Goal: Task Accomplishment & Management: Use online tool/utility

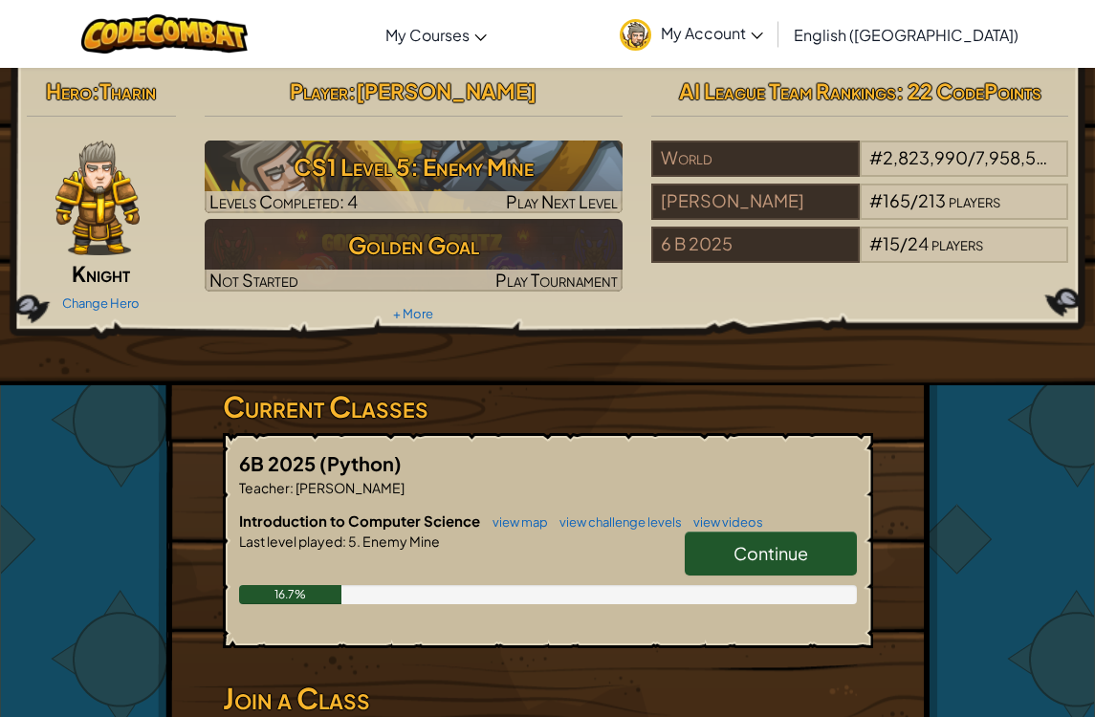
scroll to position [4, 0]
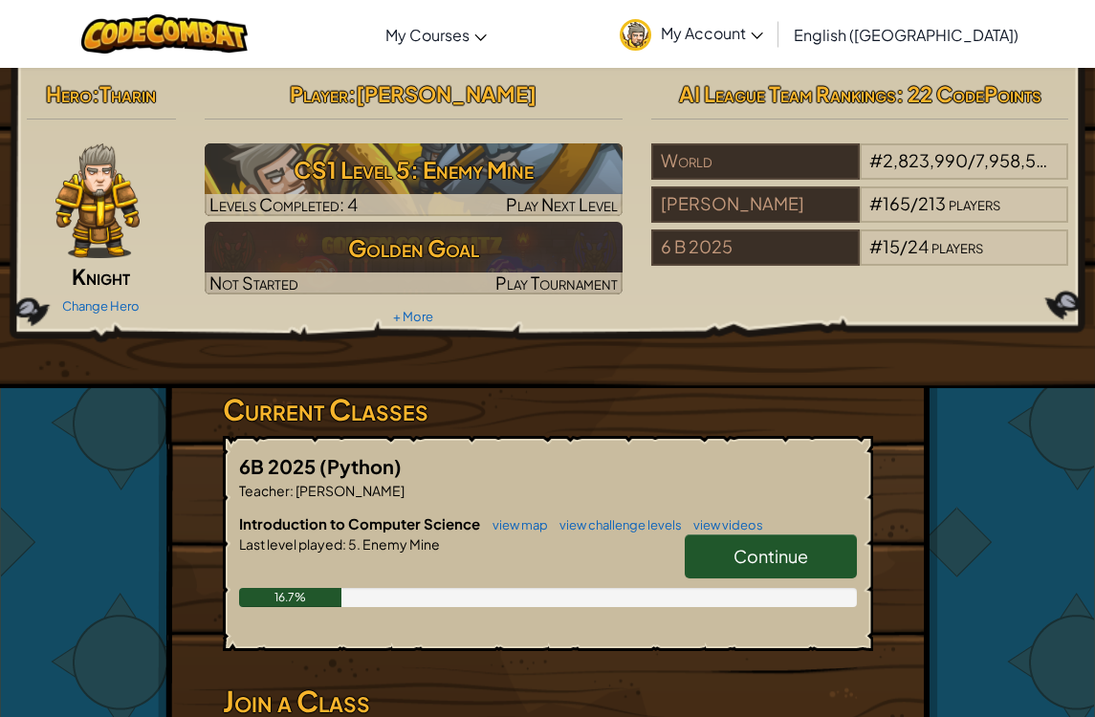
click at [767, 555] on span "Continue" at bounding box center [770, 556] width 75 height 22
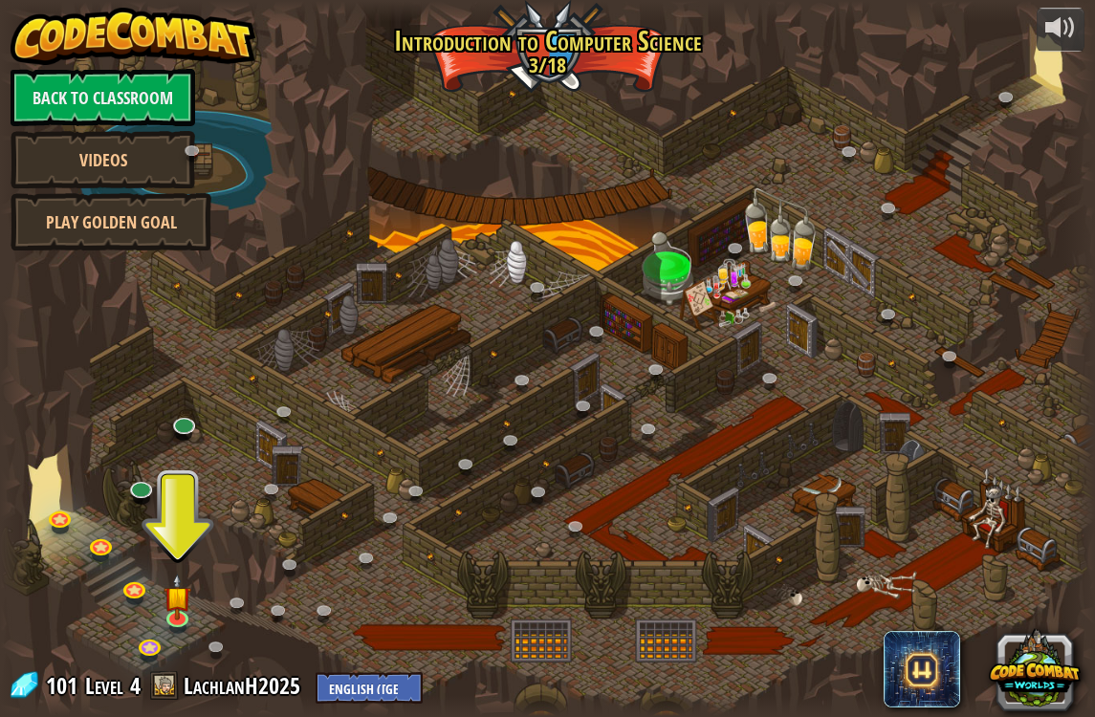
click at [150, 675] on span at bounding box center [164, 685] width 29 height 29
click at [185, 599] on img at bounding box center [177, 585] width 28 height 63
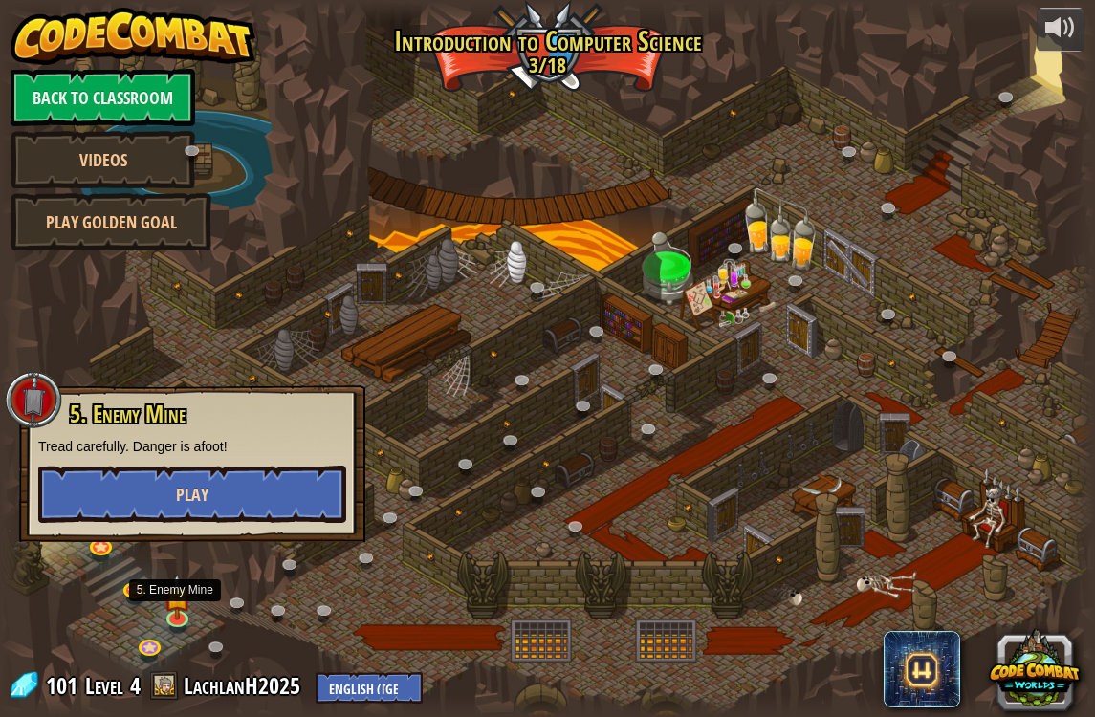
click at [82, 487] on button "Play" at bounding box center [192, 494] width 308 height 57
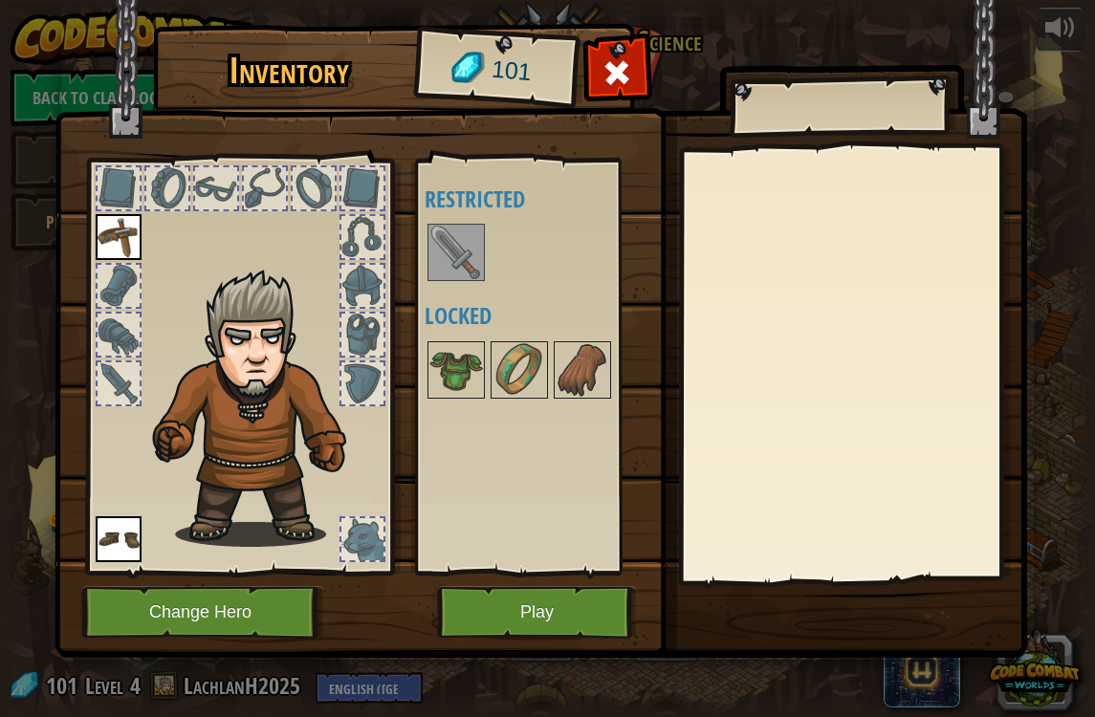
click at [437, 235] on img at bounding box center [456, 253] width 54 height 54
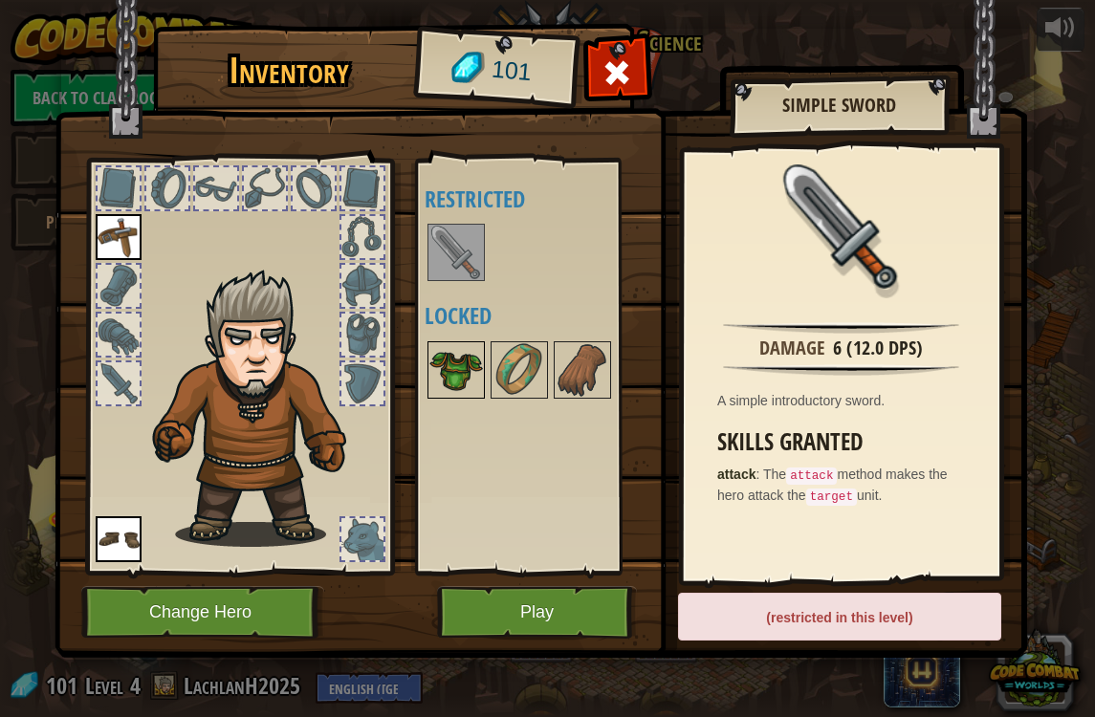
click at [432, 369] on img at bounding box center [456, 370] width 54 height 54
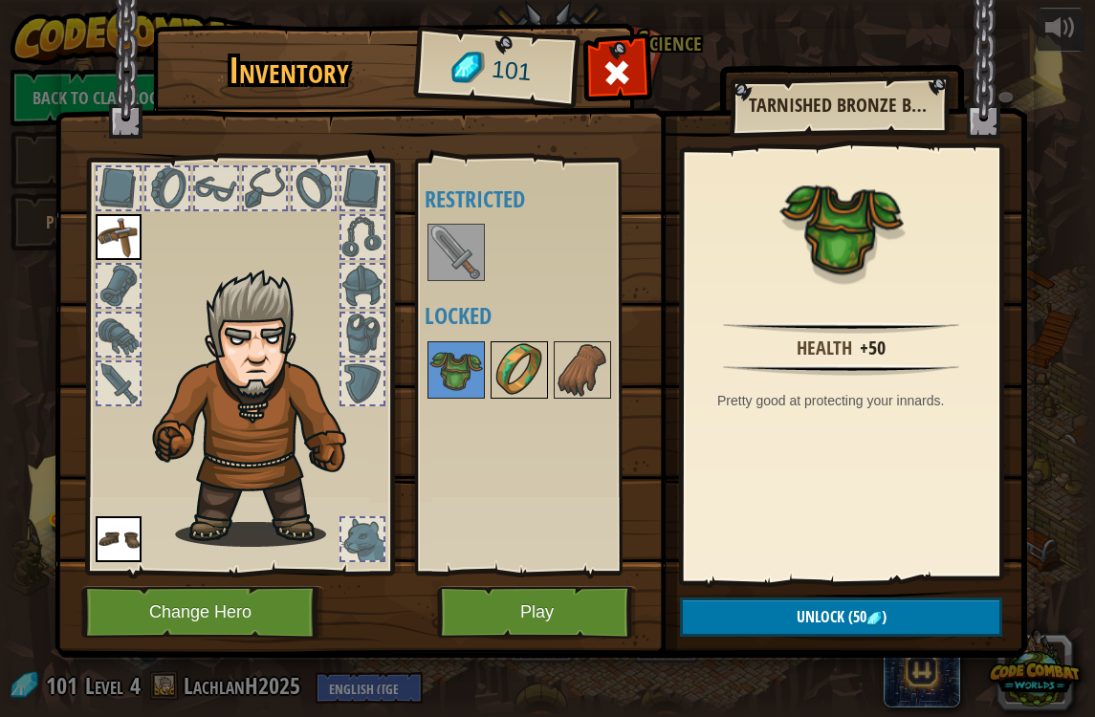
click at [501, 358] on img at bounding box center [519, 370] width 54 height 54
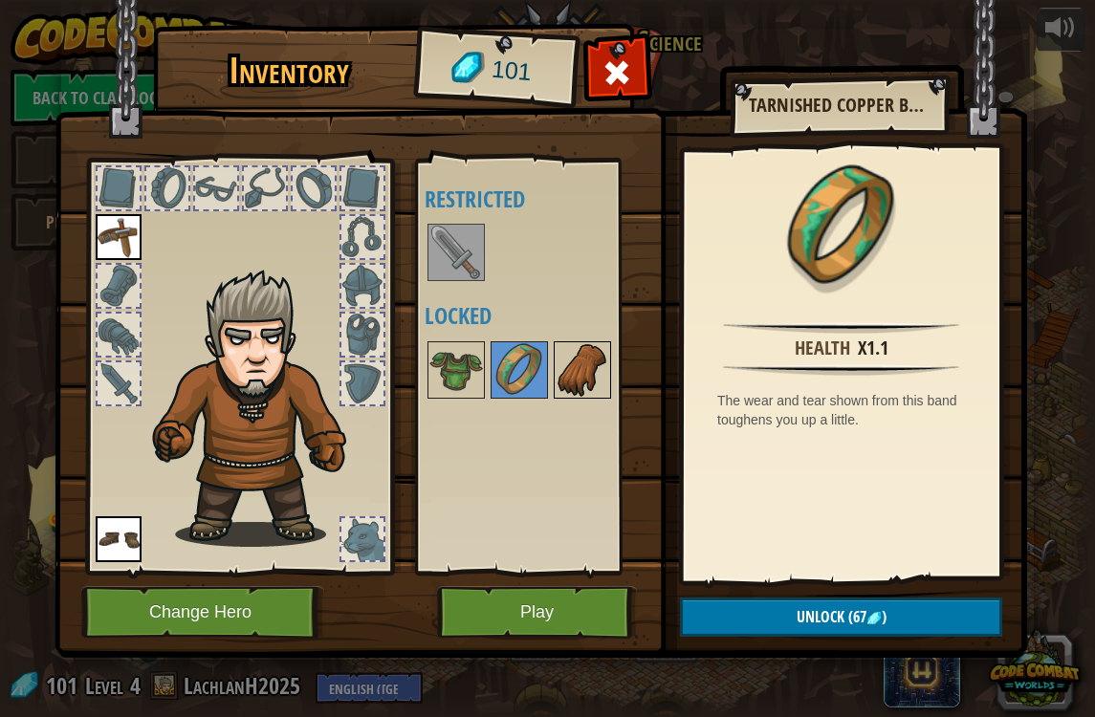
click at [561, 379] on img at bounding box center [583, 370] width 54 height 54
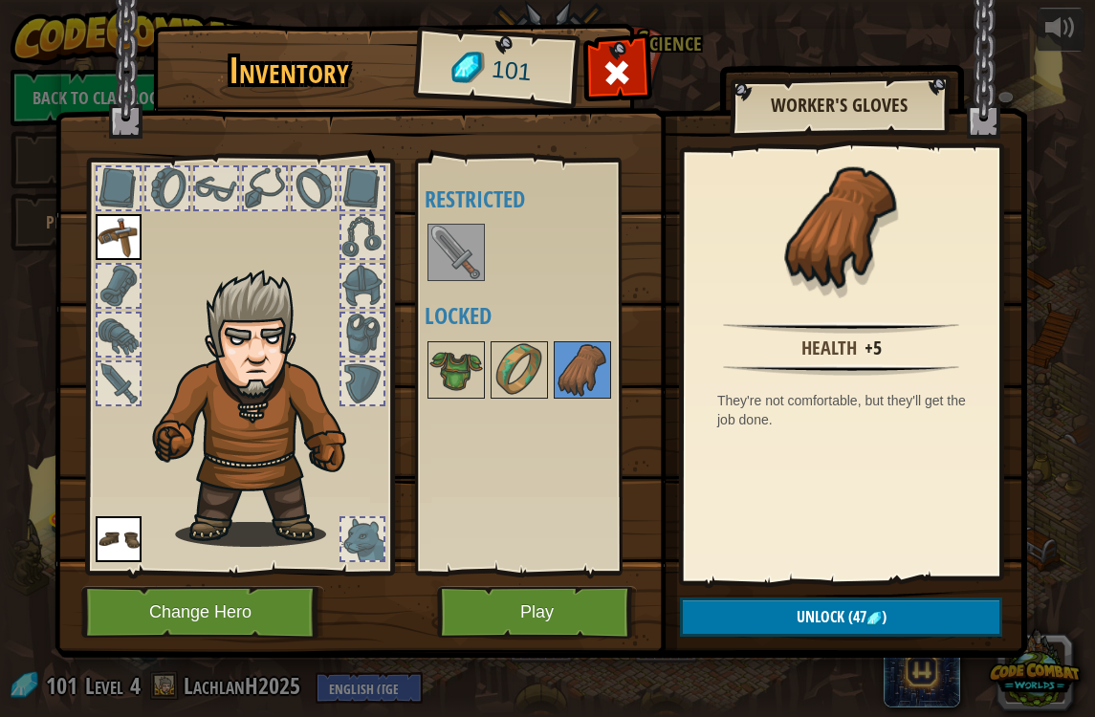
click at [555, 579] on img at bounding box center [540, 311] width 972 height 694
click at [550, 635] on button "Play" at bounding box center [537, 612] width 200 height 53
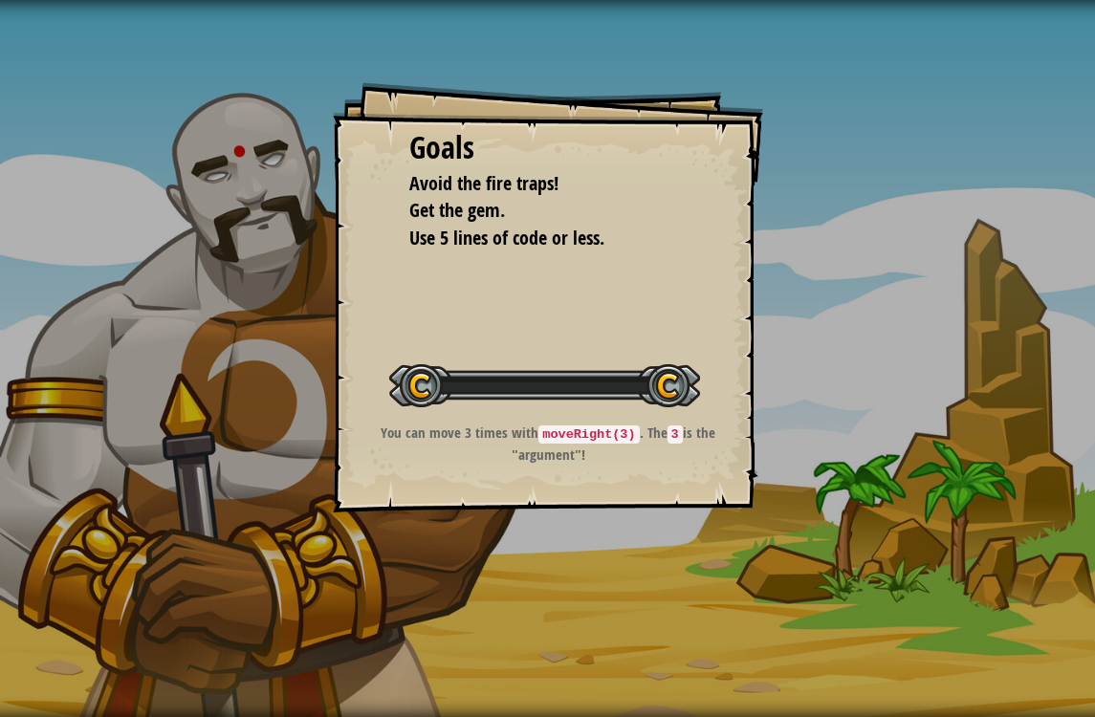
click at [536, 563] on div "Goals Avoid the fire traps! Get the gem. Use 5 lines of code or less. Start Lev…" at bounding box center [547, 358] width 1095 height 717
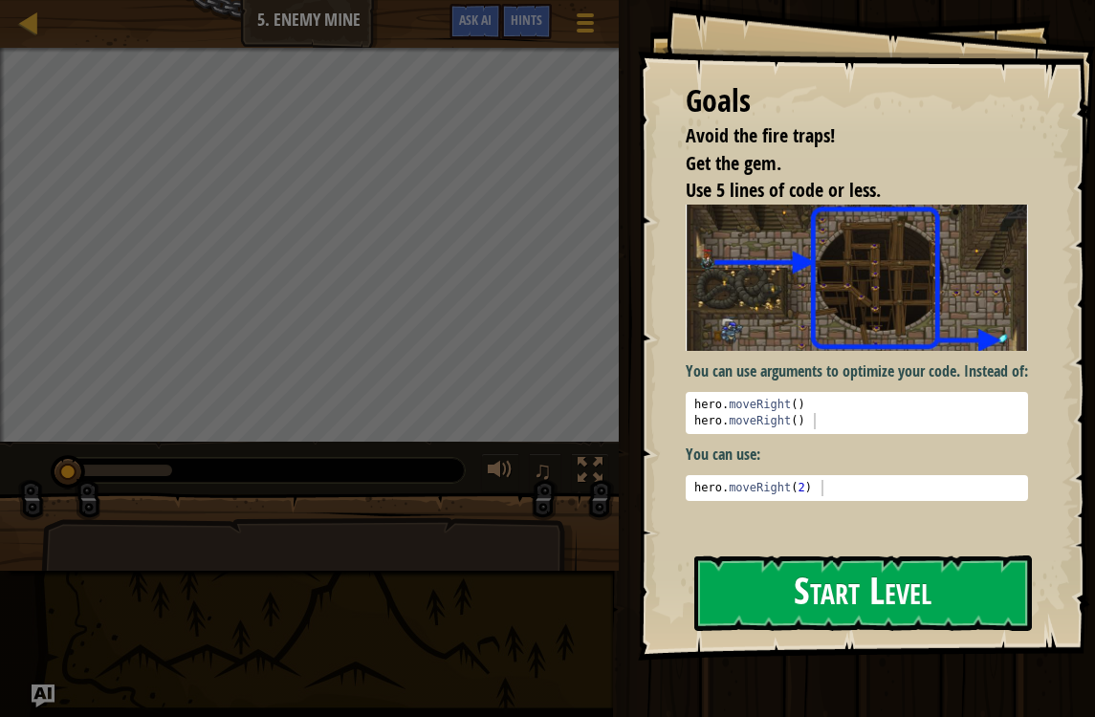
click at [889, 611] on button "Start Level" at bounding box center [863, 594] width 338 height 76
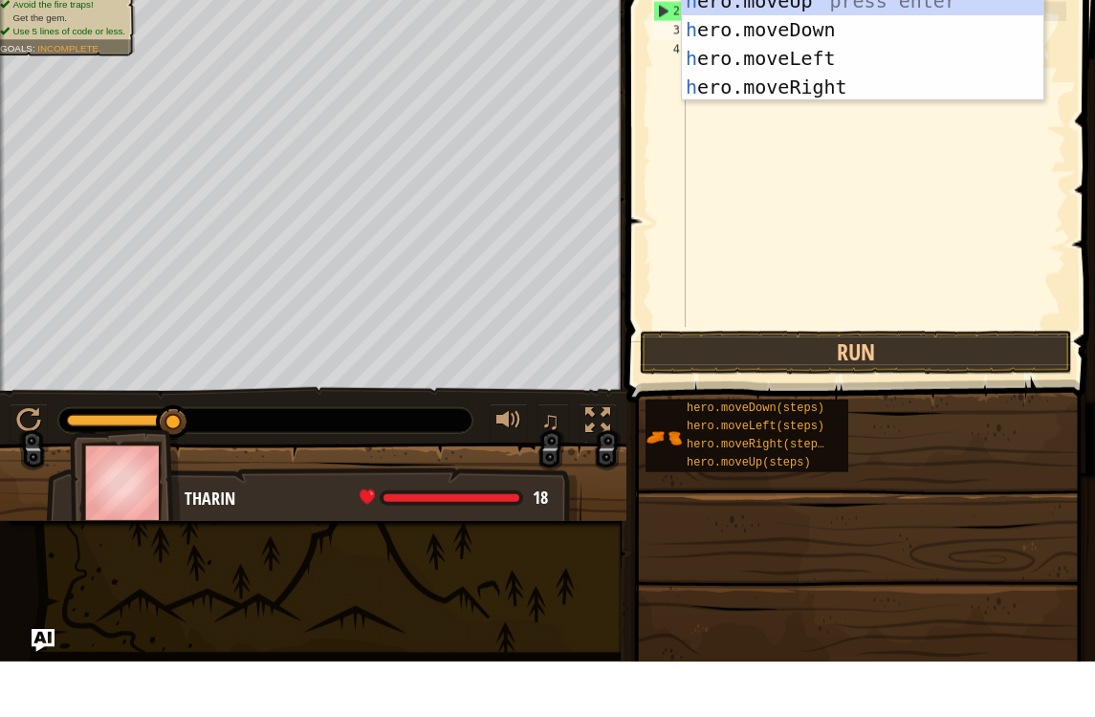
scroll to position [10, 0]
type textarea "he"
click at [917, 42] on div "he ro.moveUp press enter he ro.moveDown press enter he ro.moveLeft press enter …" at bounding box center [862, 128] width 361 height 172
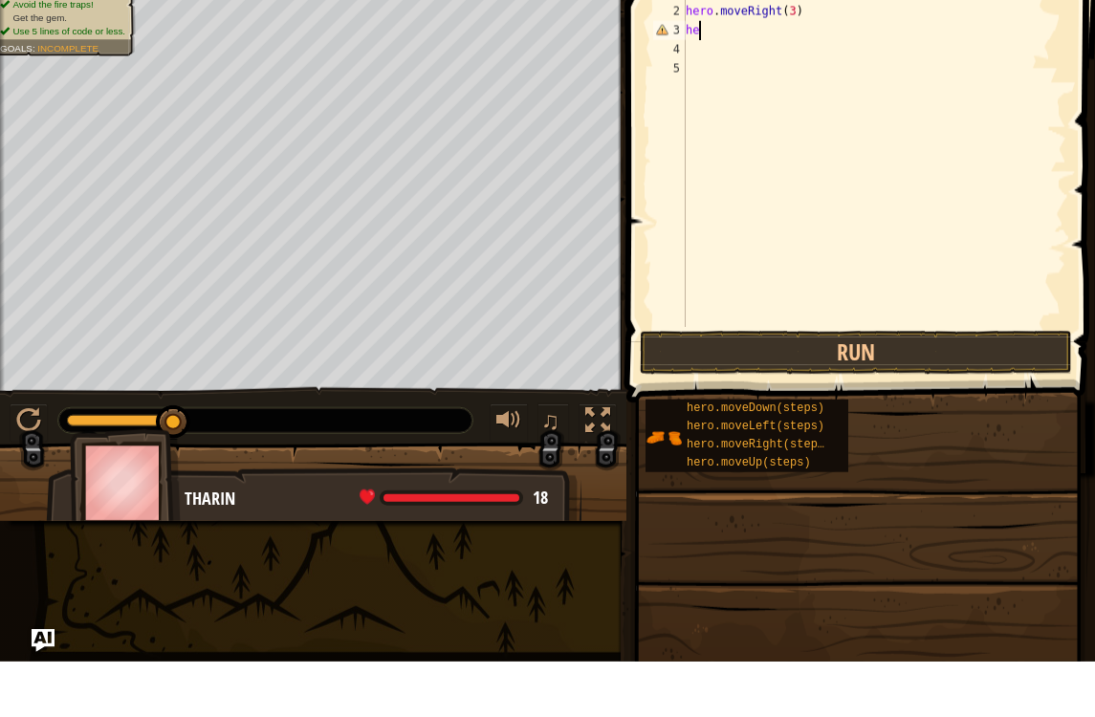
type textarea "h"
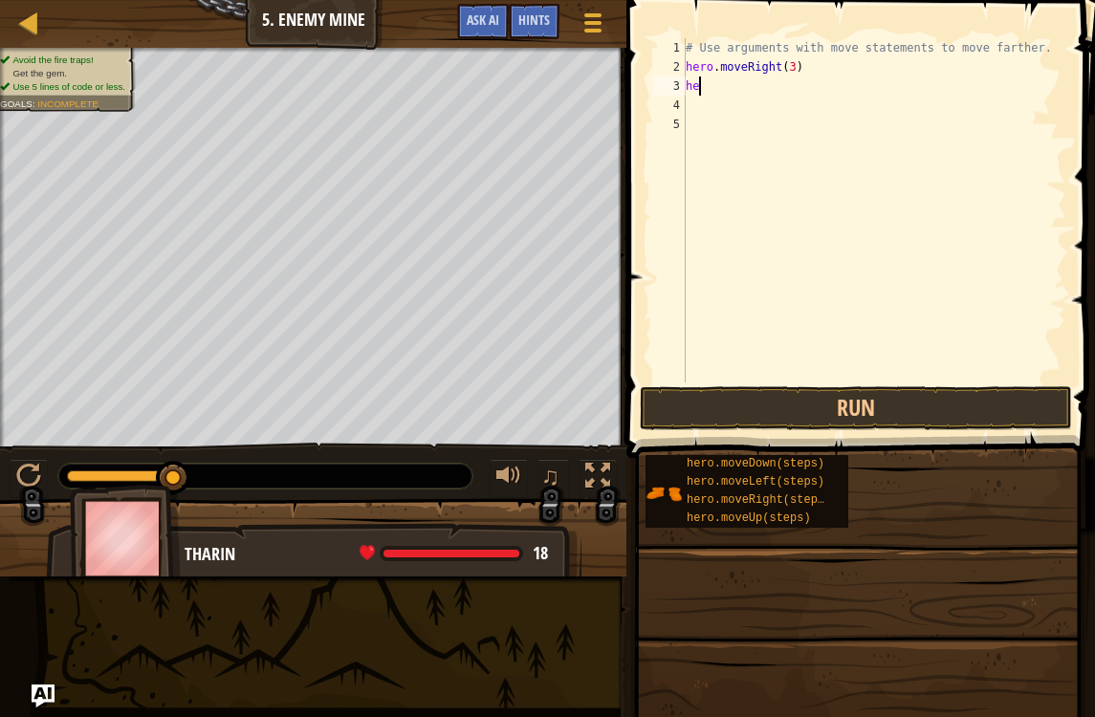
type textarea "her"
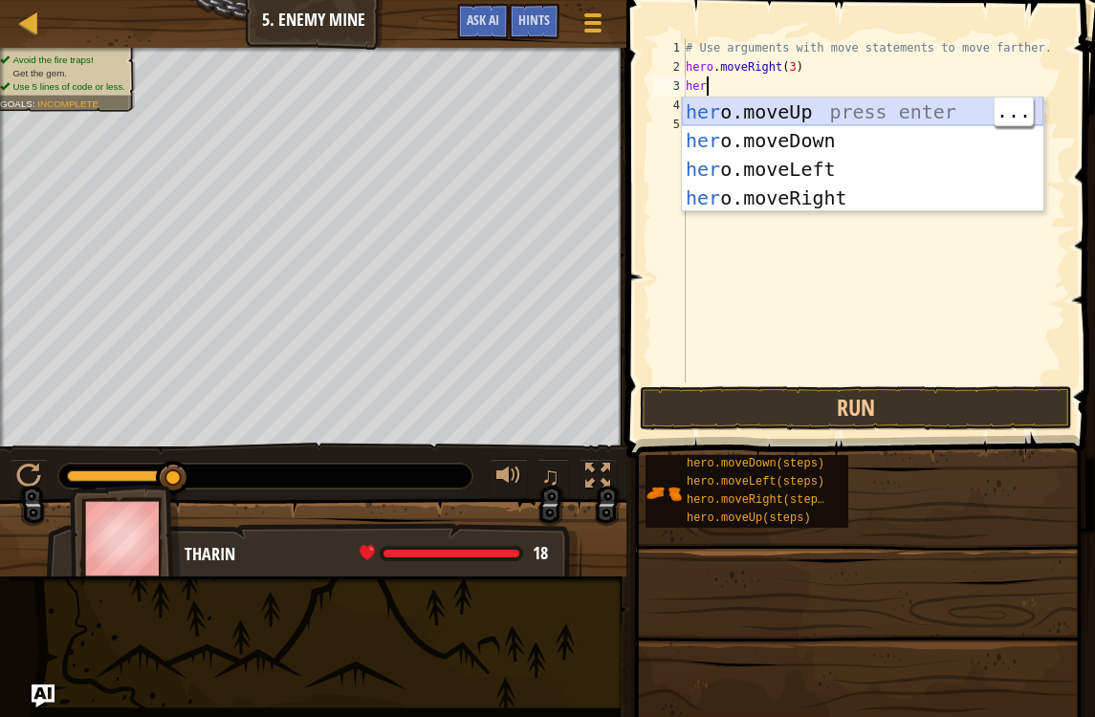
click at [870, 107] on div "her o.moveUp press enter her o.moveDown press enter her o.moveLeft press enter …" at bounding box center [862, 184] width 361 height 172
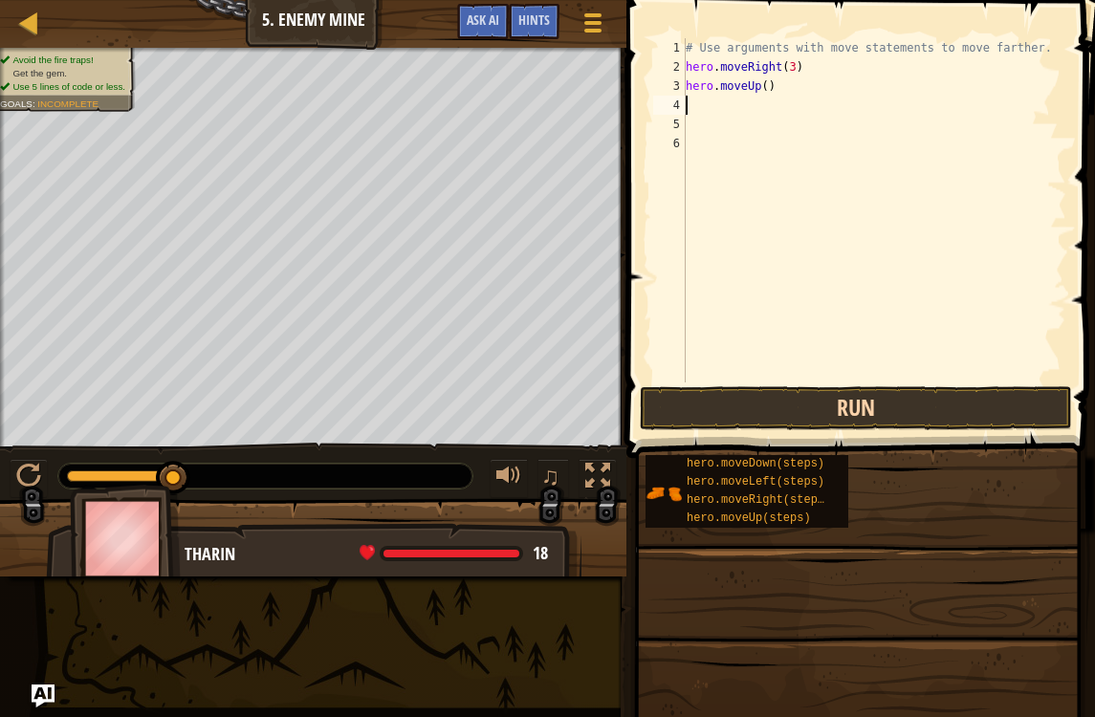
click at [852, 418] on button "Run" at bounding box center [856, 408] width 432 height 44
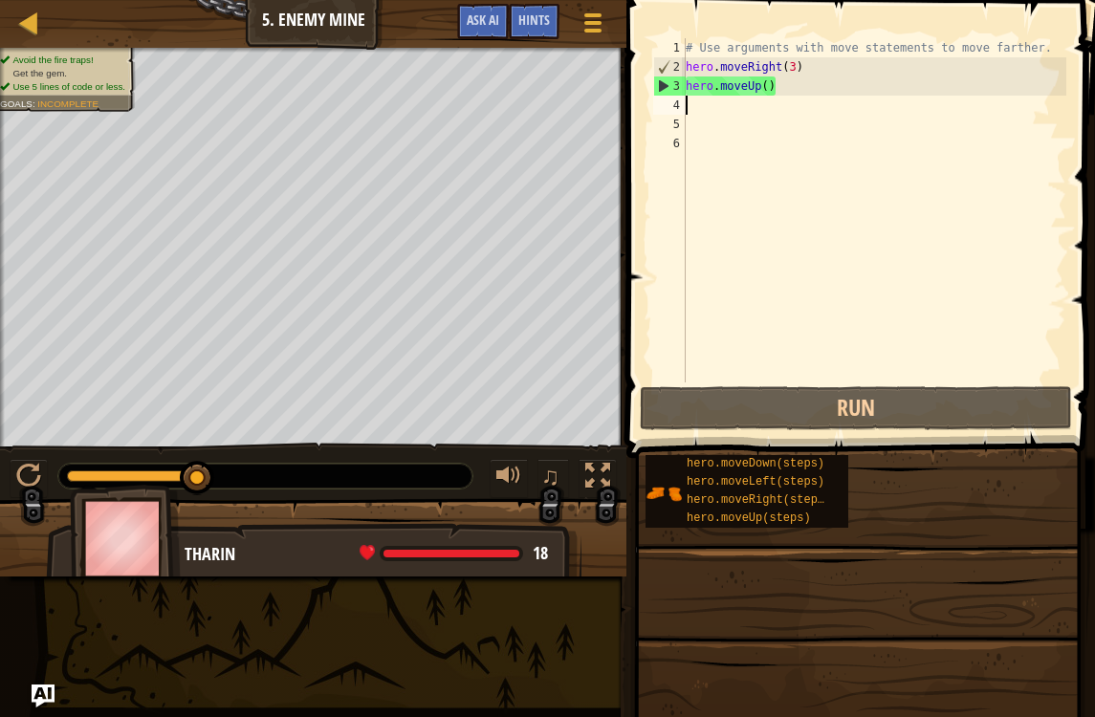
click at [673, 87] on div "3" at bounding box center [670, 85] width 32 height 19
type textarea "hero.moveUp()"
click at [663, 89] on div "3" at bounding box center [670, 85] width 32 height 19
type textarea "hero.moveUp()"
click at [701, 104] on div "# Use arguments with move statements to move farther. hero . moveRight ( 3 ) he…" at bounding box center [874, 229] width 384 height 382
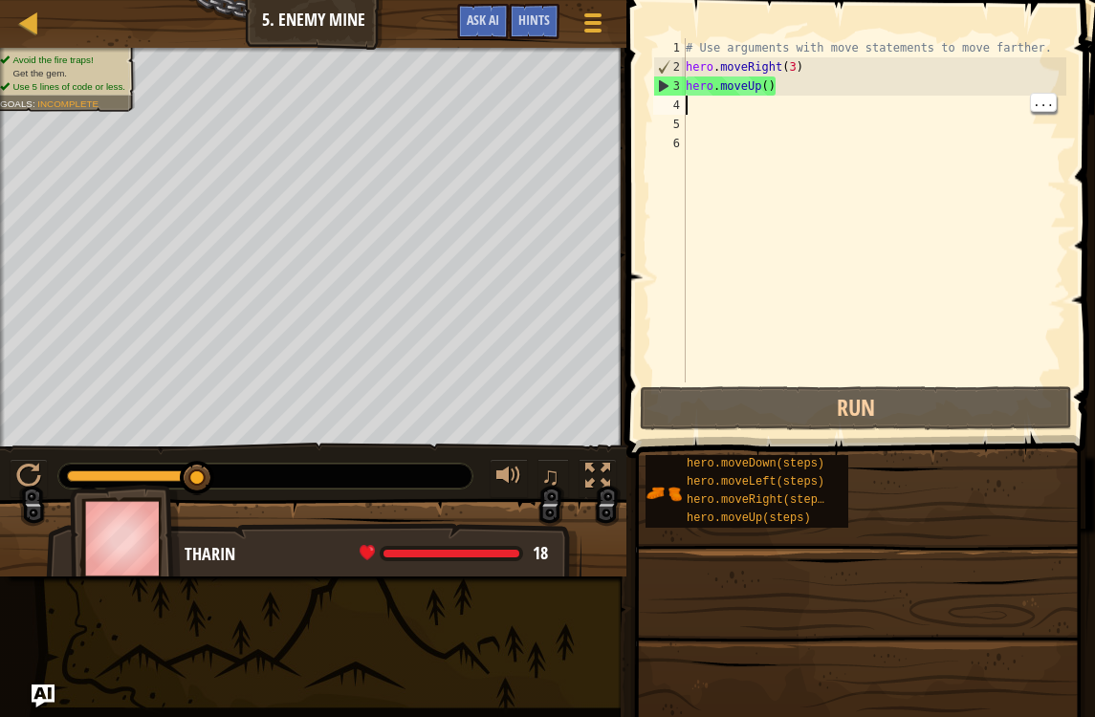
type textarea "h"
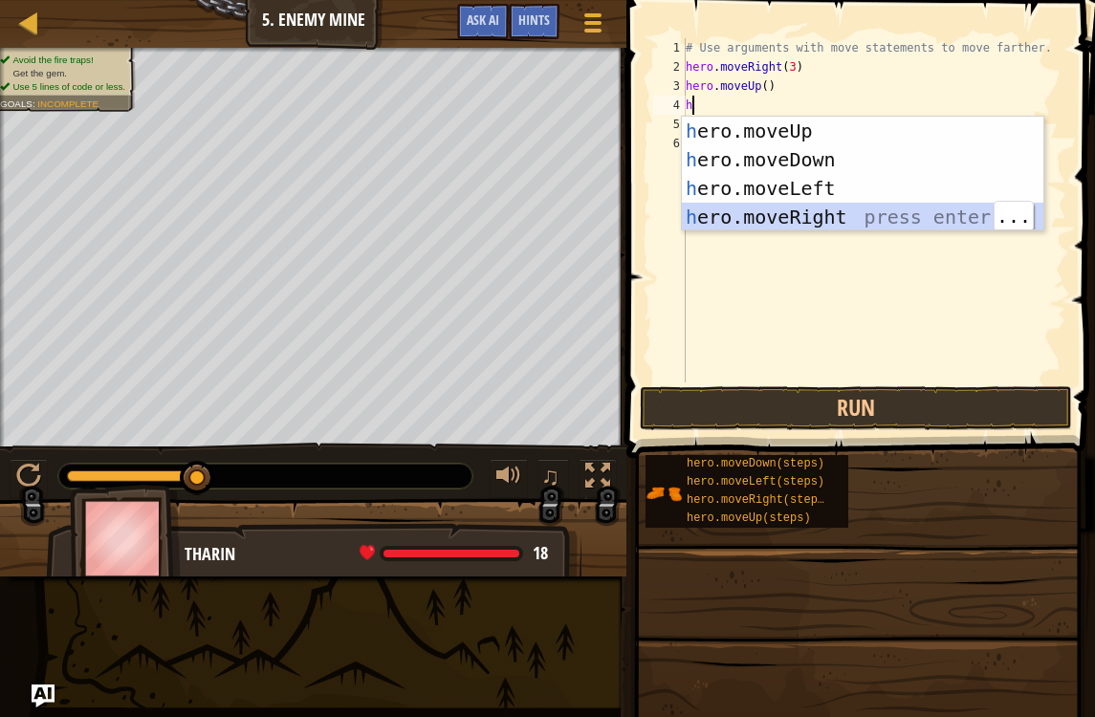
click at [817, 226] on div "h ero.moveUp press enter h ero.moveDown press enter h ero.moveLeft press enter …" at bounding box center [862, 203] width 361 height 172
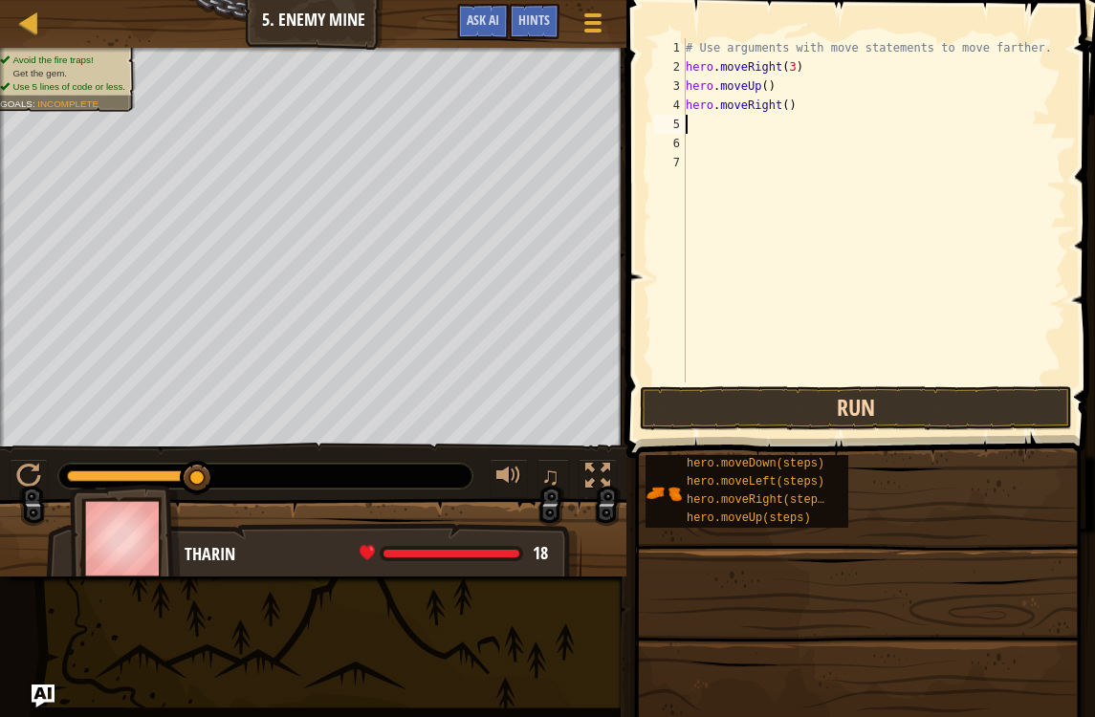
click at [852, 404] on button "Run" at bounding box center [856, 408] width 432 height 44
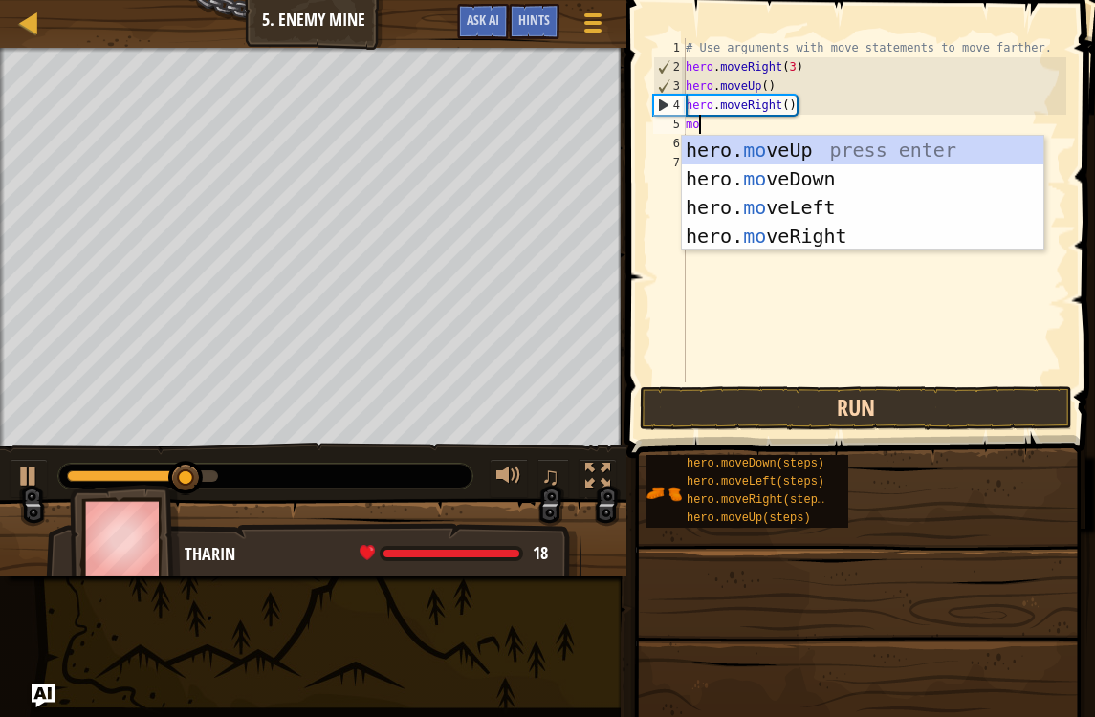
type textarea "mov"
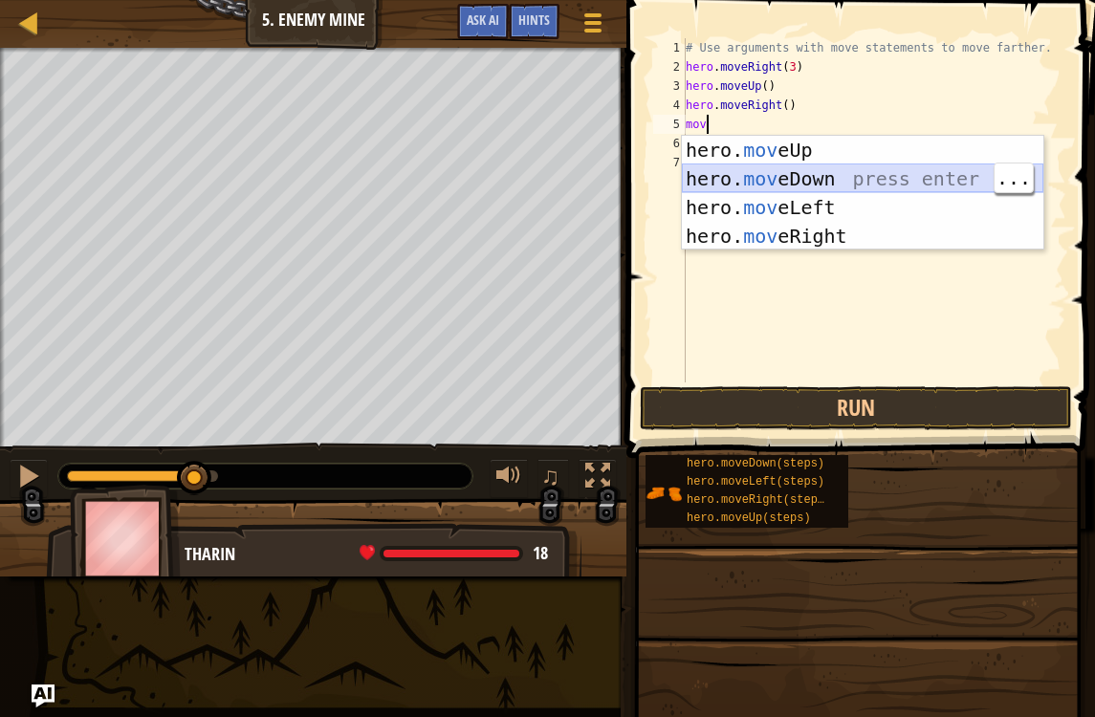
click at [723, 186] on div "hero. mov eUp press enter hero. mov eDown press enter hero. mov eLeft press ent…" at bounding box center [862, 222] width 361 height 172
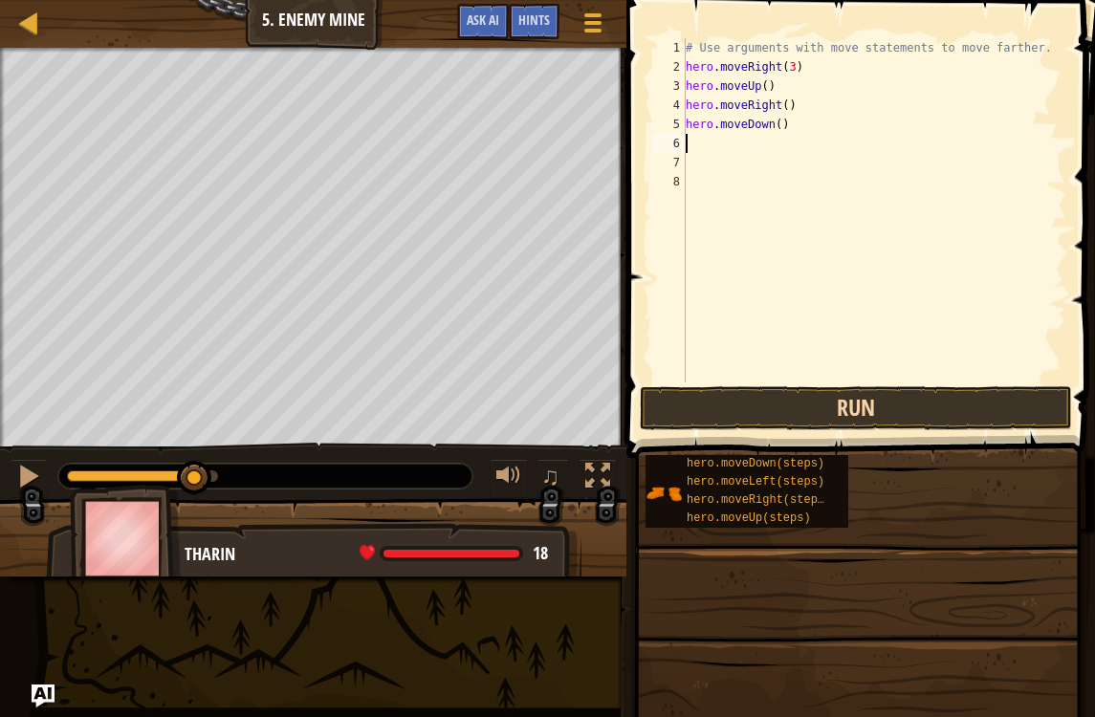
click at [725, 408] on button "Run" at bounding box center [856, 408] width 432 height 44
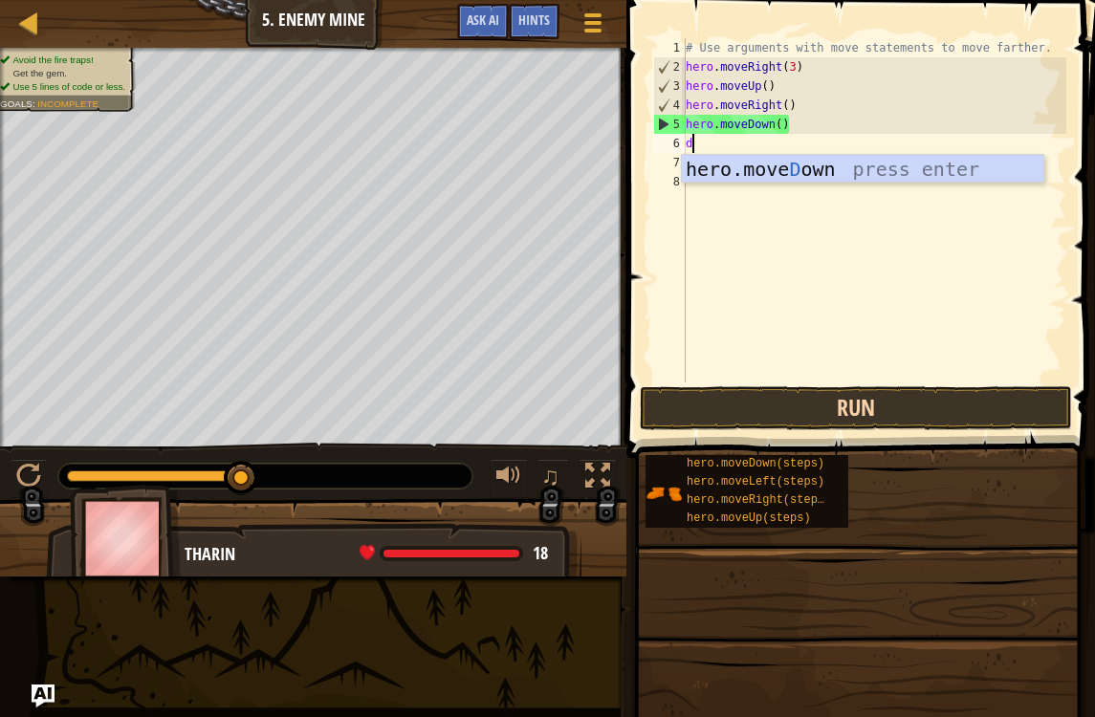
type textarea "do"
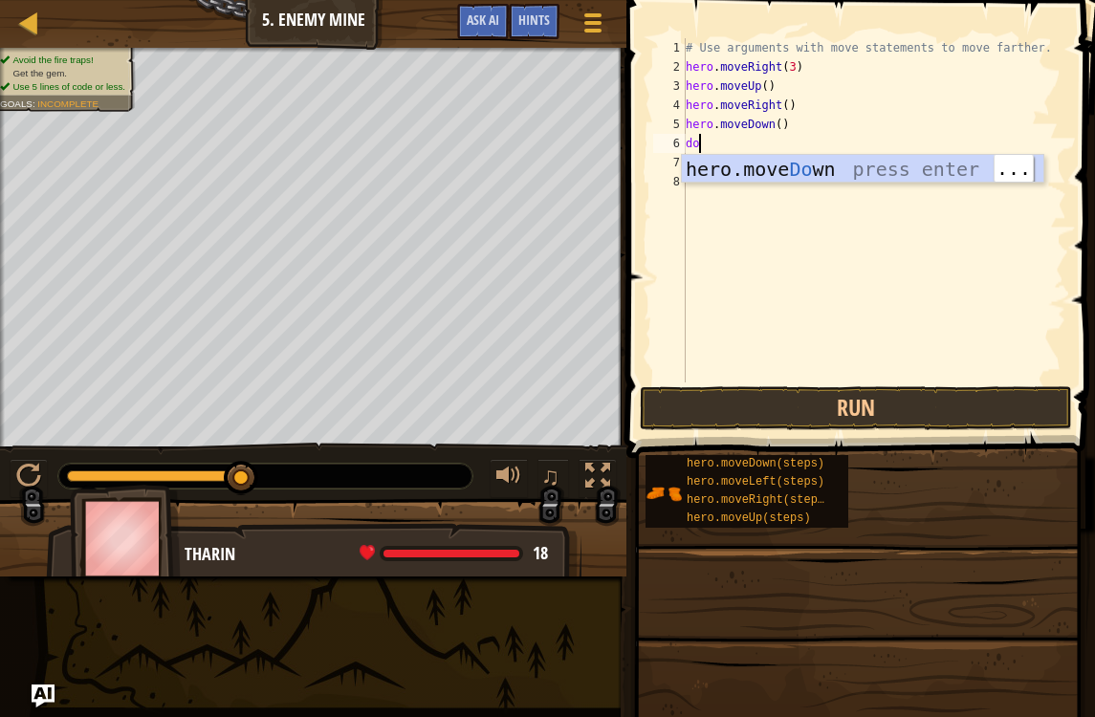
click at [910, 176] on div "hero.move Do wn press enter" at bounding box center [862, 198] width 361 height 86
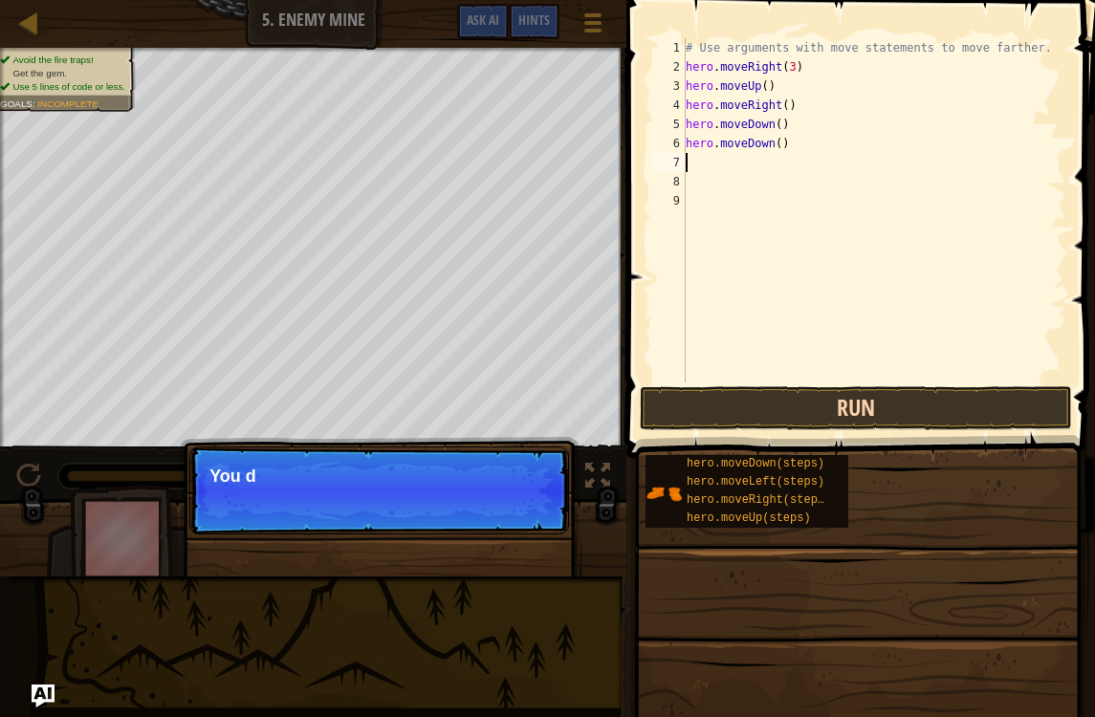
click at [898, 424] on button "Run" at bounding box center [856, 408] width 432 height 44
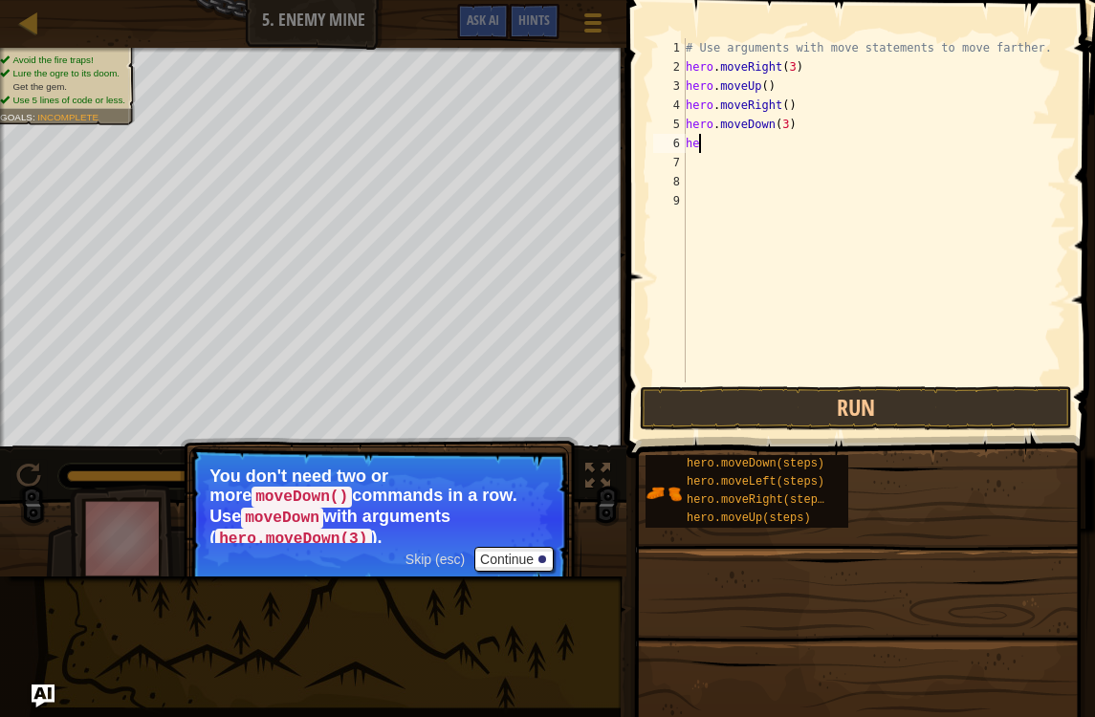
type textarea "h"
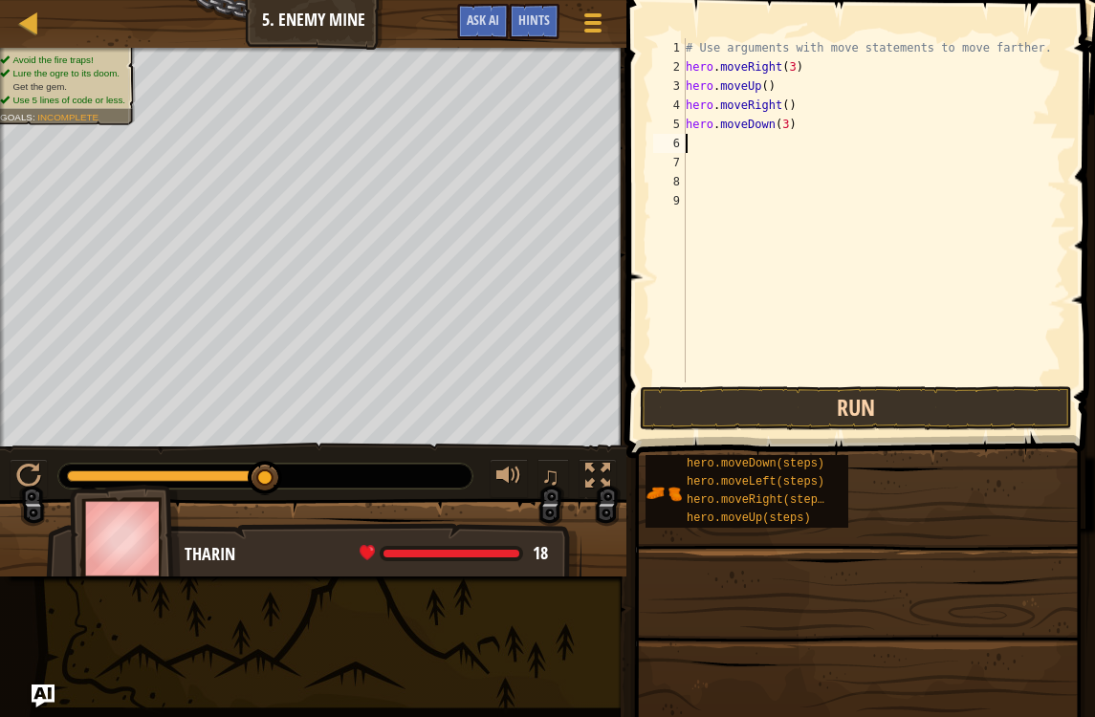
click at [920, 411] on button "Run" at bounding box center [856, 408] width 432 height 44
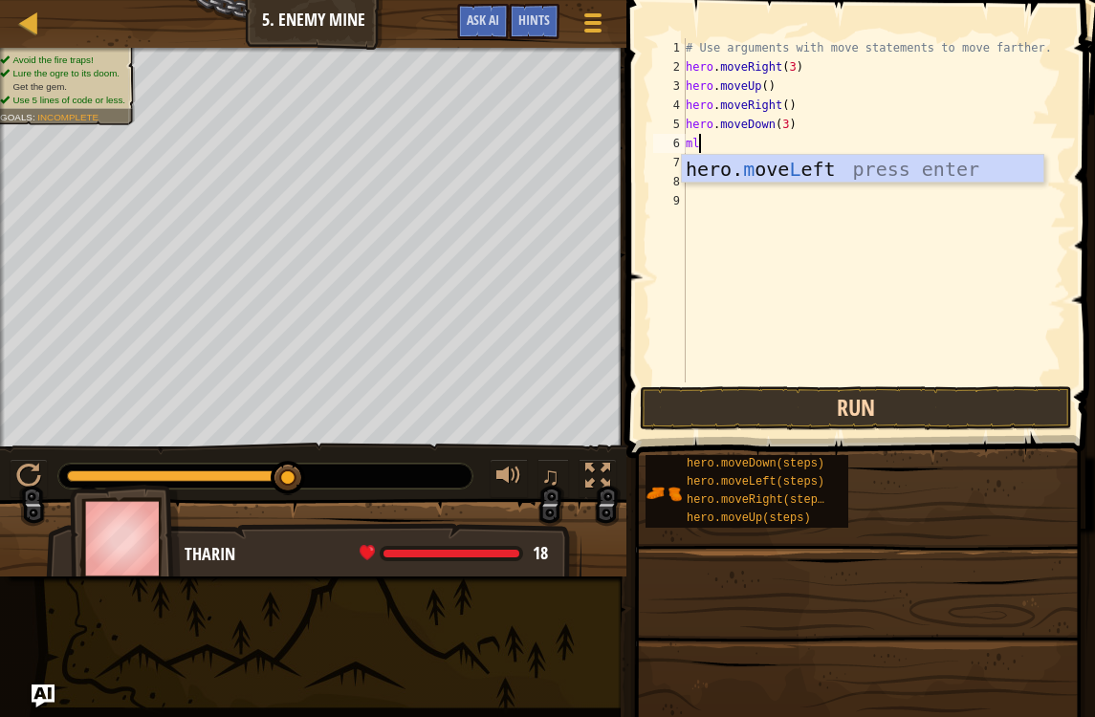
type textarea "m"
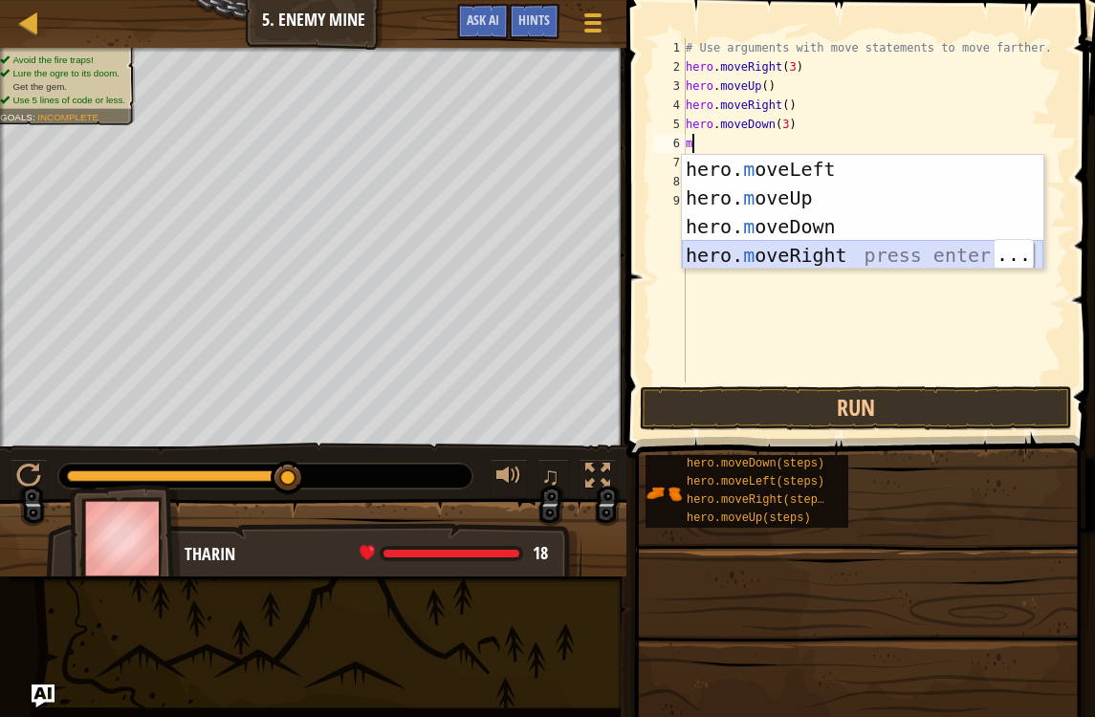
click at [888, 265] on div "hero. m oveLeft press enter hero. m oveUp press enter hero. m oveDown press ent…" at bounding box center [862, 241] width 361 height 172
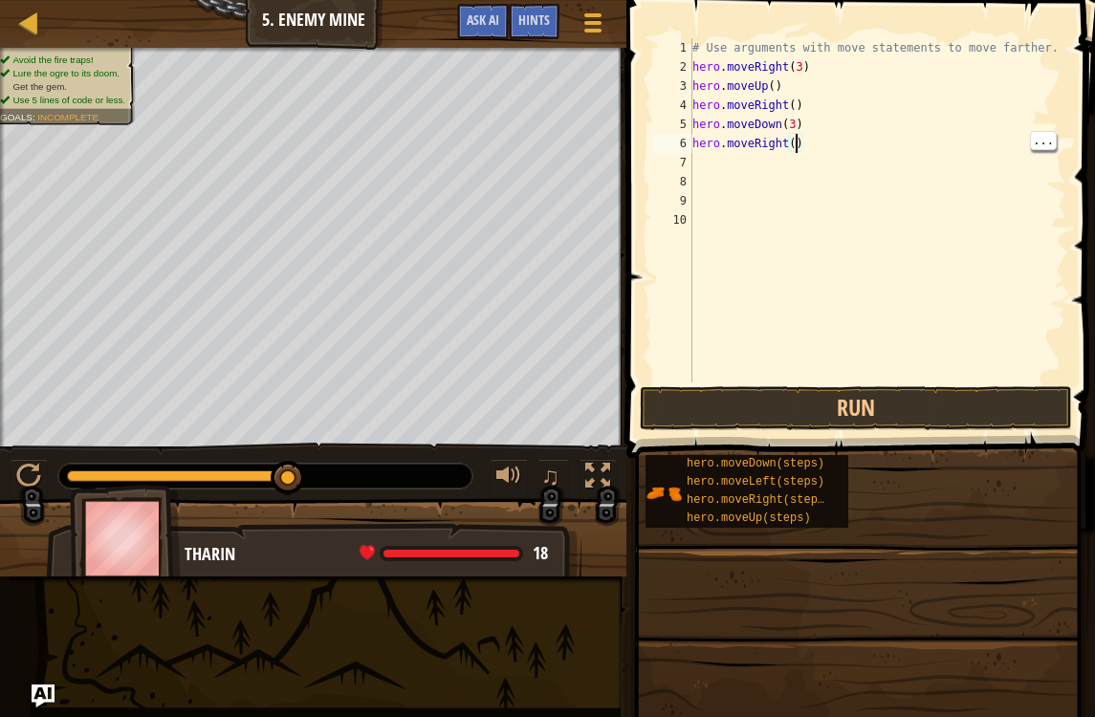
scroll to position [10, 9]
type textarea "hero.moveRight(2)"
click at [867, 429] on button "Run" at bounding box center [856, 408] width 432 height 44
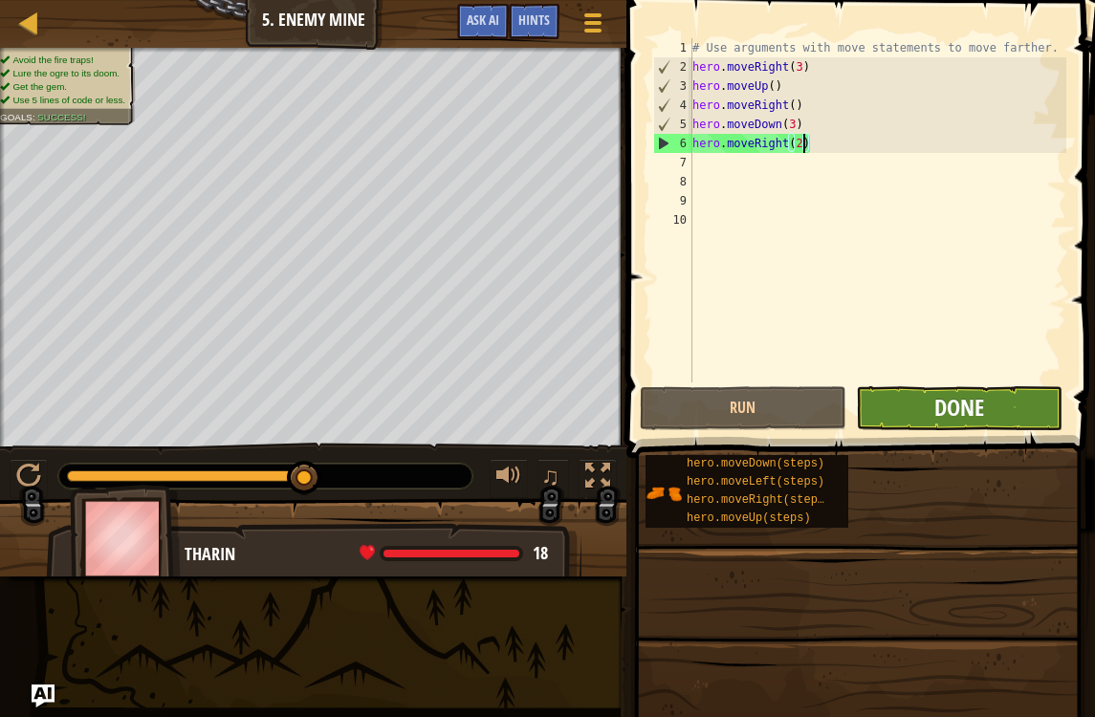
click at [964, 413] on span "Done" at bounding box center [959, 407] width 50 height 31
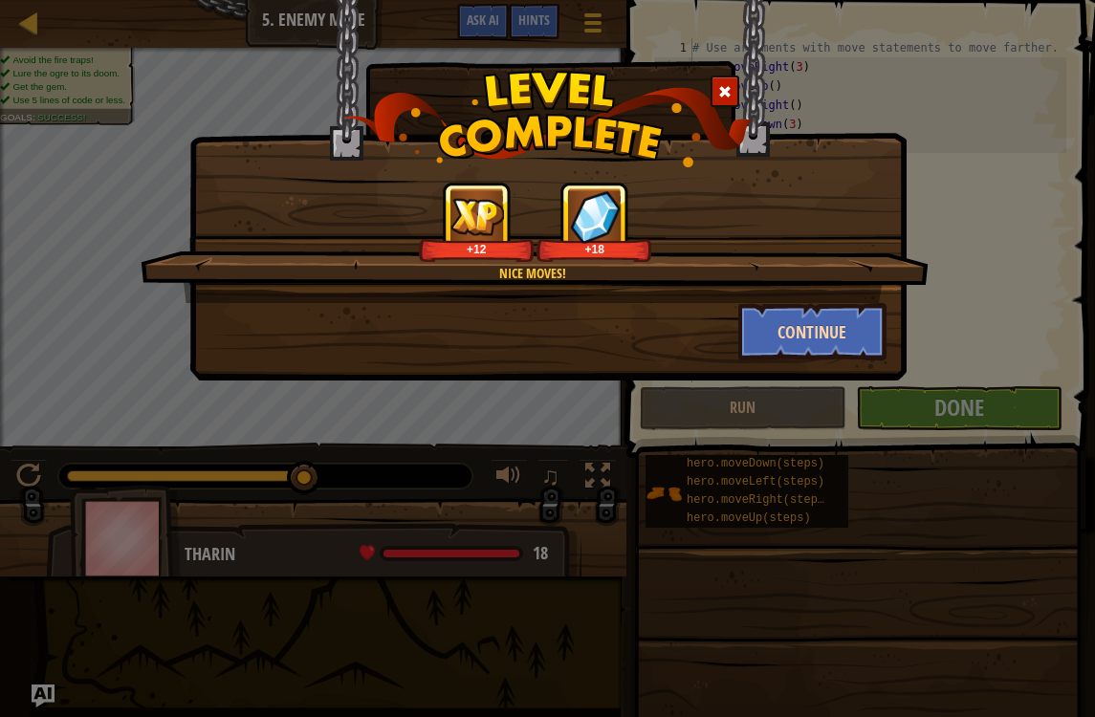
click at [805, 315] on button "Continue" at bounding box center [812, 331] width 148 height 57
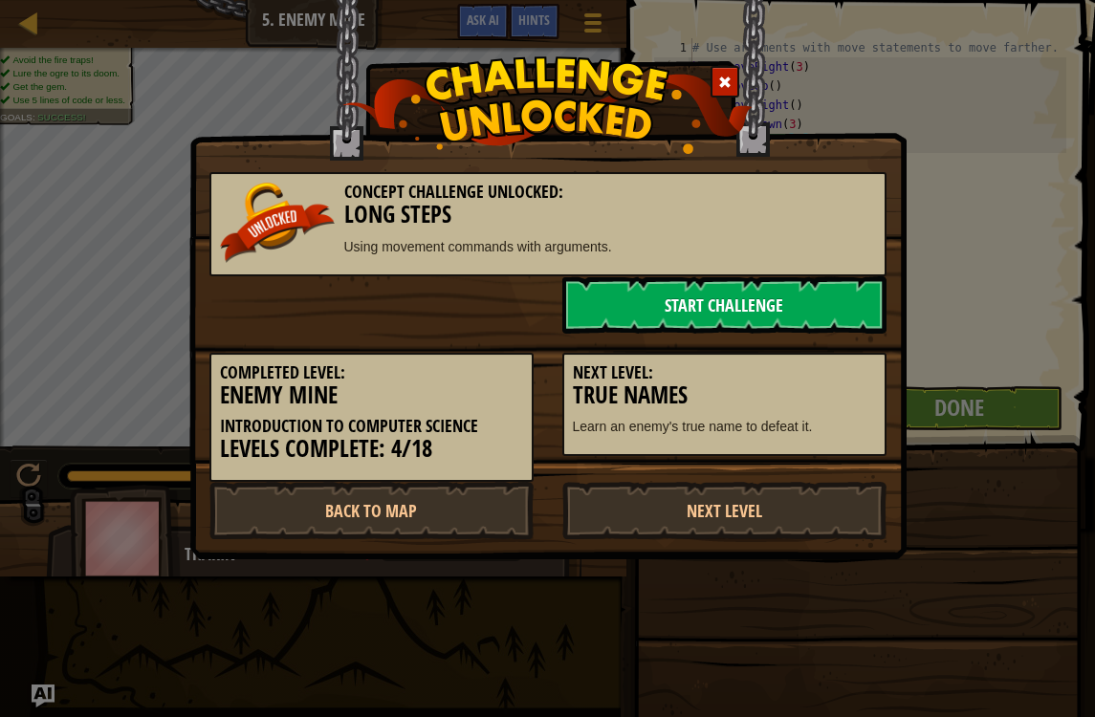
click at [830, 299] on link "Start Challenge" at bounding box center [724, 304] width 324 height 57
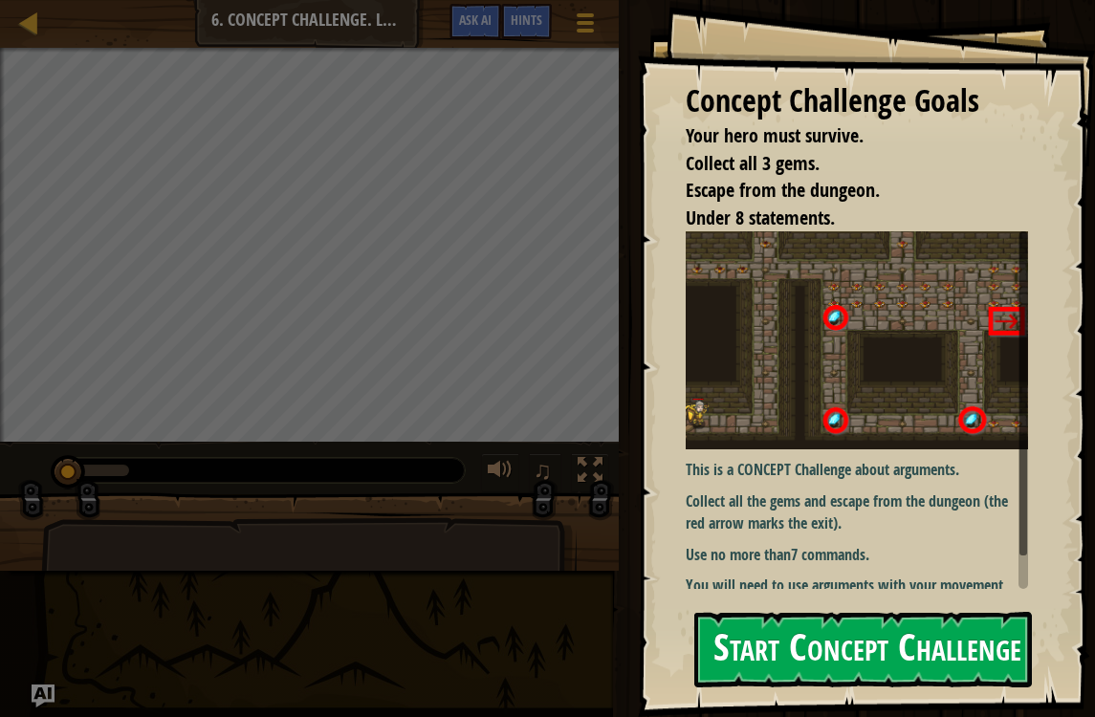
click at [947, 643] on button "Start Concept Challenge" at bounding box center [863, 650] width 338 height 76
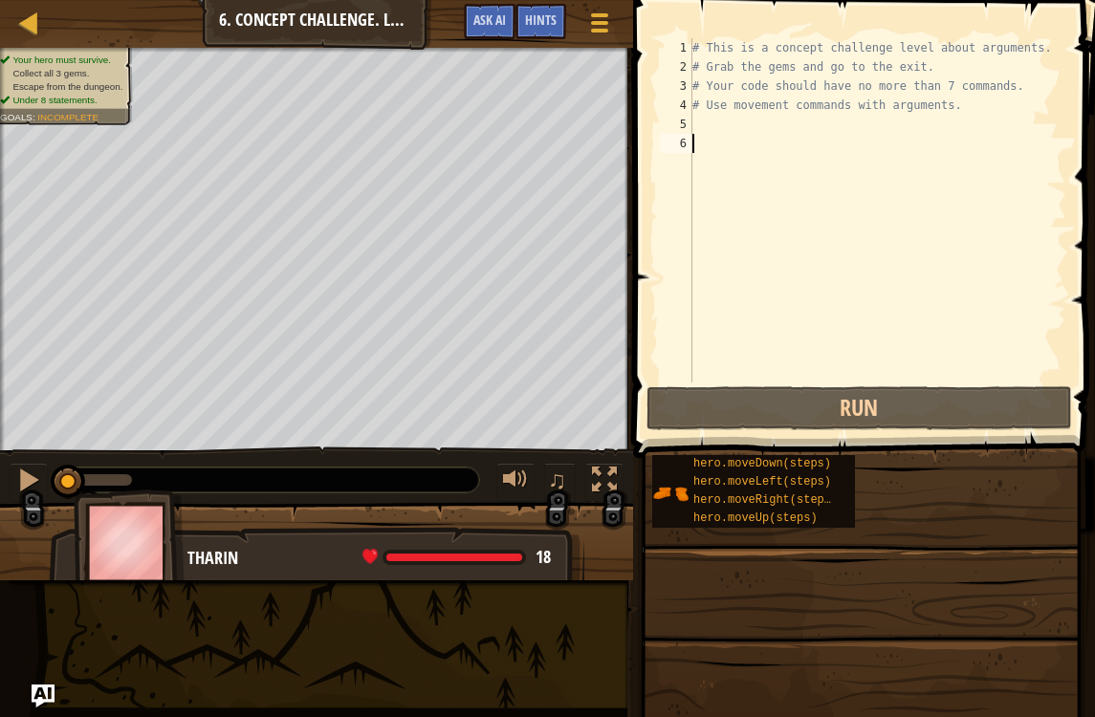
scroll to position [10, 0]
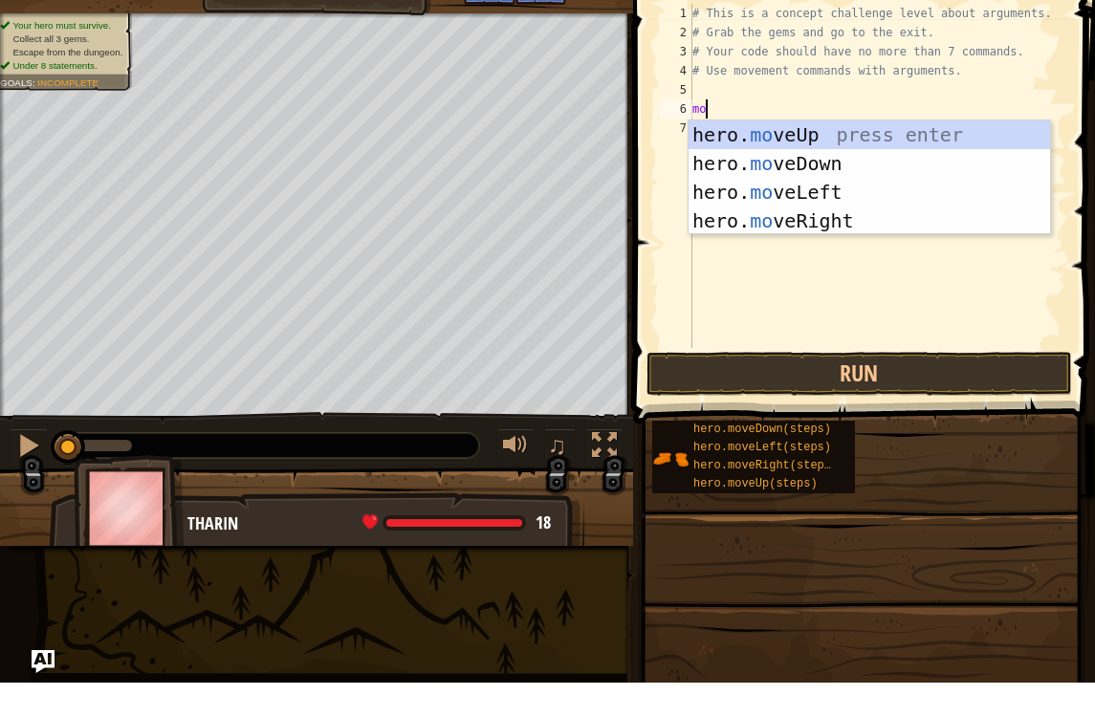
type textarea "# Use movement commands with arguments."
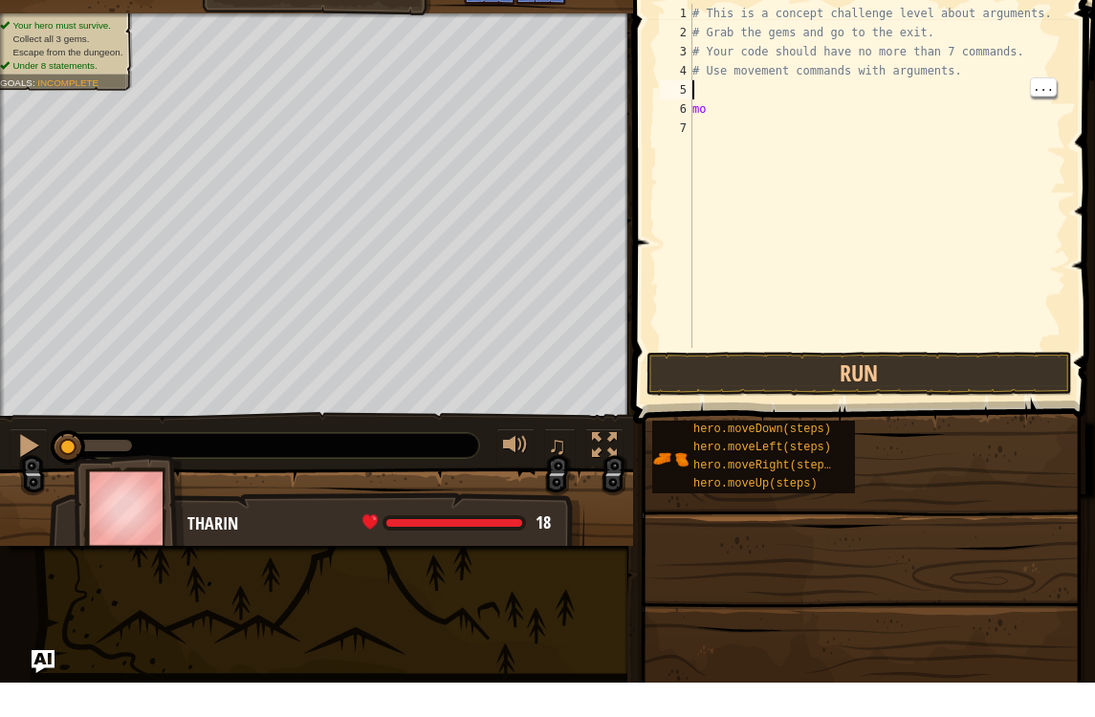
click at [702, 94] on div "# This is a concept challenge level about arguments. # Grab the gems and go to …" at bounding box center [877, 229] width 378 height 382
click at [730, 107] on div "# This is a concept challenge level about arguments. # Grab the gems and go to …" at bounding box center [877, 229] width 378 height 382
type textarea "m"
type textarea "mo"
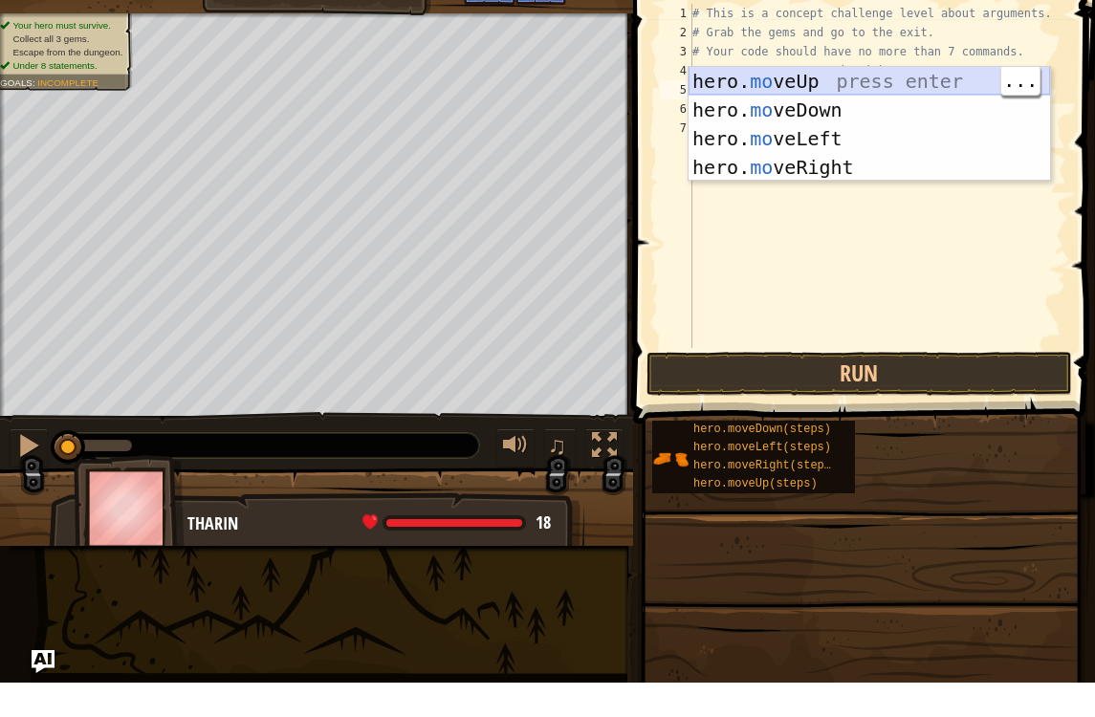
click at [945, 101] on div "hero. mo veUp press enter hero. mo veDown press enter hero. mo veLeft press ent…" at bounding box center [868, 187] width 361 height 172
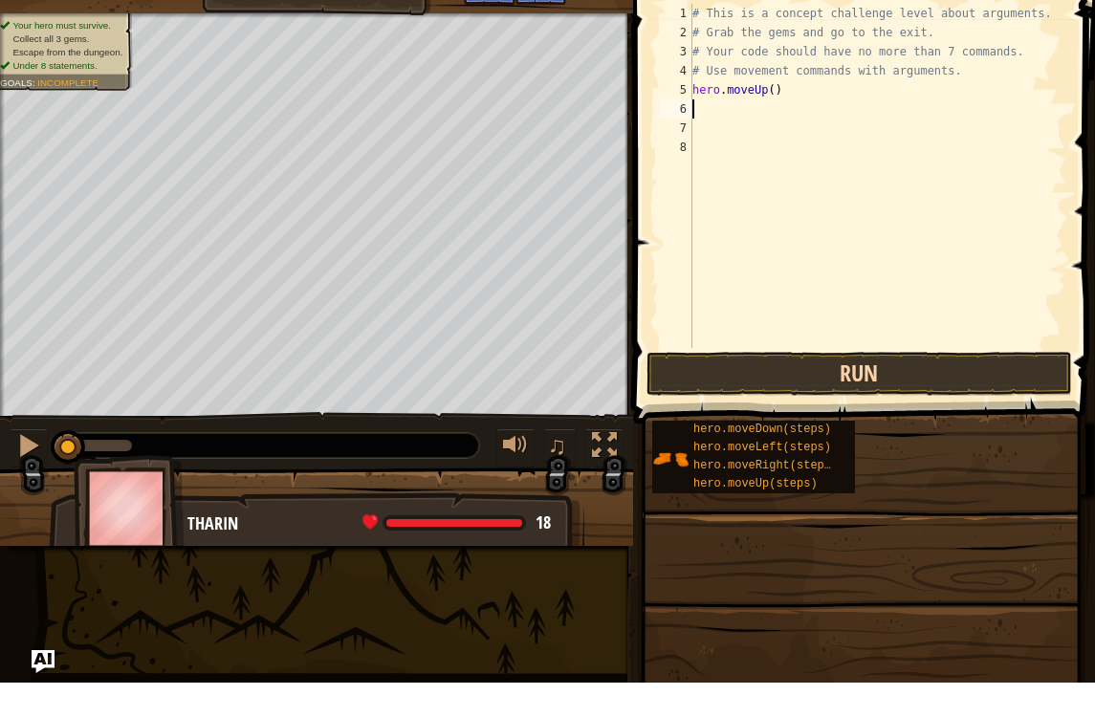
click at [926, 386] on button "Run" at bounding box center [858, 408] width 425 height 44
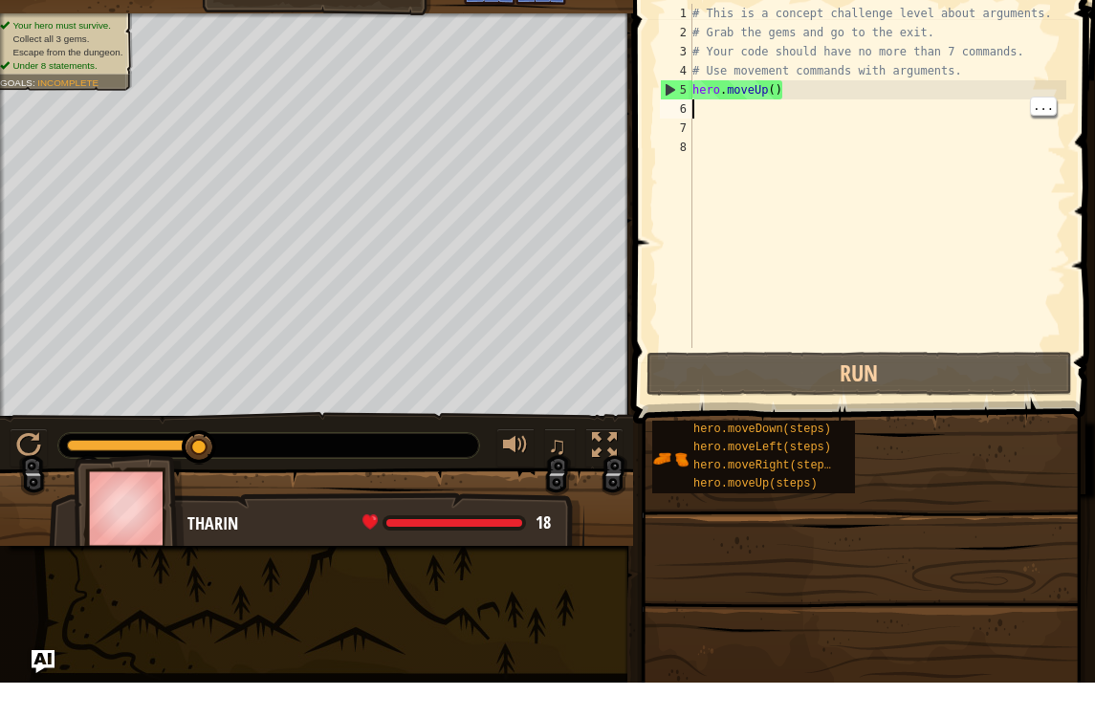
type textarea "# Use movement commands with arguments."
click at [789, 76] on div "# This is a concept challenge level about arguments. # Grab the gems and go to …" at bounding box center [877, 229] width 378 height 382
click at [783, 104] on div "# This is a concept challenge level about arguments. # Grab the gems and go to …" at bounding box center [877, 229] width 378 height 382
click at [798, 97] on div "# This is a concept challenge level about arguments. # Grab the gems and go to …" at bounding box center [877, 229] width 378 height 382
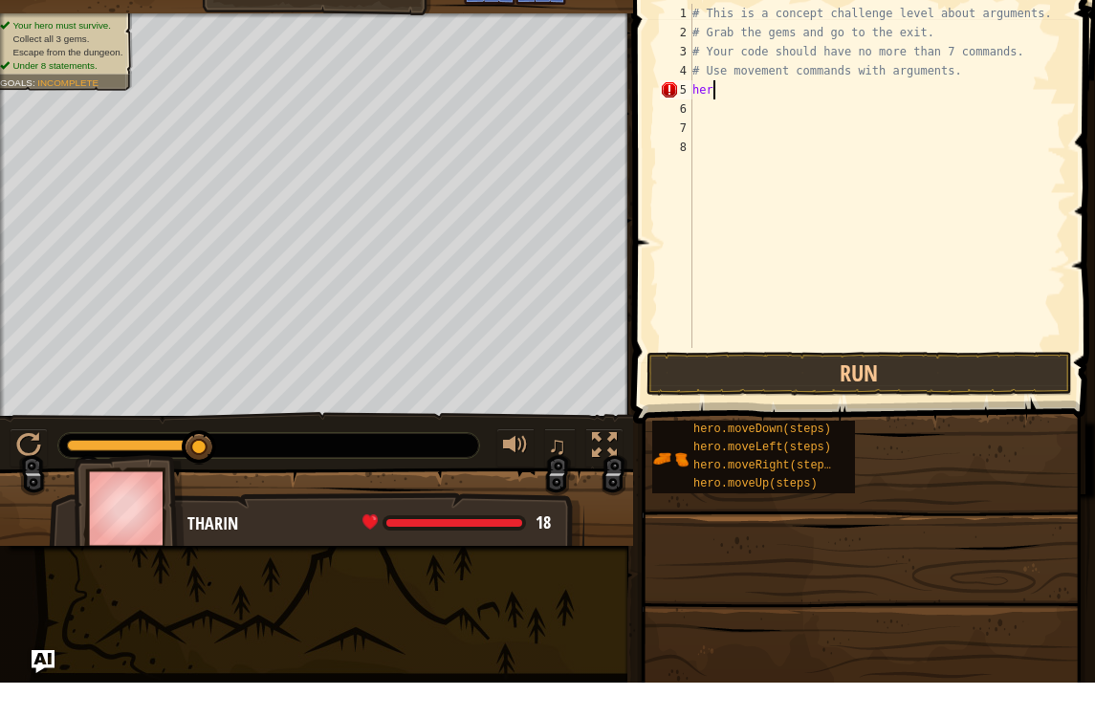
type textarea "h"
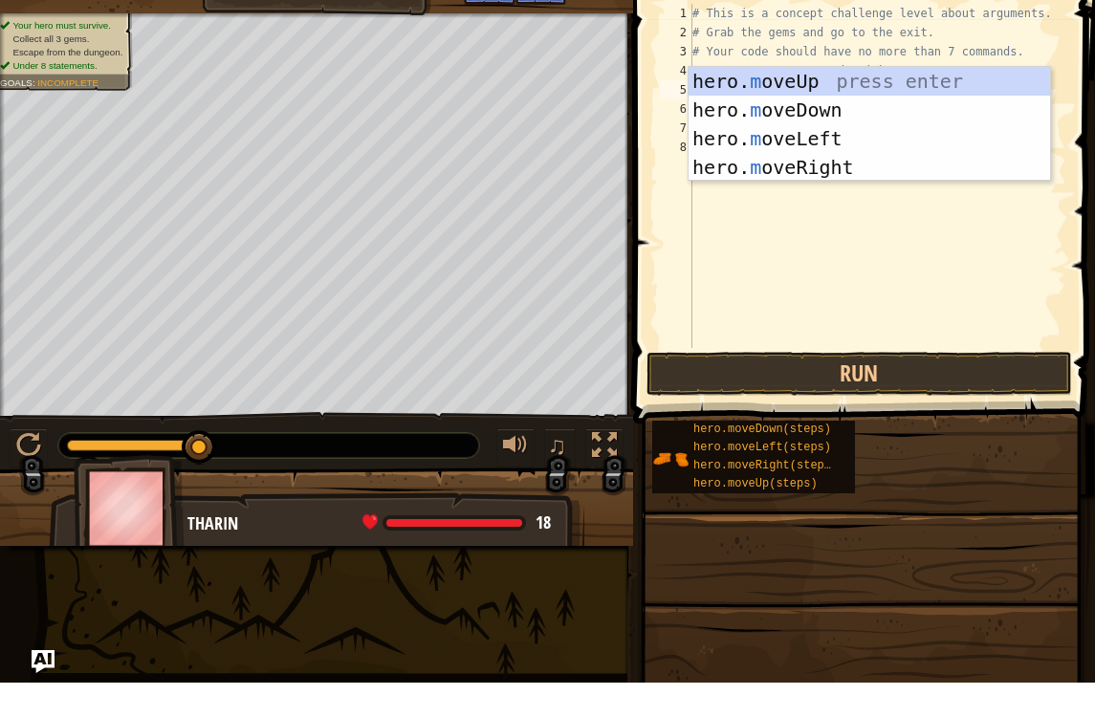
type textarea "mo"
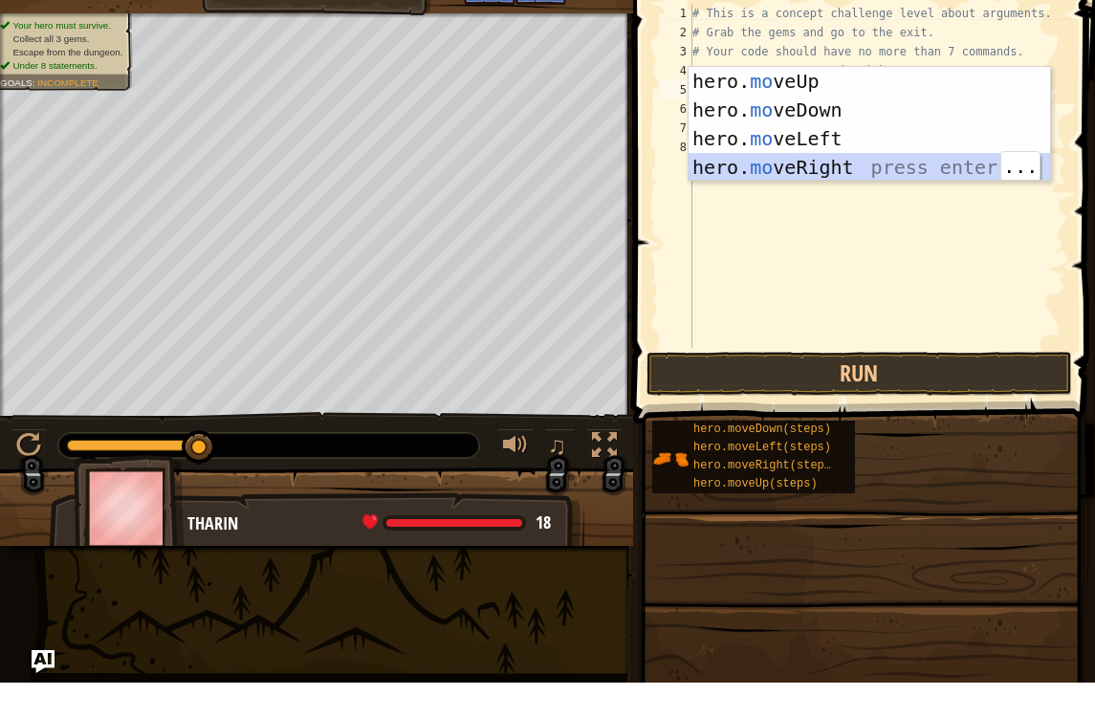
click at [940, 170] on div "hero. mo veUp press enter hero. mo veDown press enter hero. mo veLeft press ent…" at bounding box center [868, 187] width 361 height 172
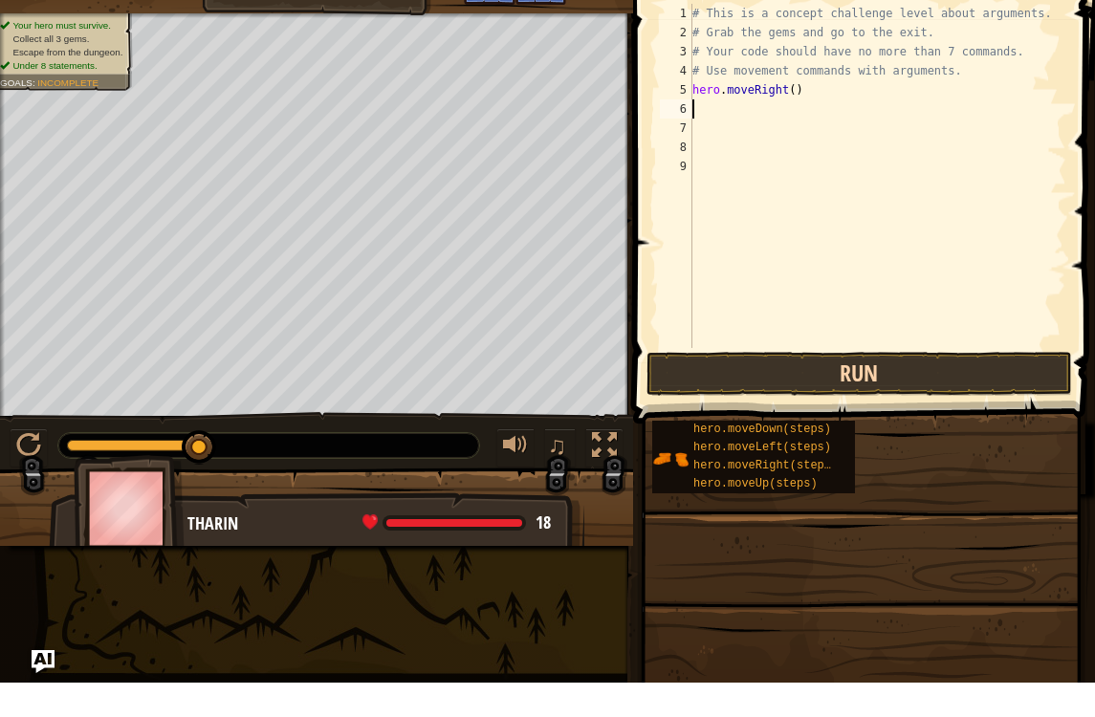
click at [915, 386] on button "Run" at bounding box center [858, 408] width 425 height 44
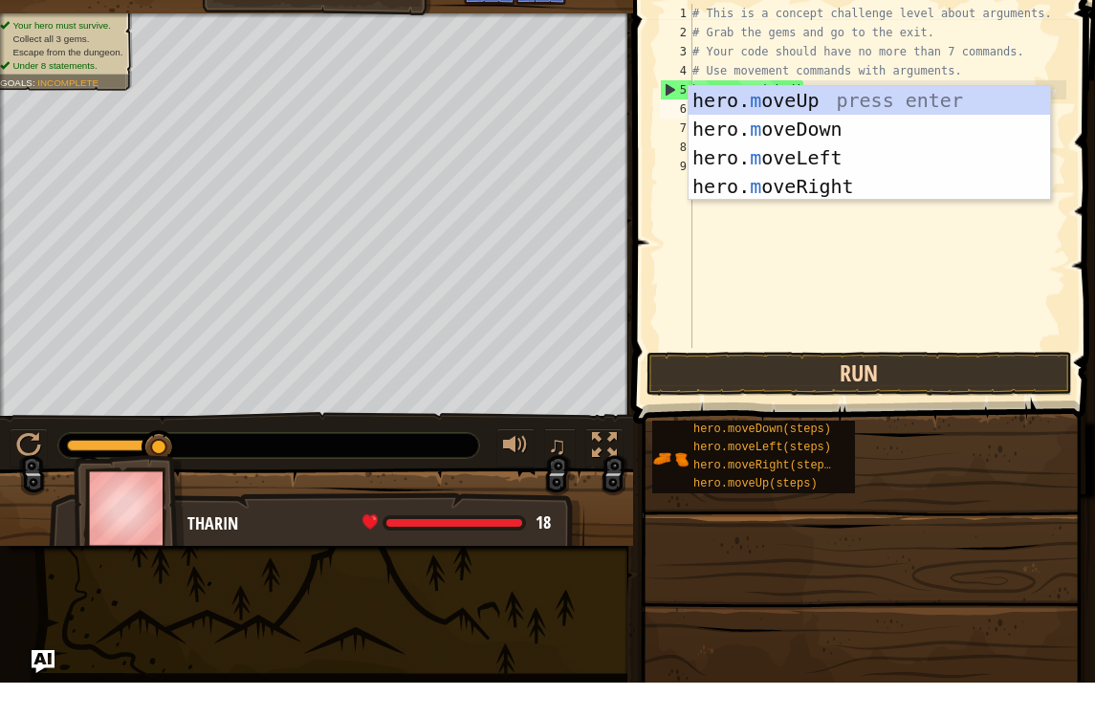
type textarea "mo"
click at [914, 120] on div "hero. mo veUp press enter hero. mo veDown press enter hero. mo veLeft press ent…" at bounding box center [868, 206] width 361 height 172
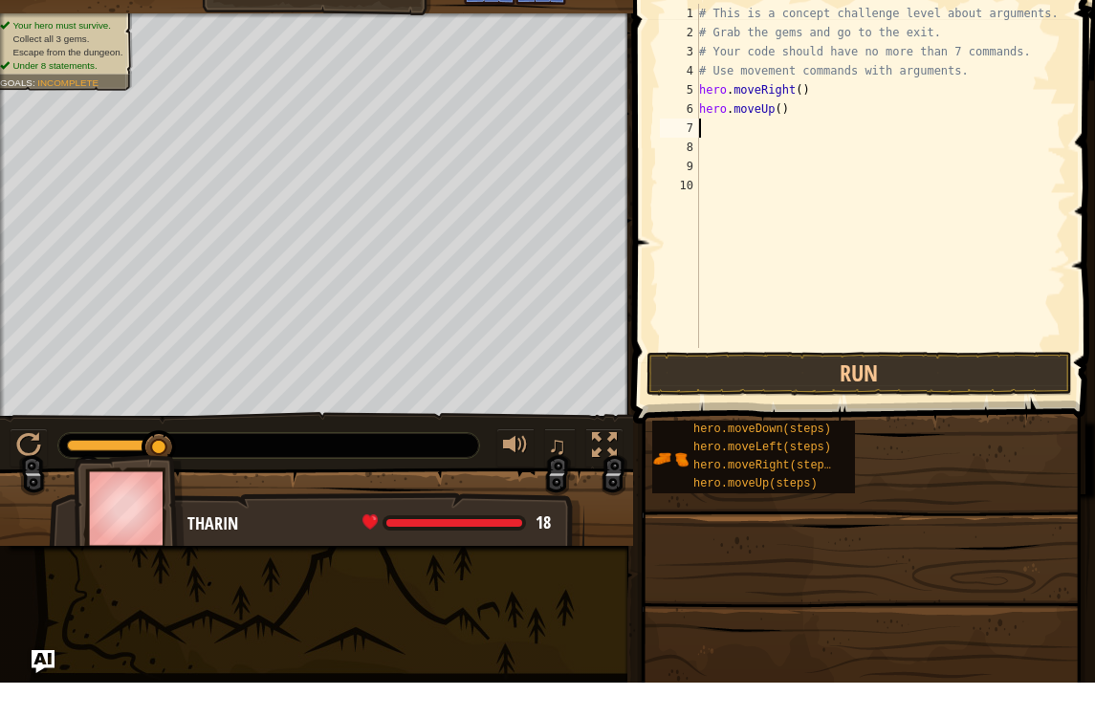
click at [776, 109] on div "# This is a concept challenge level about arguments. # Grab the gems and go to …" at bounding box center [881, 229] width 372 height 382
click at [790, 117] on div "# This is a concept challenge level about arguments. # Grab the gems and go to …" at bounding box center [881, 229] width 372 height 382
click at [786, 118] on div "# This is a concept challenge level about arguments. # Grab the gems and go to …" at bounding box center [881, 229] width 372 height 382
click at [771, 111] on div "# This is a concept challenge level about arguments. # Grab the gems and go to …" at bounding box center [881, 229] width 372 height 382
click at [781, 106] on div "# This is a concept challenge level about arguments. # Grab the gems and go to …" at bounding box center [881, 229] width 372 height 382
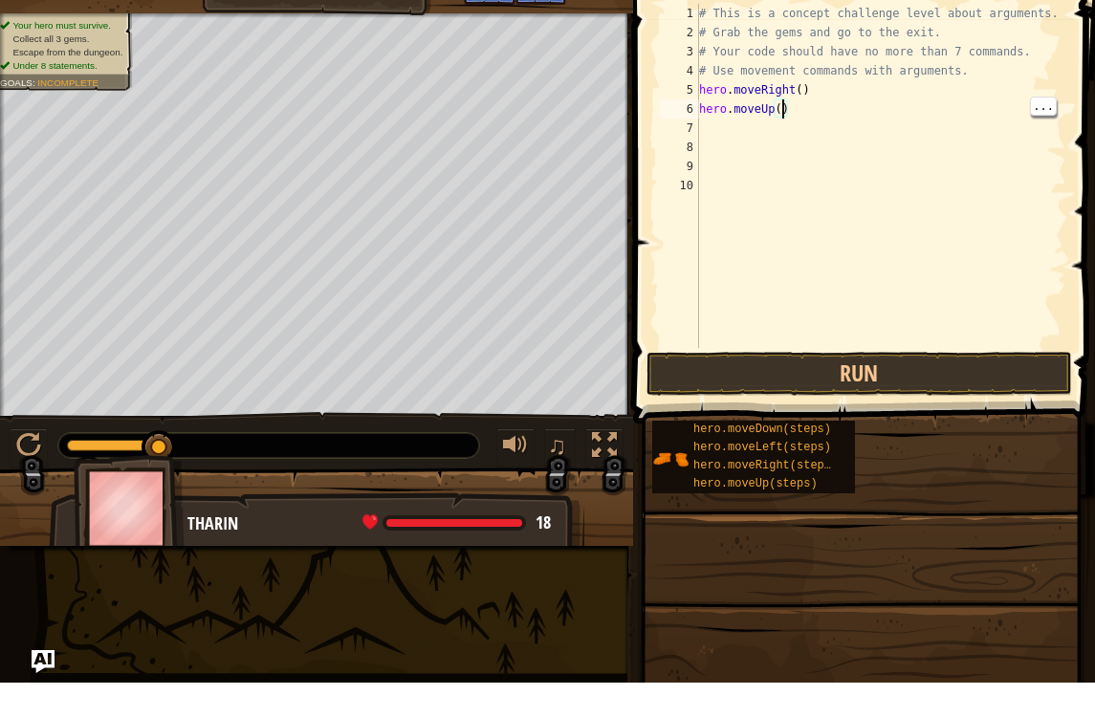
type textarea "hero.moveUp(3)"
click at [999, 386] on button "Run" at bounding box center [858, 408] width 425 height 44
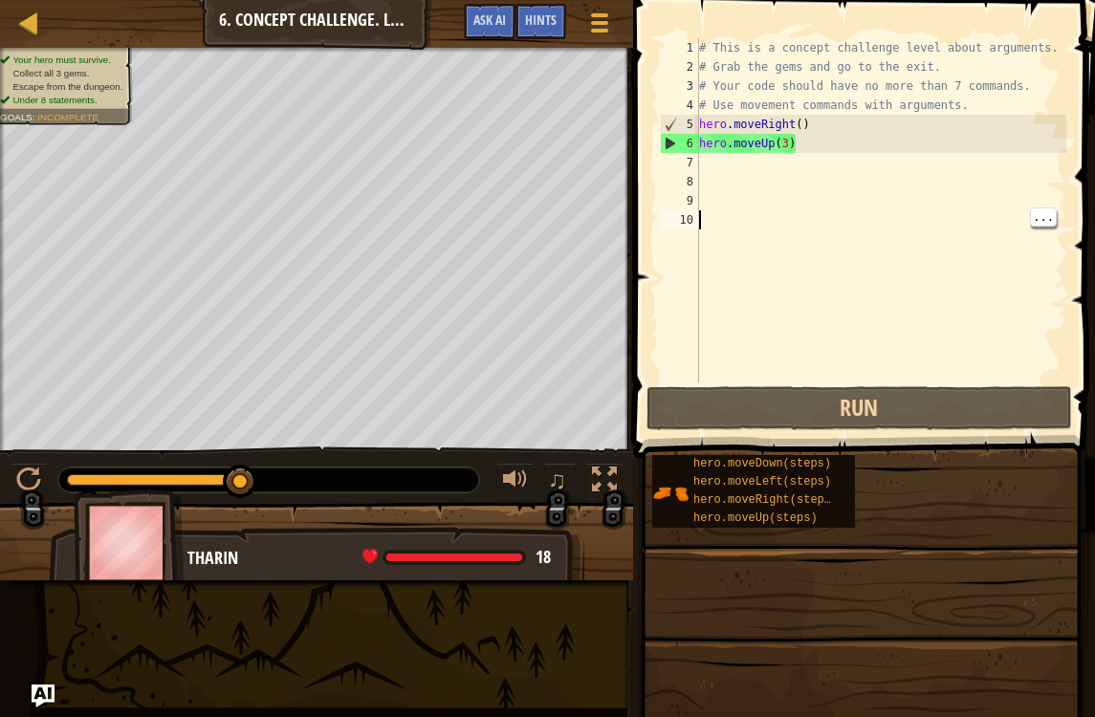
click at [713, 176] on div "# This is a concept challenge level about arguments. # Grab the gems and go to …" at bounding box center [881, 229] width 372 height 382
click at [725, 176] on div "# This is a concept challenge level about arguments. # Grab the gems and go to …" at bounding box center [881, 229] width 372 height 382
click at [717, 163] on div "# This is a concept challenge level about arguments. # Grab the gems and go to …" at bounding box center [881, 229] width 372 height 382
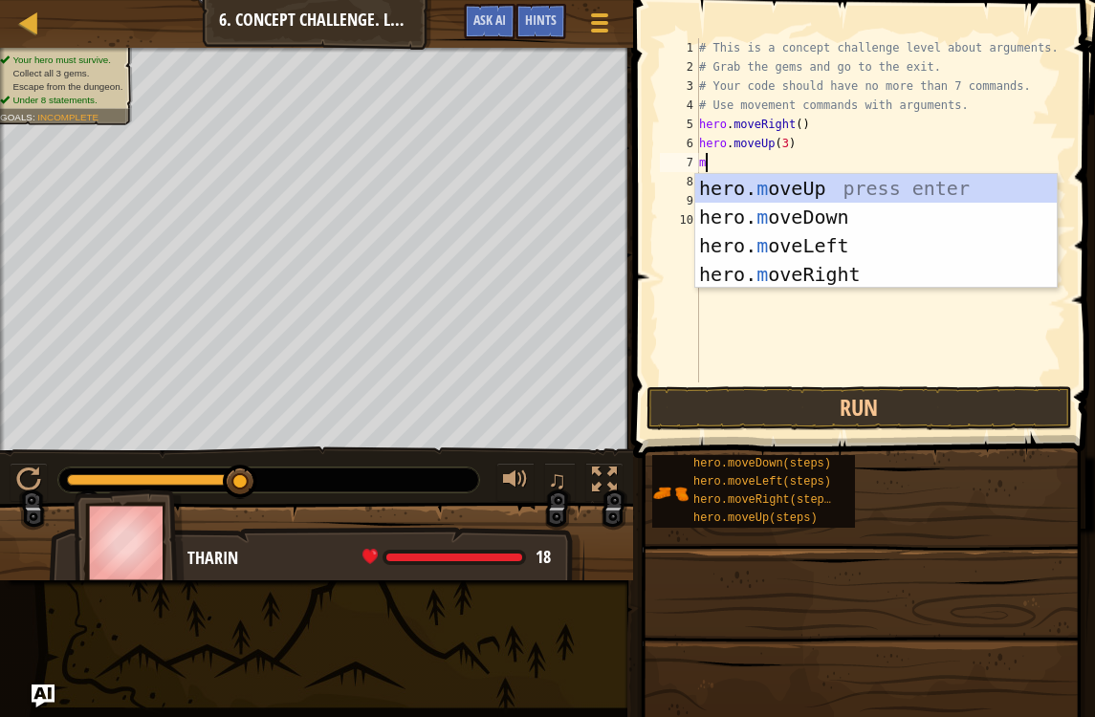
type textarea "mo"
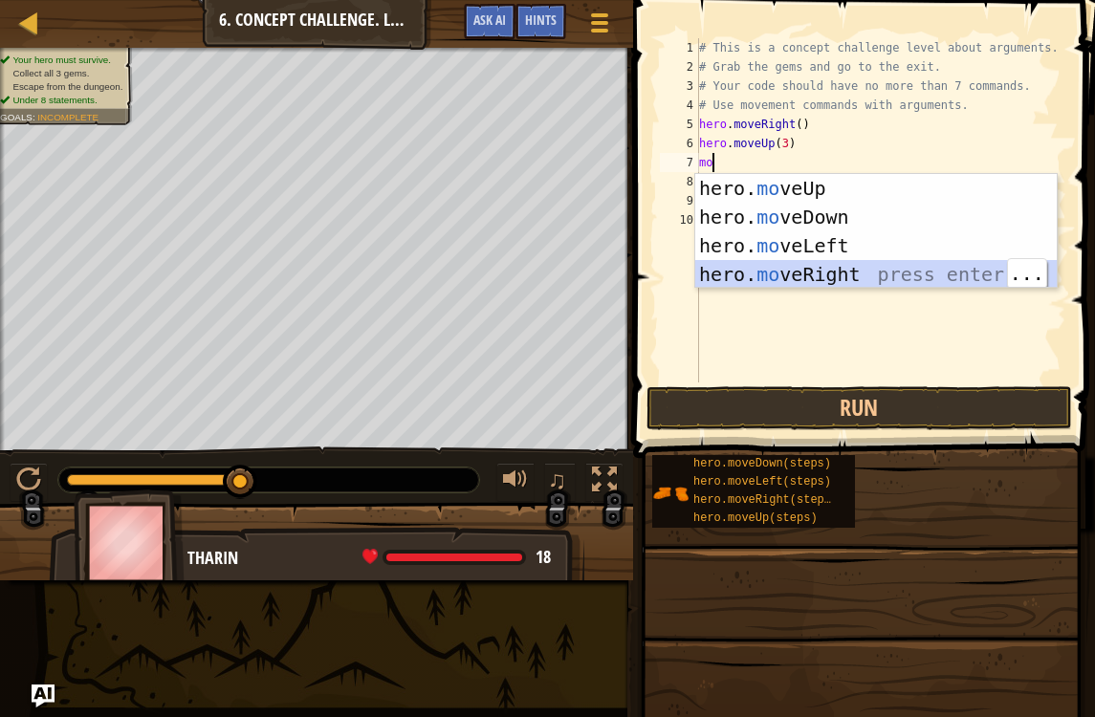
click at [896, 280] on div "hero. mo veUp press enter hero. mo veDown press enter hero. mo veLeft press ent…" at bounding box center [875, 260] width 361 height 172
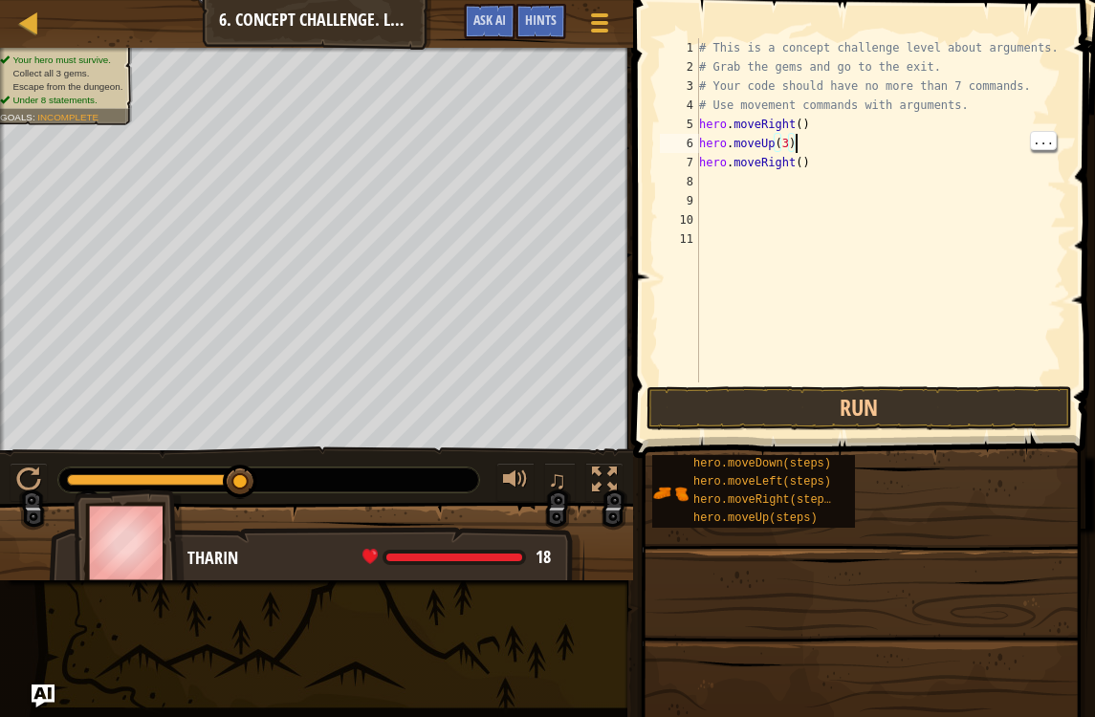
click at [804, 153] on div "# This is a concept challenge level about arguments. # Grab the gems and go to …" at bounding box center [881, 229] width 372 height 382
click at [957, 409] on button "Run" at bounding box center [858, 408] width 425 height 44
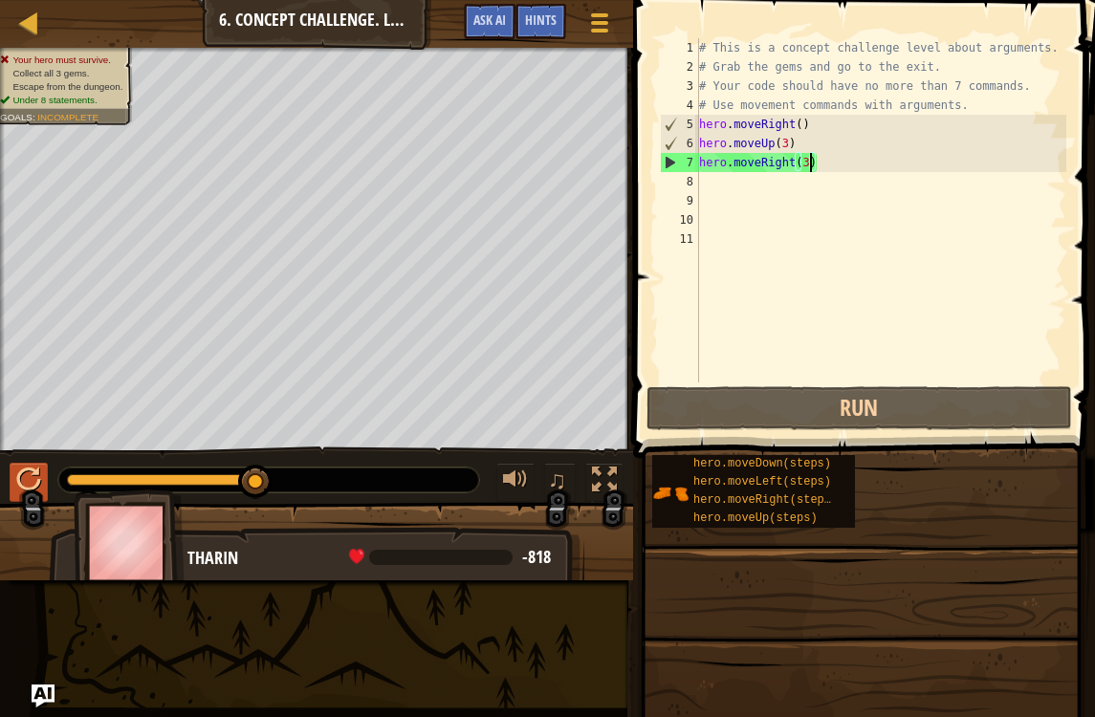
click at [36, 499] on button at bounding box center [29, 482] width 38 height 39
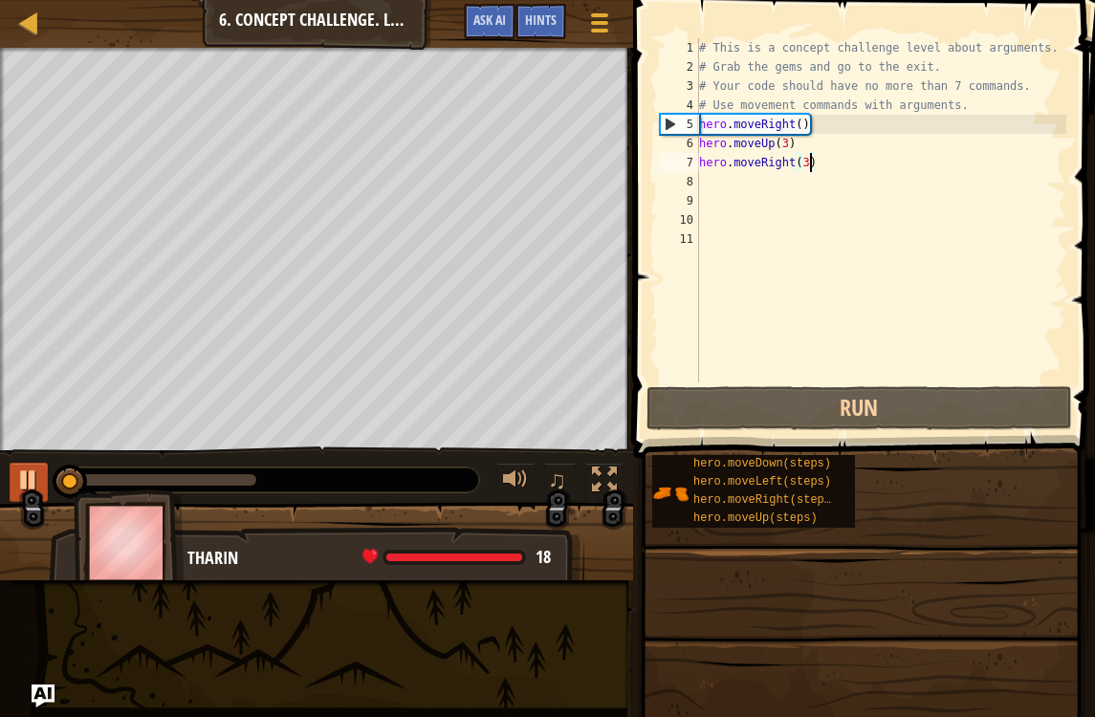
click at [29, 476] on div at bounding box center [28, 480] width 25 height 25
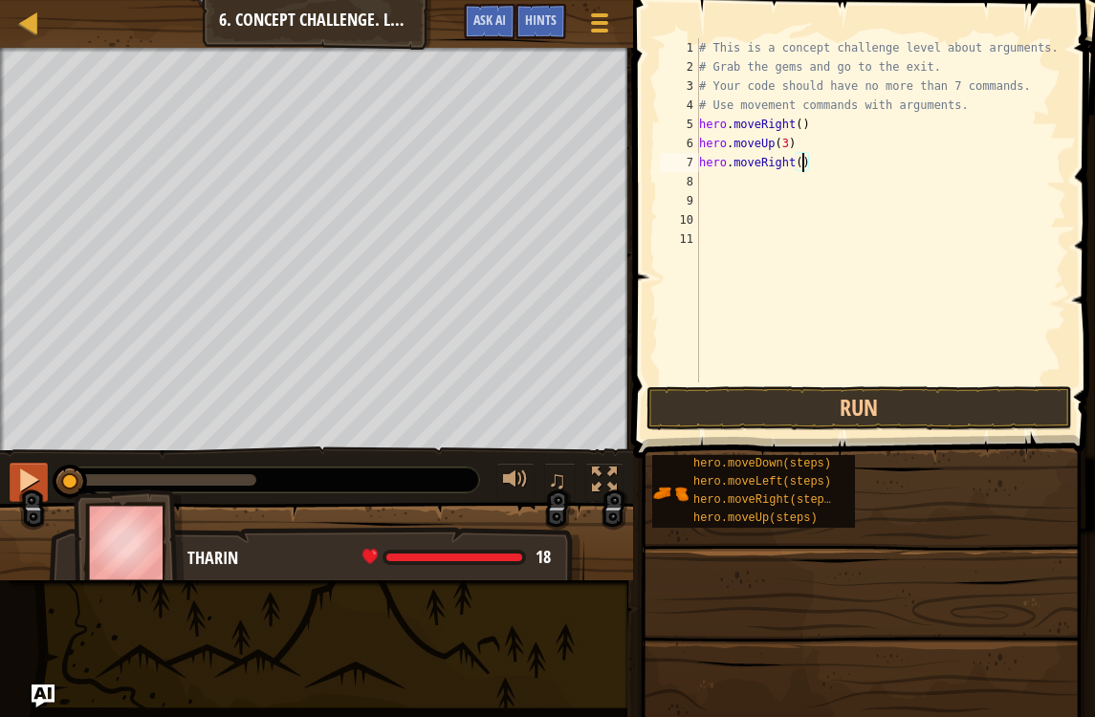
type textarea "hero.moveRight(2)"
click at [961, 380] on div "# This is a concept challenge level about arguments. # Grab the gems and go to …" at bounding box center [881, 229] width 372 height 382
click at [956, 394] on button "Run" at bounding box center [858, 408] width 425 height 44
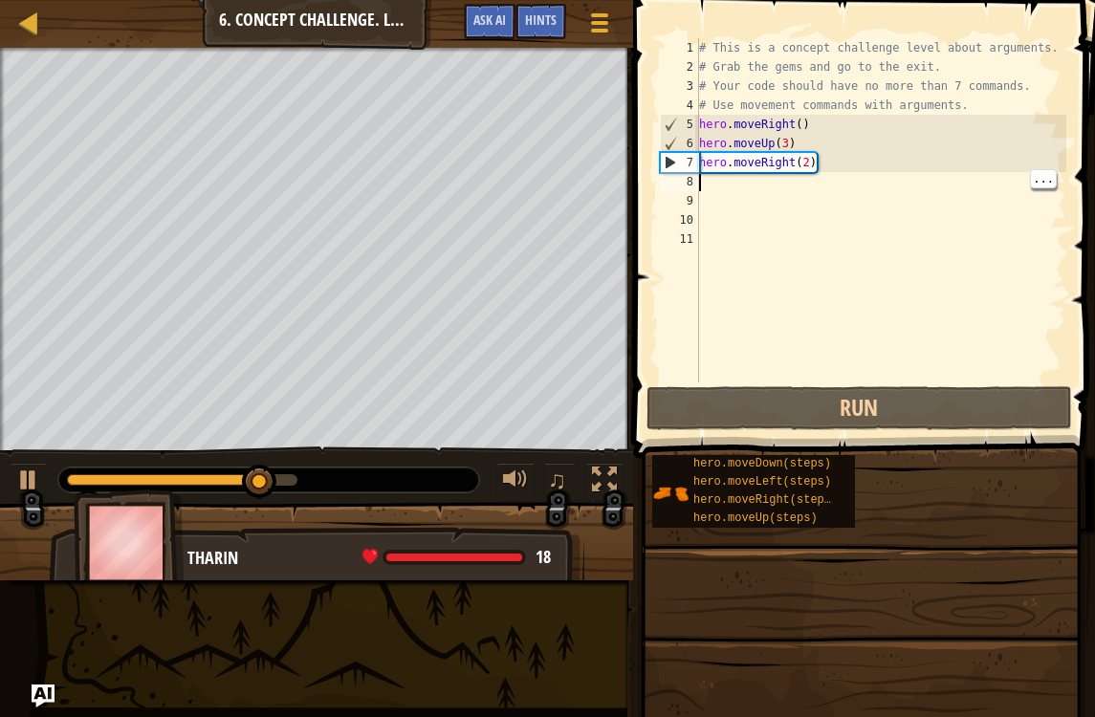
click at [718, 184] on div "# This is a concept challenge level about arguments. # Grab the gems and go to …" at bounding box center [881, 229] width 372 height 382
type textarea "m"
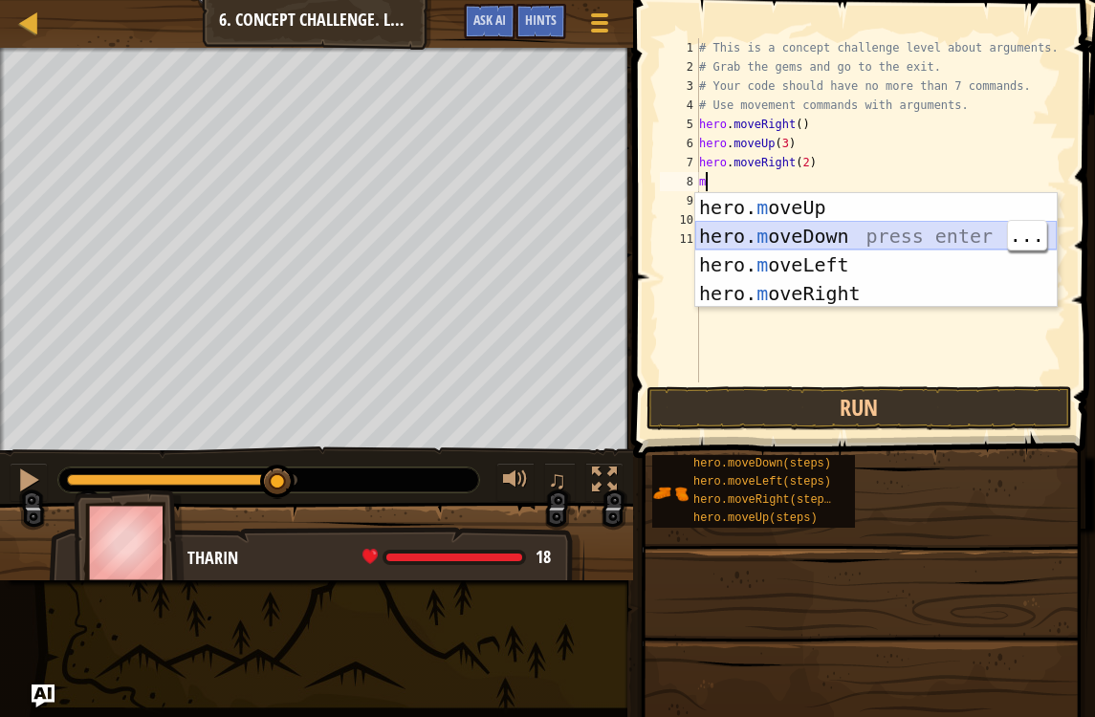
click at [904, 238] on div "hero. m oveUp press enter hero. m oveDown press enter hero. m oveLeft press ent…" at bounding box center [875, 279] width 361 height 172
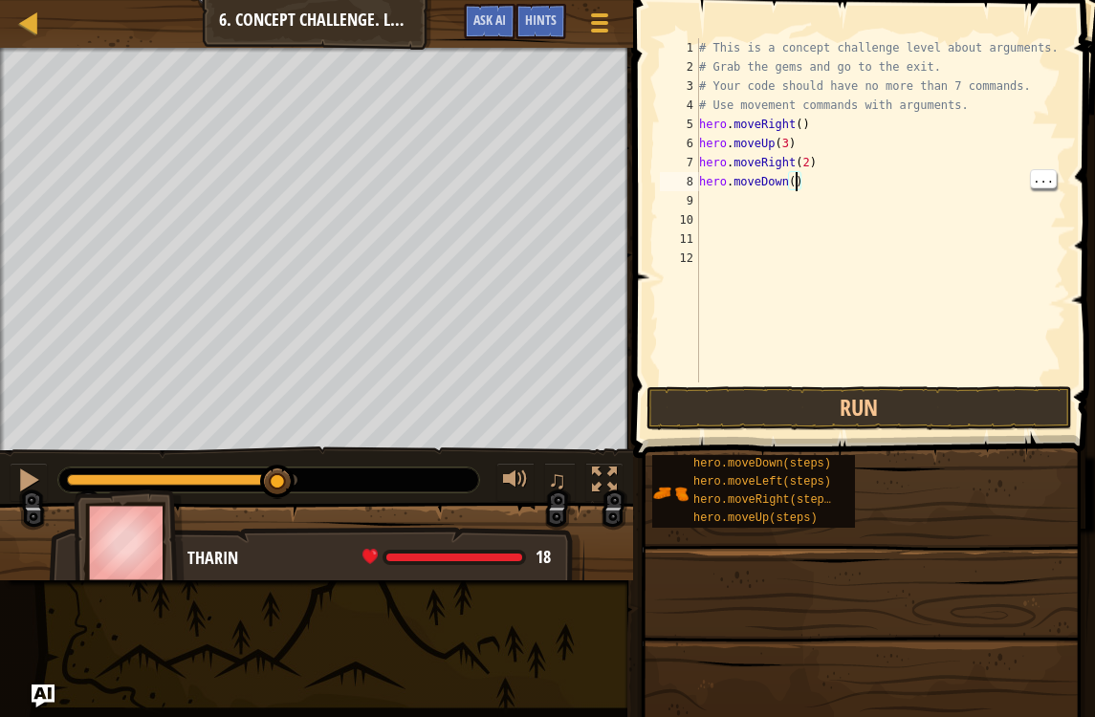
click at [796, 181] on div "# This is a concept challenge level about arguments. # Grab the gems and go to …" at bounding box center [881, 229] width 372 height 382
type textarea "hero.moveDown(3)"
click at [935, 391] on button "Run" at bounding box center [858, 408] width 425 height 44
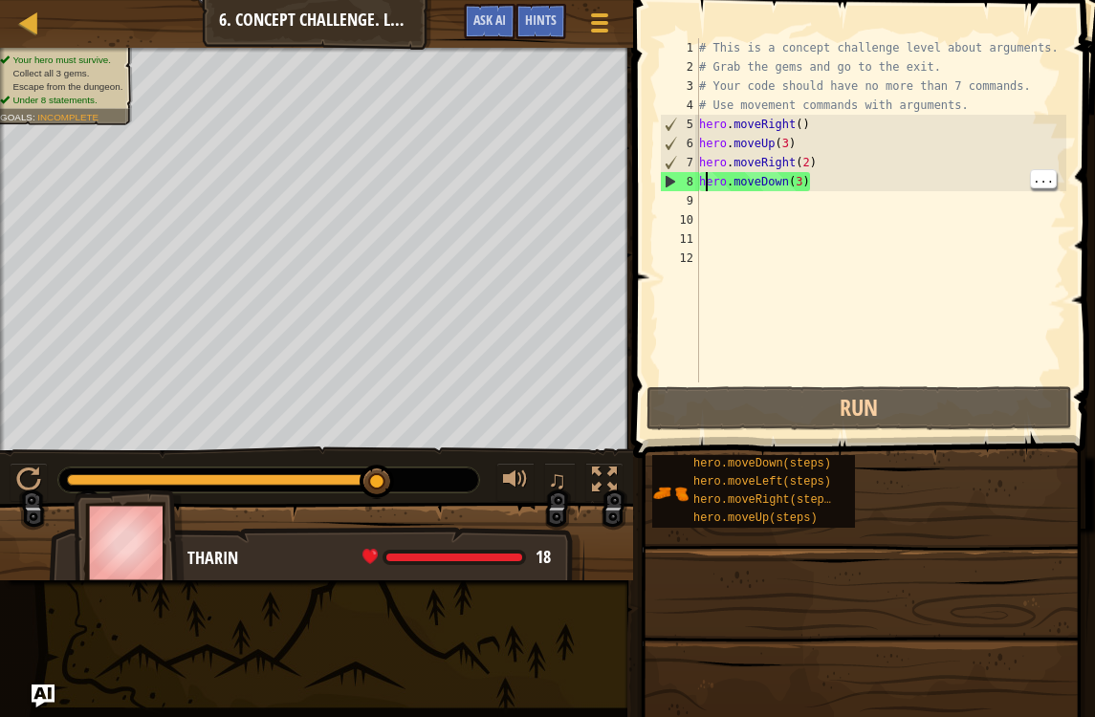
scroll to position [10, 0]
click at [719, 214] on div "# This is a concept challenge level about arguments. # Grab the gems and go to …" at bounding box center [881, 229] width 372 height 382
type textarea "hero.moveDown(3)"
click at [711, 190] on div "# This is a concept challenge level about arguments. # Grab the gems and go to …" at bounding box center [881, 229] width 372 height 382
click at [710, 207] on div "# This is a concept challenge level about arguments. # Grab the gems and go to …" at bounding box center [881, 229] width 372 height 382
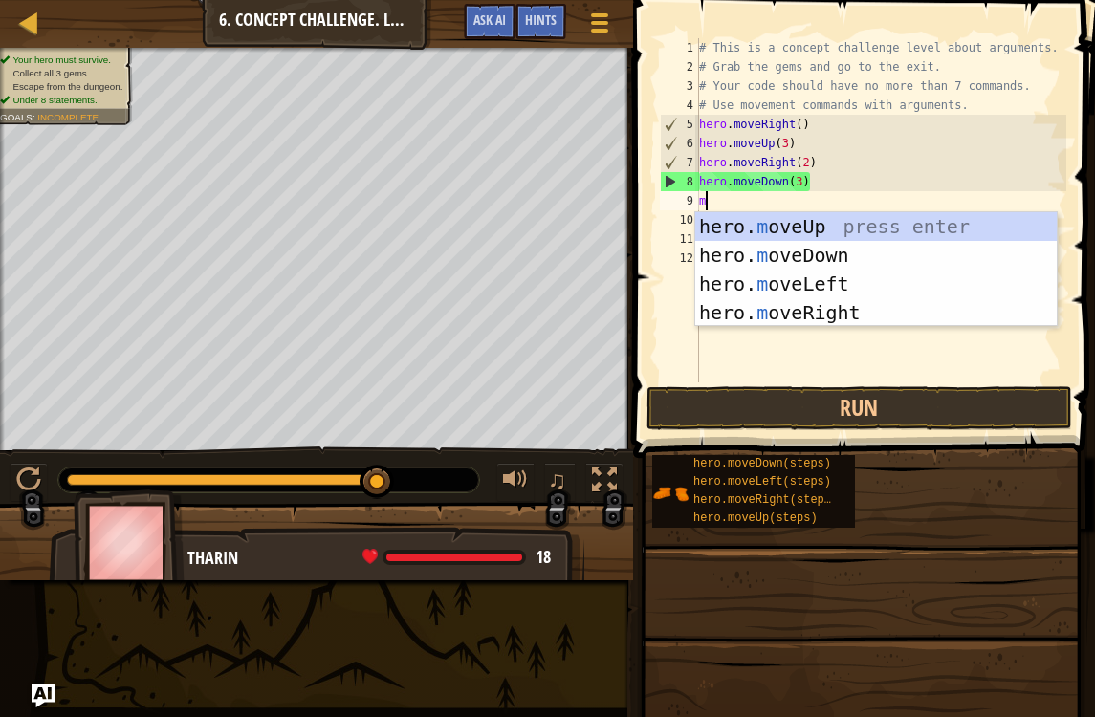
type textarea "mo"
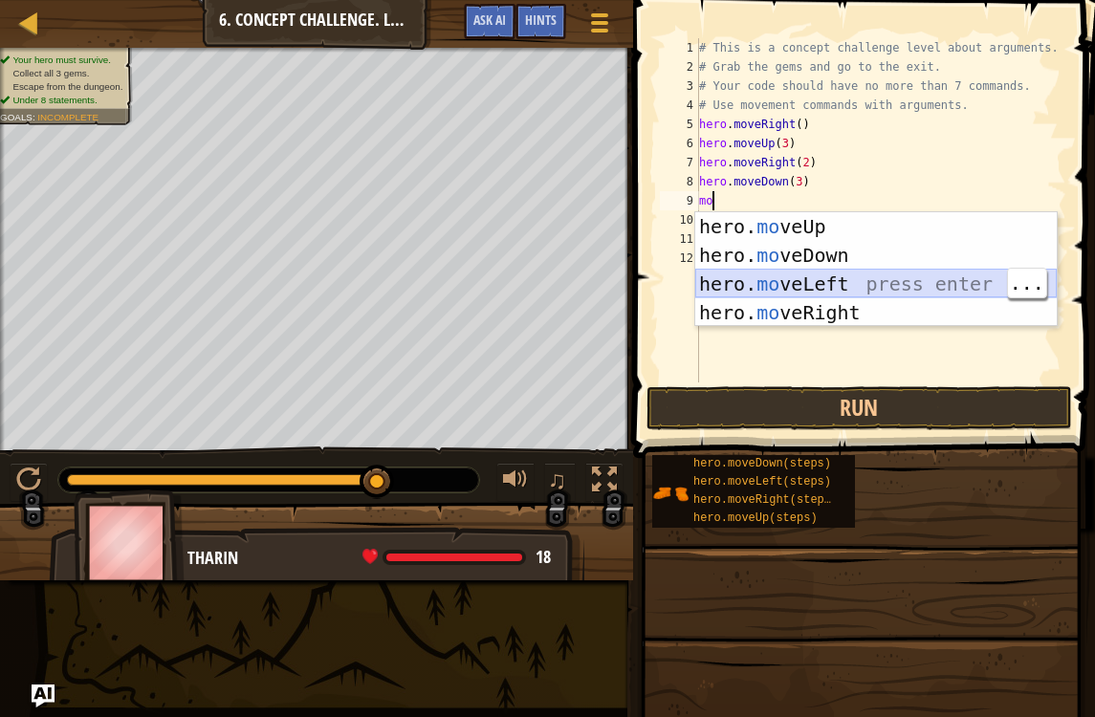
click at [882, 278] on div "hero. mo veUp press enter hero. mo veDown press enter hero. mo veLeft press ent…" at bounding box center [875, 298] width 361 height 172
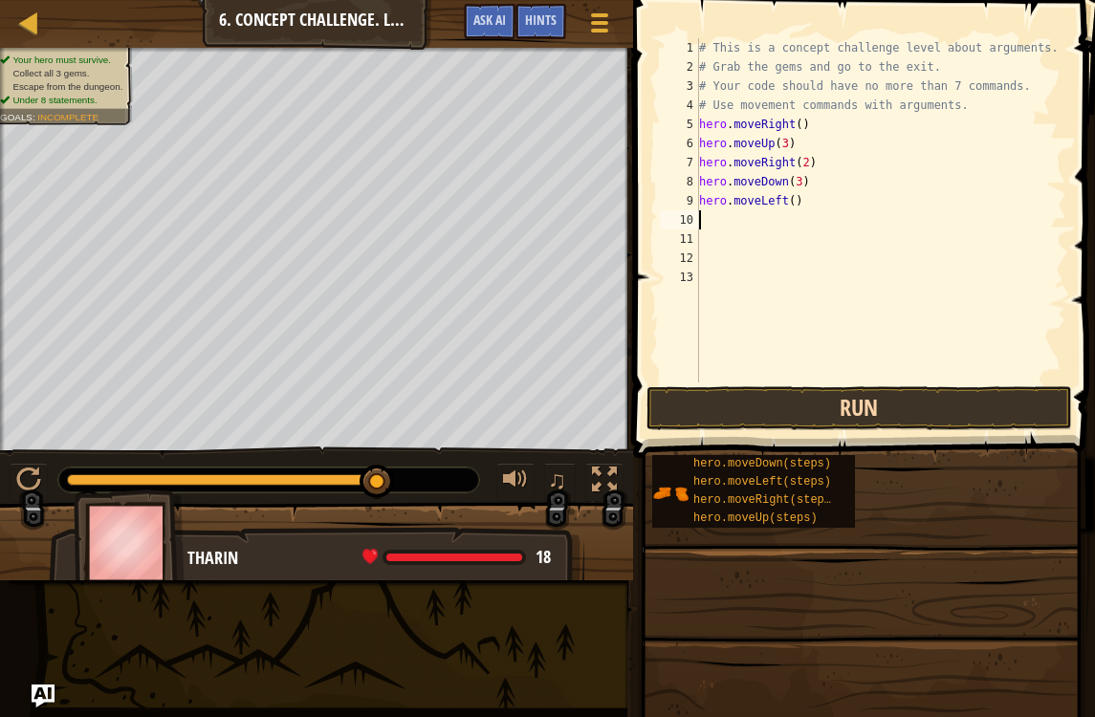
click at [979, 408] on button "Run" at bounding box center [858, 408] width 425 height 44
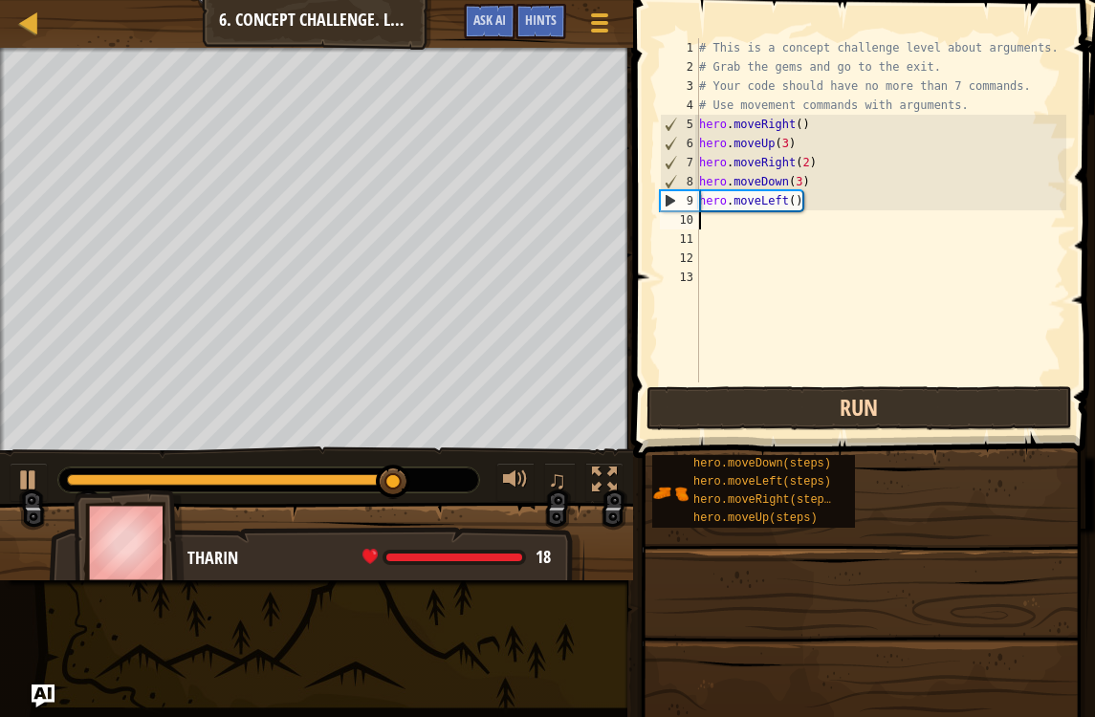
type textarea "m"
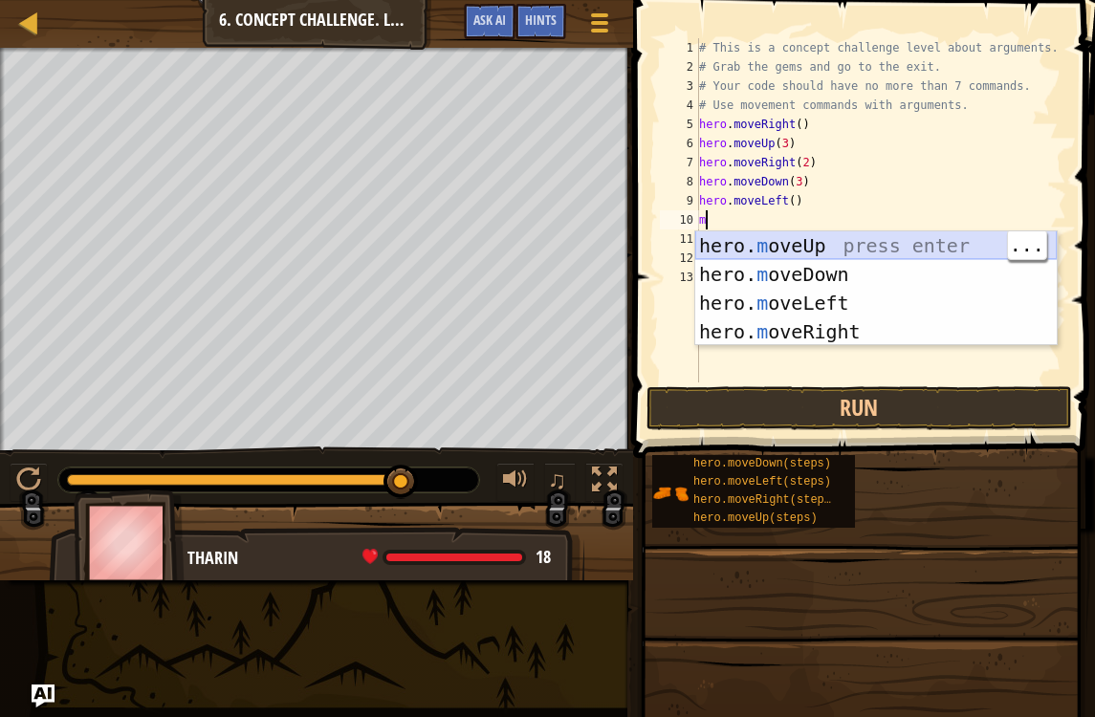
click at [849, 238] on div "hero. m oveUp press enter hero. m oveDown press enter hero. m oveLeft press ent…" at bounding box center [875, 317] width 361 height 172
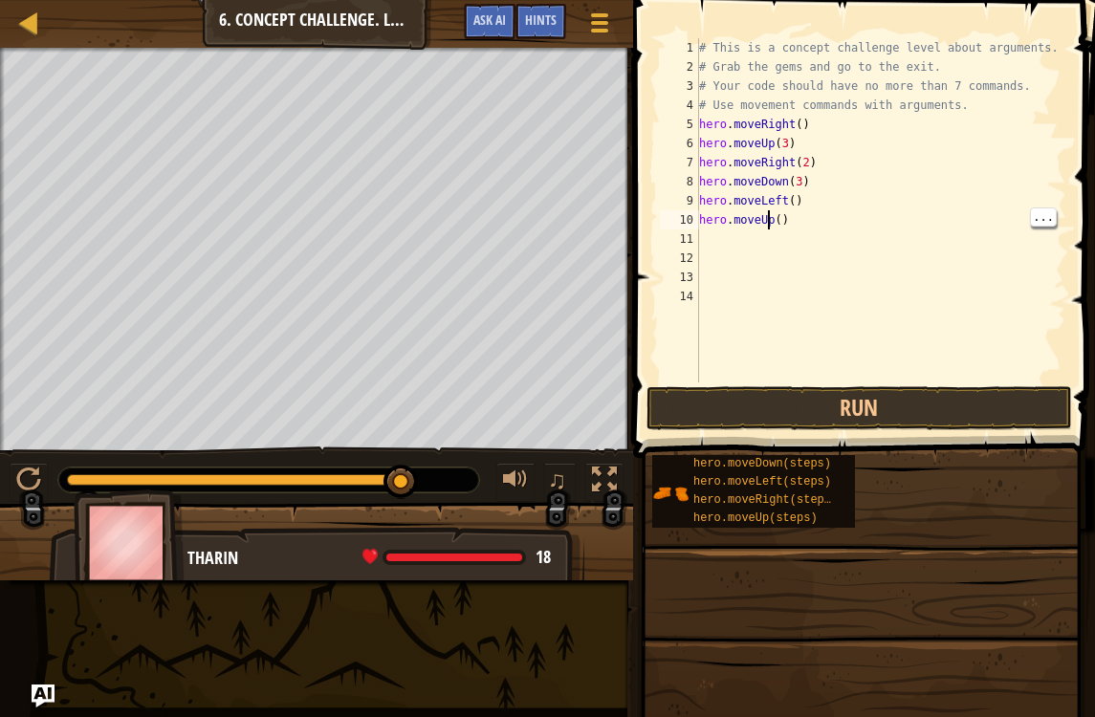
click at [780, 209] on div "# This is a concept challenge level about arguments. # Grab the gems and go to …" at bounding box center [881, 229] width 372 height 382
click at [779, 224] on div "# This is a concept challenge level about arguments. # Grab the gems and go to …" at bounding box center [881, 229] width 372 height 382
type textarea "hero.moveUp(2)"
click at [907, 392] on button "Run" at bounding box center [858, 408] width 425 height 44
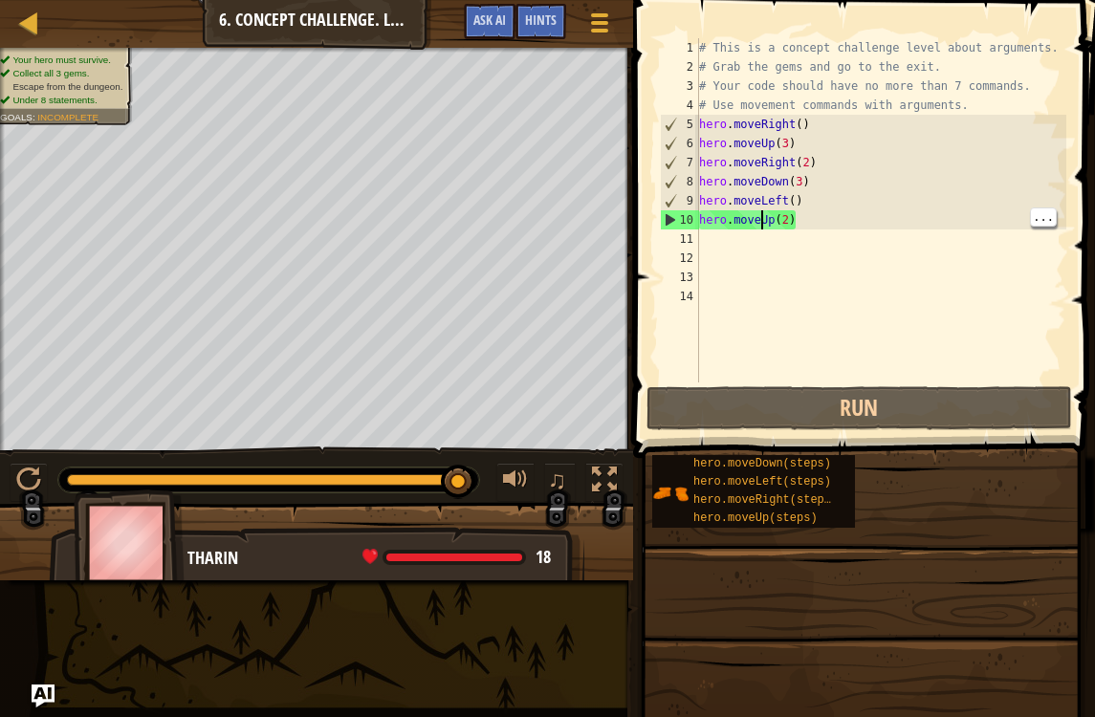
scroll to position [10, 0]
click at [722, 245] on div "# This is a concept challenge level about arguments. # Grab the gems and go to …" at bounding box center [881, 229] width 372 height 382
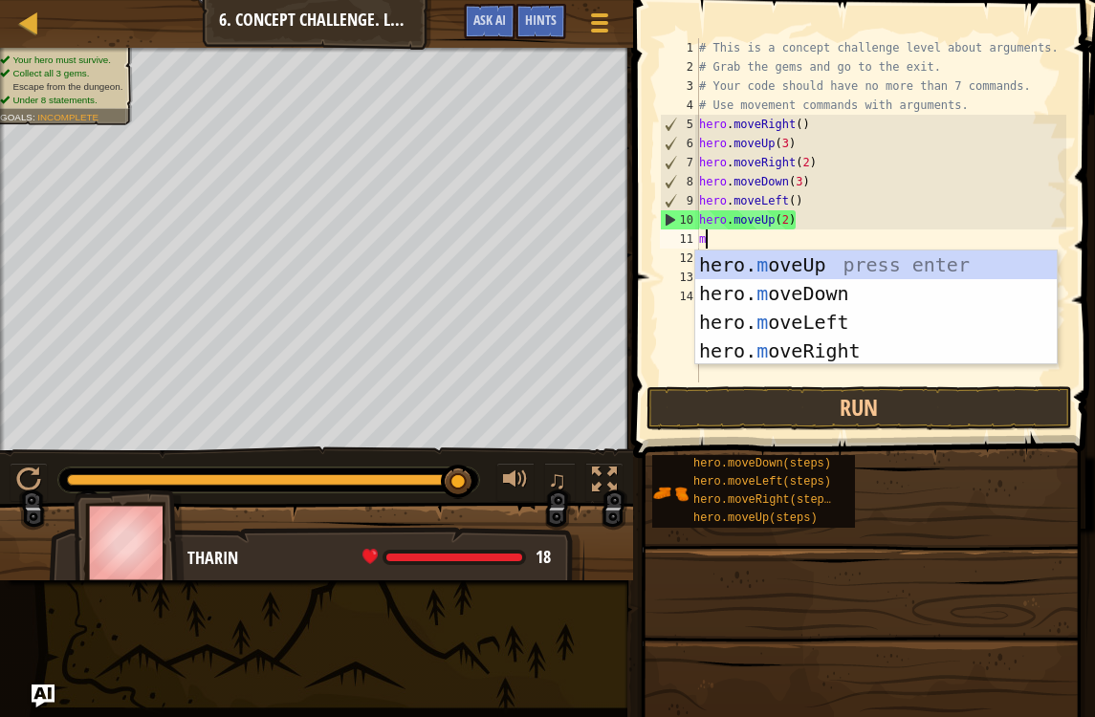
type textarea "mo"
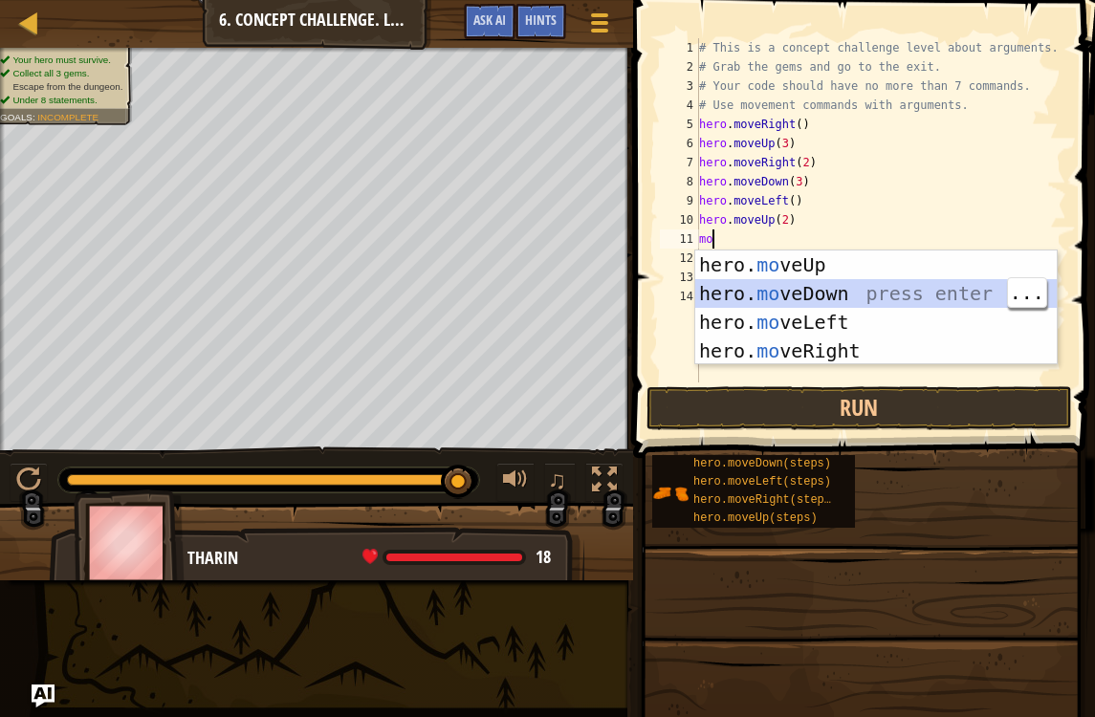
click at [904, 282] on div "hero. mo veUp press enter hero. mo veDown press enter hero. mo veLeft press ent…" at bounding box center [875, 337] width 361 height 172
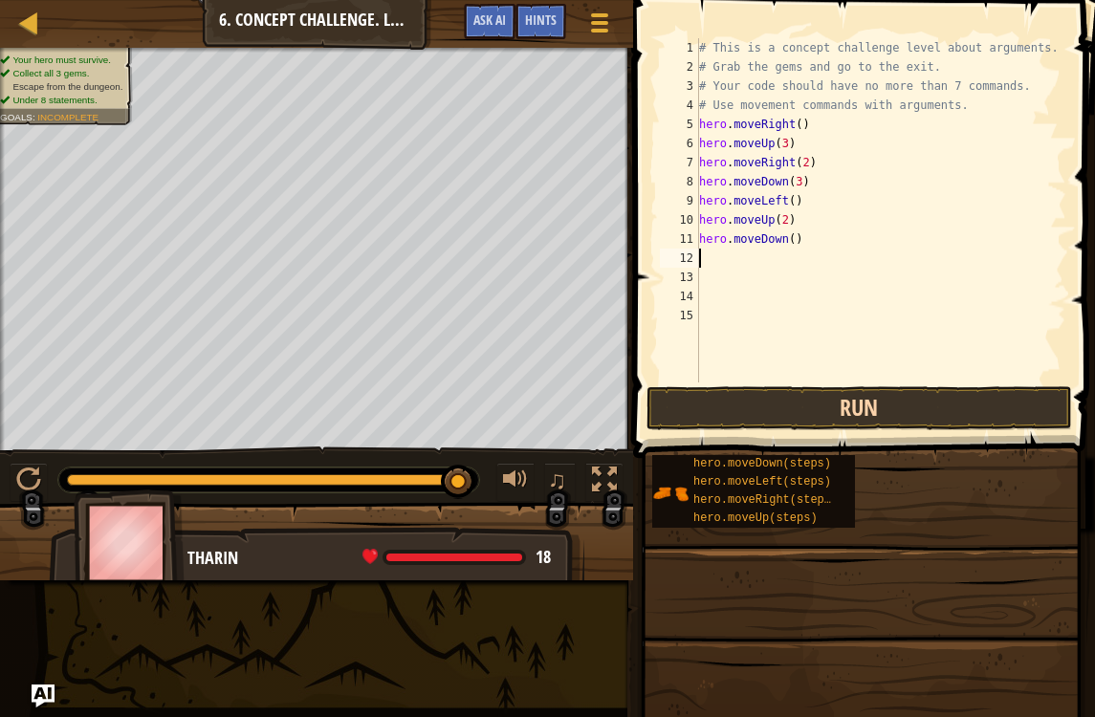
click at [952, 391] on button "Run" at bounding box center [858, 408] width 425 height 44
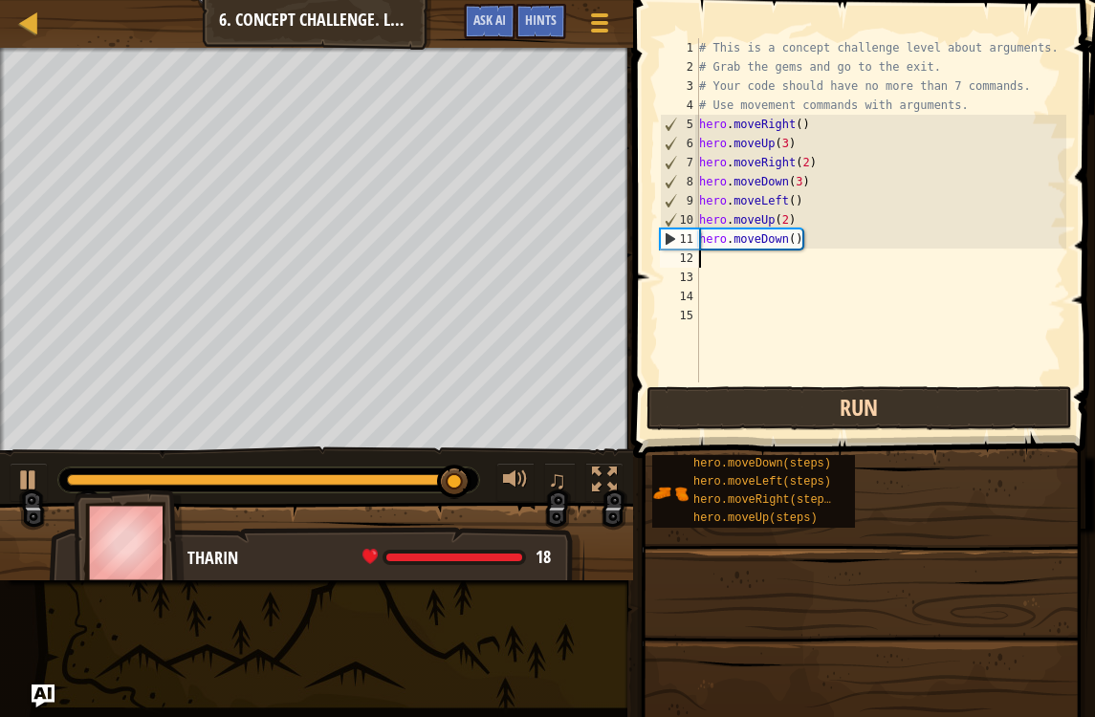
type textarea "m"
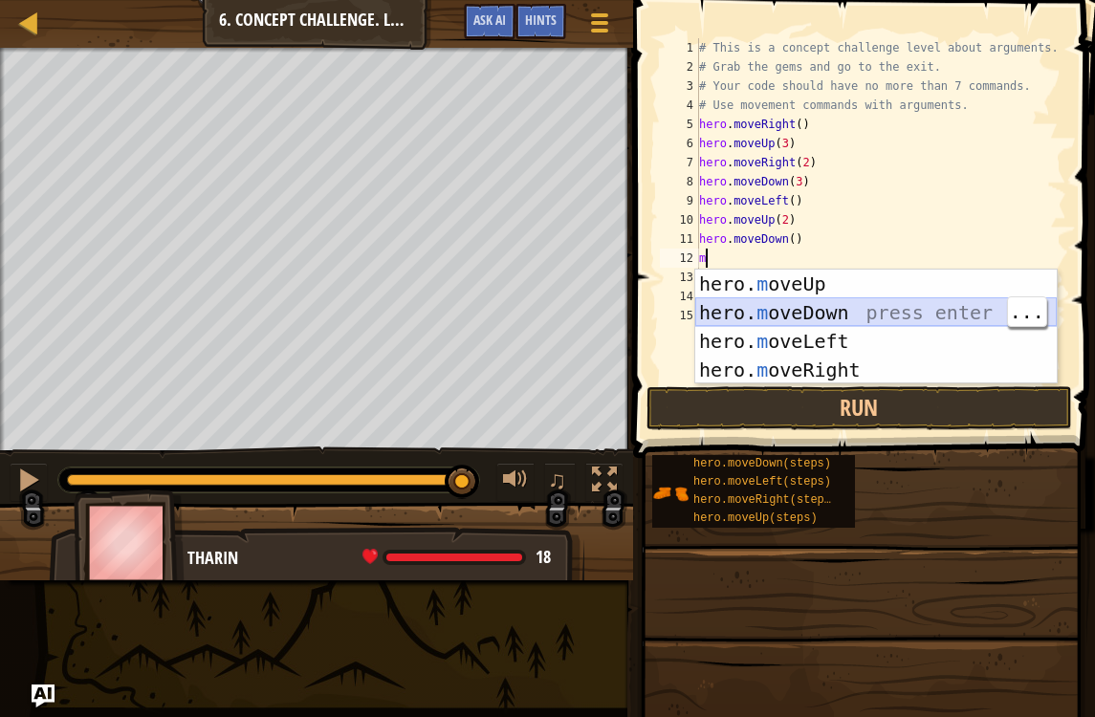
click at [821, 316] on div "hero. m oveUp press enter hero. m oveDown press enter hero. m oveLeft press ent…" at bounding box center [875, 356] width 361 height 172
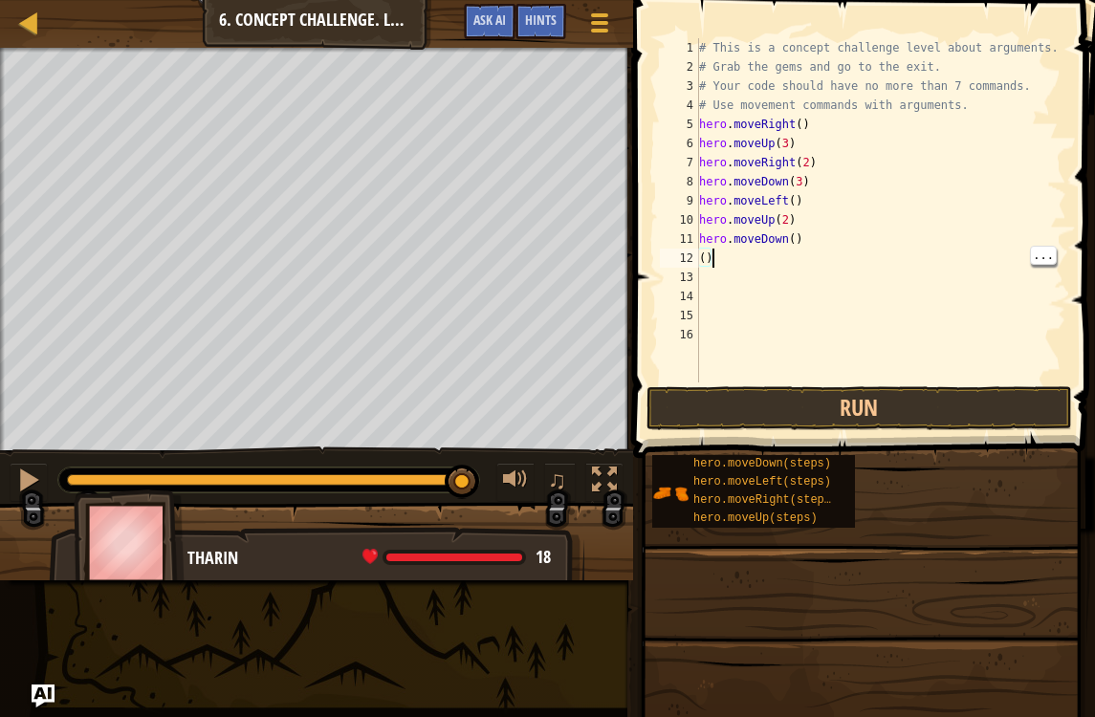
type textarea "("
click at [793, 234] on div "# This is a concept challenge level about arguments. # Grab the gems and go to …" at bounding box center [881, 229] width 372 height 382
type textarea "hero.moveDown(2)"
click at [887, 412] on button "Run" at bounding box center [858, 408] width 425 height 44
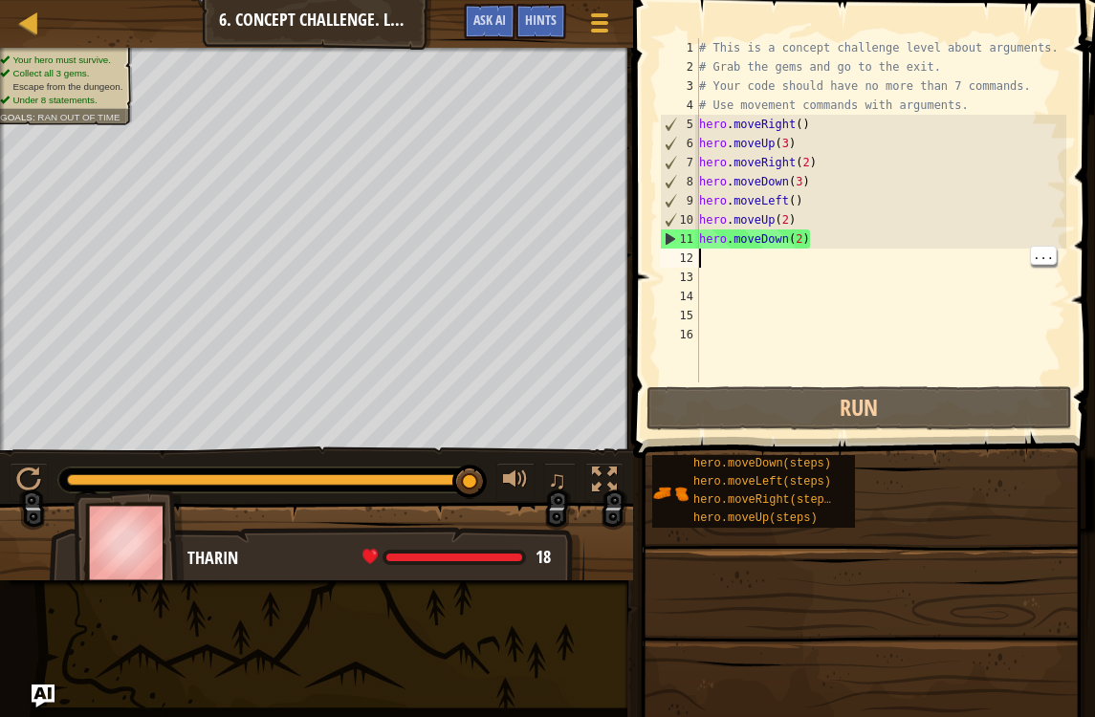
scroll to position [10, 0]
click at [704, 262] on div "# This is a concept challenge level about arguments. # Grab the gems and go to …" at bounding box center [881, 229] width 372 height 382
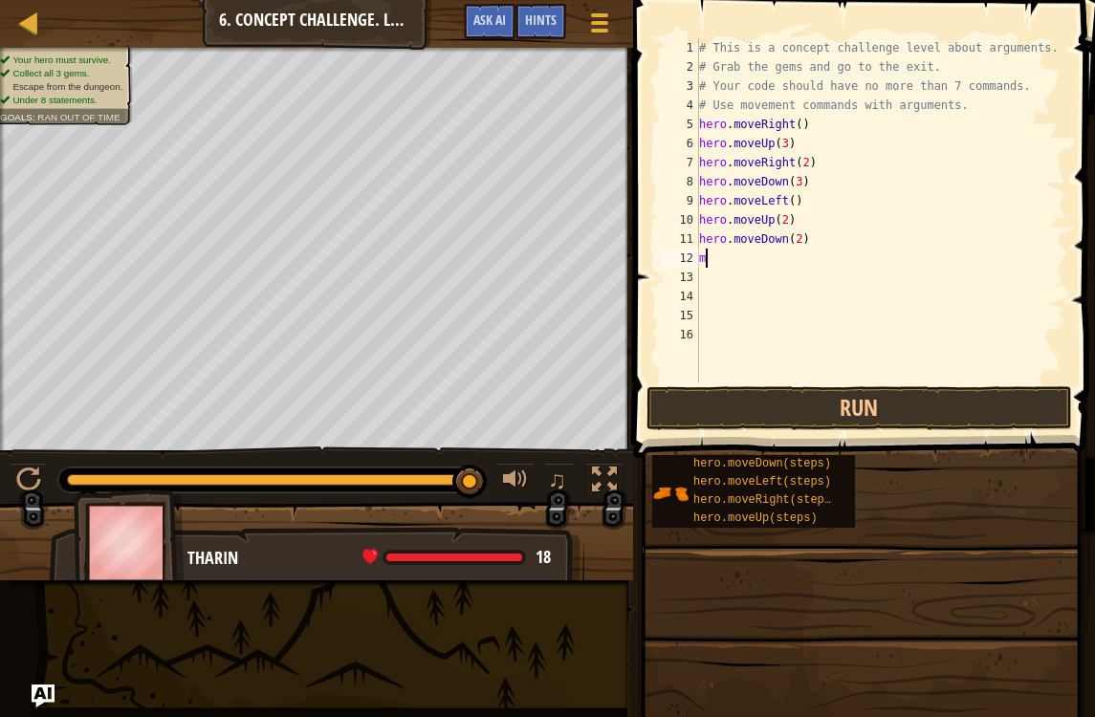
type textarea "mo"
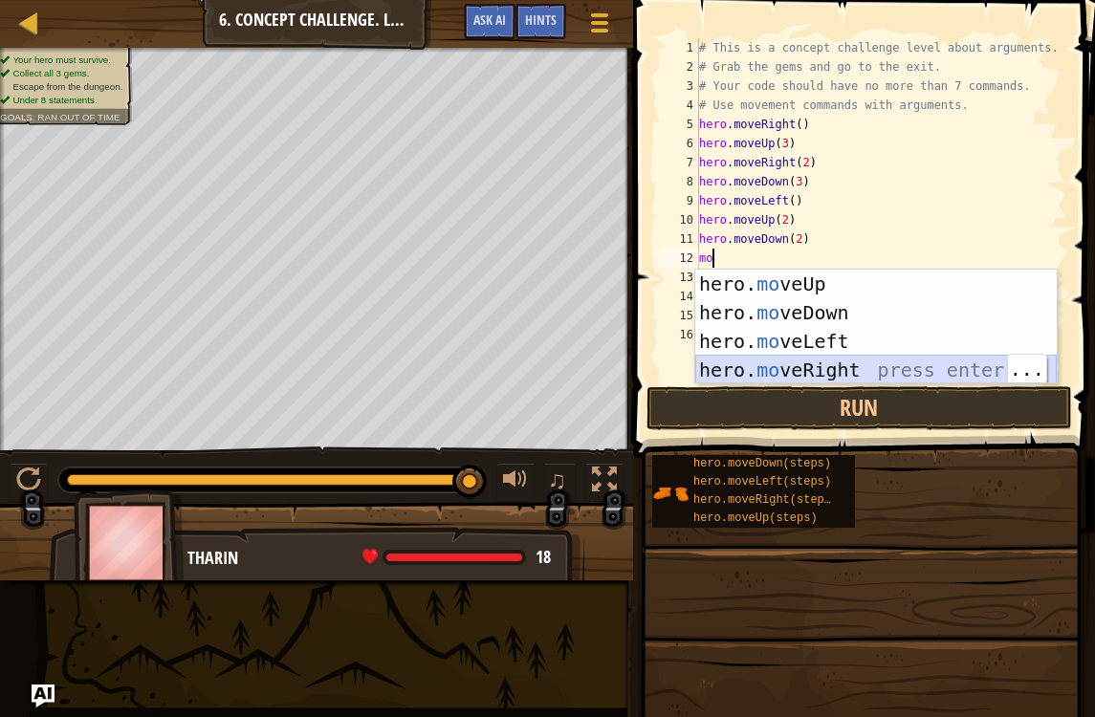
click at [898, 372] on div "hero. mo veUp press enter hero. mo veDown press enter hero. mo veLeft press ent…" at bounding box center [875, 356] width 361 height 172
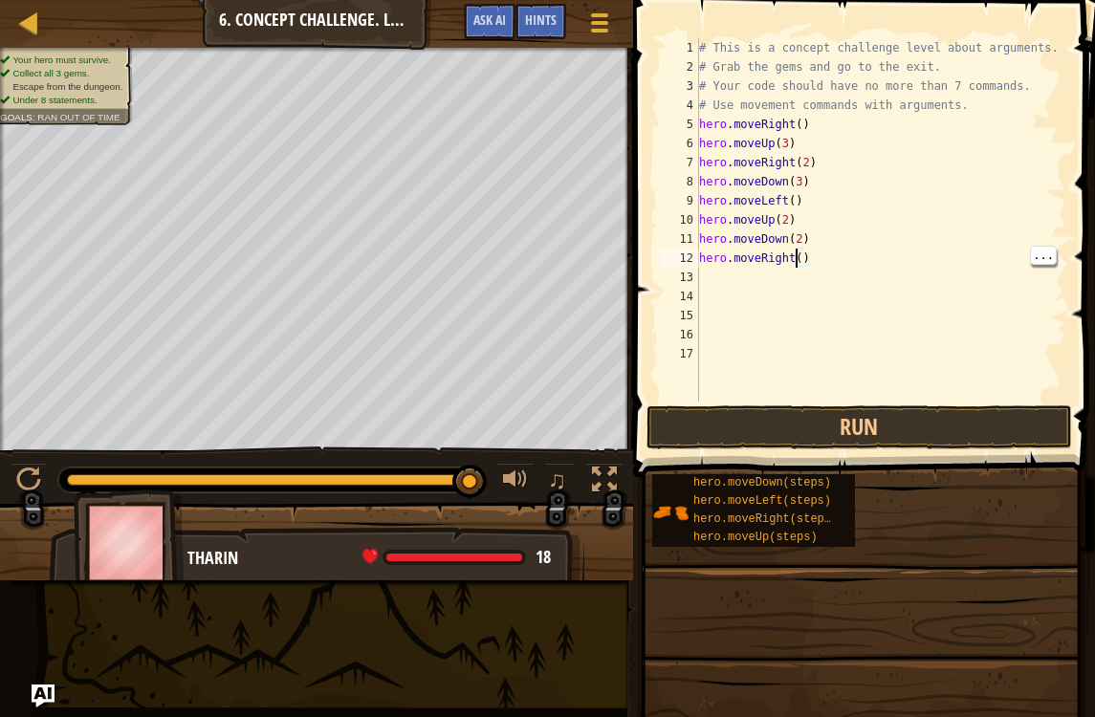
click at [796, 260] on div "# This is a concept challenge level about arguments. # Grab the gems and go to …" at bounding box center [880, 239] width 371 height 402
click at [808, 244] on div "# This is a concept challenge level about arguments. # Grab the gems and go to …" at bounding box center [880, 239] width 371 height 402
click at [803, 251] on div "# This is a concept challenge level about arguments. # Grab the gems and go to …" at bounding box center [880, 239] width 371 height 402
click at [956, 418] on button "Run" at bounding box center [858, 427] width 425 height 44
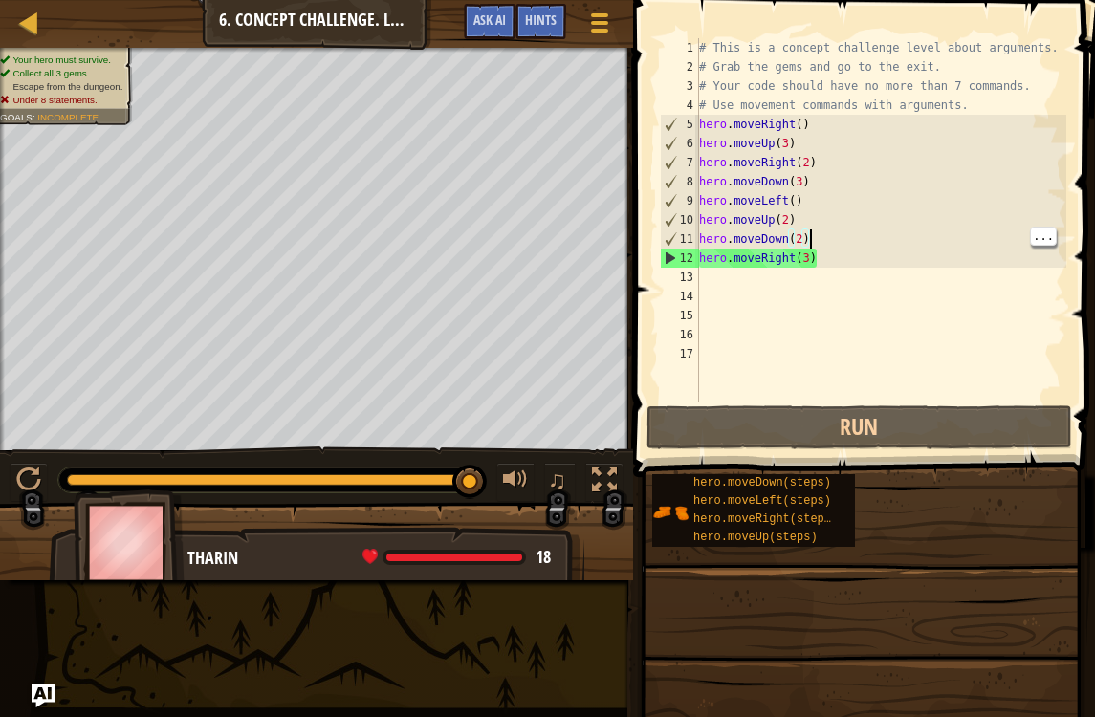
click at [855, 255] on div "# This is a concept challenge level about arguments. # Grab the gems and go to …" at bounding box center [880, 239] width 371 height 402
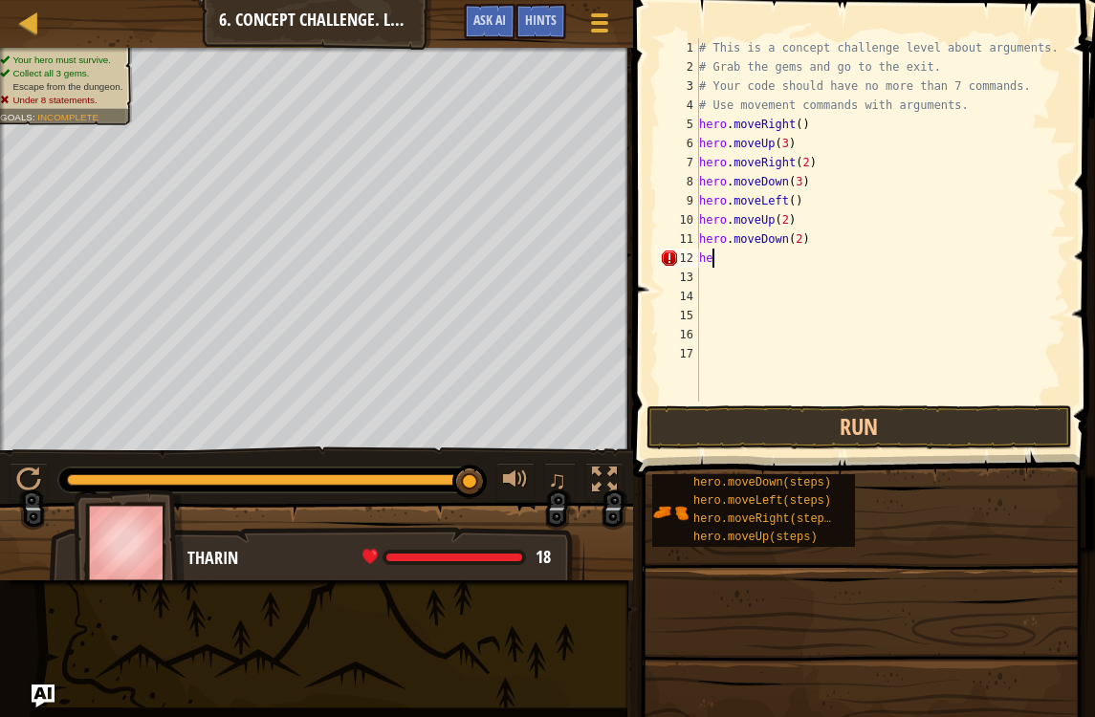
scroll to position [10, 0]
type textarea "h"
click at [843, 438] on button "Run" at bounding box center [858, 427] width 425 height 44
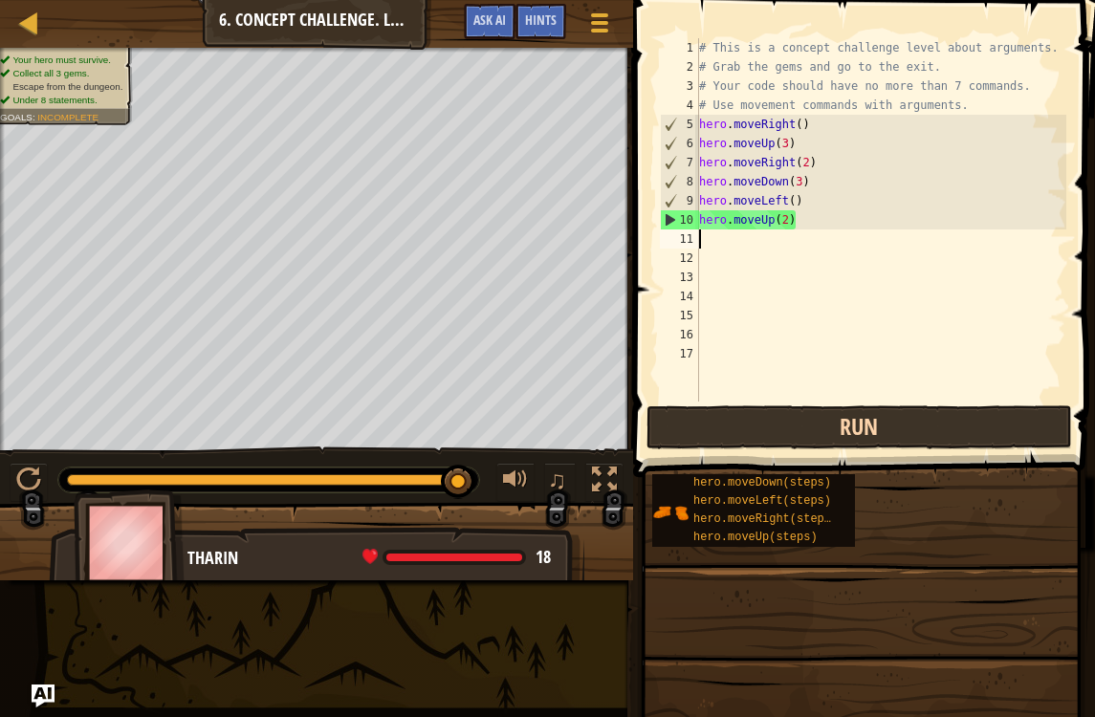
type textarea "m"
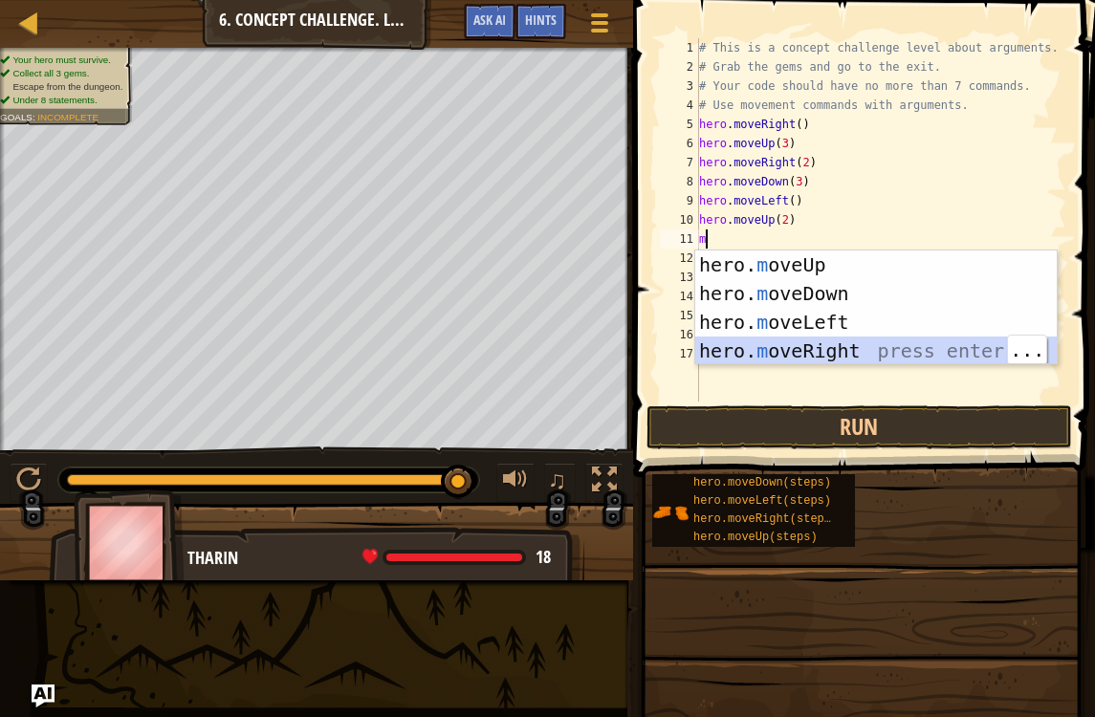
click at [841, 344] on div "hero. m oveUp press enter hero. m oveDown press enter hero. m oveLeft press ent…" at bounding box center [875, 337] width 361 height 172
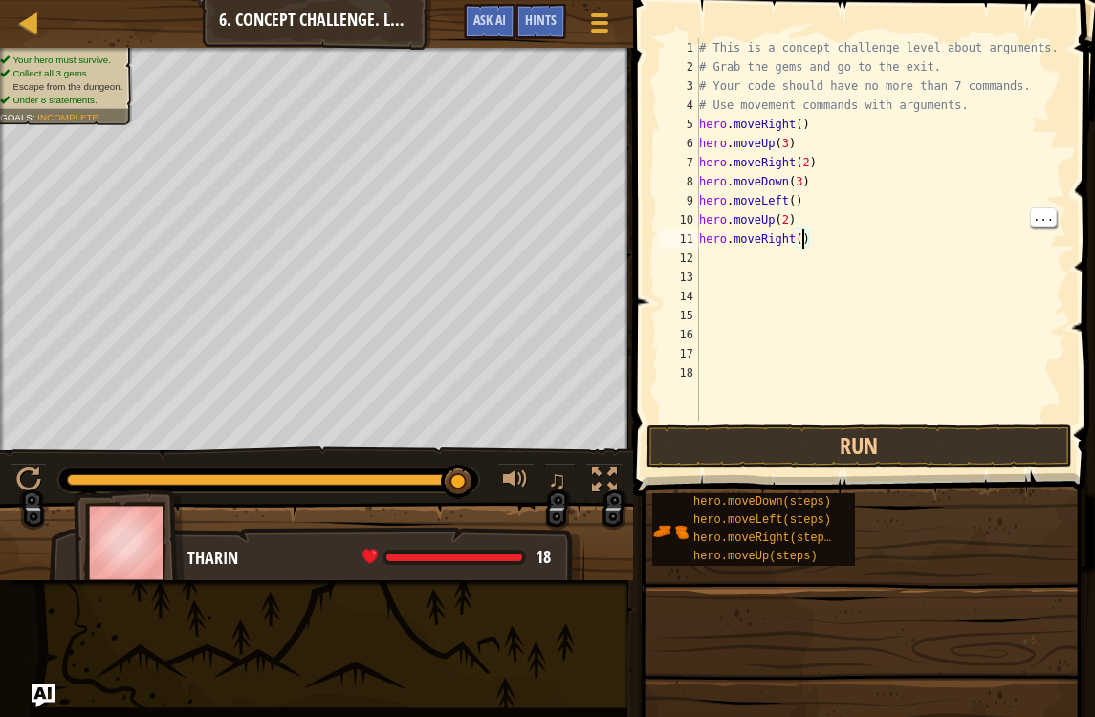
scroll to position [10, 9]
type textarea "hero.moveRight(3)"
click at [745, 443] on button "Run" at bounding box center [858, 447] width 425 height 44
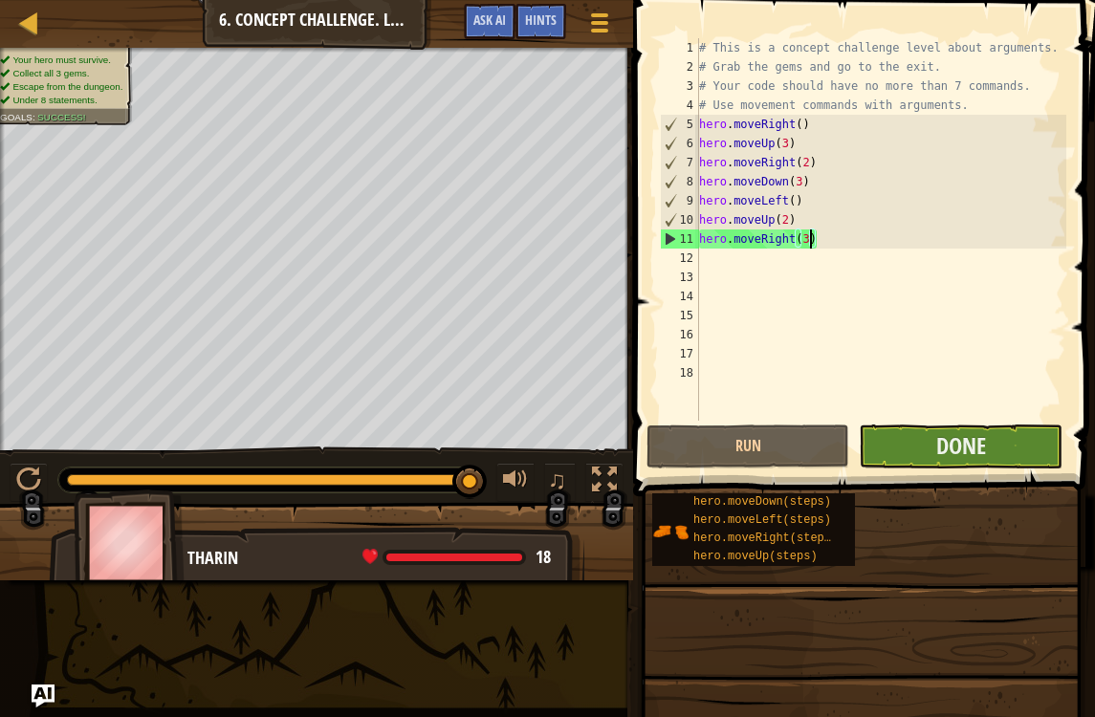
click at [898, 442] on button "Done" at bounding box center [960, 447] width 203 height 44
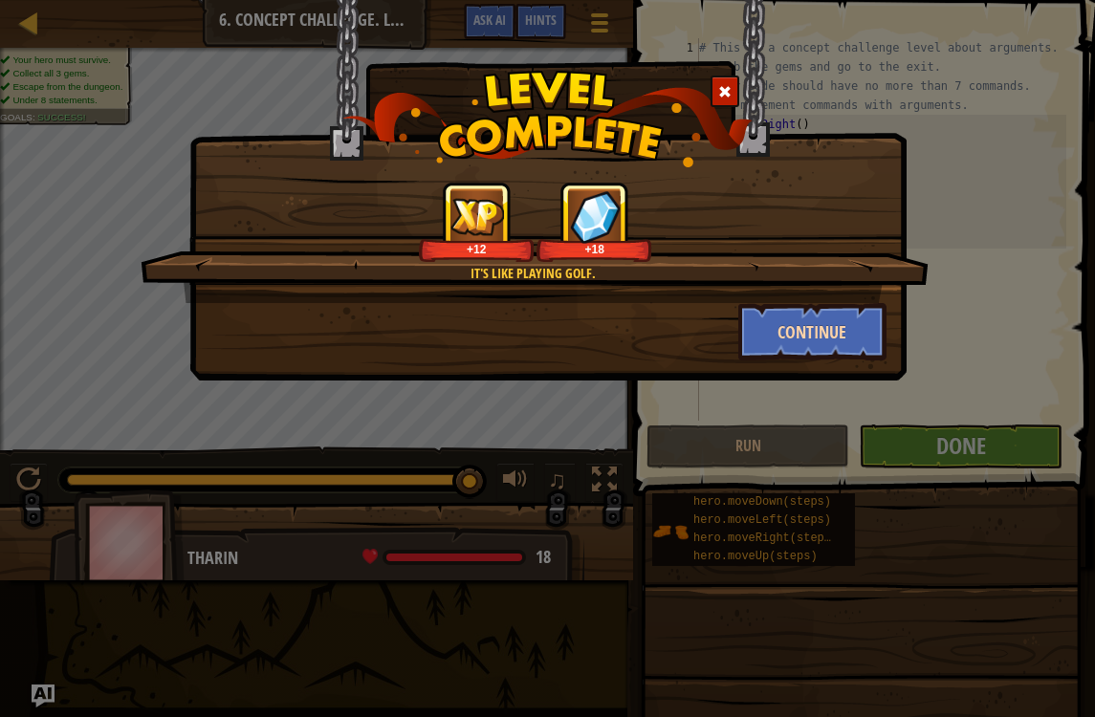
click at [856, 328] on button "Continue" at bounding box center [812, 331] width 148 height 57
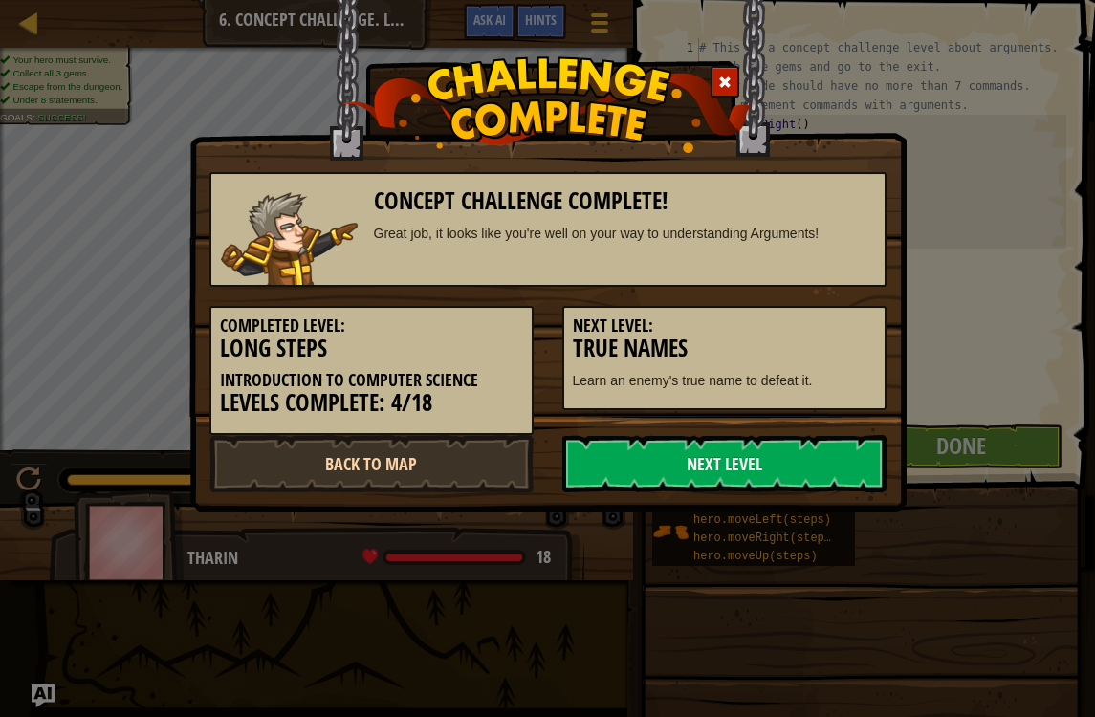
click at [458, 455] on link "Back to Map" at bounding box center [371, 463] width 324 height 57
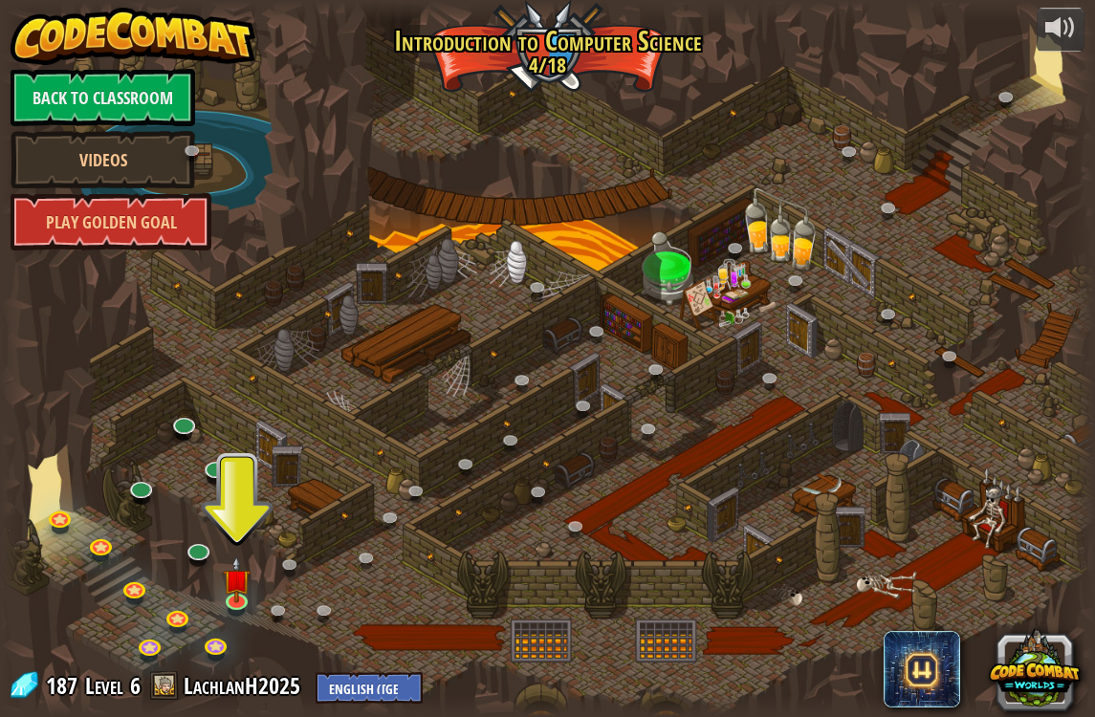
click at [58, 675] on span "187" at bounding box center [64, 685] width 37 height 31
click at [241, 675] on link "LachlanH2025" at bounding box center [245, 685] width 122 height 31
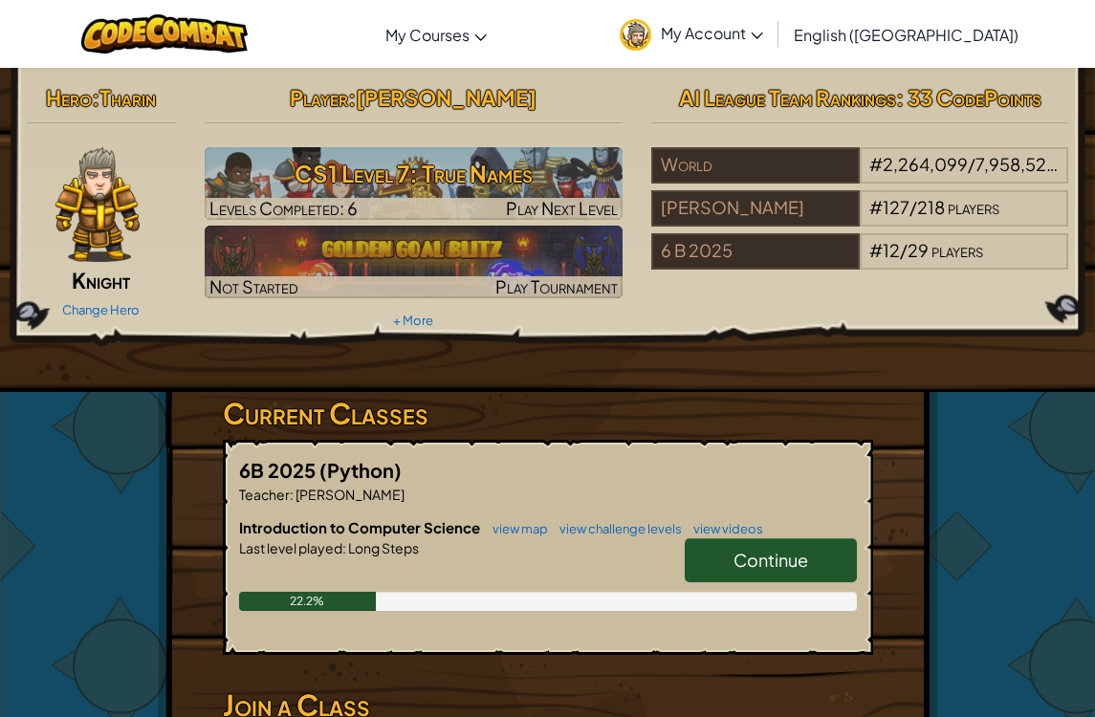
click at [773, 46] on link "My Account" at bounding box center [691, 34] width 163 height 60
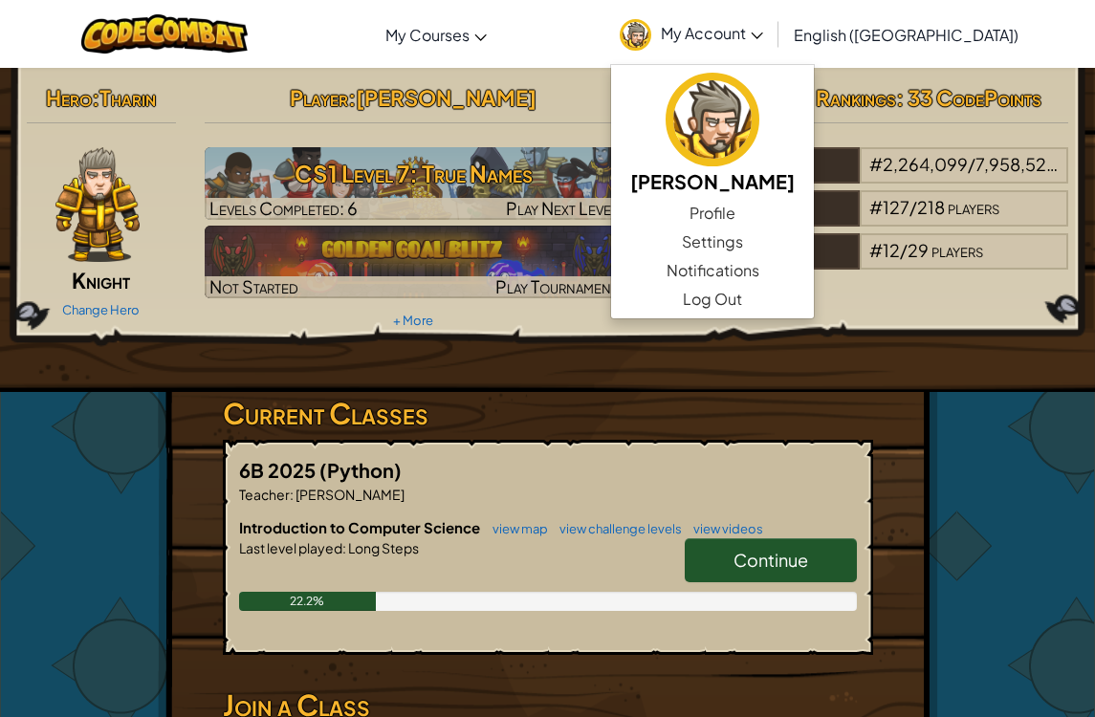
click at [941, 519] on div "Hero : [PERSON_NAME] Change Hero Player : [PERSON_NAME] CS1 Level 7: True Names…" at bounding box center [547, 500] width 927 height 865
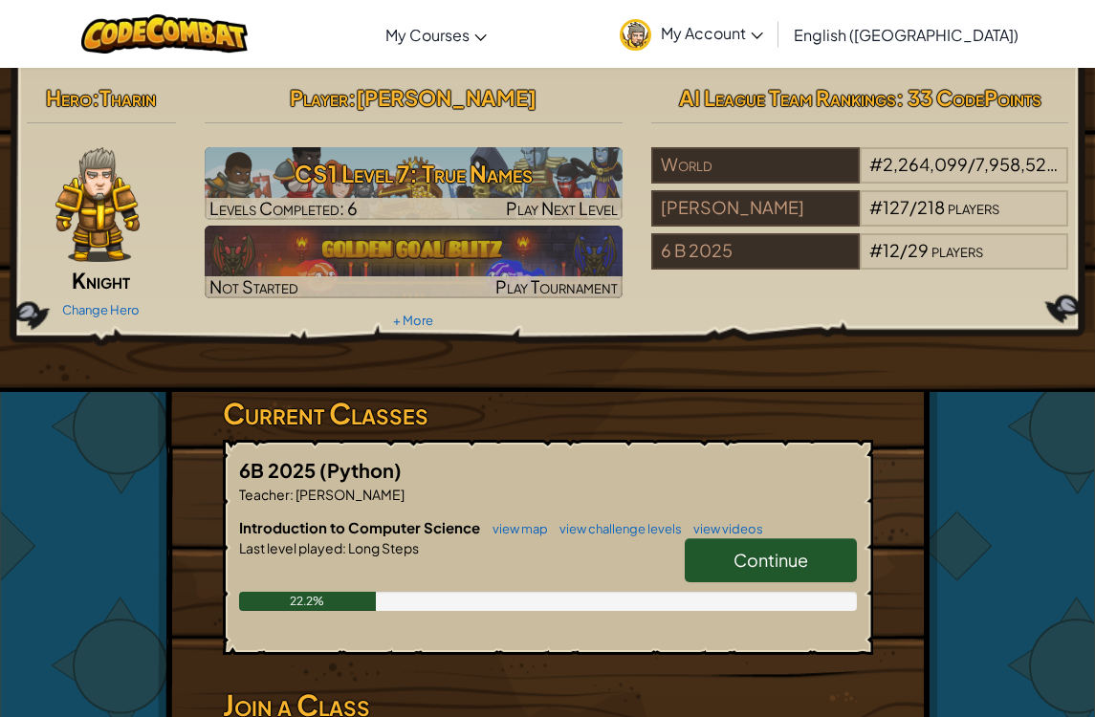
click at [804, 589] on div "Continue" at bounding box center [760, 565] width 191 height 54
click at [815, 562] on link "Continue" at bounding box center [771, 560] width 172 height 44
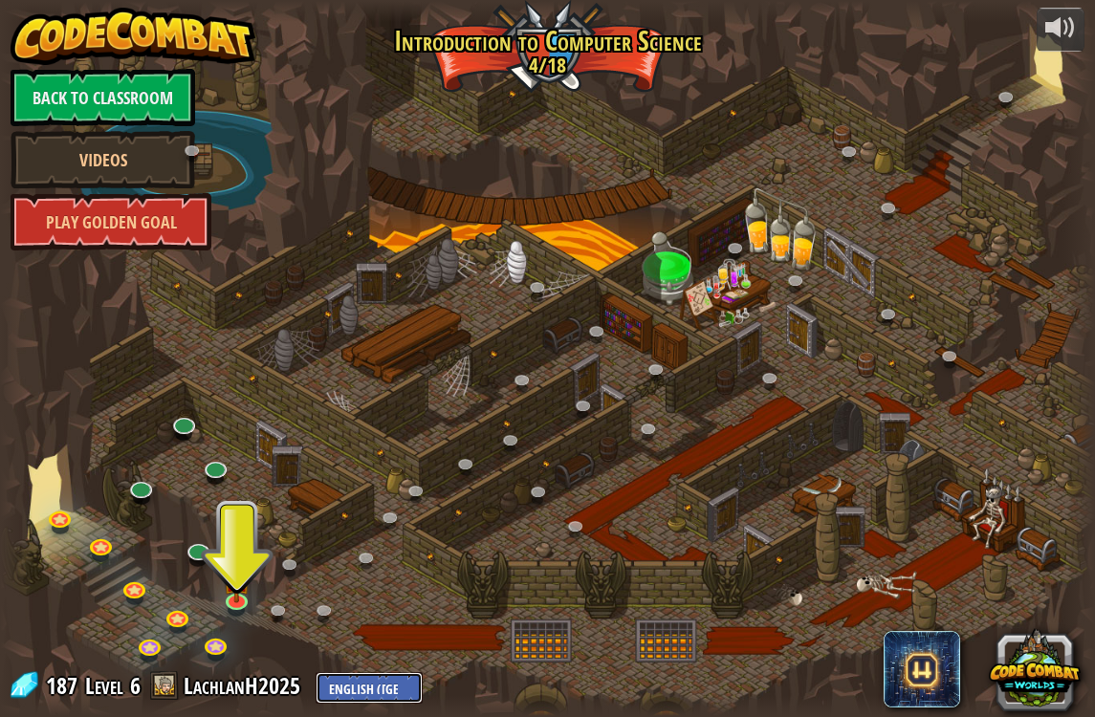
click at [370, 675] on select "English ([GEOGRAPHIC_DATA]) English ([GEOGRAPHIC_DATA]) 简体中文 繁體中文 русский españ…" at bounding box center [369, 688] width 107 height 32
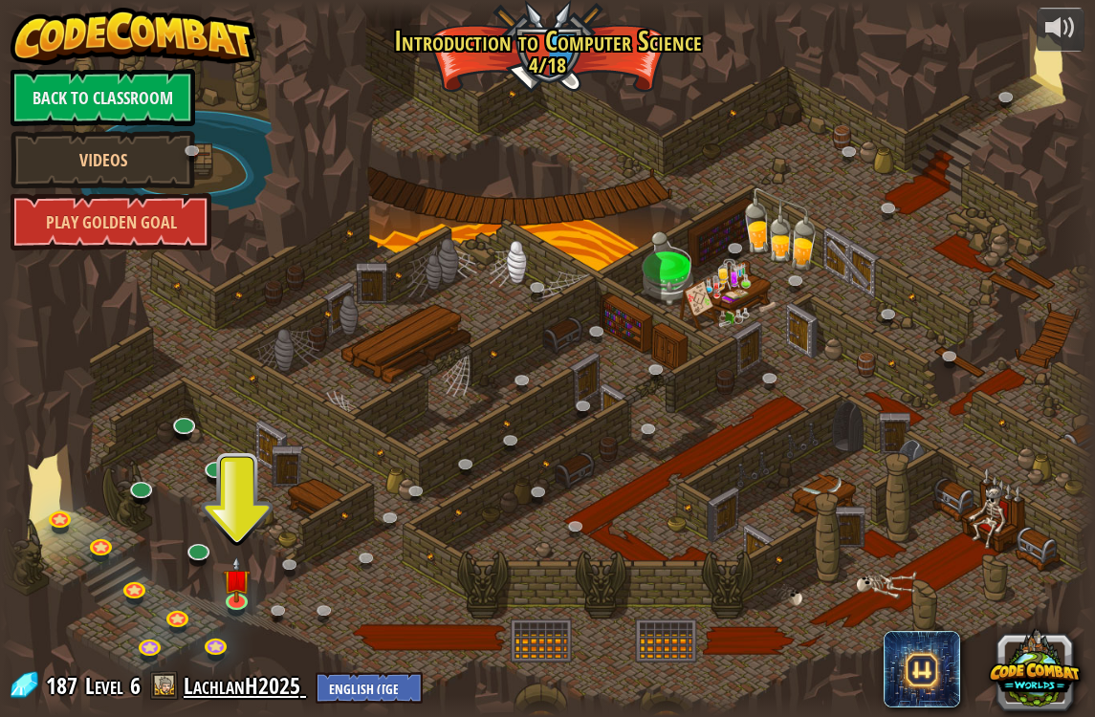
click at [209, 672] on link "LachlanH2025" at bounding box center [245, 685] width 122 height 31
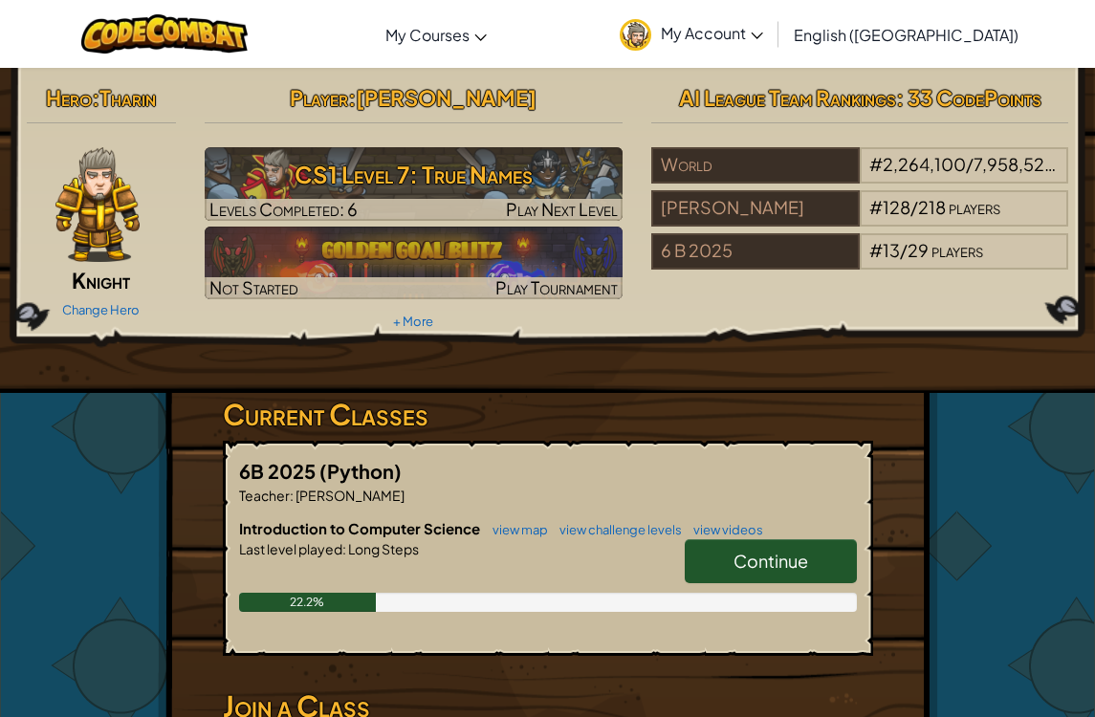
click at [805, 571] on span "Continue" at bounding box center [770, 561] width 75 height 22
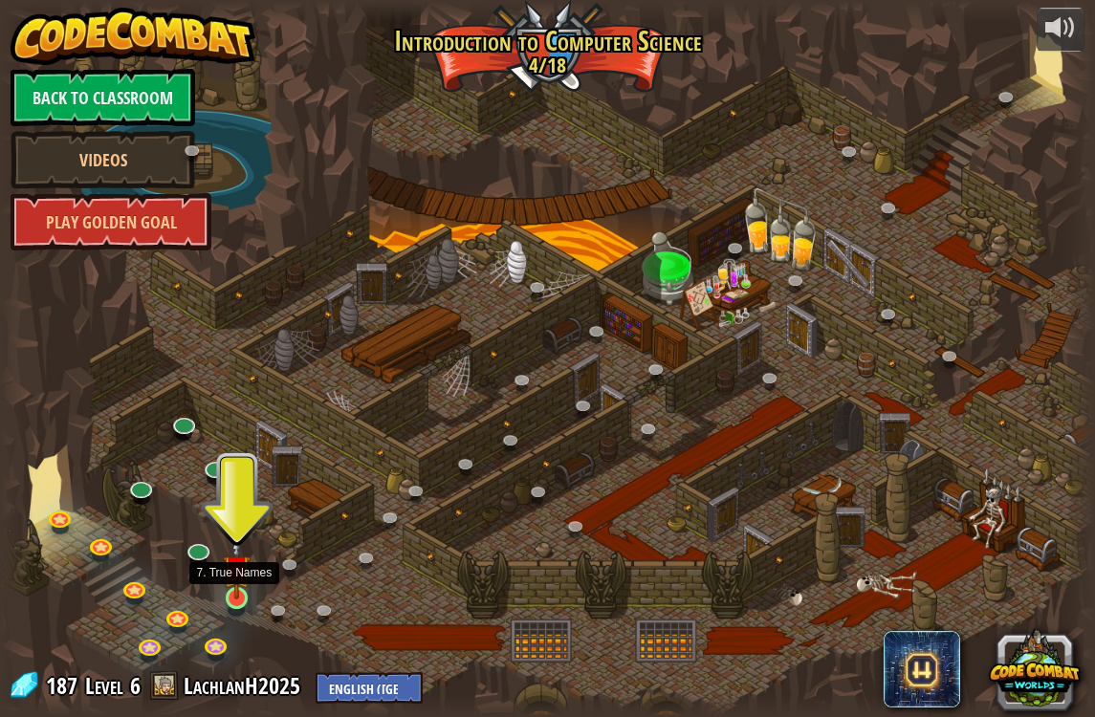
click at [226, 572] on img at bounding box center [237, 568] width 28 height 63
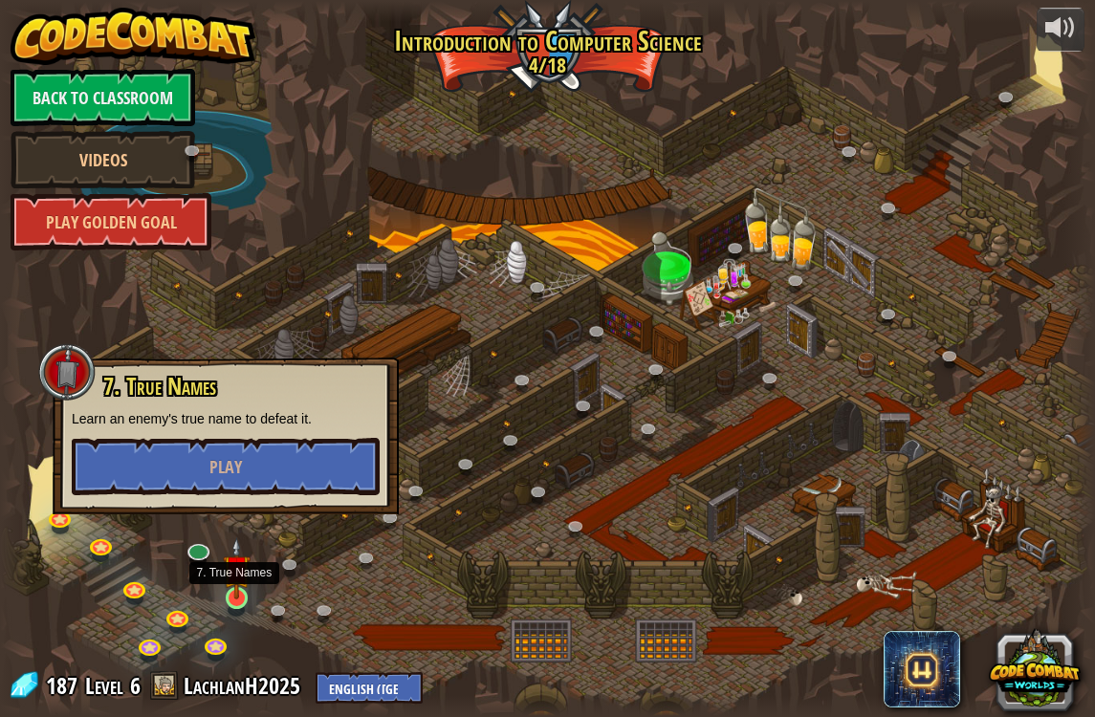
click at [225, 572] on img at bounding box center [237, 568] width 28 height 63
click at [130, 468] on button "Play" at bounding box center [225, 466] width 308 height 57
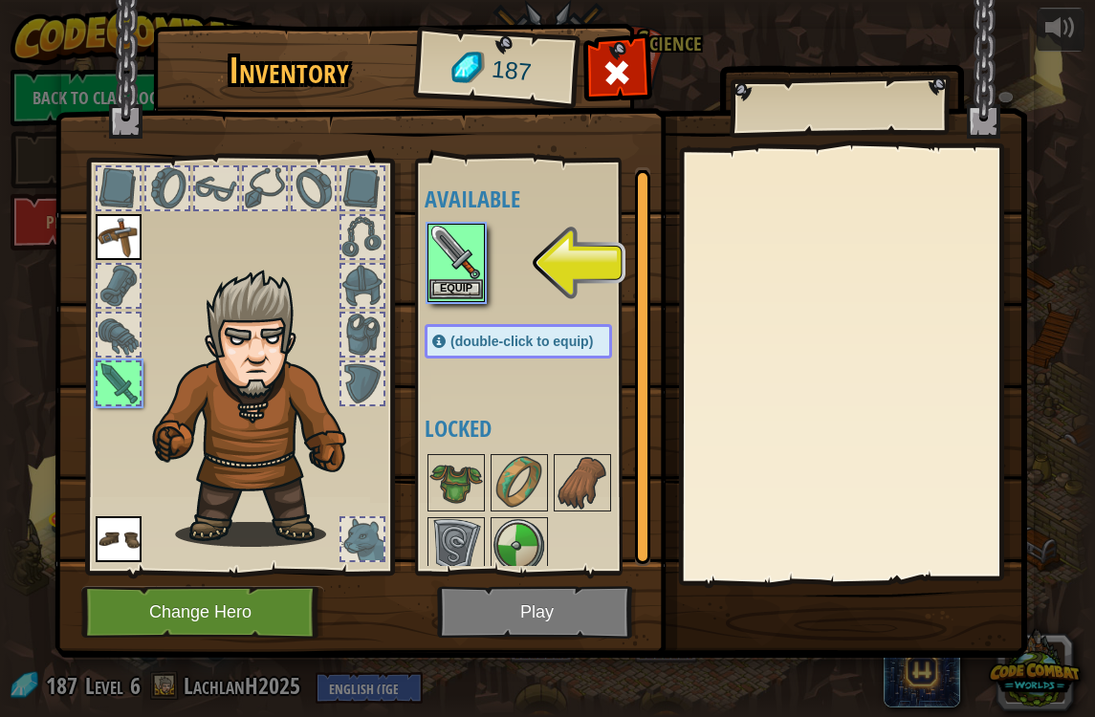
click at [456, 281] on button "Equip" at bounding box center [456, 289] width 54 height 20
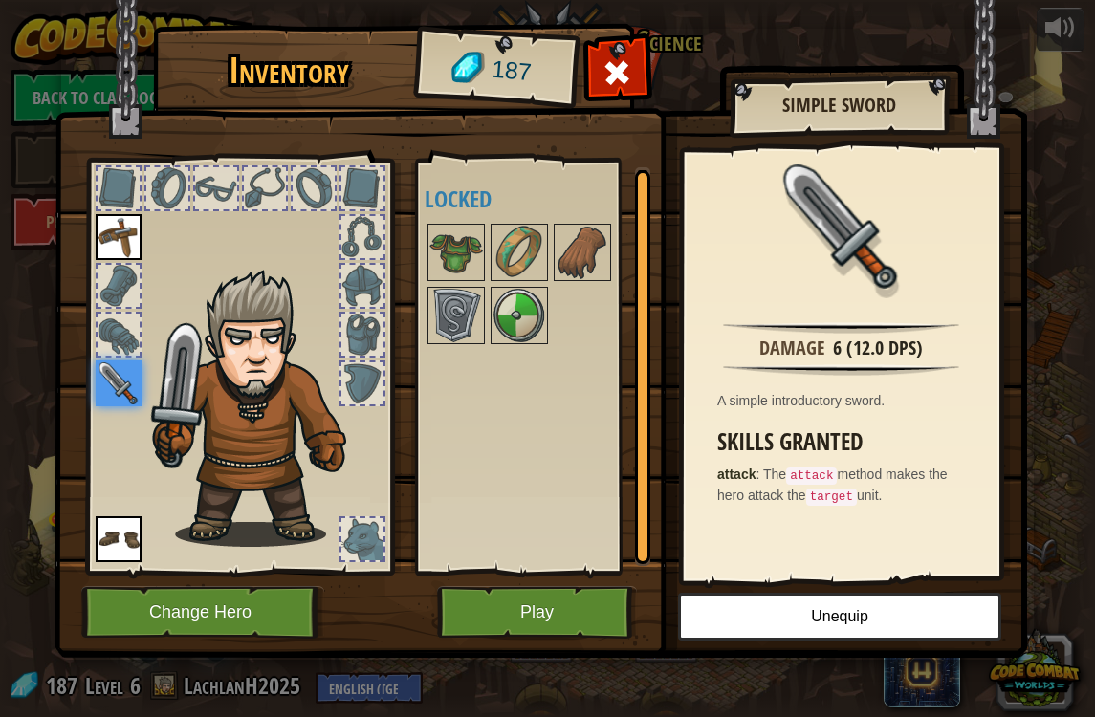
click at [618, 613] on button "Play" at bounding box center [537, 612] width 200 height 53
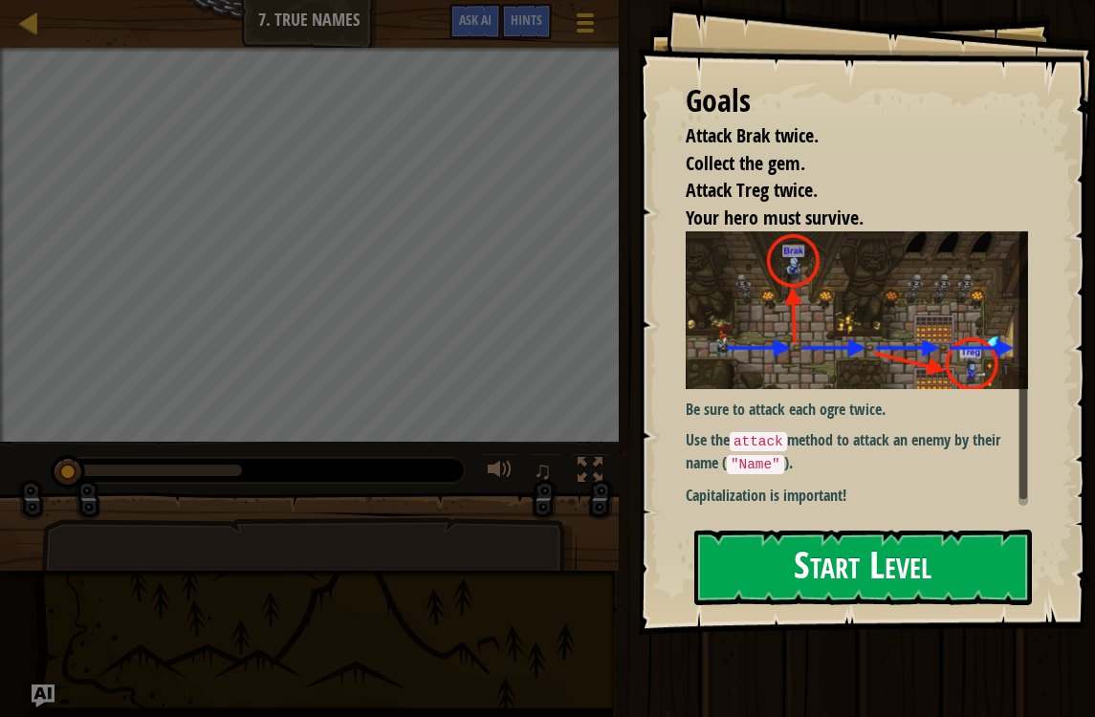
click at [903, 586] on button "Start Level" at bounding box center [863, 568] width 338 height 76
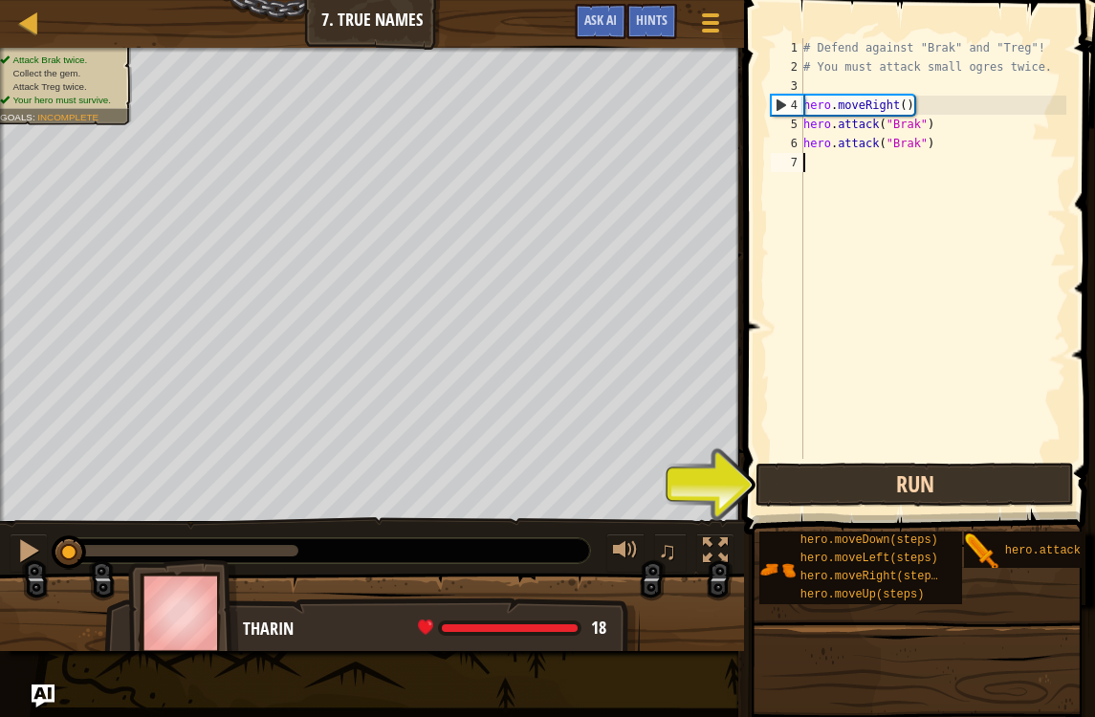
click at [906, 481] on button "Run" at bounding box center [914, 485] width 318 height 44
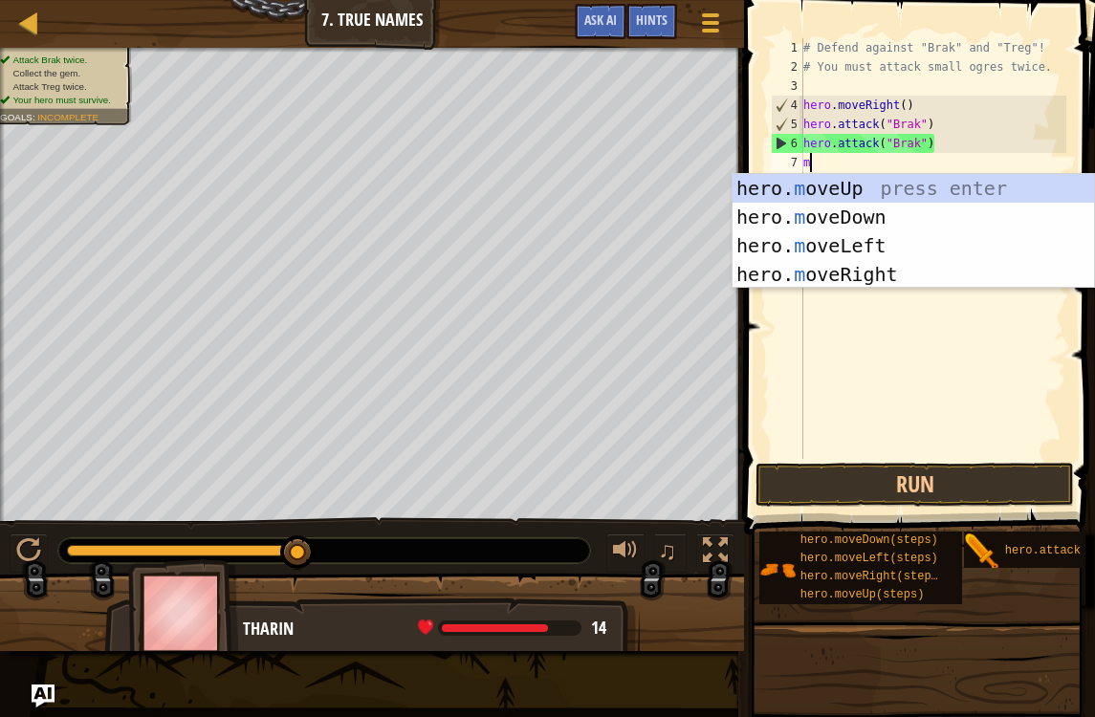
scroll to position [10, 0]
type textarea "mo"
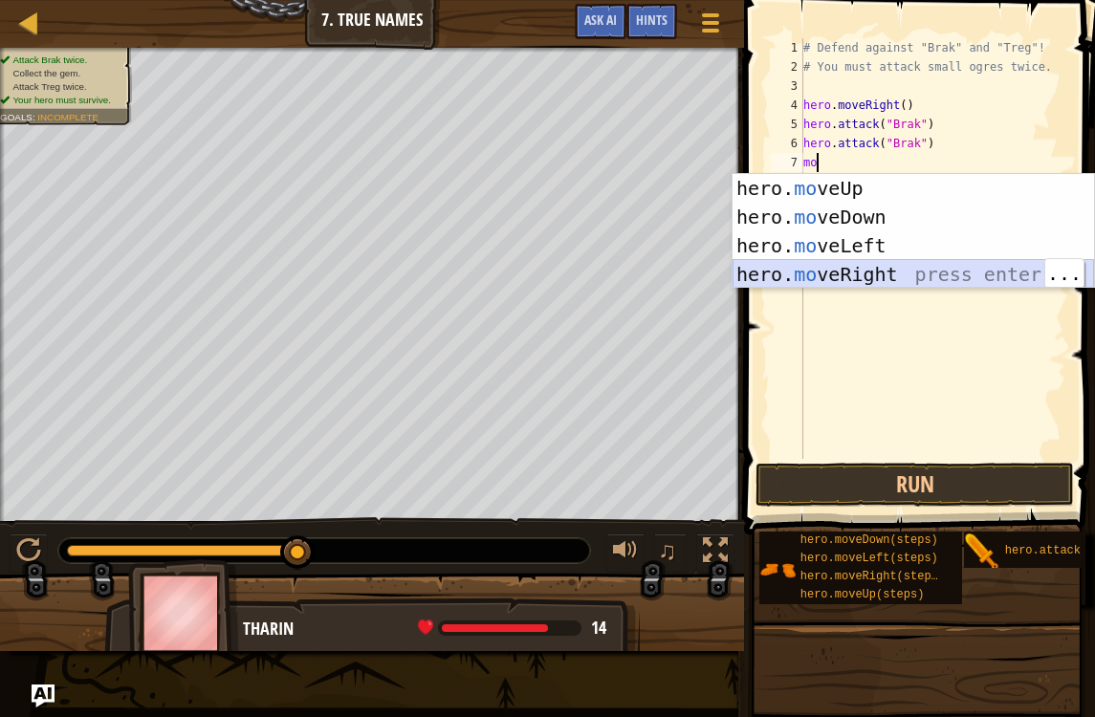
click at [891, 277] on div "hero. mo veUp press enter hero. mo veDown press enter hero. mo veLeft press ent…" at bounding box center [912, 260] width 361 height 172
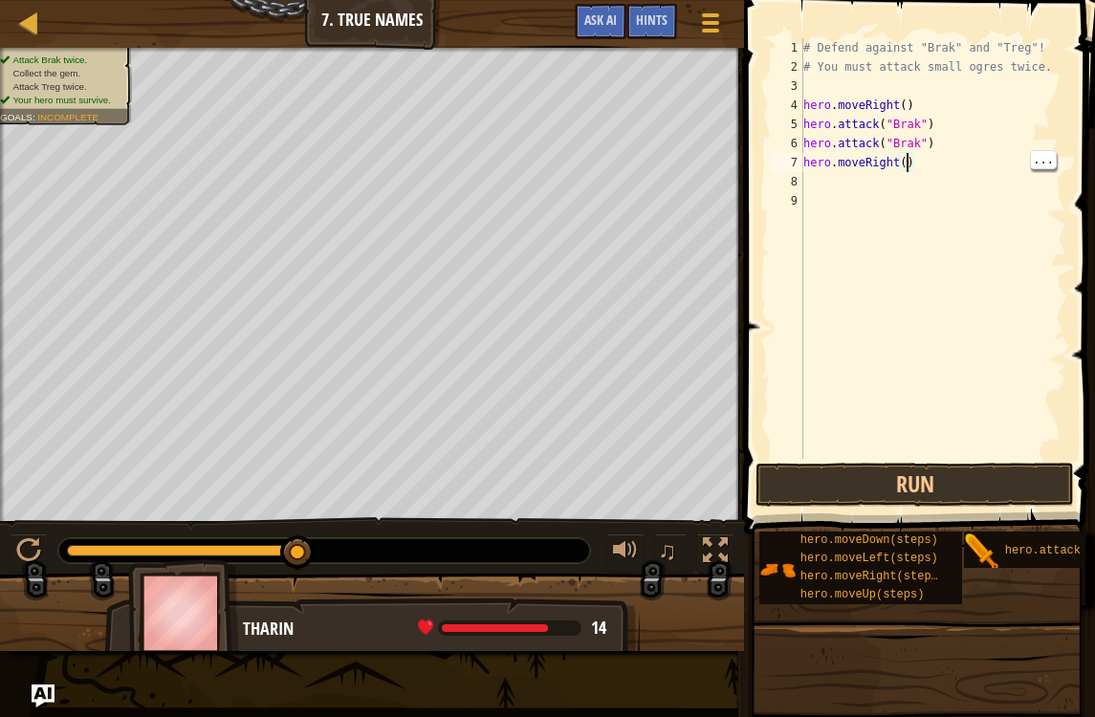
click at [905, 153] on div "# Defend against "Brak" and "Treg"! # You must attack small ogres twice. hero .…" at bounding box center [932, 267] width 267 height 459
type textarea "hero.moveRight(2)"
click at [1008, 492] on button "Run" at bounding box center [914, 485] width 318 height 44
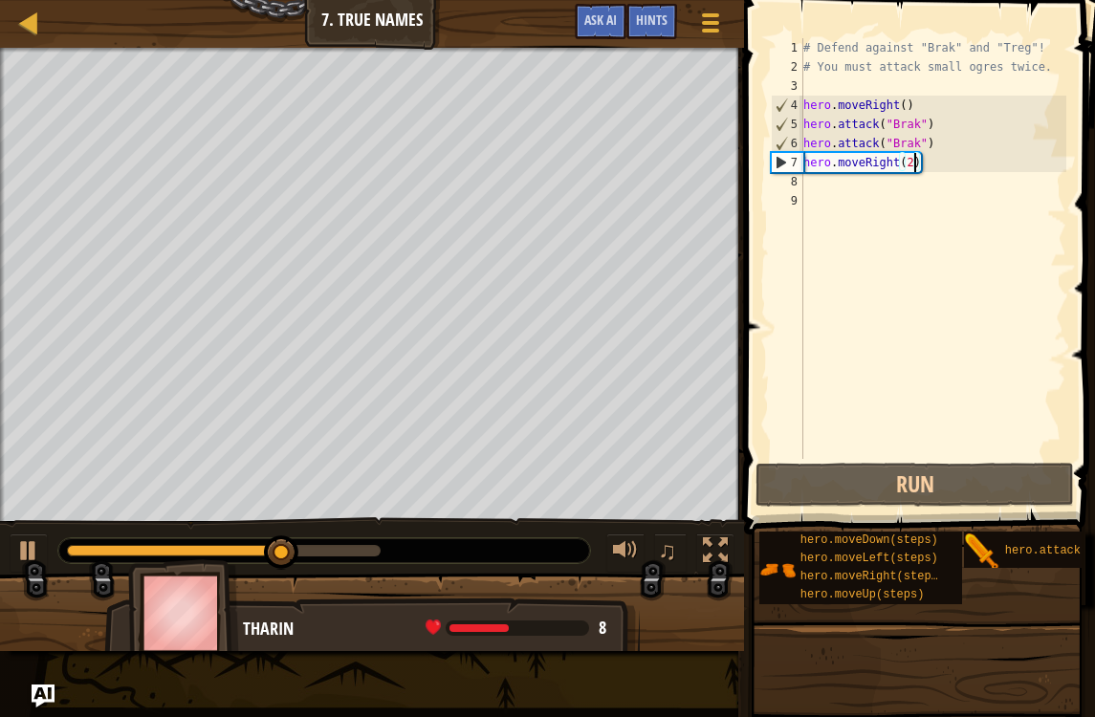
scroll to position [10, 0]
click at [815, 193] on div "# Defend against "Brak" and "Treg"! # You must attack small ogres twice. hero .…" at bounding box center [932, 267] width 267 height 459
click at [807, 176] on div "# Defend against "Brak" and "Treg"! # You must attack small ogres twice. hero .…" at bounding box center [932, 267] width 267 height 459
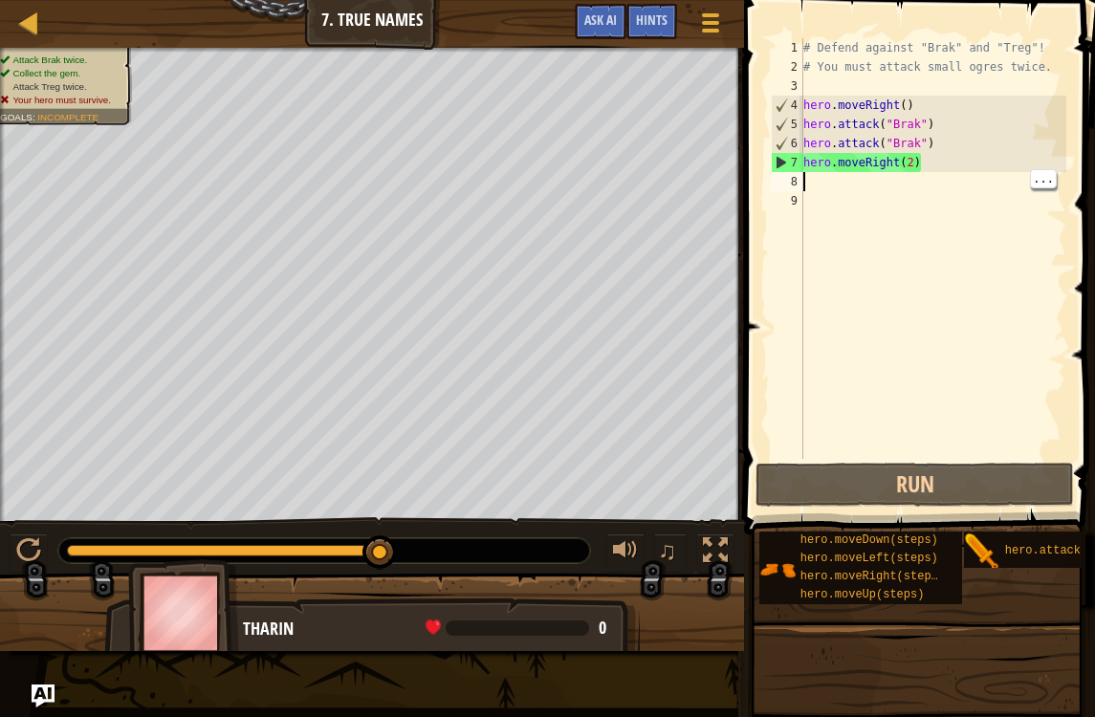
click at [33, 529] on div "♫" at bounding box center [372, 545] width 744 height 57
click at [37, 549] on div at bounding box center [28, 550] width 25 height 25
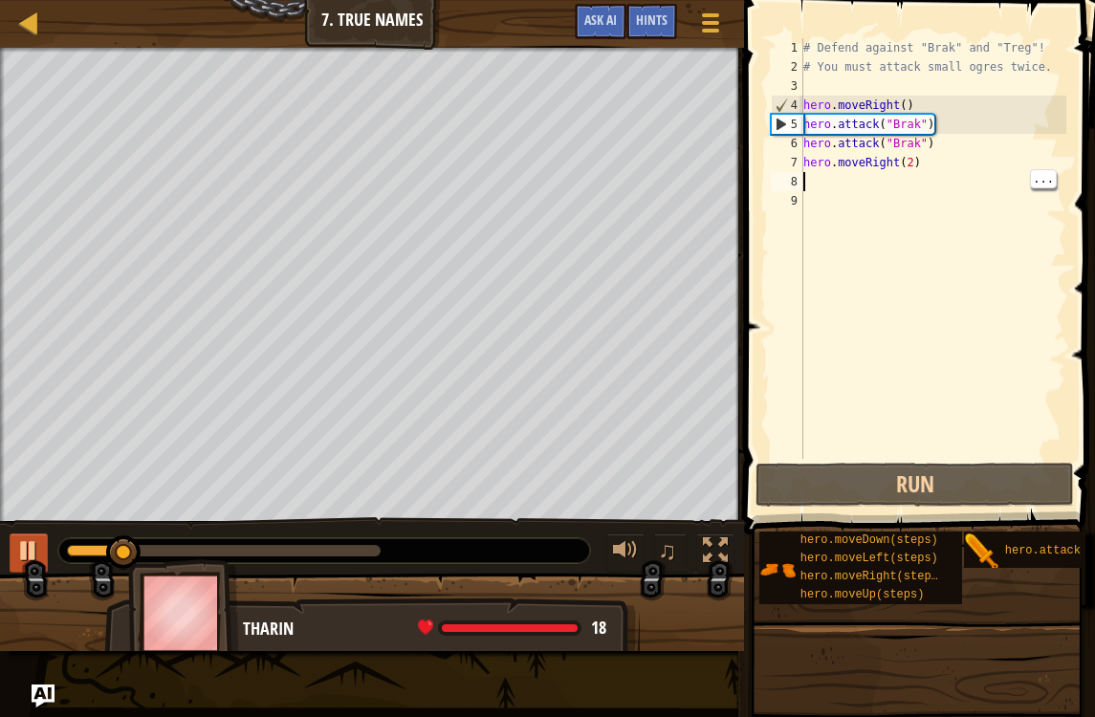
click at [30, 545] on div at bounding box center [28, 550] width 25 height 25
click at [35, 550] on div at bounding box center [28, 550] width 25 height 25
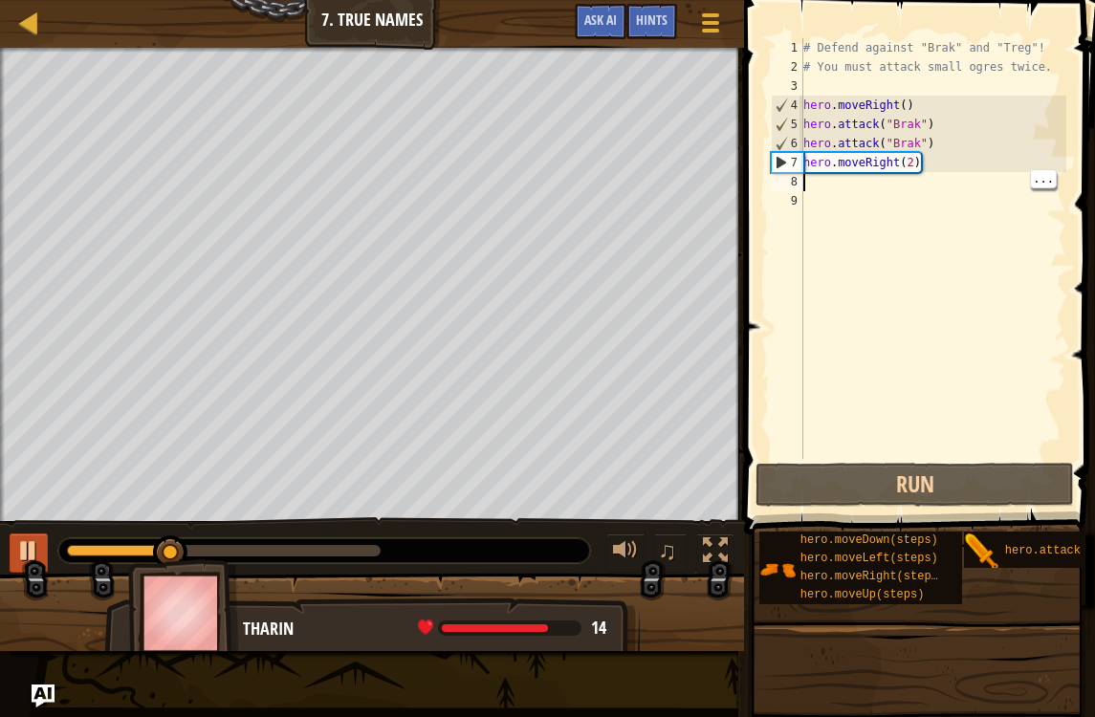
click at [31, 552] on div at bounding box center [28, 550] width 25 height 25
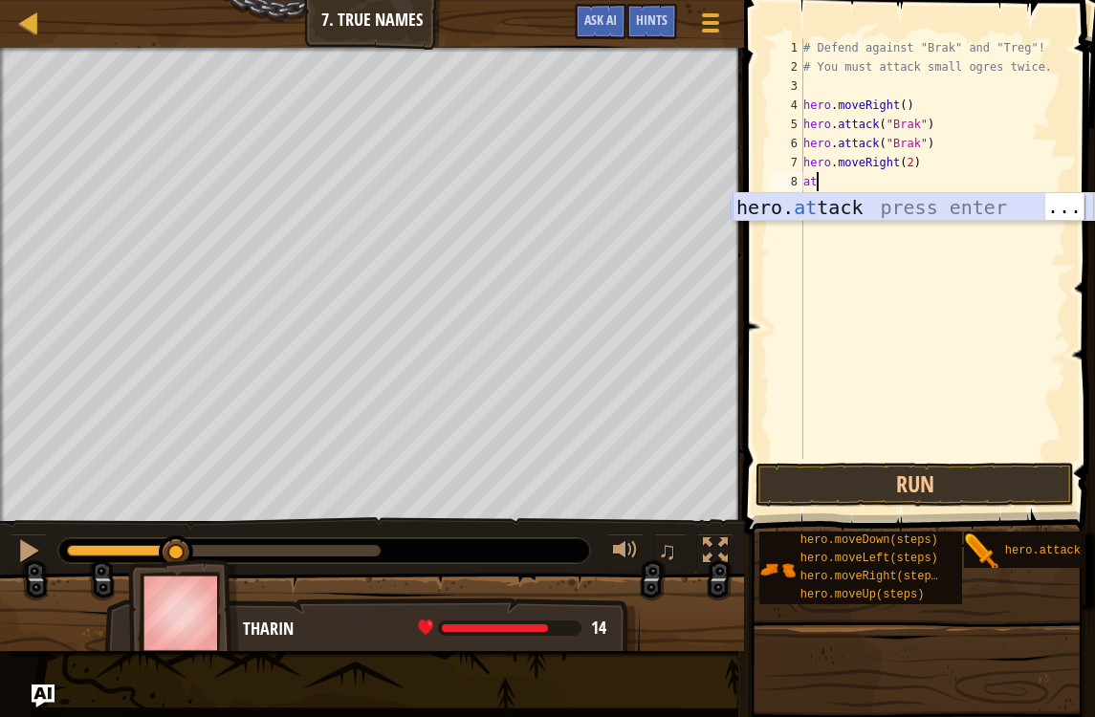
click at [940, 203] on div "hero. at tack press enter" at bounding box center [912, 236] width 361 height 86
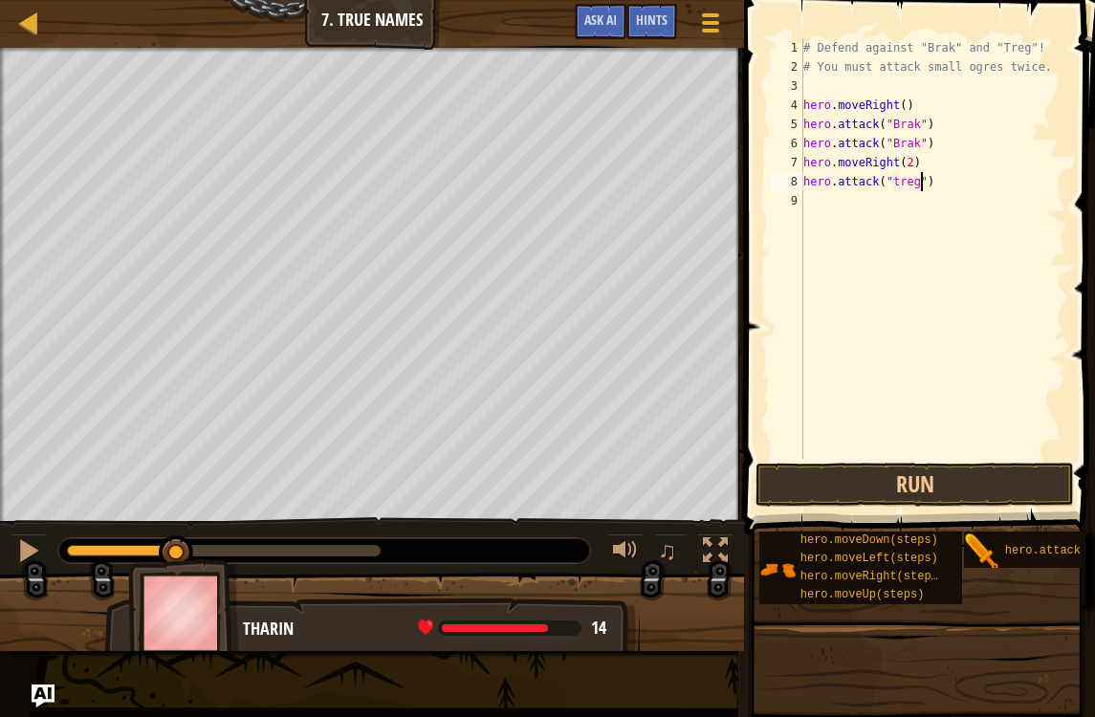
scroll to position [10, 10]
click at [965, 472] on button "Run" at bounding box center [914, 485] width 318 height 44
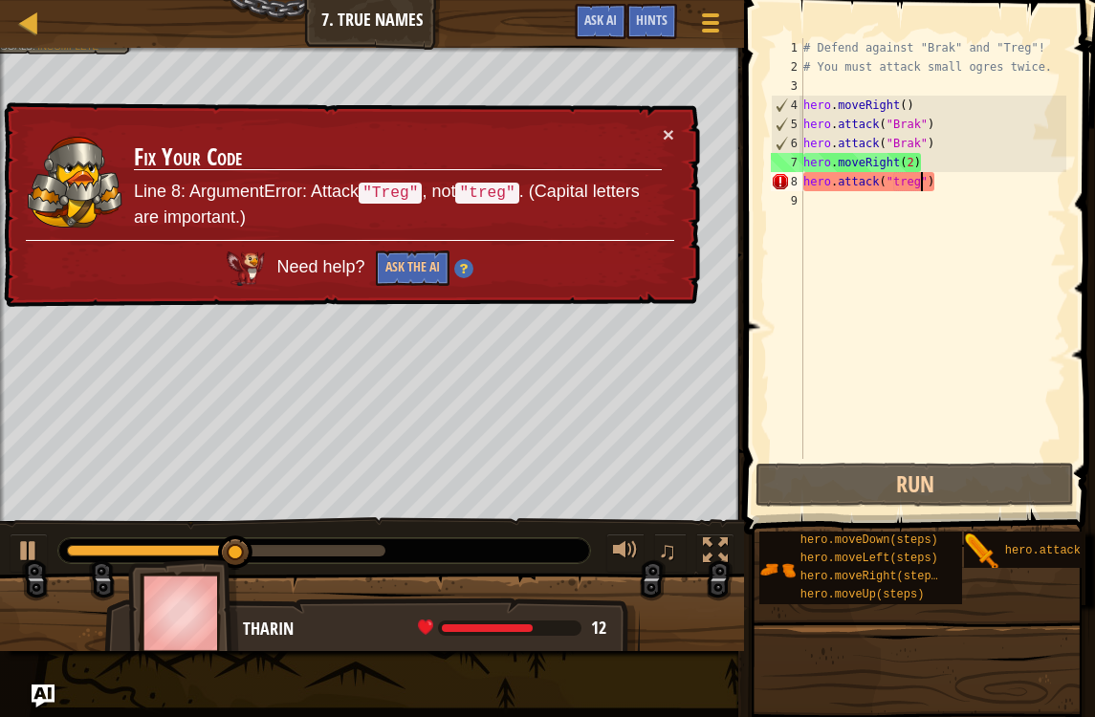
click at [677, 123] on div "× Fix Your Code Line 8: ArgumentError: Attack "Treg" , not "treg" . (Capital le…" at bounding box center [350, 205] width 700 height 207
click at [671, 132] on button "×" at bounding box center [668, 134] width 11 height 20
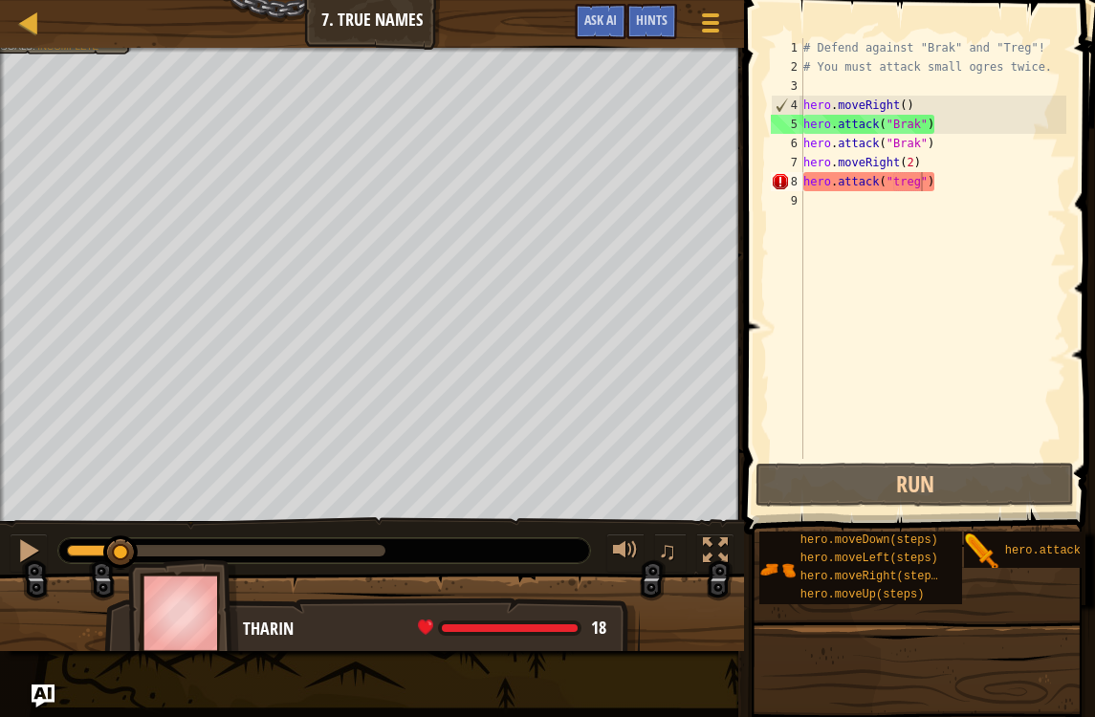
click at [69, 561] on div at bounding box center [324, 550] width 532 height 25
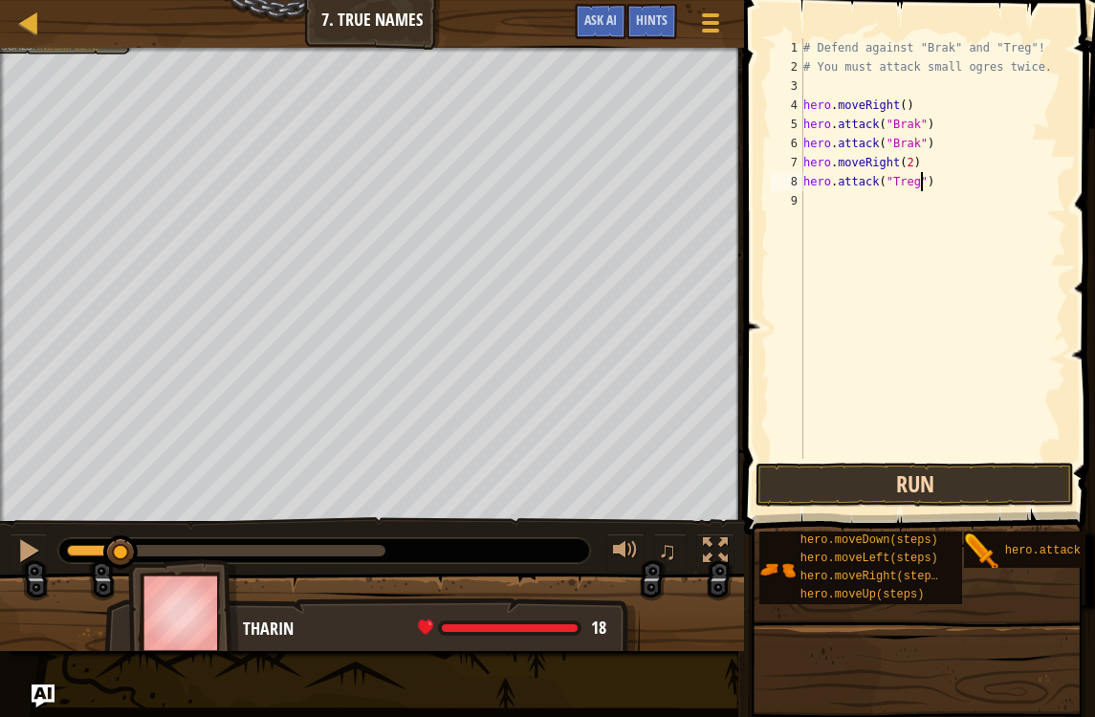
click at [965, 483] on button "Run" at bounding box center [914, 485] width 318 height 44
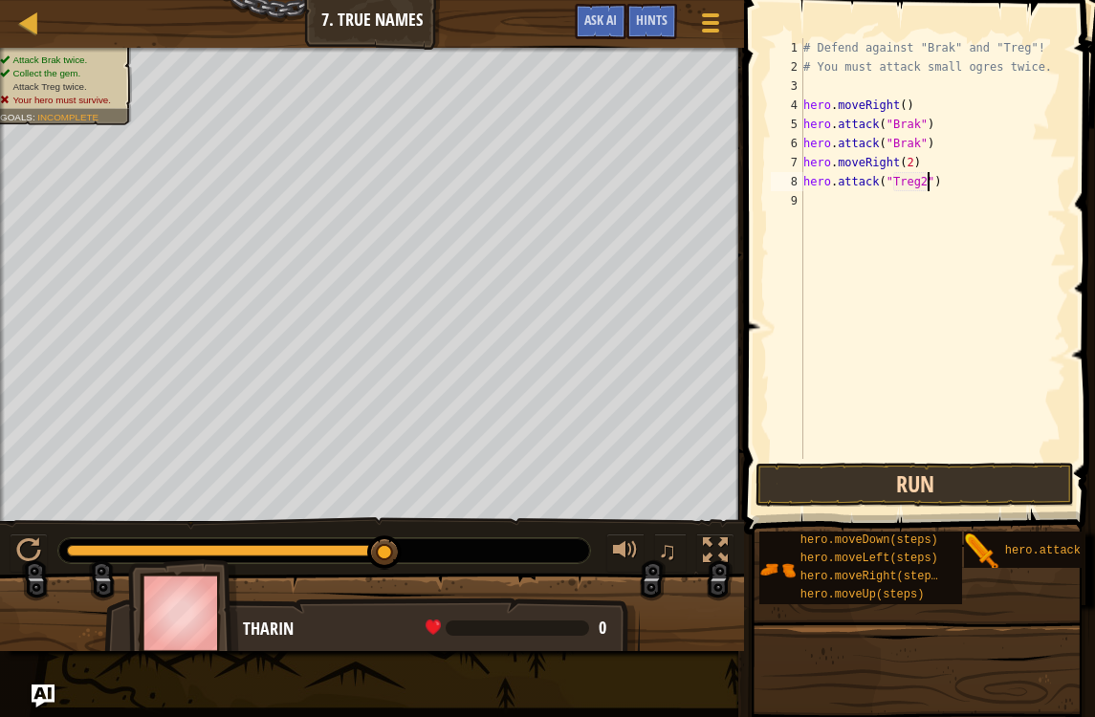
type textarea "hero.attack("Treg")"
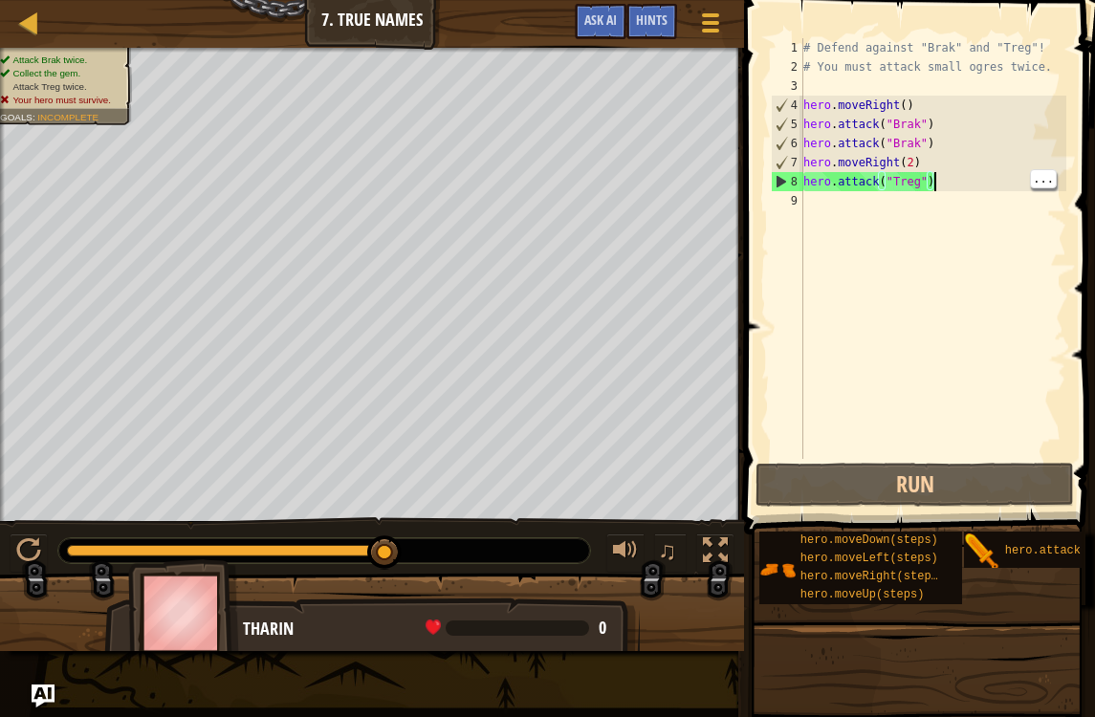
scroll to position [10, 0]
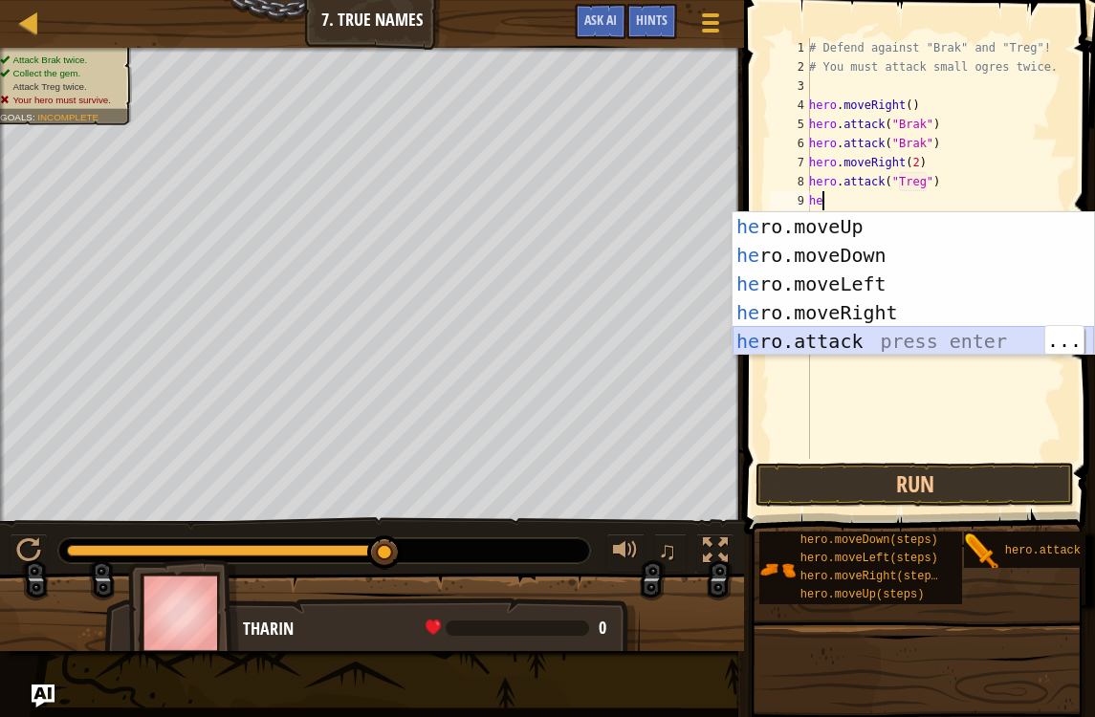
click at [900, 344] on div "he ro.moveUp press enter he ro.moveDown press enter he ro.moveLeft press enter …" at bounding box center [912, 312] width 361 height 201
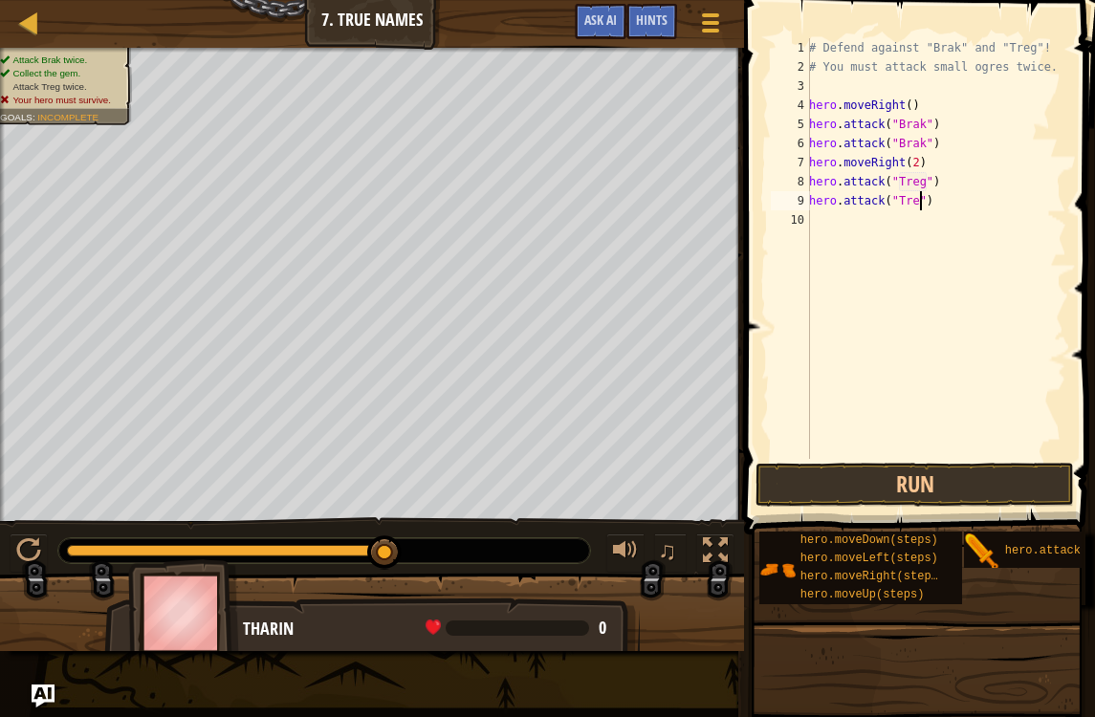
scroll to position [10, 10]
type textarea "hero.attack("Treg")"
click at [1006, 475] on button "Run" at bounding box center [914, 485] width 318 height 44
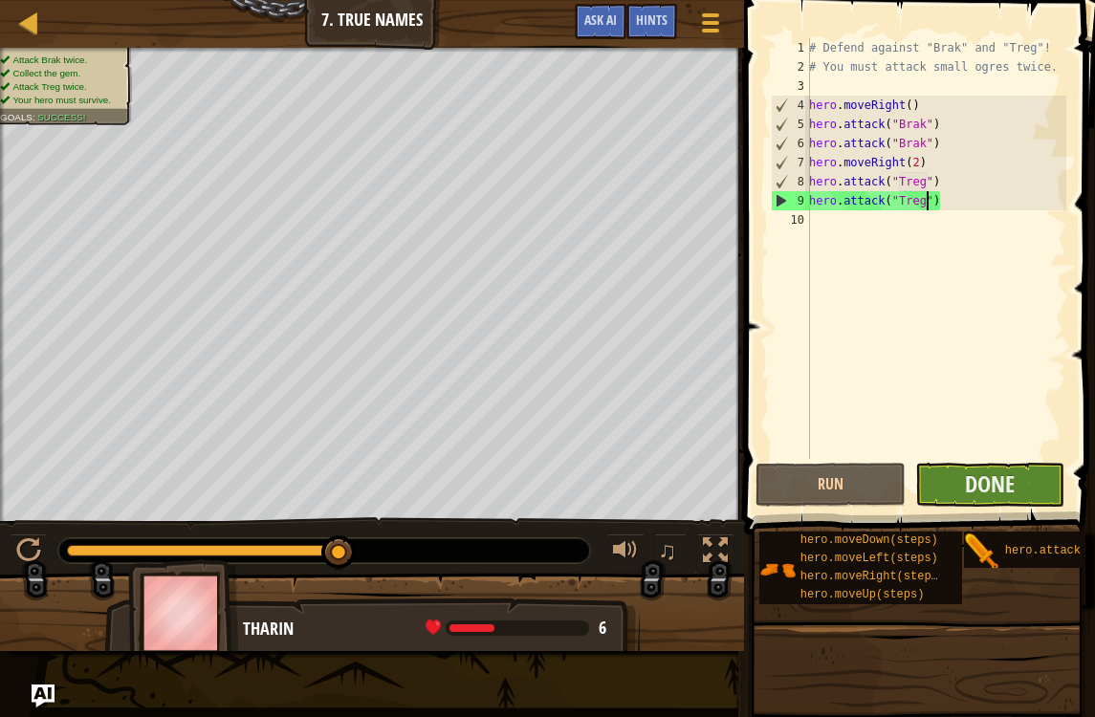
click at [1023, 480] on button "Done" at bounding box center [990, 485] width 150 height 44
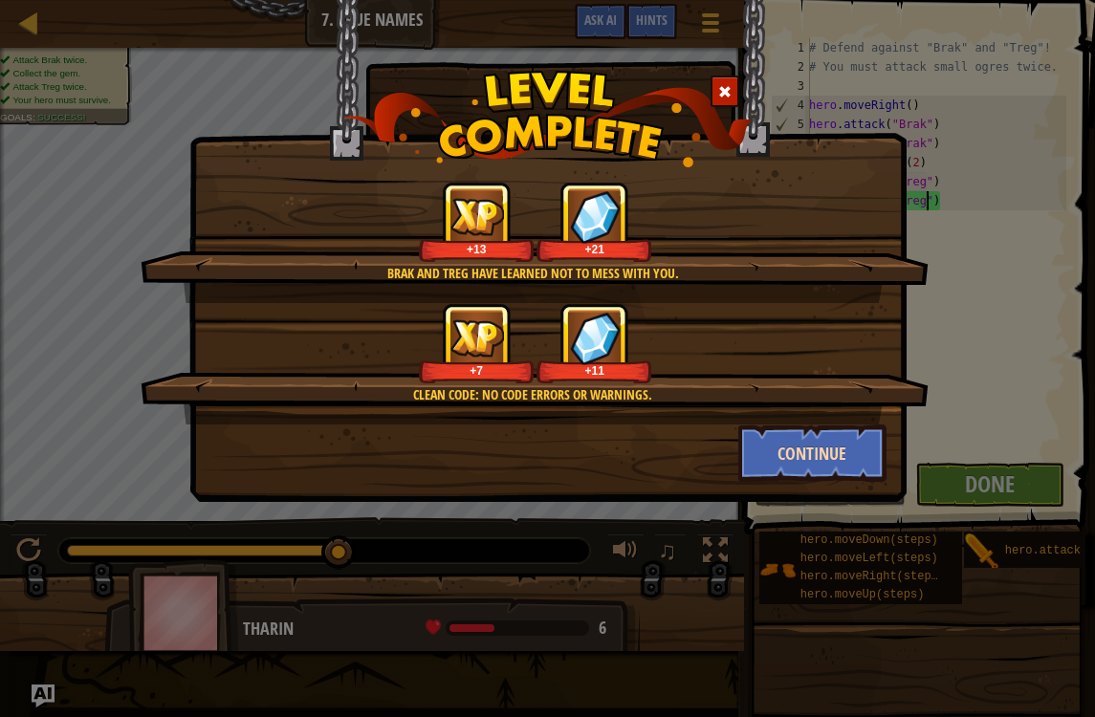
click at [838, 454] on button "Continue" at bounding box center [812, 453] width 148 height 57
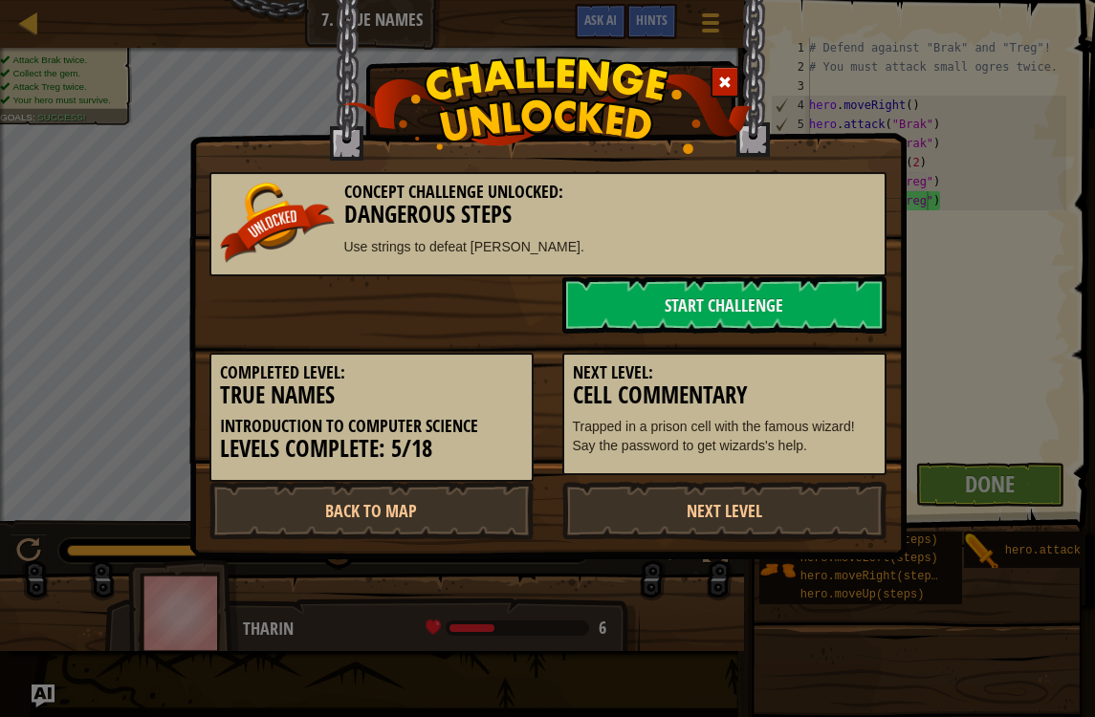
click at [836, 455] on p "Trapped in a prison cell with the famous wizard! Say the password to get wizard…" at bounding box center [724, 436] width 303 height 38
click at [732, 307] on link "Start Challenge" at bounding box center [724, 304] width 324 height 57
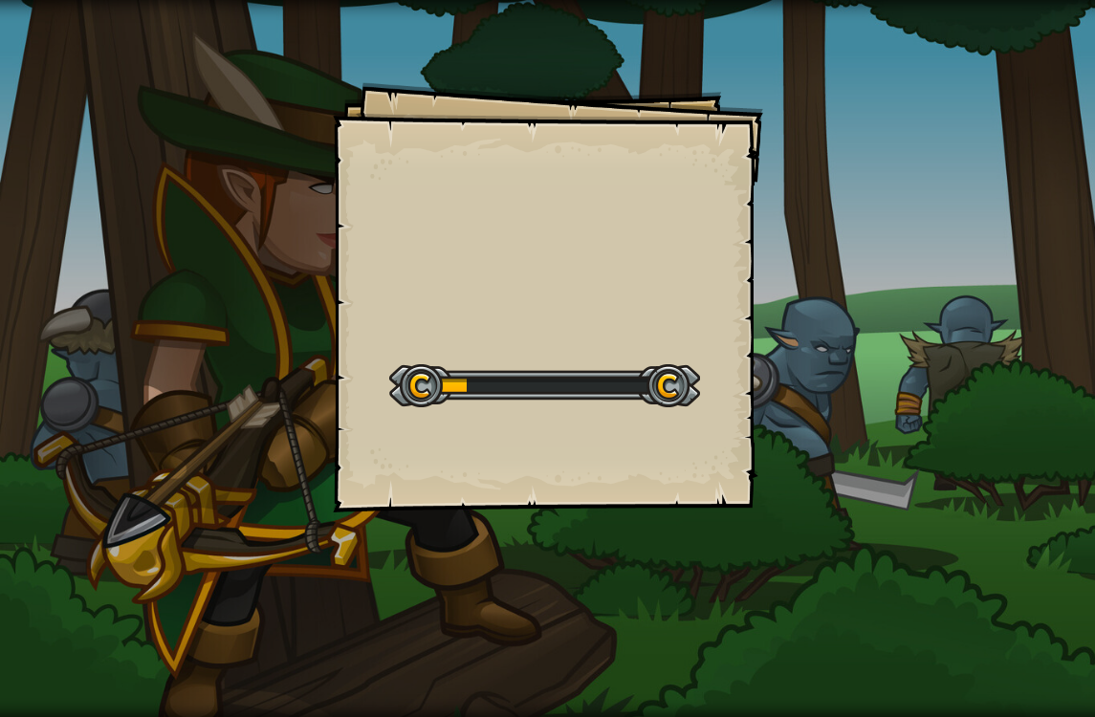
click at [732, 288] on div "Goals Start Level Error loading from server. Try refreshing the page. You'll ne…" at bounding box center [548, 297] width 430 height 430
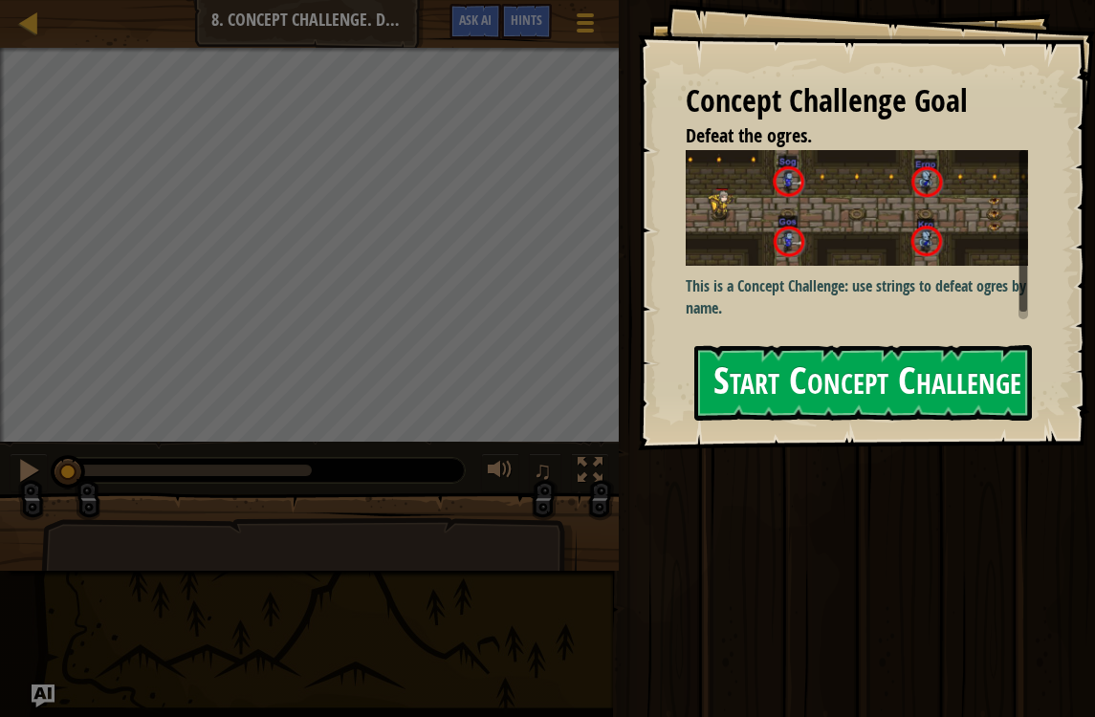
click at [984, 378] on button "Start Concept Challenge" at bounding box center [863, 383] width 338 height 76
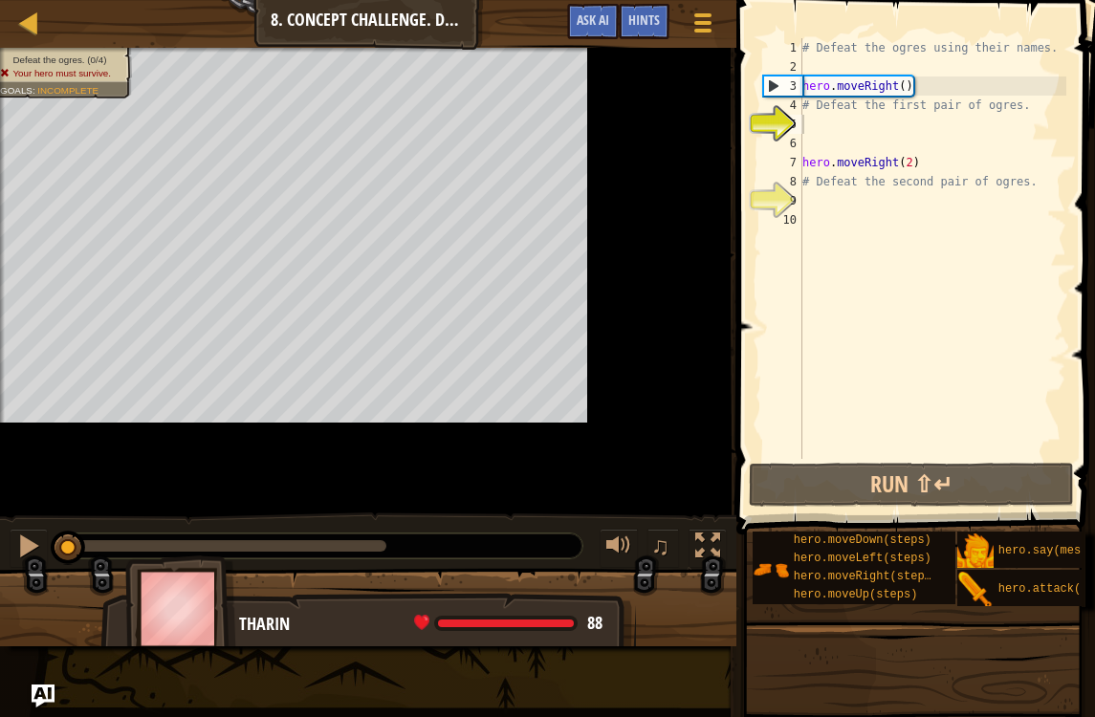
click at [798, 122] on div "5" at bounding box center [782, 124] width 39 height 19
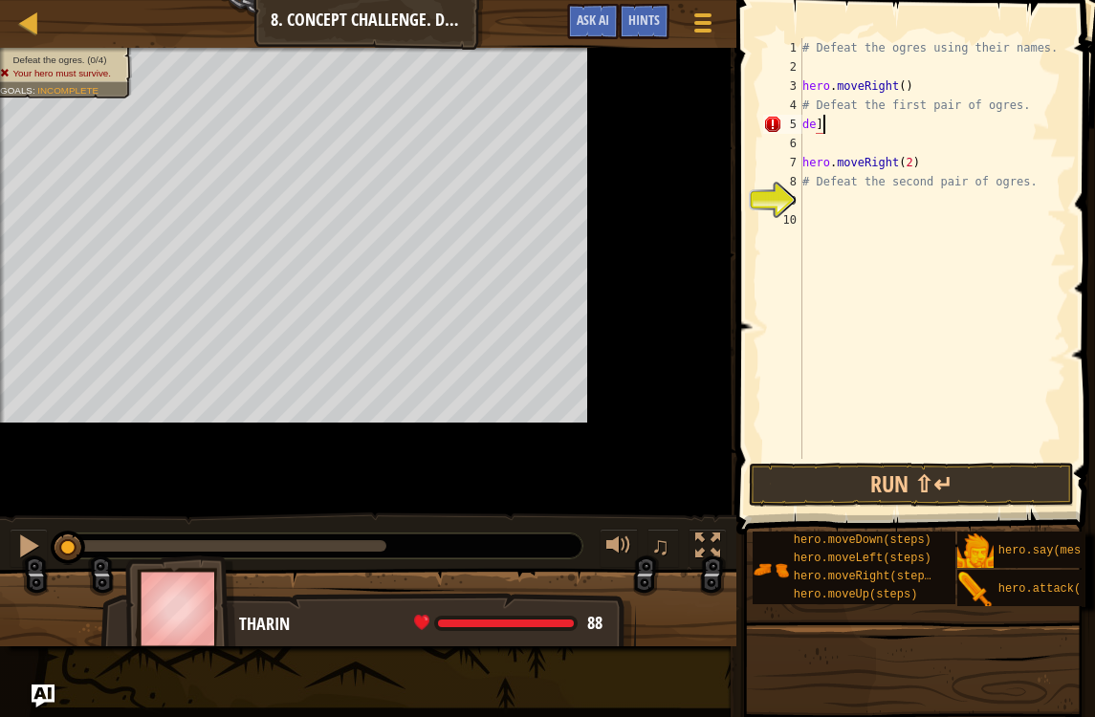
scroll to position [10, 0]
type textarea "d"
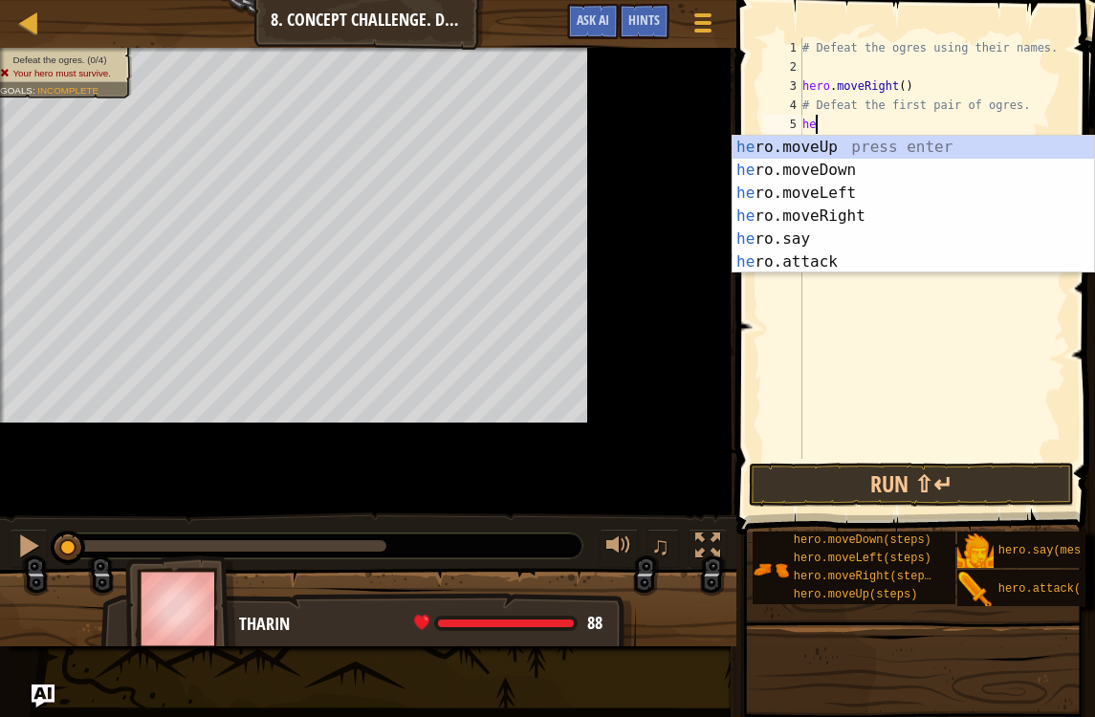
scroll to position [10, 1]
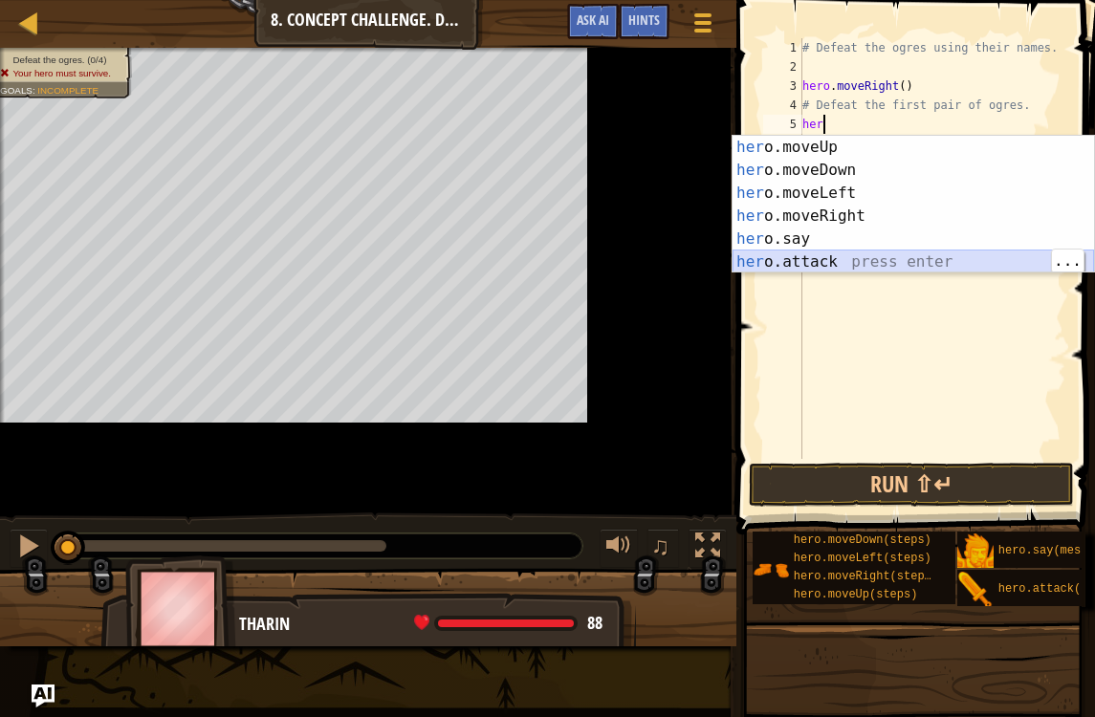
click at [891, 259] on div "her o.moveUp press enter her o.moveDown press enter her o.moveLeft press enter …" at bounding box center [912, 228] width 361 height 184
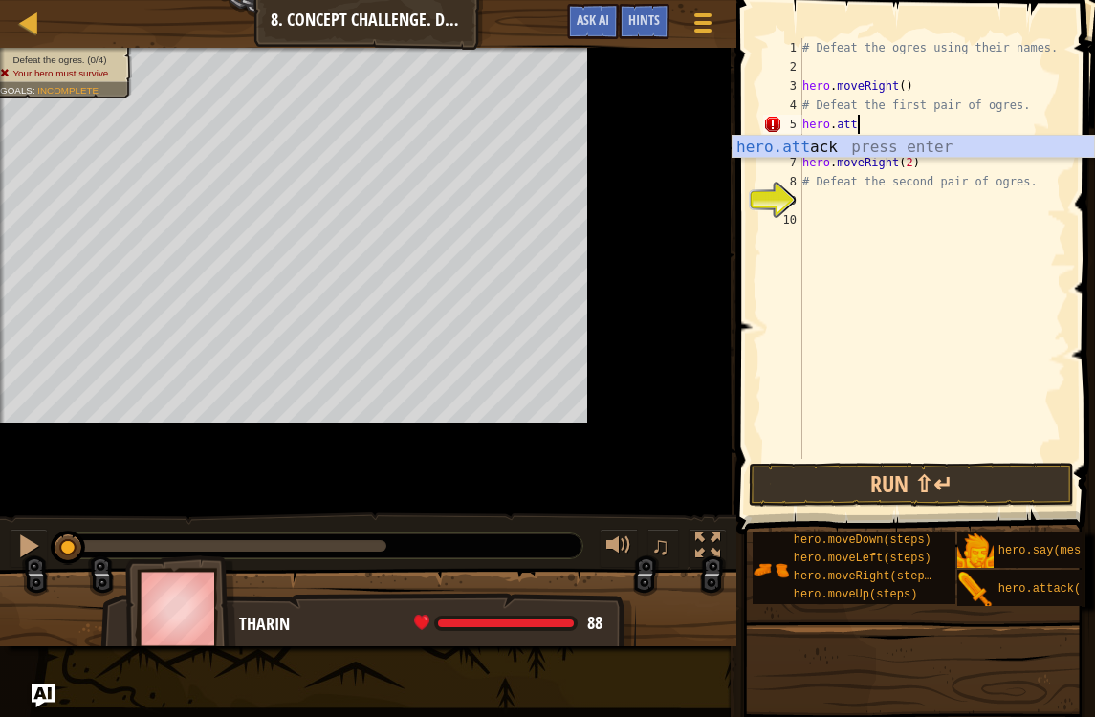
scroll to position [10, 3]
click at [910, 145] on div "[DOMAIN_NAME] tack press enter" at bounding box center [912, 170] width 361 height 69
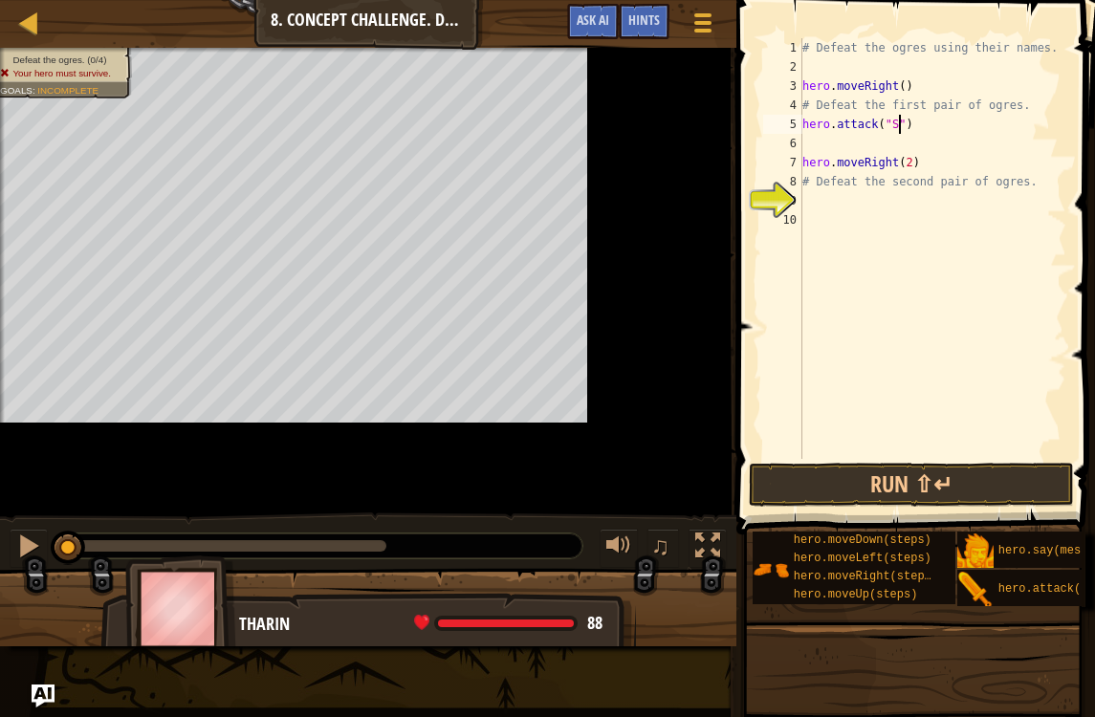
scroll to position [10, 9]
type textarea "hero.attack("Sog")"
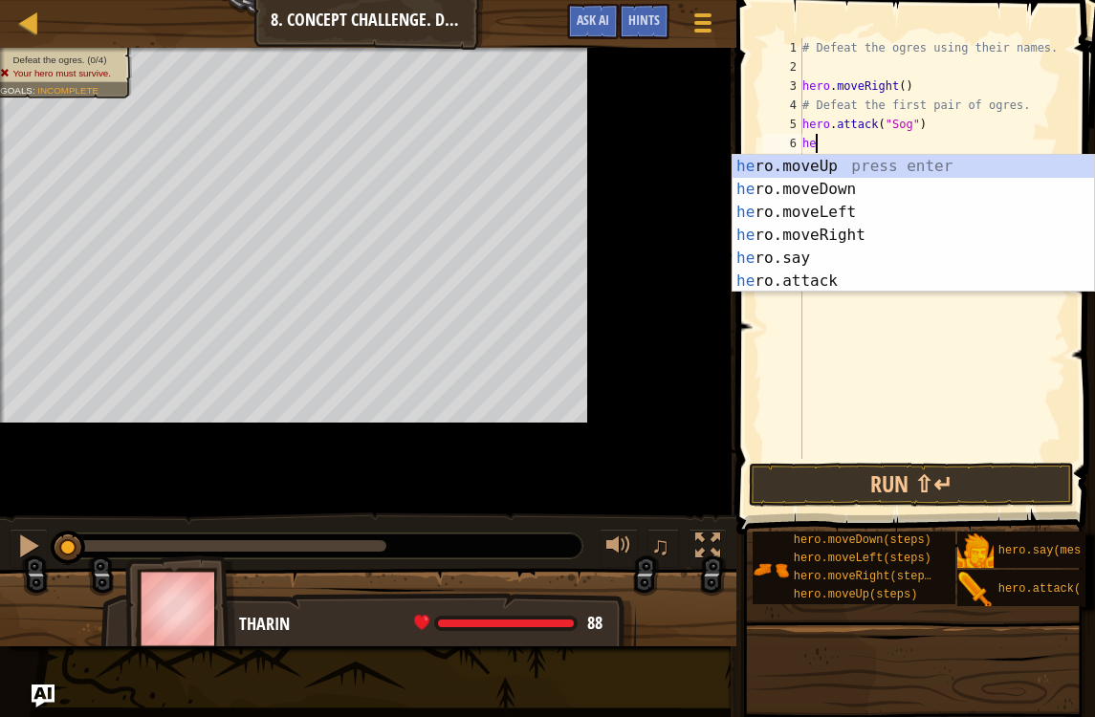
scroll to position [10, 1]
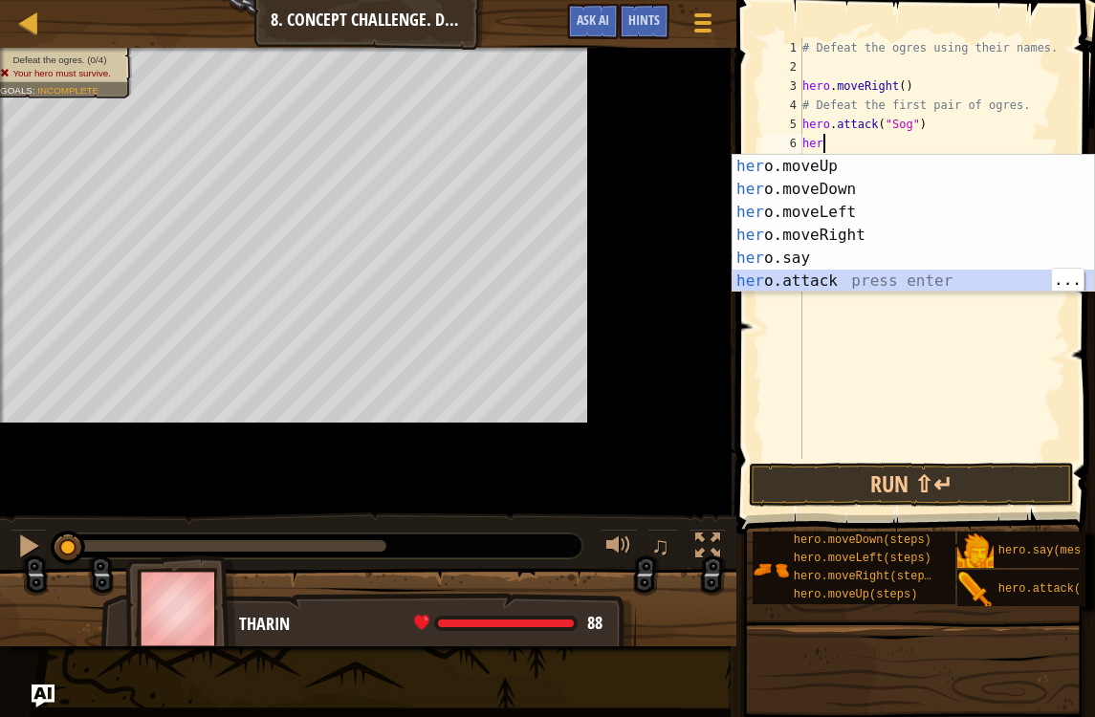
click at [987, 285] on div "her o.moveUp press enter her o.moveDown press enter her o.moveLeft press enter …" at bounding box center [912, 247] width 361 height 184
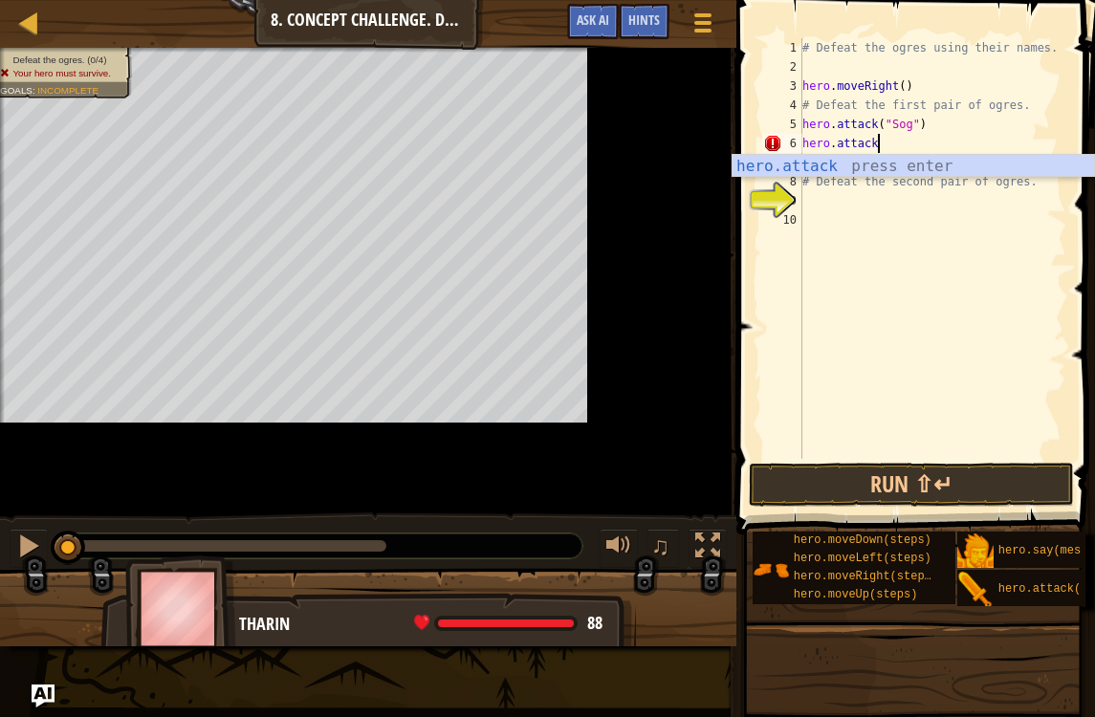
scroll to position [10, 5]
click at [891, 164] on div "hero.attac k press enter" at bounding box center [912, 189] width 361 height 69
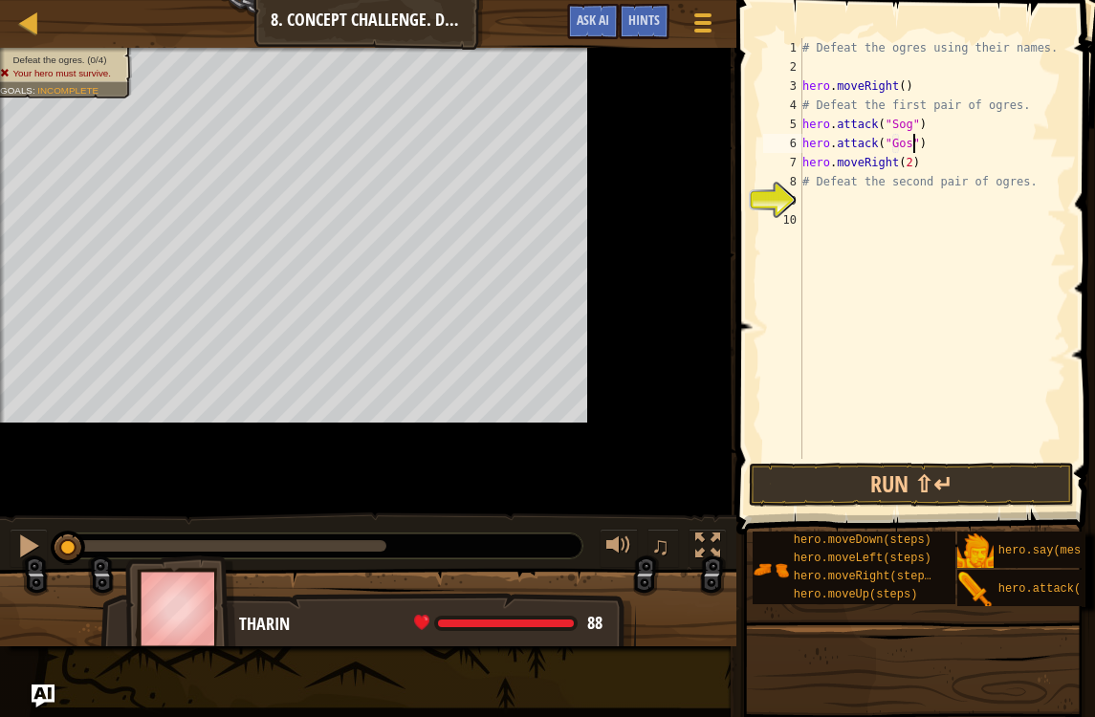
scroll to position [10, 10]
click at [1008, 492] on button "Run ⇧↵" at bounding box center [911, 485] width 325 height 44
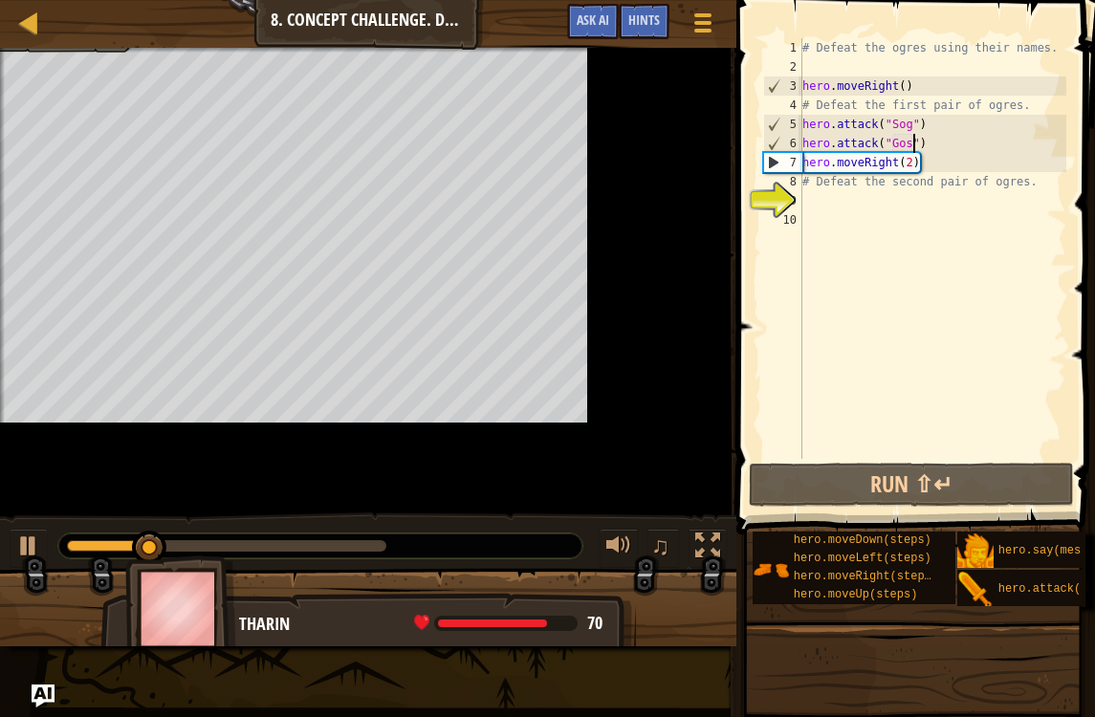
click at [0, 561] on div "♫" at bounding box center [368, 540] width 736 height 57
click at [38, 558] on div at bounding box center [28, 546] width 25 height 25
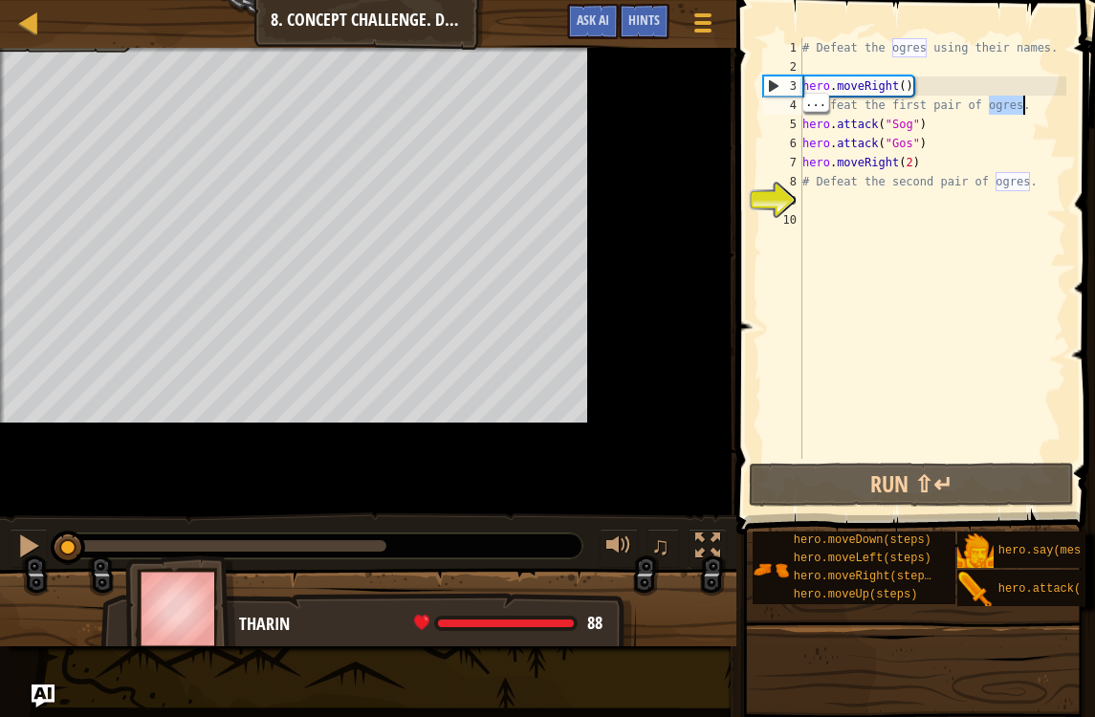
click at [967, 108] on div "# Defeat the ogres using their names. hero . moveRight ( ) # Defeat the first p…" at bounding box center [932, 267] width 268 height 459
type textarea "hero.attack("Sog")"
click at [948, 120] on div "# Defeat the ogres using their names. hero . moveRight ( ) # Defeat the first p…" at bounding box center [932, 267] width 268 height 459
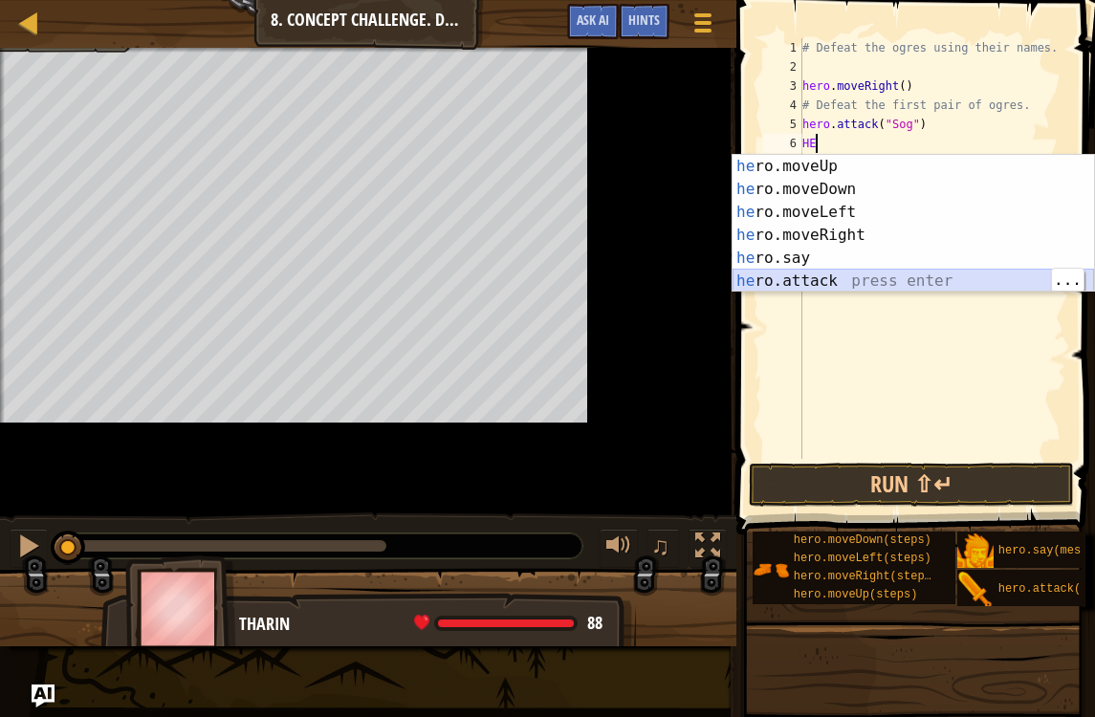
click at [860, 282] on div "he ro.moveUp press enter he ro.moveDown press enter he ro.moveLeft press enter …" at bounding box center [912, 247] width 361 height 184
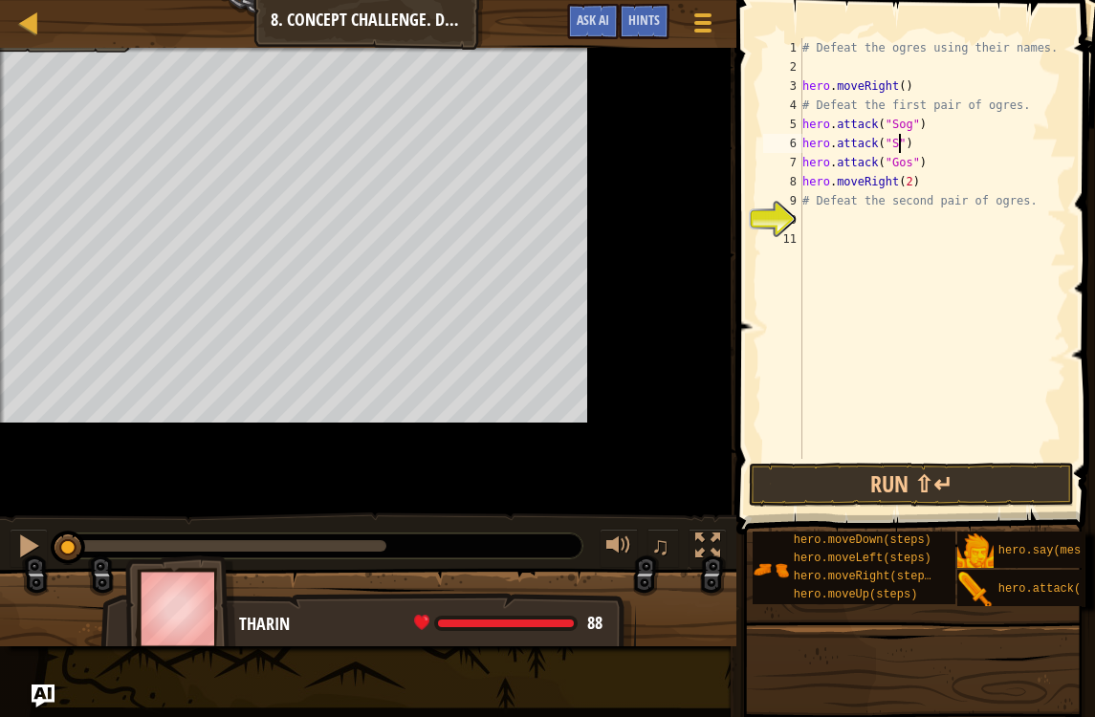
scroll to position [10, 9]
type textarea "hero.attack("Sog")"
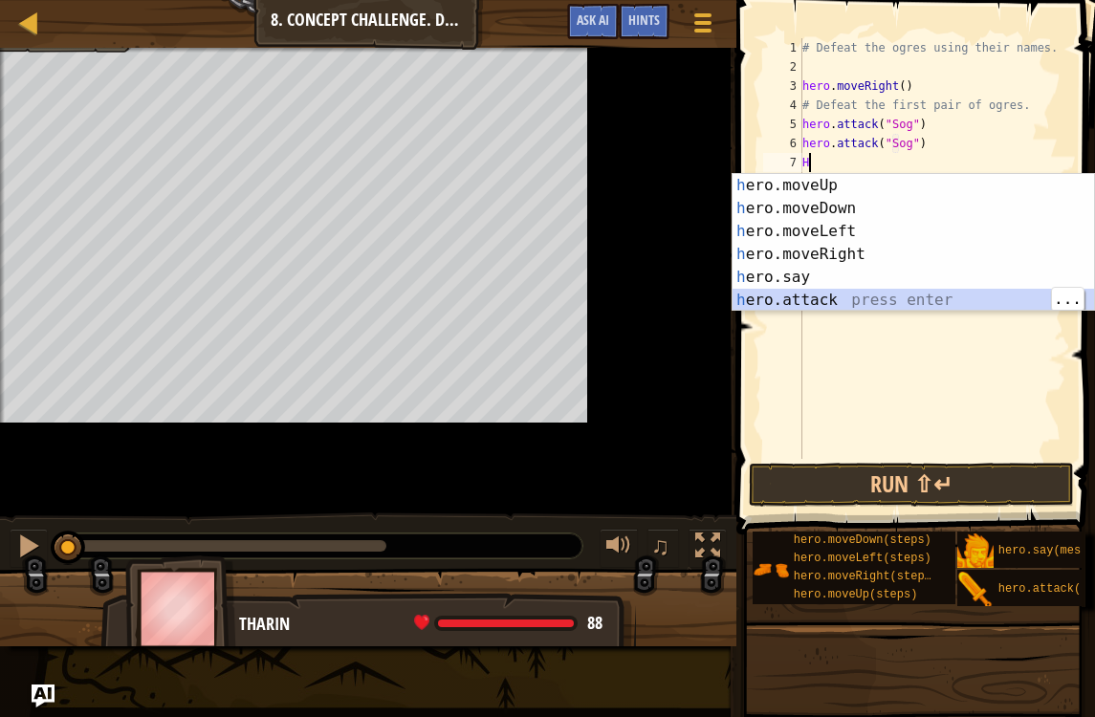
click at [854, 291] on div "h ero.moveUp press enter h ero.moveDown press enter h ero.moveLeft press enter …" at bounding box center [912, 266] width 361 height 184
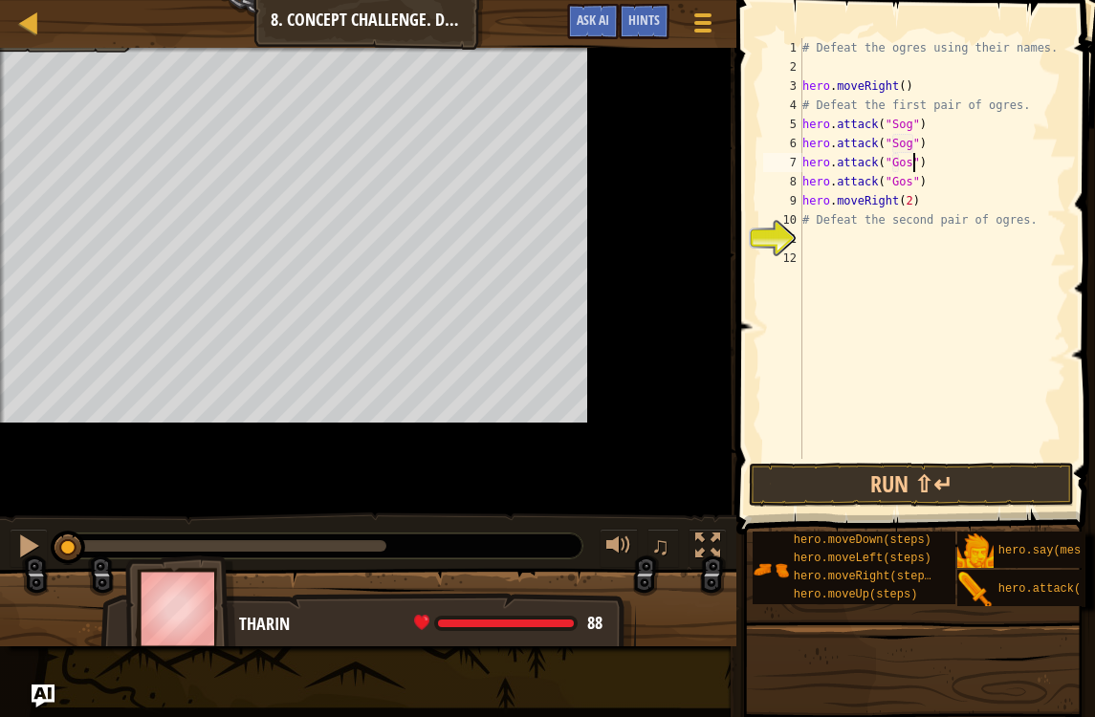
scroll to position [10, 10]
type textarea "hero.attack("Gos")"
click at [974, 479] on button "Run ⇧↵" at bounding box center [911, 485] width 325 height 44
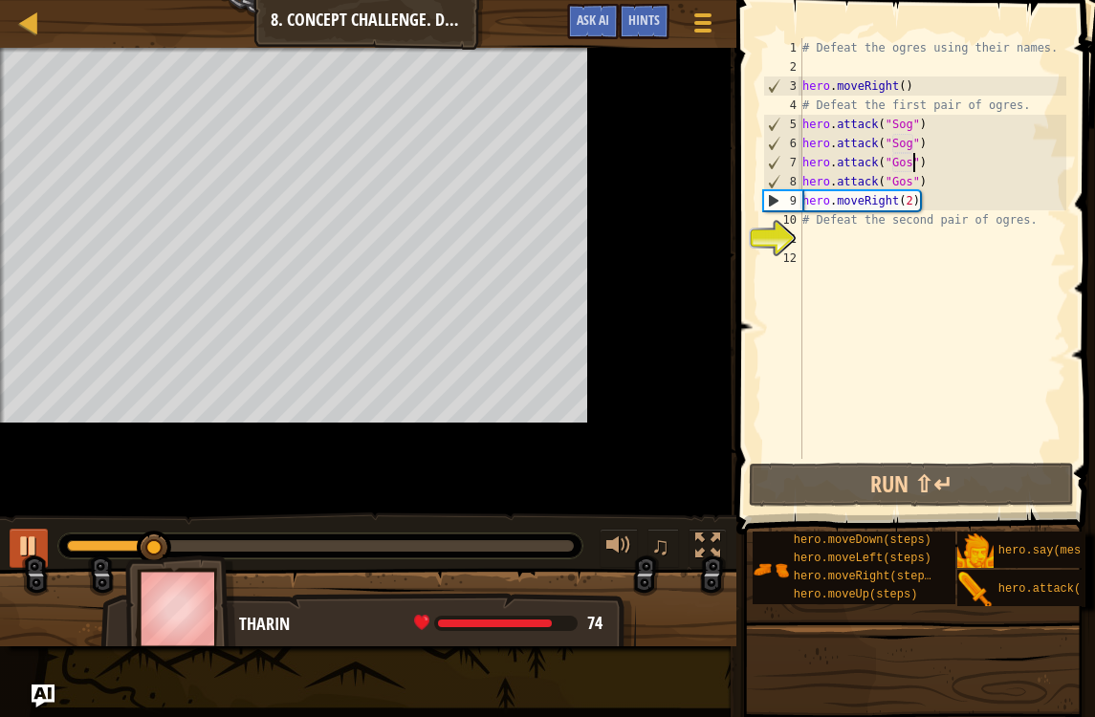
click at [27, 538] on div at bounding box center [28, 546] width 25 height 25
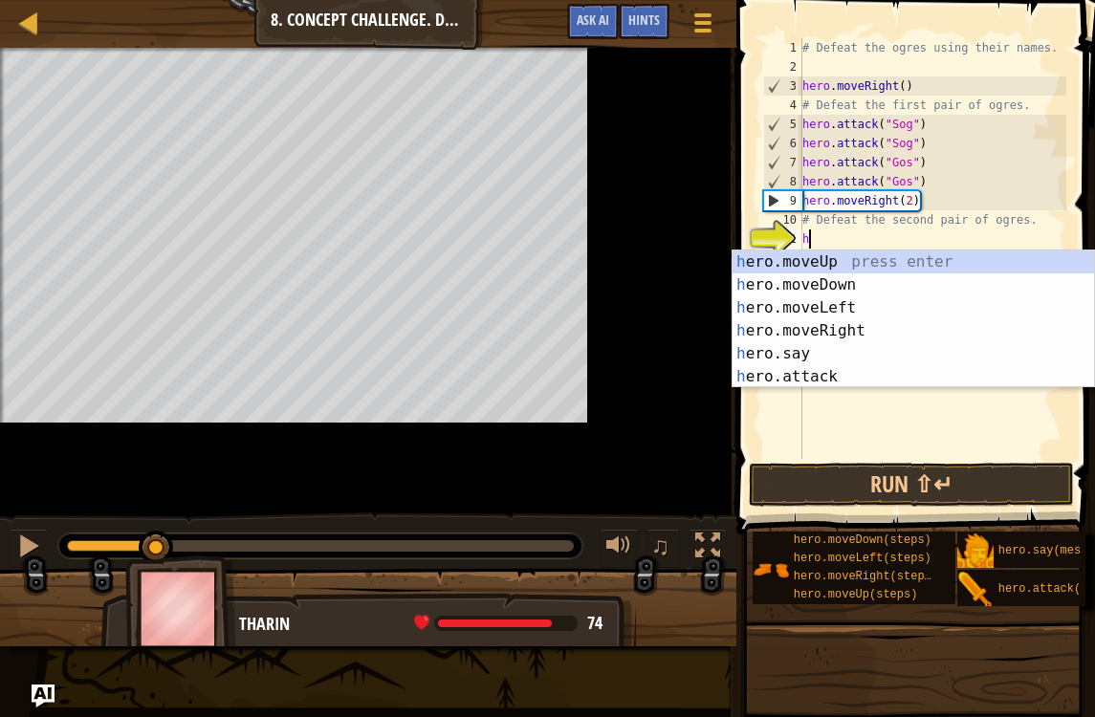
type textarea "he"
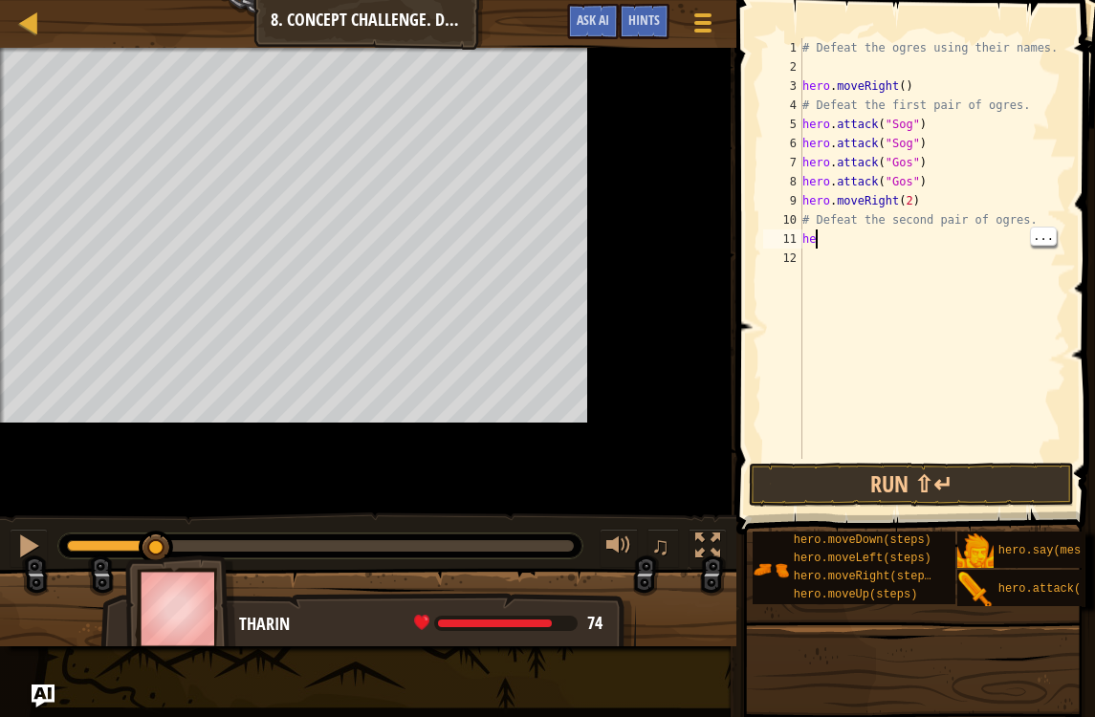
click at [826, 246] on div "# Defeat the ogres using their names. hero . moveRight ( ) # Defeat the first p…" at bounding box center [932, 267] width 268 height 459
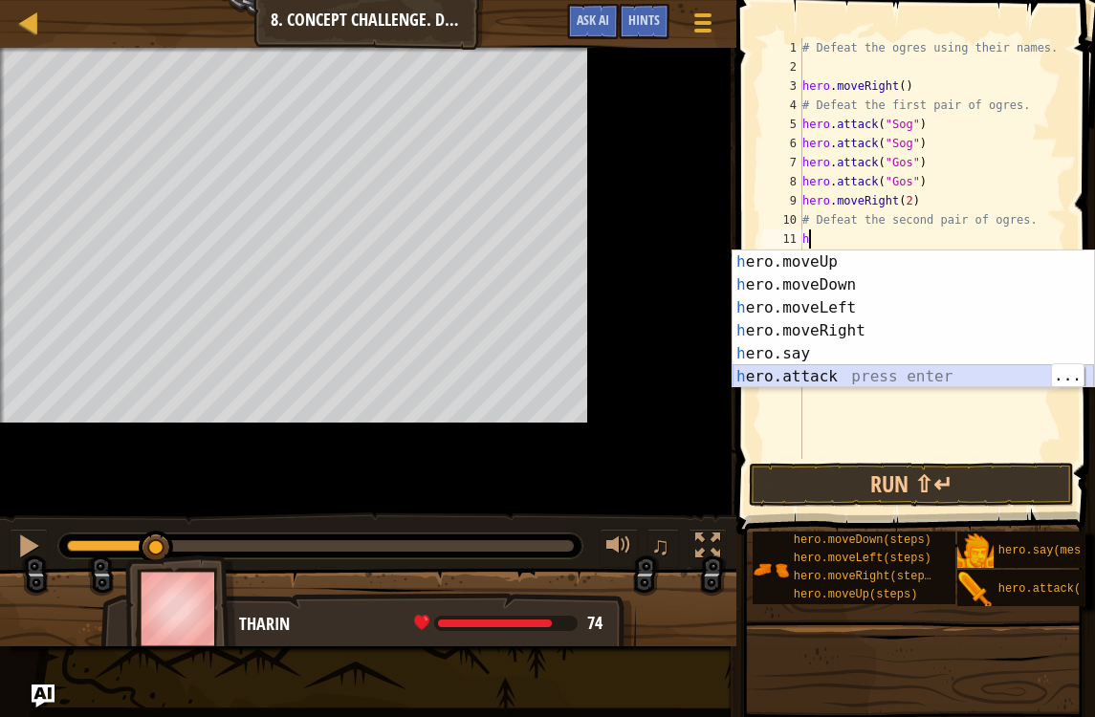
click at [864, 377] on div "h ero.moveUp press enter h ero.moveDown press enter h ero.moveLeft press enter …" at bounding box center [912, 343] width 361 height 184
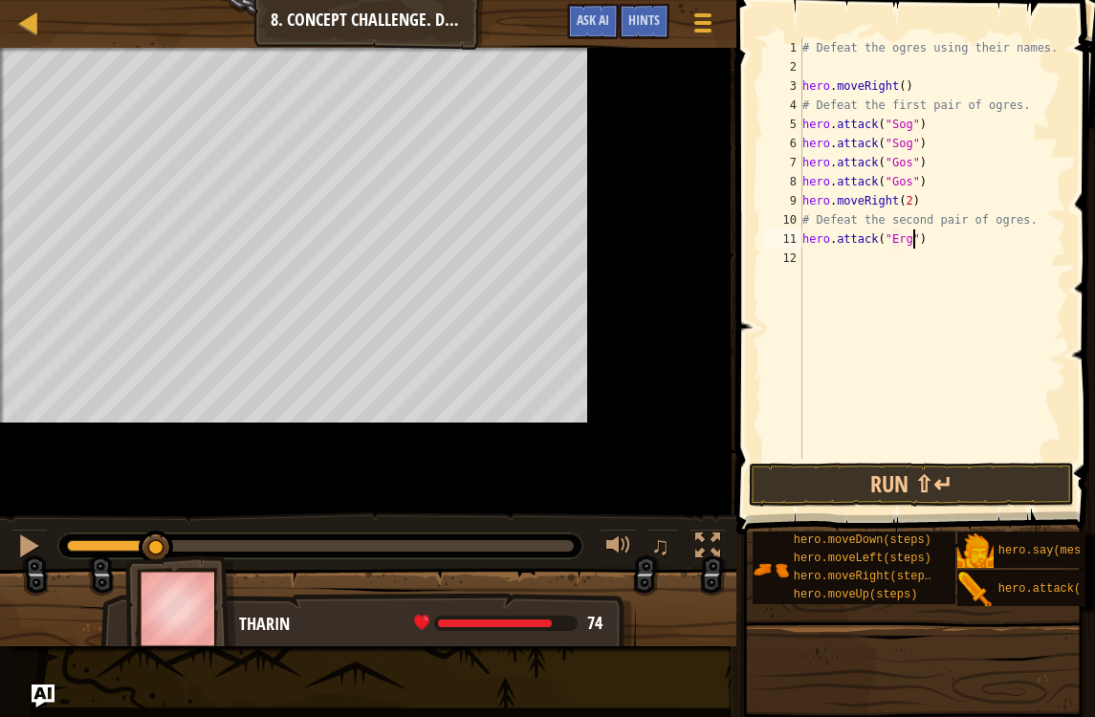
scroll to position [10, 10]
type textarea "hero.attack("Ergo")"
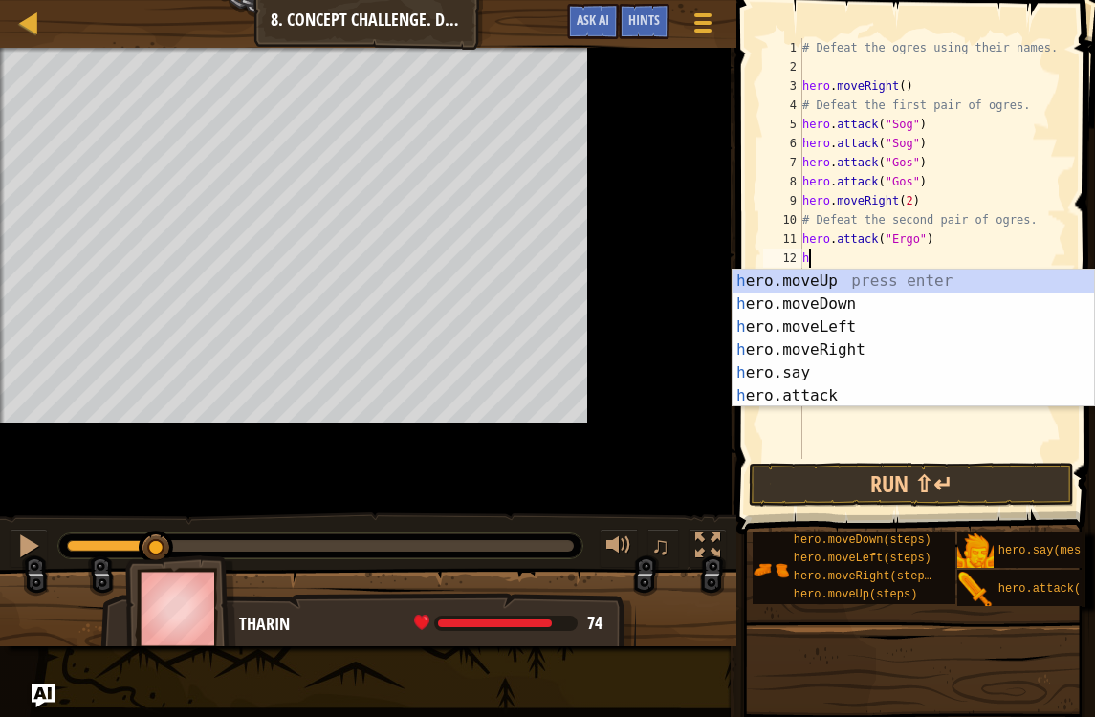
type textarea "he"
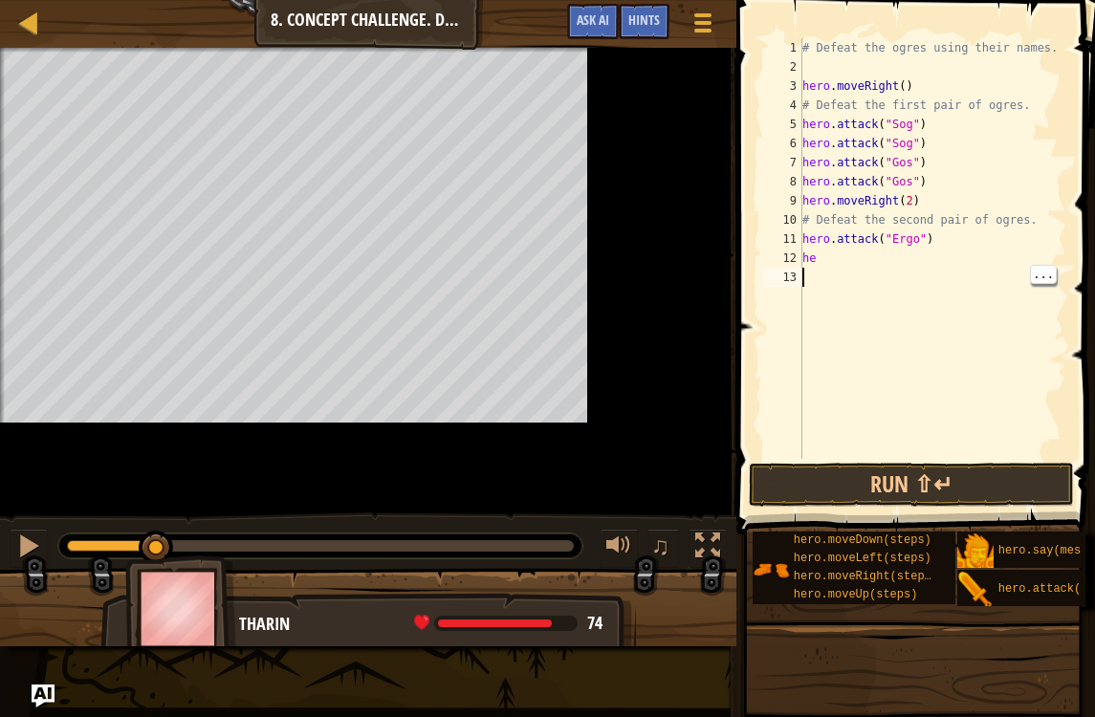
click at [817, 258] on div "# Defeat the ogres using their names. hero . moveRight ( ) # Defeat the first p…" at bounding box center [932, 267] width 268 height 459
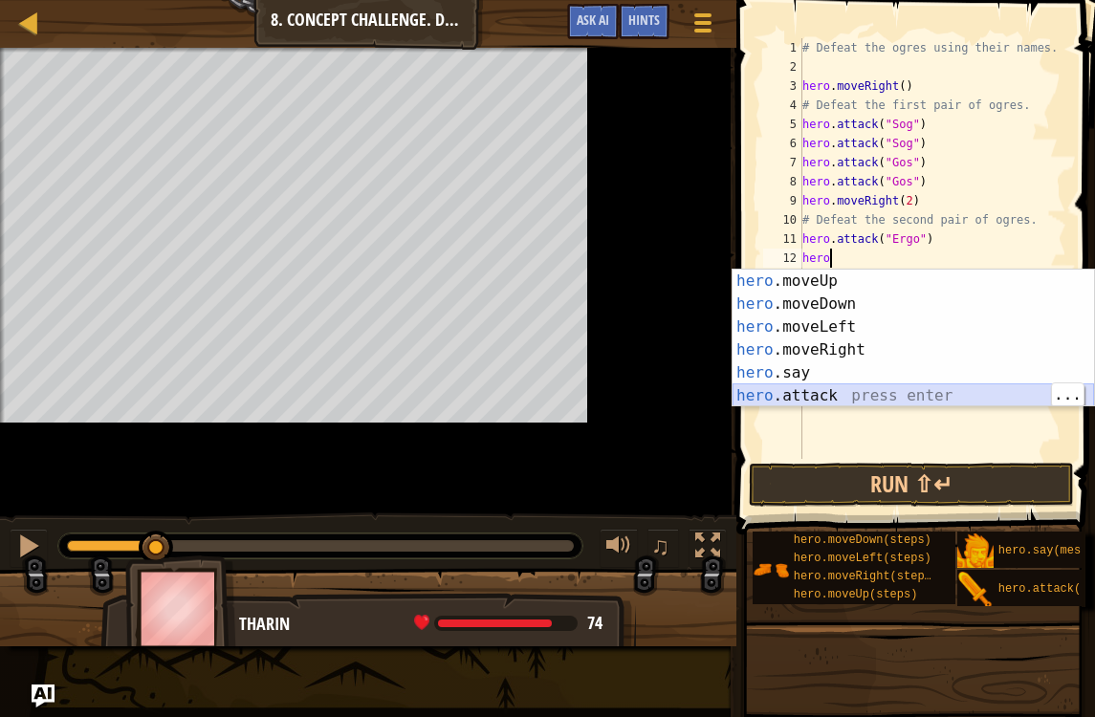
click at [847, 403] on div "hero .moveUp press enter hero .moveDown press enter hero .moveLeft press enter …" at bounding box center [912, 362] width 361 height 184
type textarea "hero.attack("Enemy Name")"
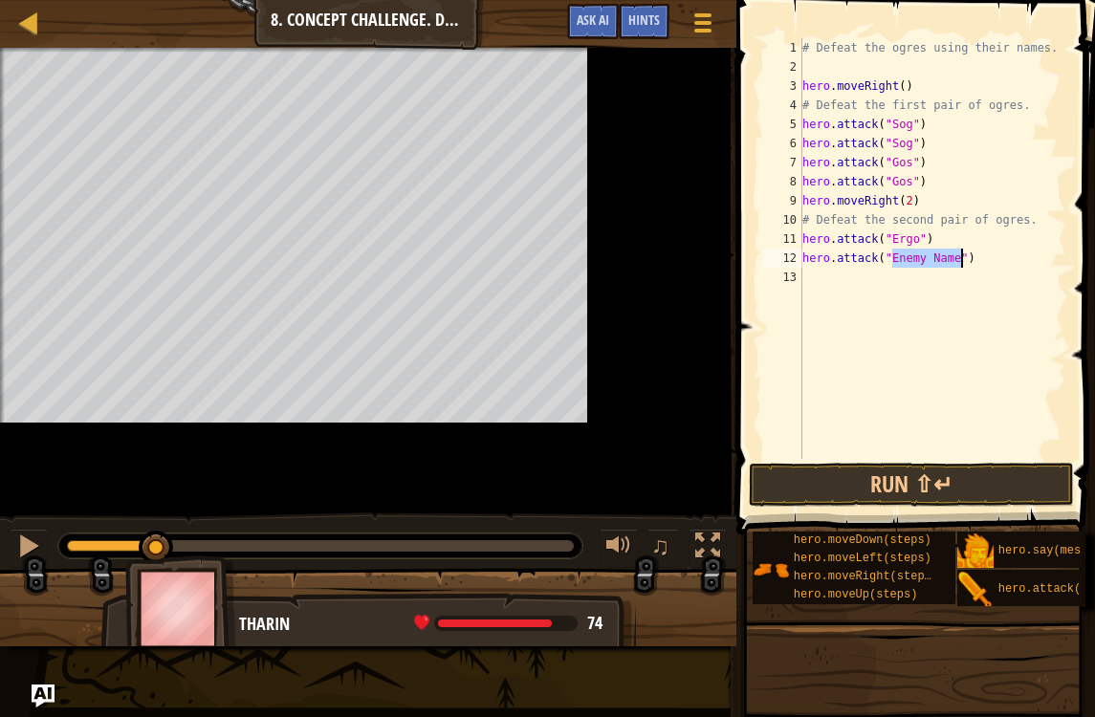
scroll to position [10, 0]
click at [940, 263] on div "# Defeat the ogres using their names. hero . moveRight ( ) # Defeat the first p…" at bounding box center [932, 267] width 268 height 459
click at [967, 248] on div "# Defeat the ogres using their names. hero . moveRight ( ) # Defeat the first p…" at bounding box center [932, 267] width 268 height 459
click at [962, 267] on div "# Defeat the ogres using their names. hero . moveRight ( ) # Defeat the first p…" at bounding box center [932, 267] width 268 height 459
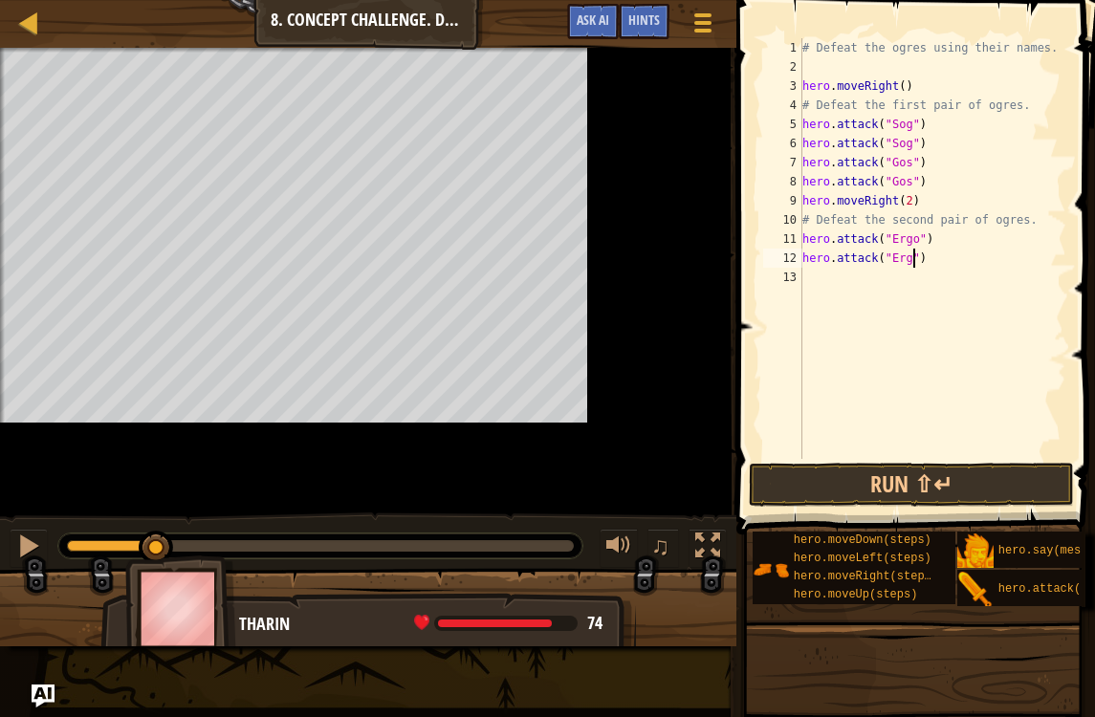
type textarea "hero.attack("Ergo")"
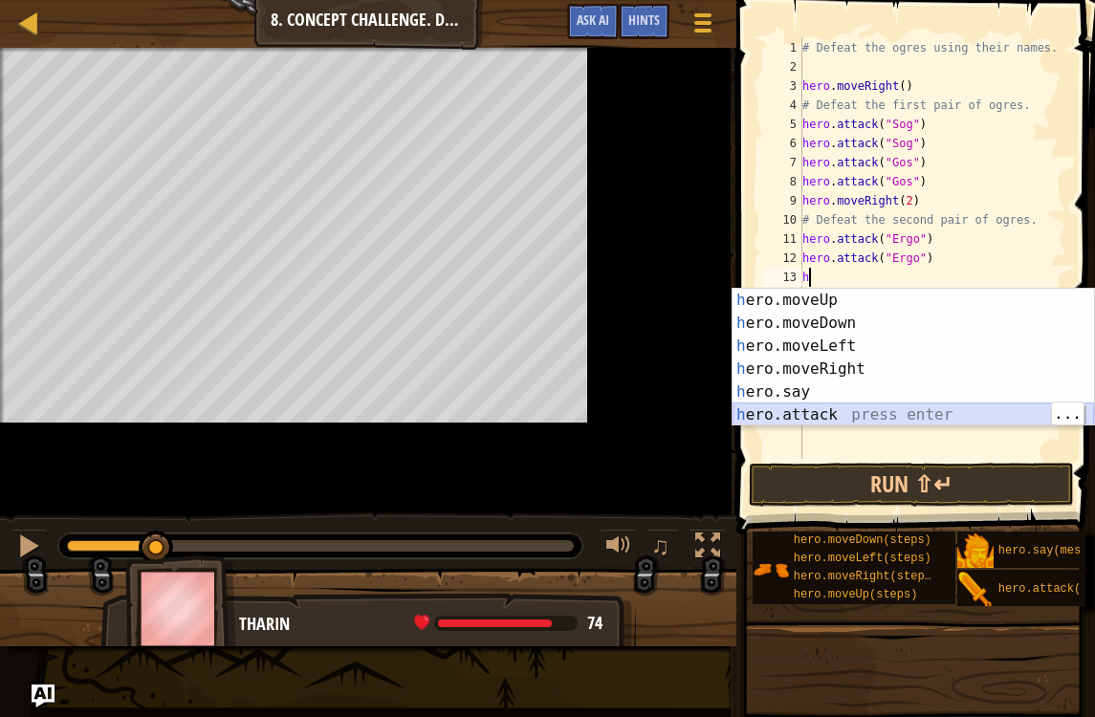
click at [834, 420] on div "h ero.moveUp press enter h ero.moveDown press enter h ero.moveLeft press enter …" at bounding box center [912, 381] width 361 height 184
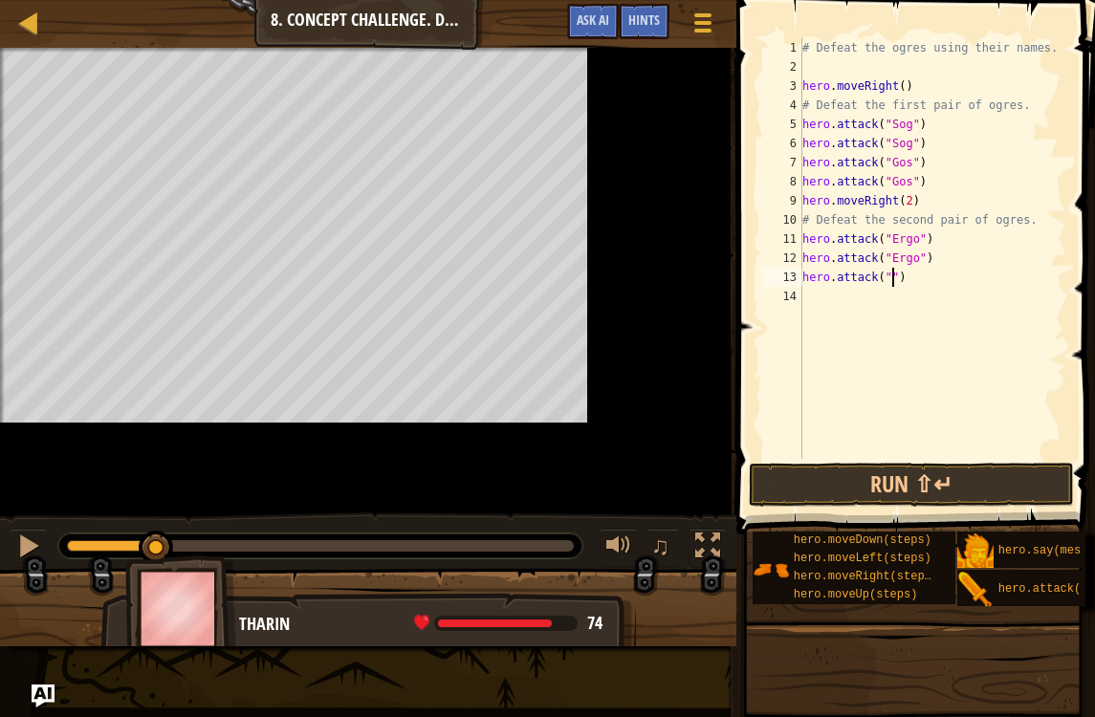
scroll to position [10, 9]
type textarea "hero.attack("Kro")"
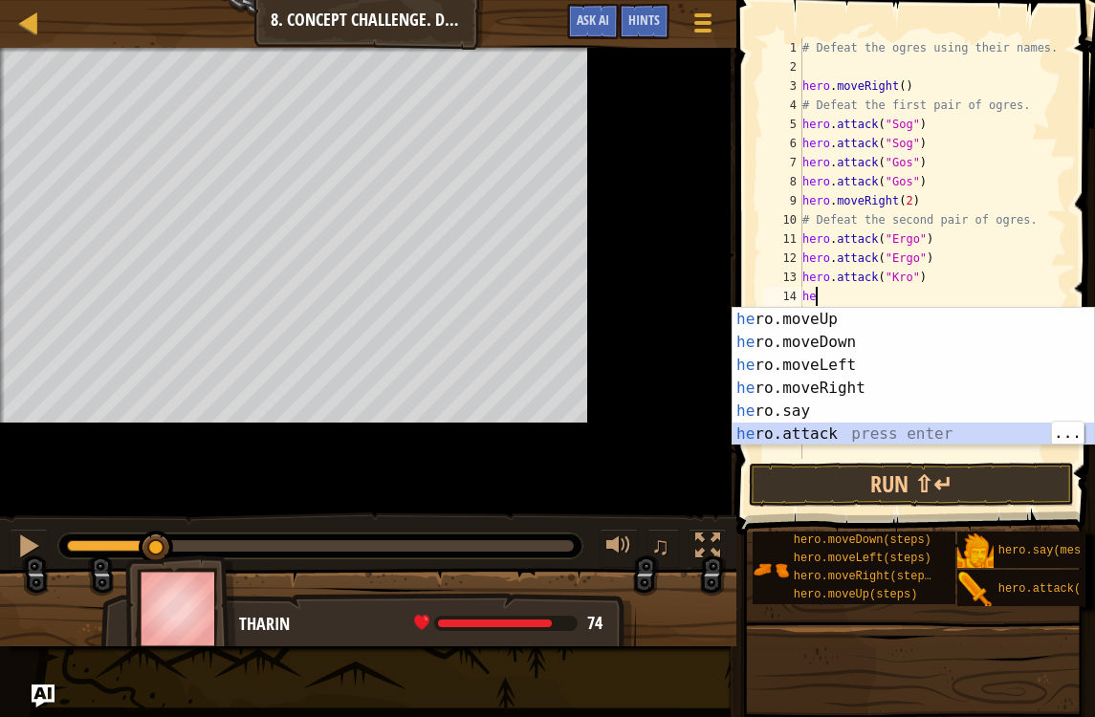
click at [877, 427] on div "he ro.moveUp press enter he ro.moveDown press enter he ro.moveLeft press enter …" at bounding box center [912, 400] width 361 height 184
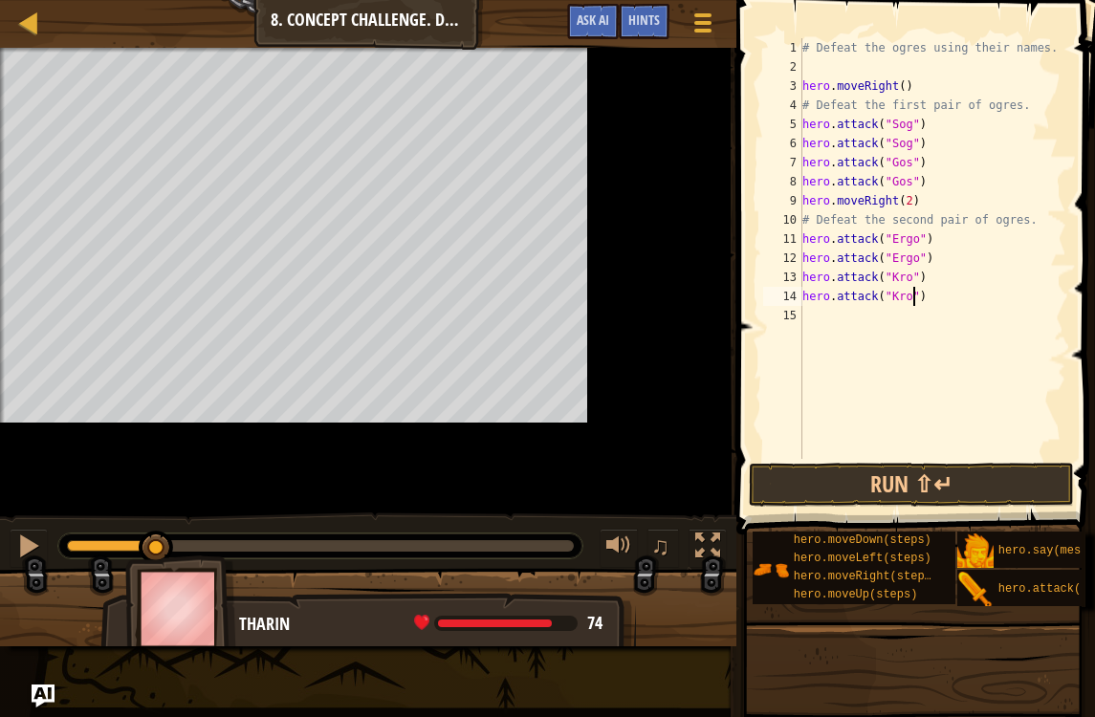
scroll to position [10, 10]
type textarea "hero.attack("Kro")"
click at [971, 473] on button "Run ⇧↵" at bounding box center [911, 485] width 325 height 44
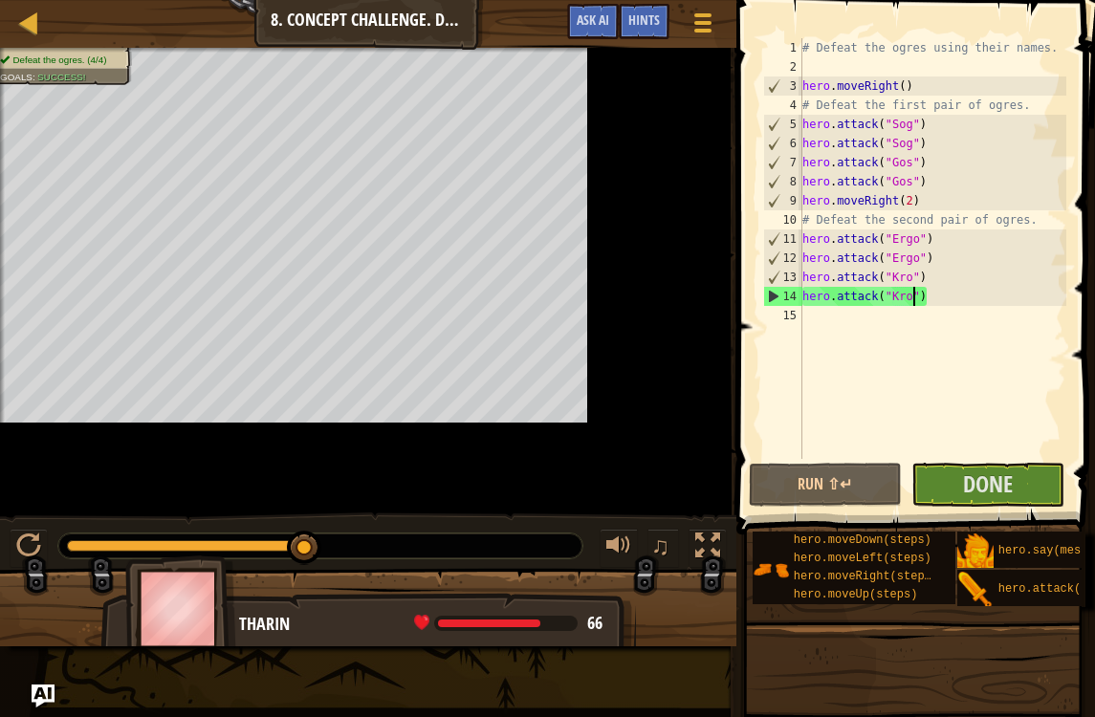
scroll to position [10, 0]
click at [1006, 479] on span "Done" at bounding box center [988, 484] width 50 height 31
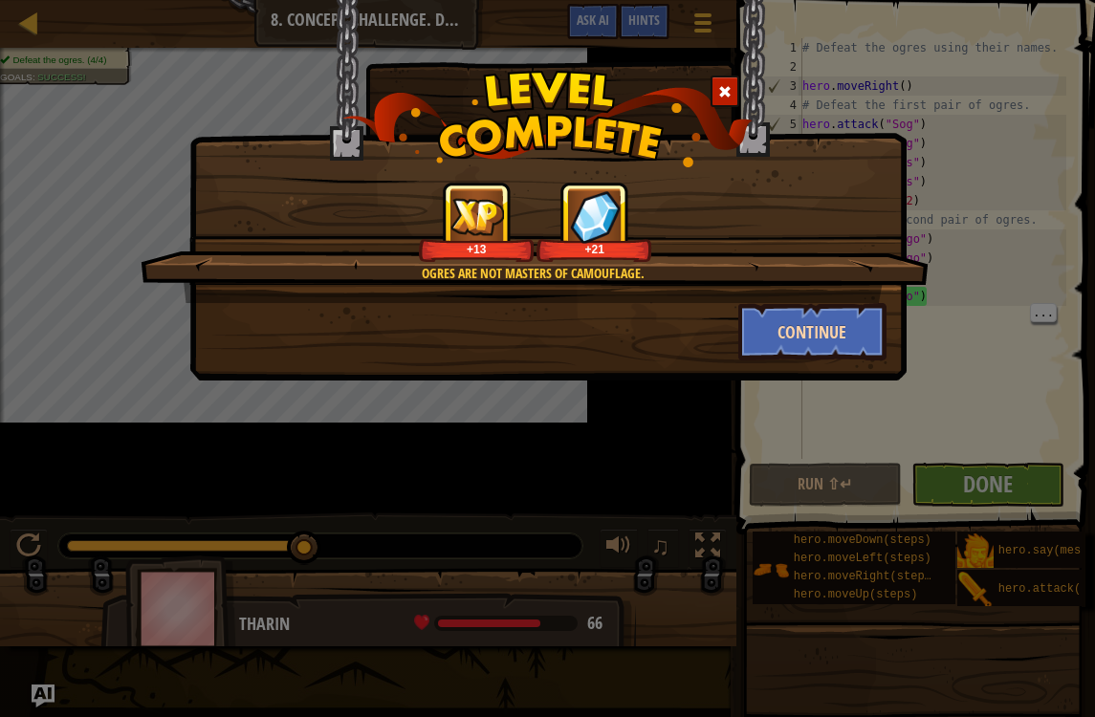
click at [833, 353] on button "Continue" at bounding box center [812, 331] width 148 height 57
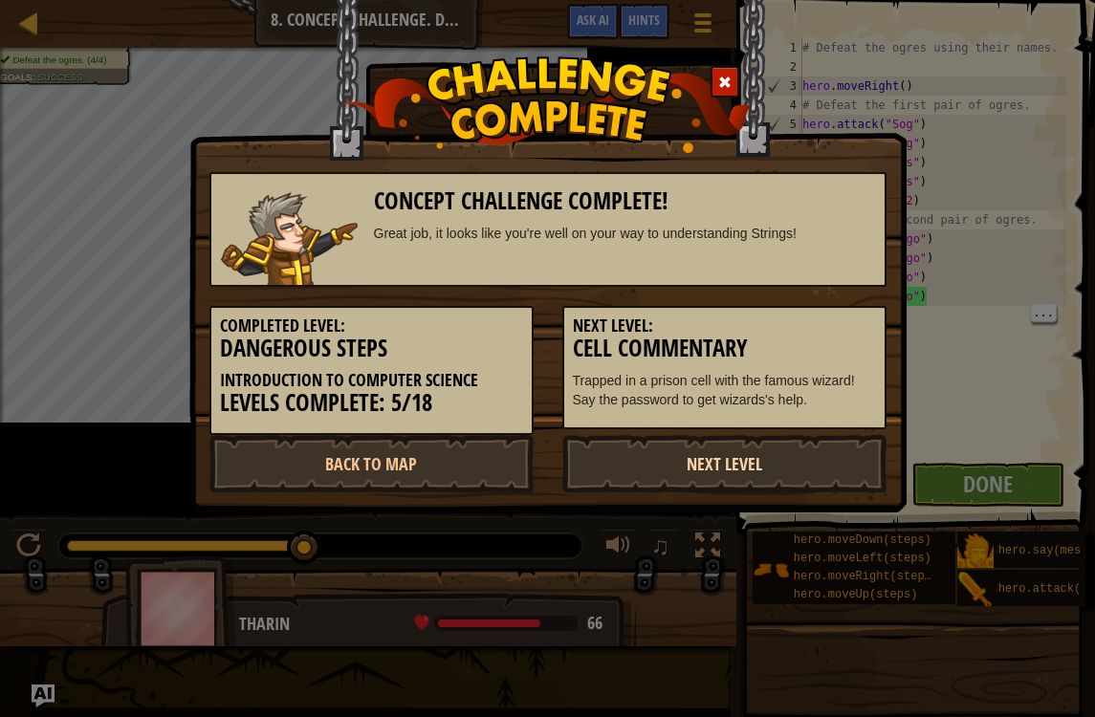
click at [789, 469] on link "Next Level" at bounding box center [724, 463] width 324 height 57
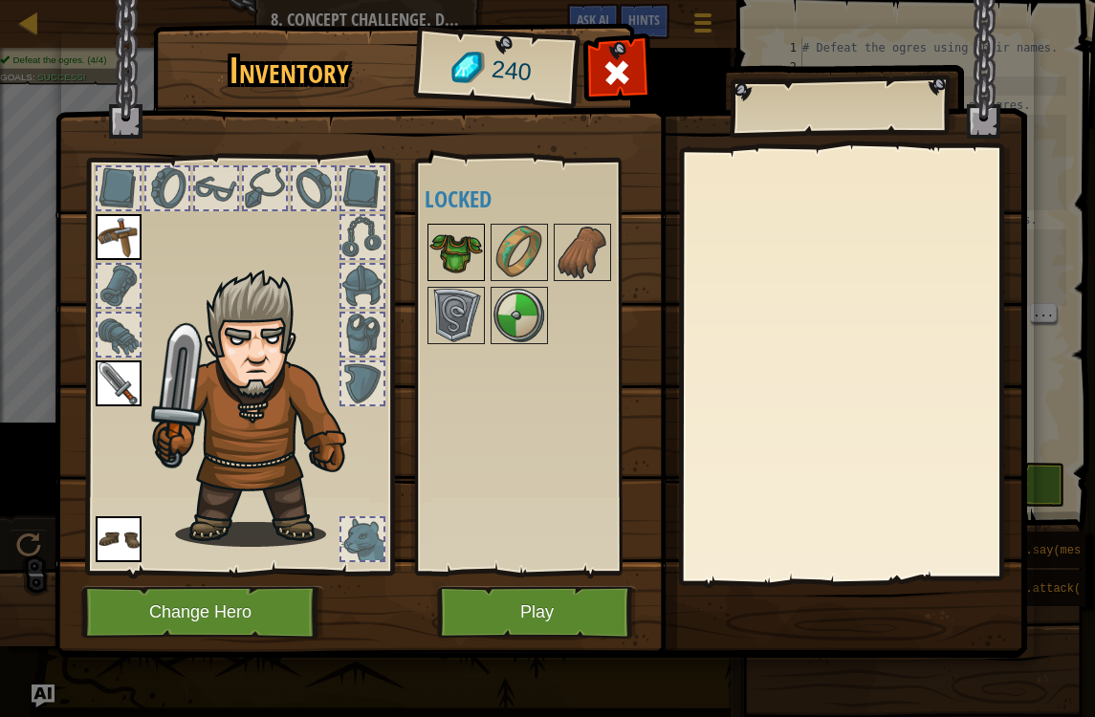
click at [433, 260] on img at bounding box center [456, 253] width 54 height 54
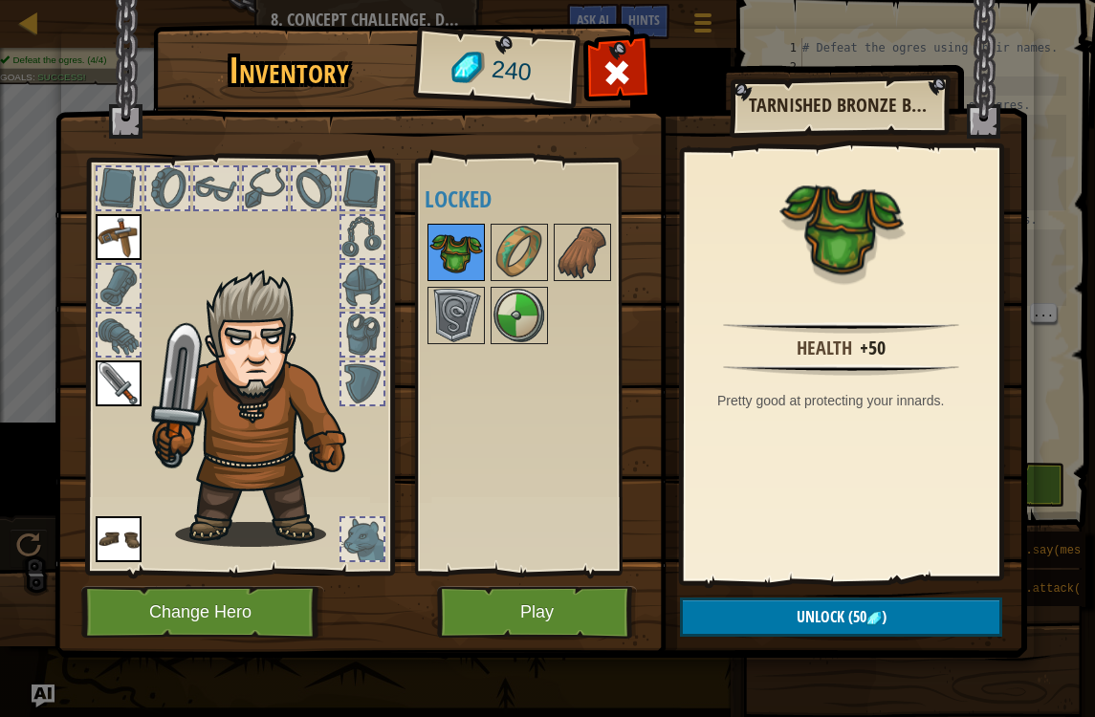
click at [463, 248] on img at bounding box center [456, 253] width 54 height 54
click at [510, 605] on button "Play" at bounding box center [537, 612] width 200 height 53
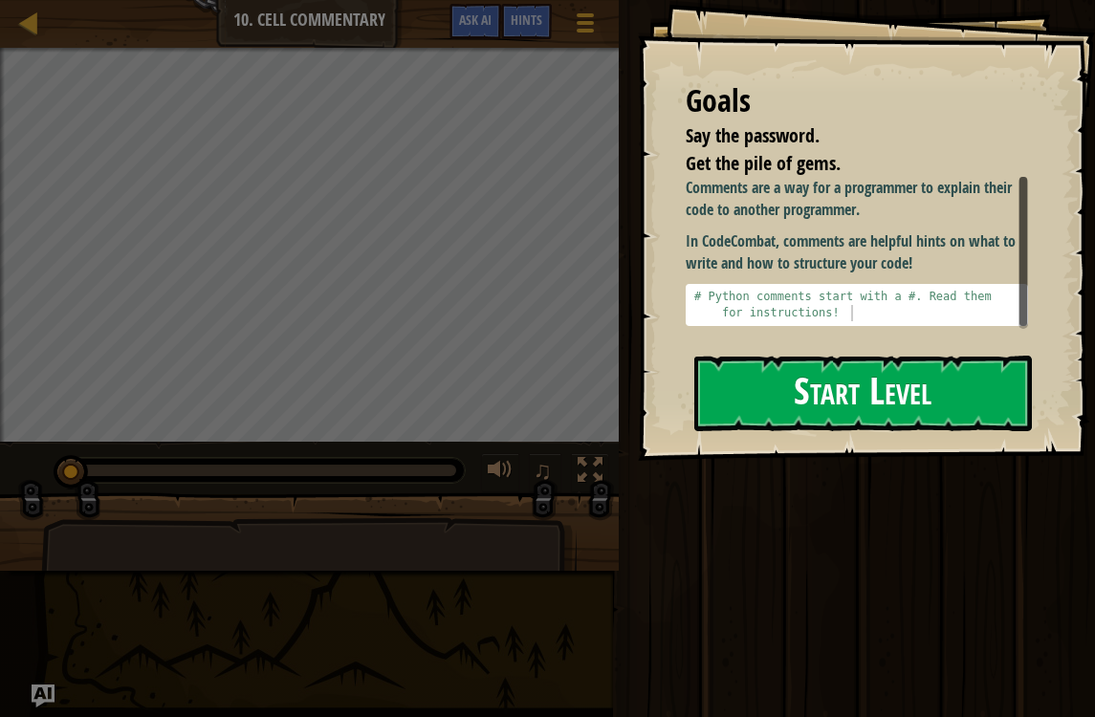
click at [927, 374] on button "Start Level" at bounding box center [863, 394] width 338 height 76
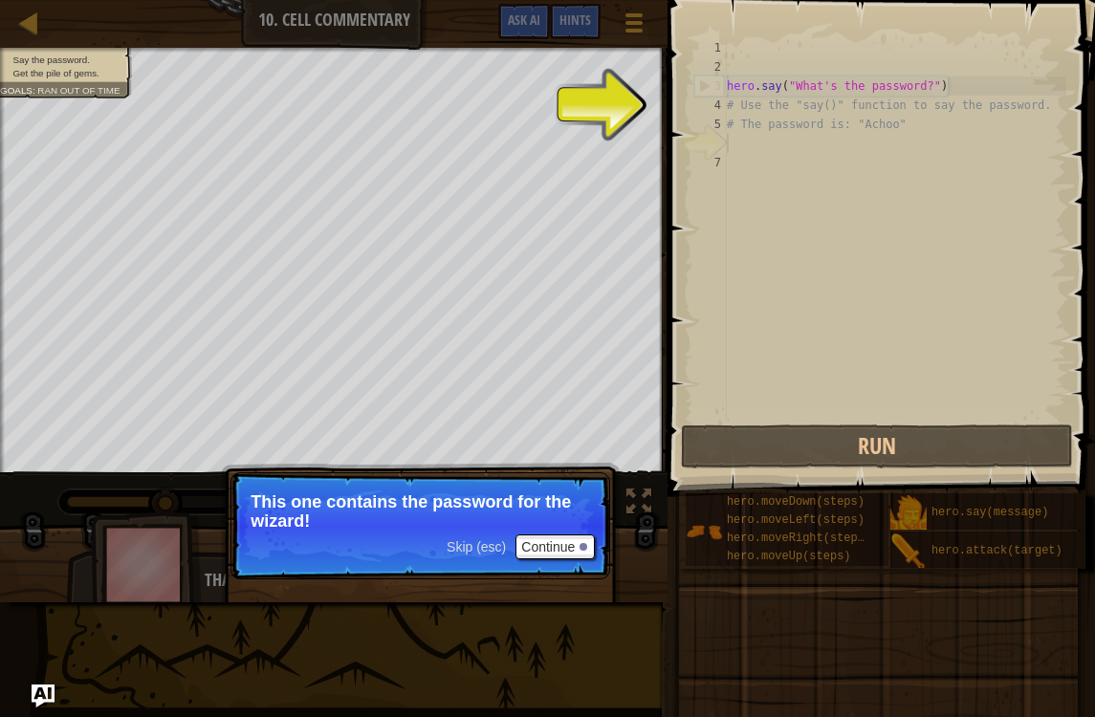
click at [581, 553] on button "Continue" at bounding box center [554, 546] width 79 height 25
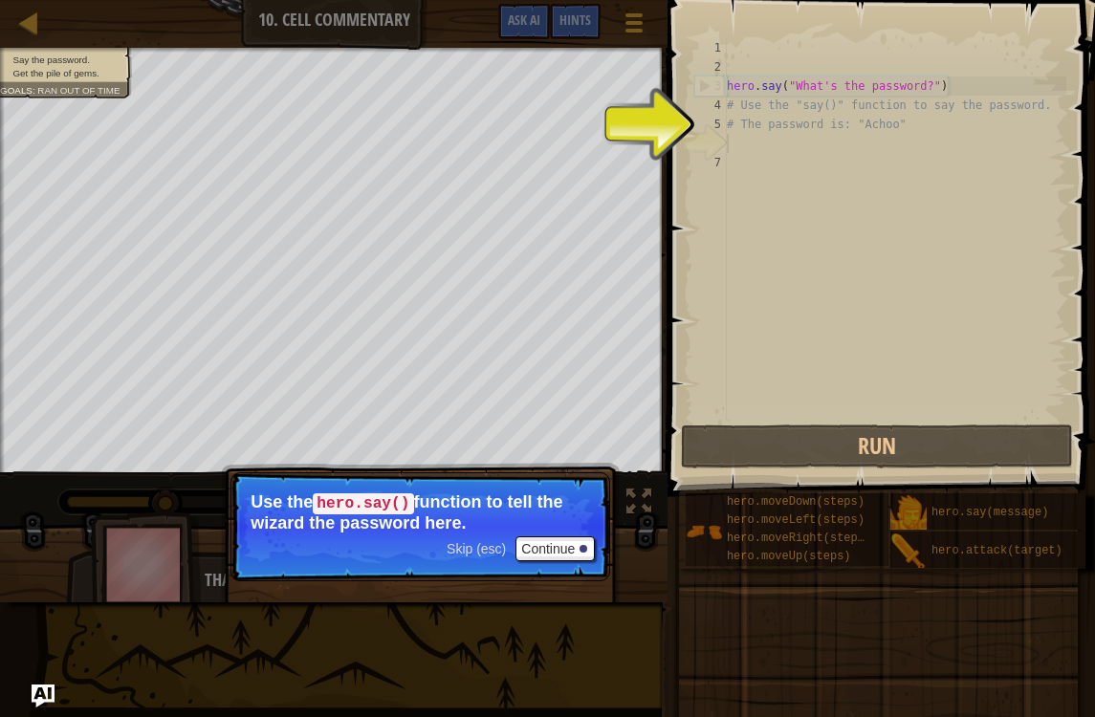
click at [532, 563] on p "Skip (esc) Continue Use the hero.say() function to tell the wizard the password…" at bounding box center [420, 526] width 380 height 109
click at [531, 563] on p "Skip (esc) Continue Use the hero.say() function to tell the wizard the password…" at bounding box center [420, 526] width 380 height 109
click at [529, 544] on button "Continue" at bounding box center [554, 548] width 79 height 25
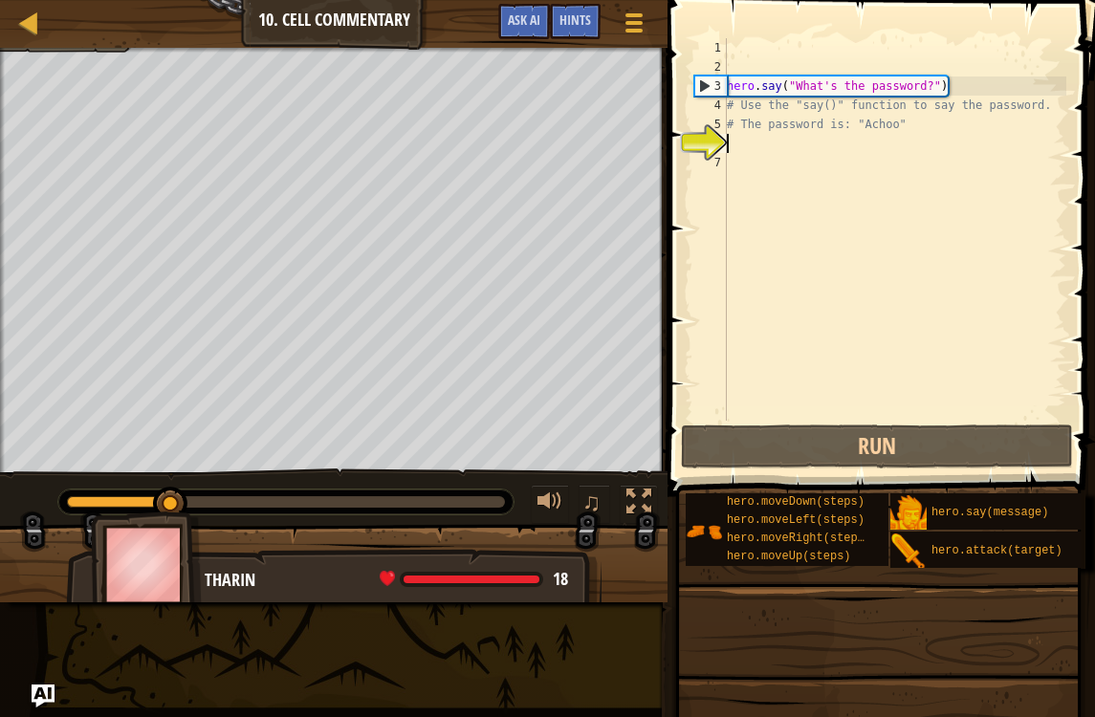
scroll to position [10, 0]
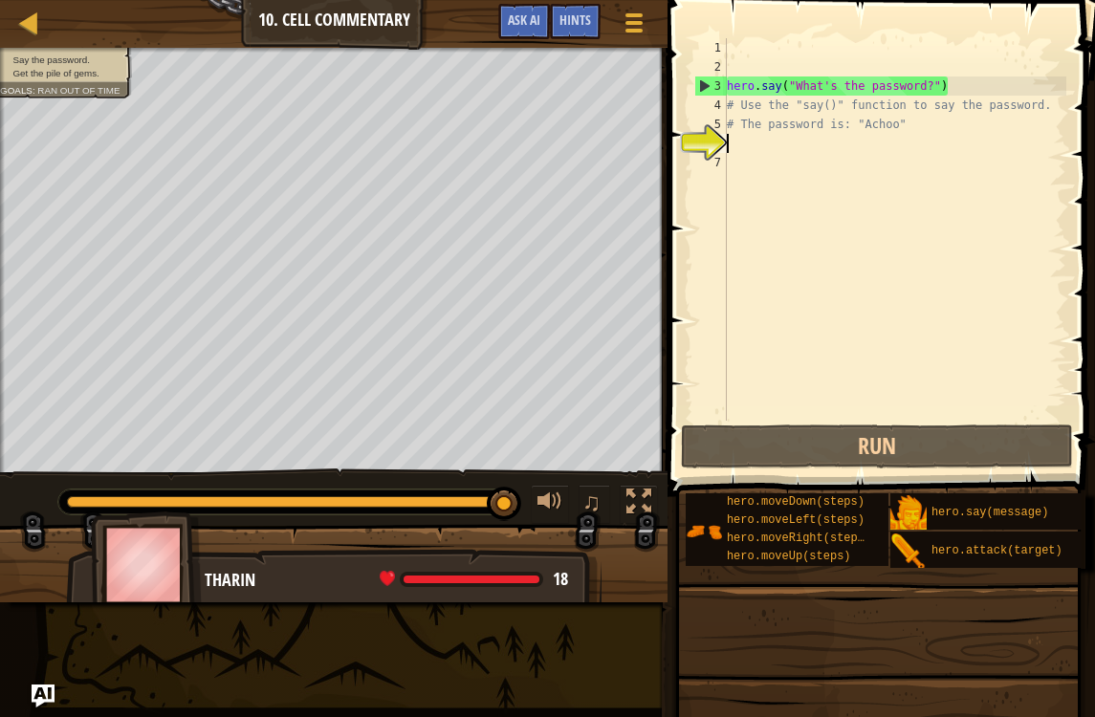
click at [963, 417] on div "hero . say ( "What's the password?" ) # Use the "say()" function to say the pas…" at bounding box center [894, 248] width 343 height 421
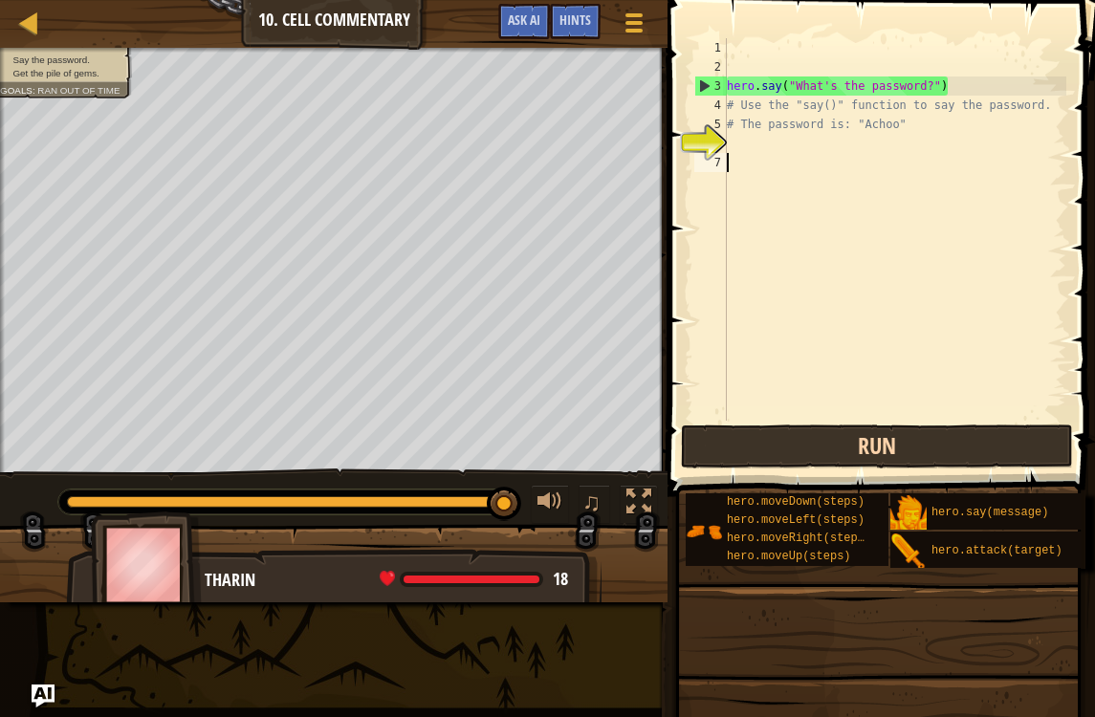
click at [988, 432] on button "Run" at bounding box center [877, 447] width 392 height 44
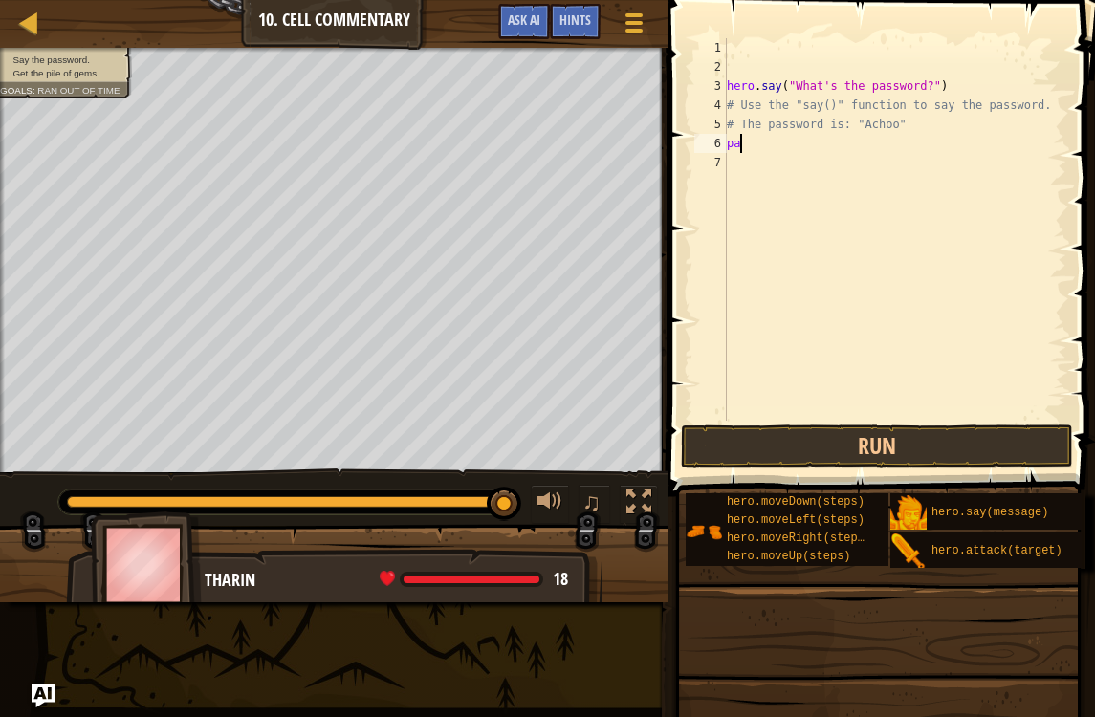
type textarea "p"
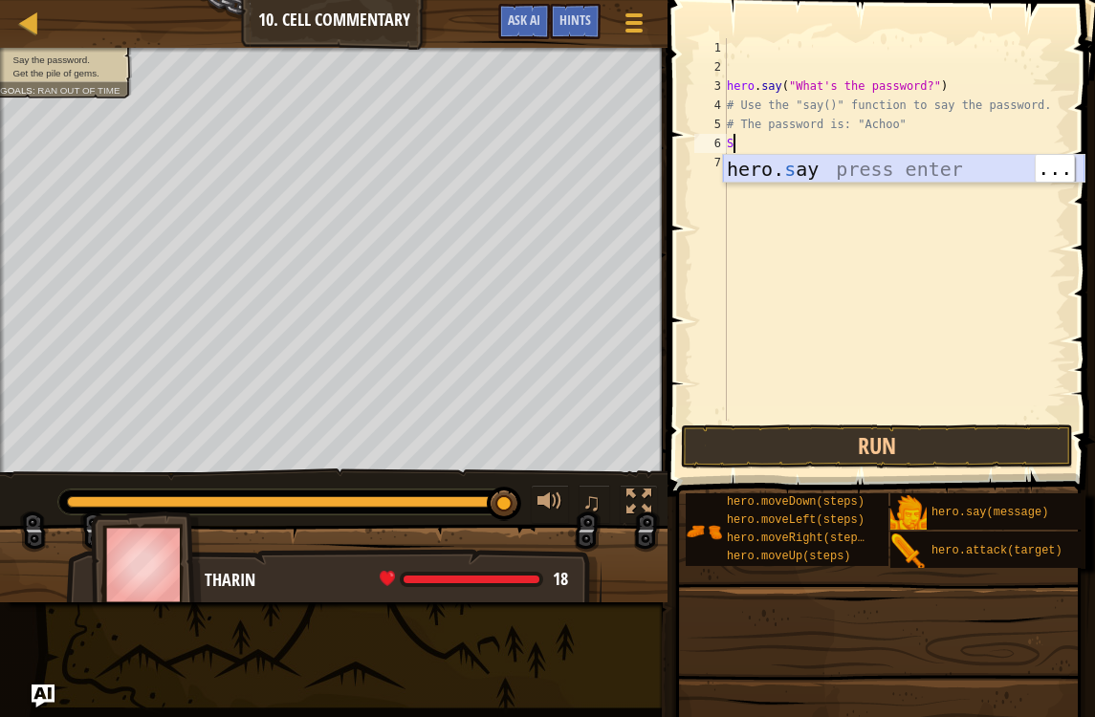
click at [835, 156] on div "hero. s ay press enter" at bounding box center [903, 198] width 361 height 86
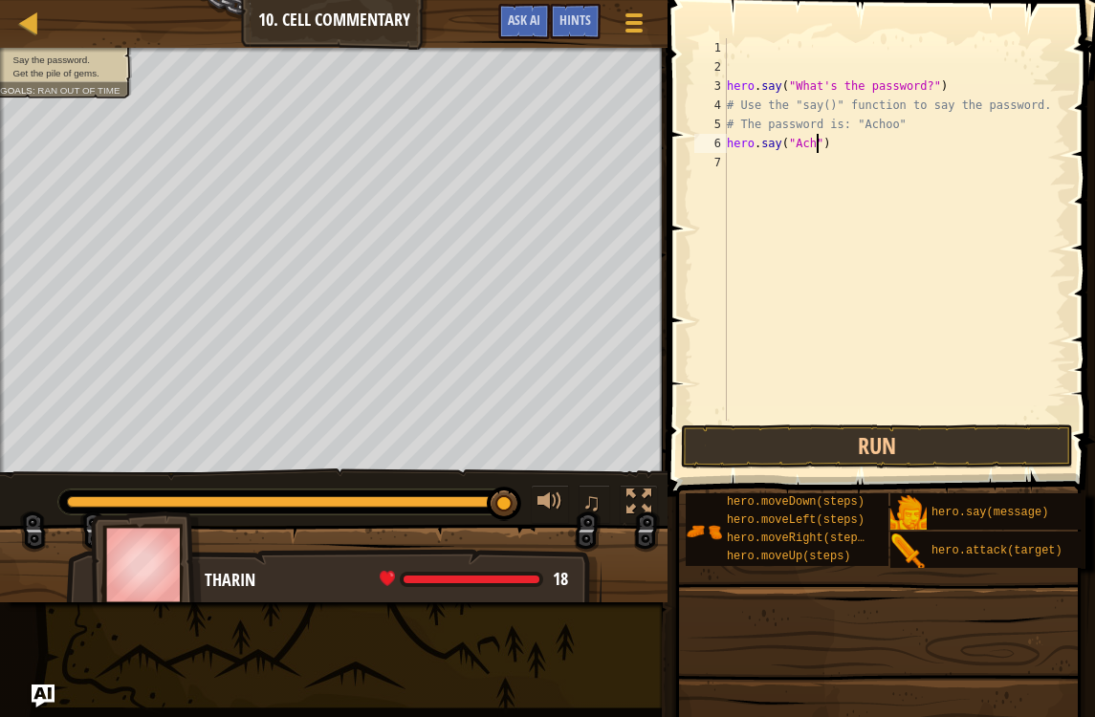
scroll to position [10, 9]
type textarea "hero.say("Achoo")"
click at [1007, 441] on button "Run" at bounding box center [877, 447] width 392 height 44
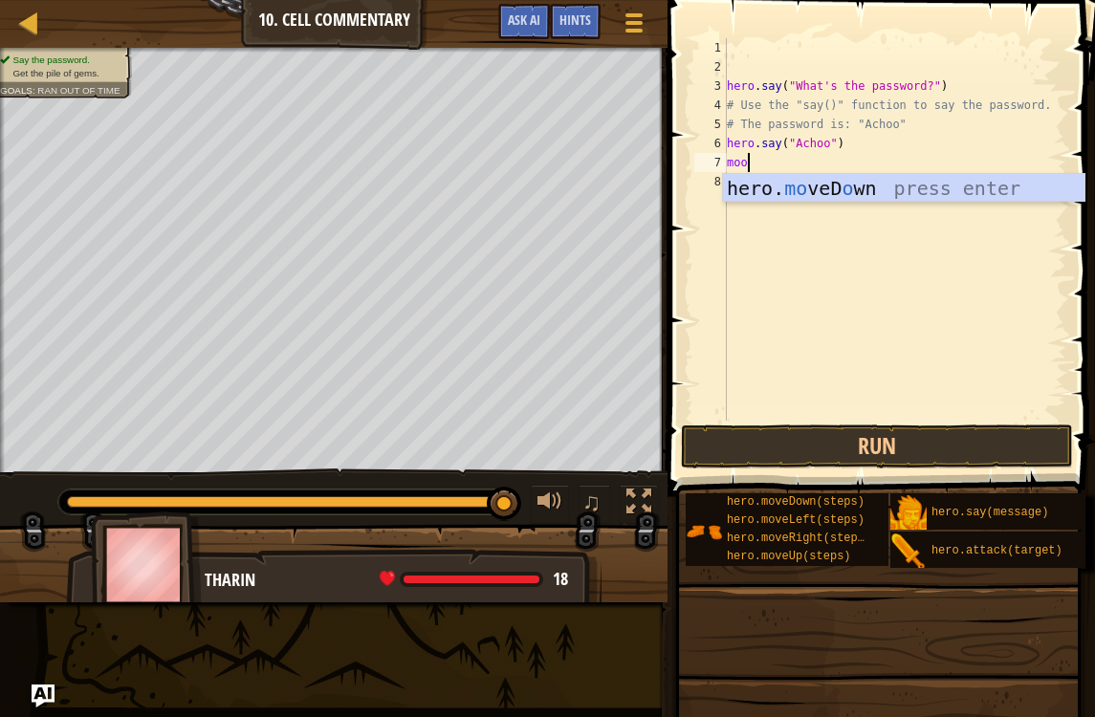
scroll to position [10, 1]
type textarea "mo"
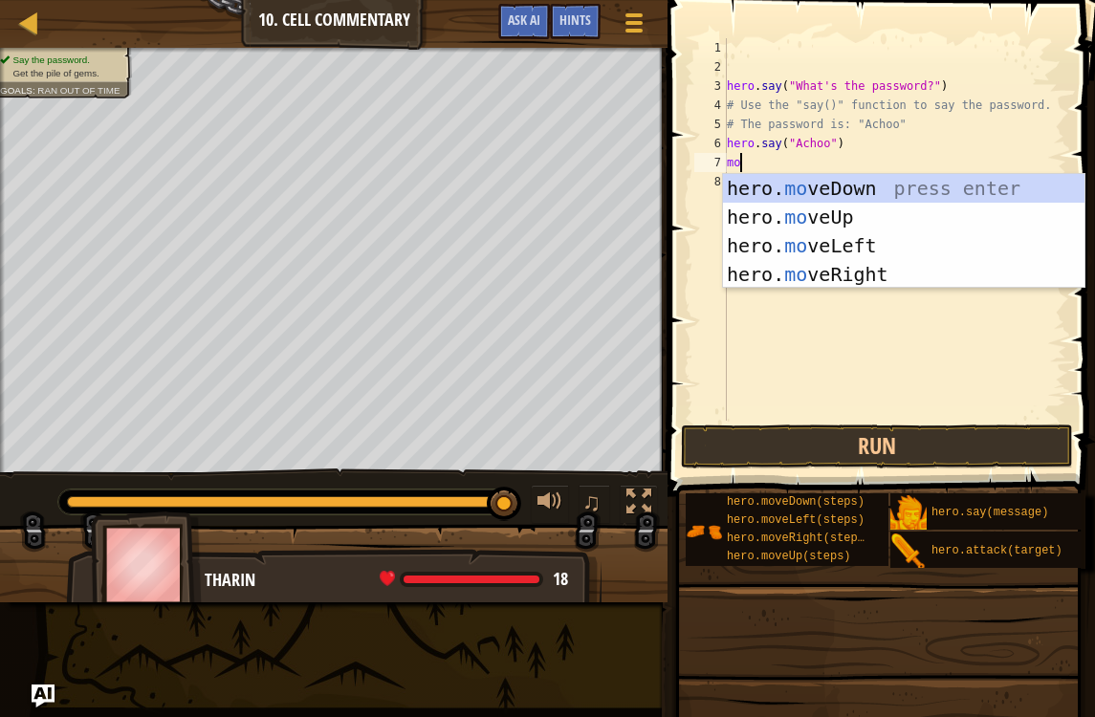
scroll to position [10, 0]
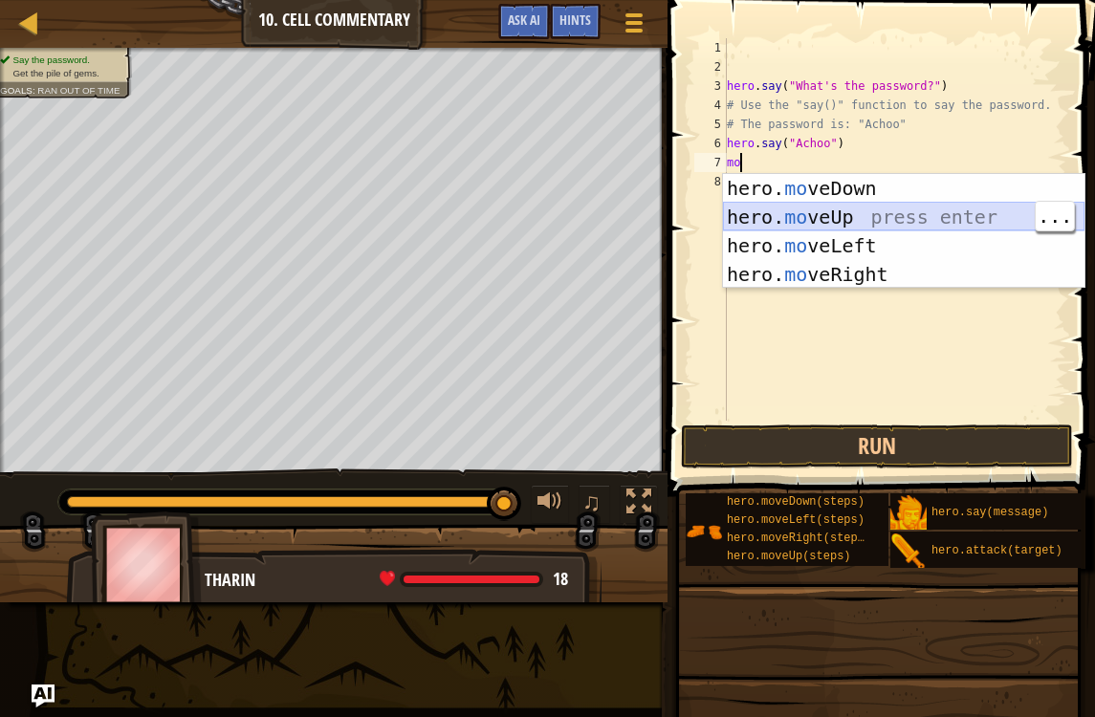
click at [920, 225] on div "hero. mo veDown press enter hero. mo veUp press enter hero. mo veLeft press ent…" at bounding box center [903, 260] width 361 height 172
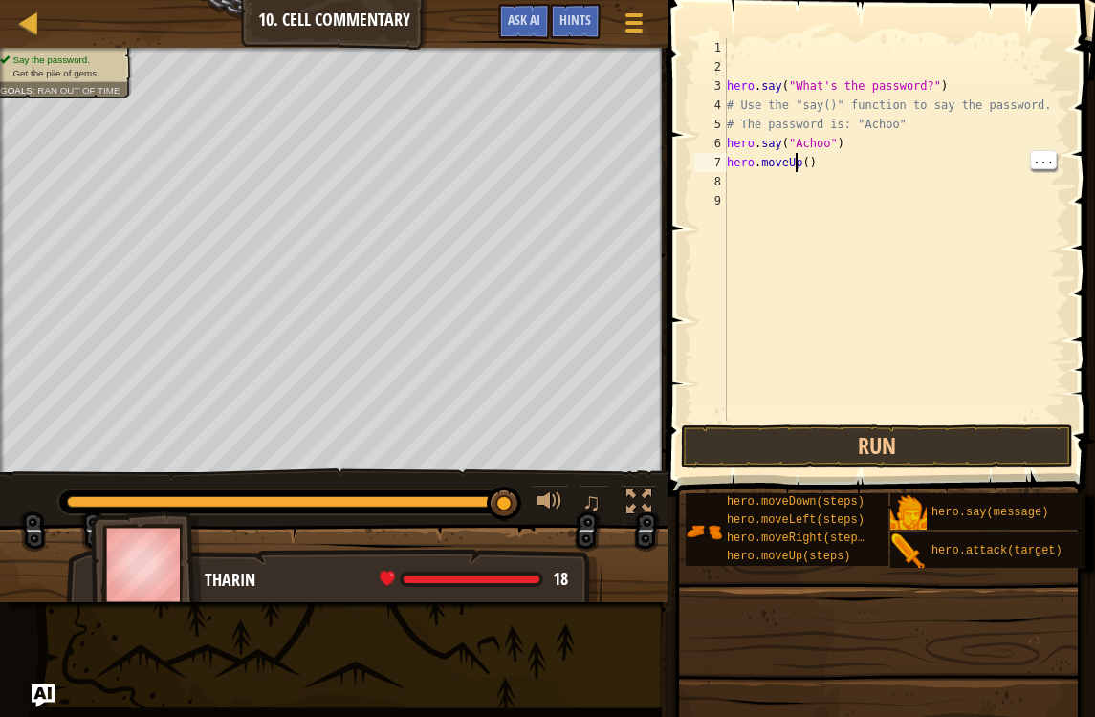
click at [805, 161] on div "hero . say ( "What's the password?" ) # Use the "say()" function to say the pas…" at bounding box center [894, 248] width 343 height 421
click at [799, 163] on div "hero . say ( "What's the password?" ) # Use the "say()" function to say the pas…" at bounding box center [894, 248] width 343 height 421
click at [805, 167] on div "hero . say ( "What's the password?" ) # Use the "say()" function to say the pas…" at bounding box center [894, 248] width 343 height 421
click at [803, 160] on div "hero . say ( "What's the password?" ) # Use the "say()" function to say the pas…" at bounding box center [894, 248] width 343 height 421
click at [803, 157] on div "hero . say ( "What's the password?" ) # Use the "say()" function to say the pas…" at bounding box center [894, 248] width 343 height 421
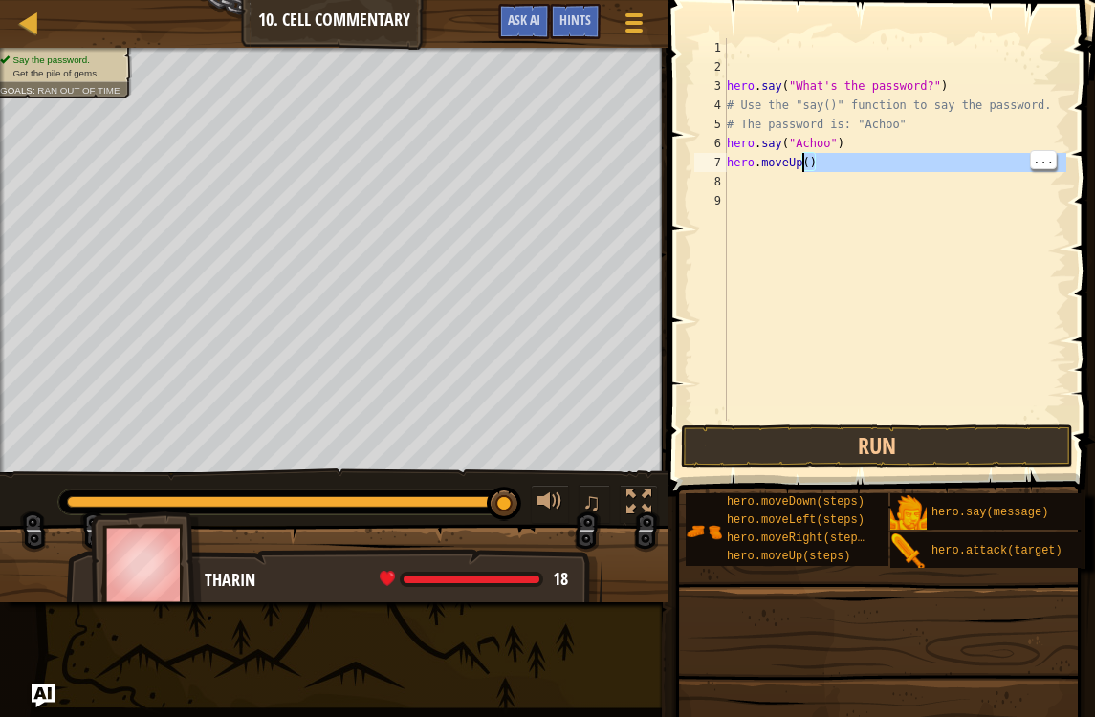
click at [791, 161] on div "hero . say ( "What's the password?" ) # Use the "say()" function to say the pas…" at bounding box center [894, 248] width 343 height 421
click at [817, 164] on div "hero . say ( "What's the password?" ) # Use the "say()" function to say the pas…" at bounding box center [894, 248] width 343 height 421
click at [804, 158] on div "hero . say ( "What's the password?" ) # Use the "say()" function to say the pas…" at bounding box center [894, 248] width 343 height 421
click at [817, 161] on div "hero . say ( "What's the password?" ) # Use the "say()" function to say the pas…" at bounding box center [894, 248] width 343 height 421
click at [798, 162] on div "hero . say ( "What's the password?" ) # Use the "say()" function to say the pas…" at bounding box center [894, 248] width 343 height 421
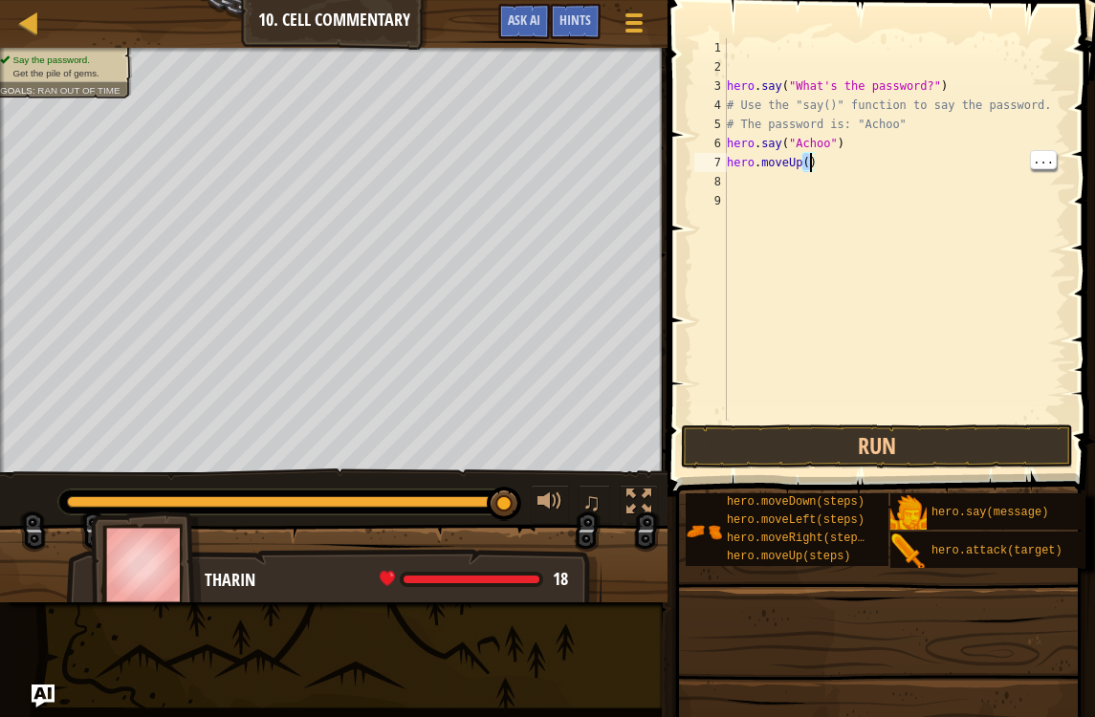
type textarea "hero.moveUp()"
click at [822, 189] on div "hero . say ( "What's the password?" ) # Use the "say()" function to say the pas…" at bounding box center [894, 248] width 343 height 421
click at [810, 150] on div "hero . say ( "What's the password?" ) # Use the "say()" function to say the pas…" at bounding box center [894, 248] width 343 height 421
click at [804, 163] on div "hero . say ( "What's the password?" ) # Use the "say()" function to say the pas…" at bounding box center [894, 248] width 343 height 421
click at [811, 155] on div "hero . say ( "What's the password?" ) # Use the "say()" function to say the pas…" at bounding box center [894, 248] width 343 height 421
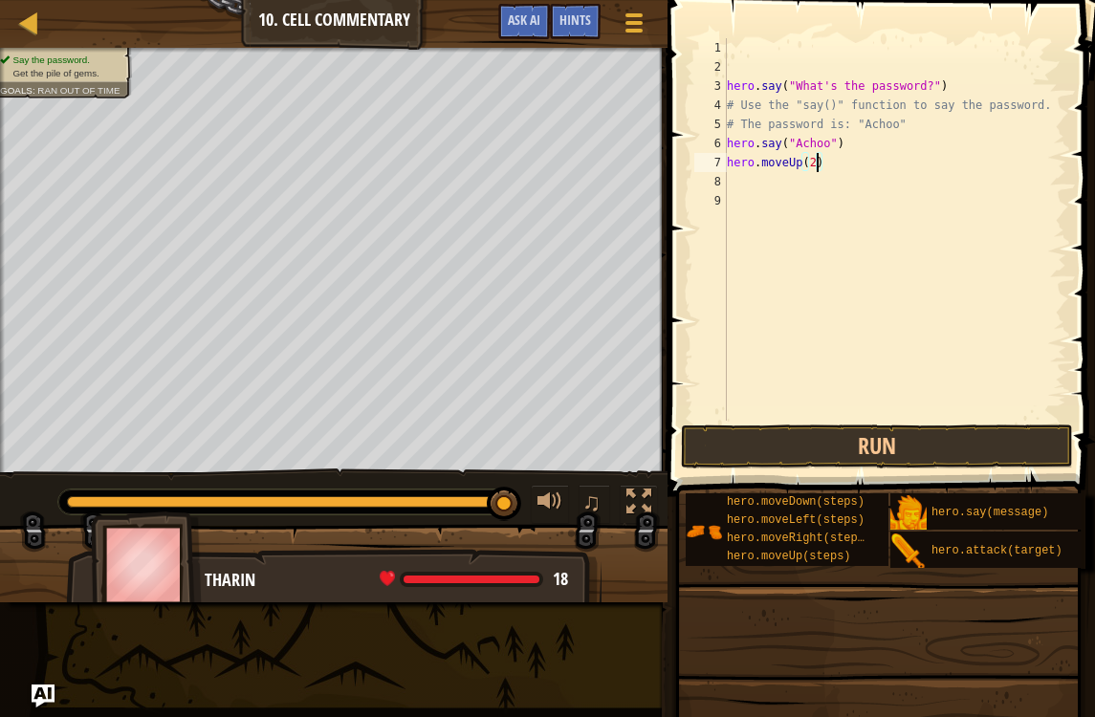
scroll to position [10, 7]
type textarea "hero.moveUp(2)"
click at [979, 455] on button "Run" at bounding box center [877, 447] width 392 height 44
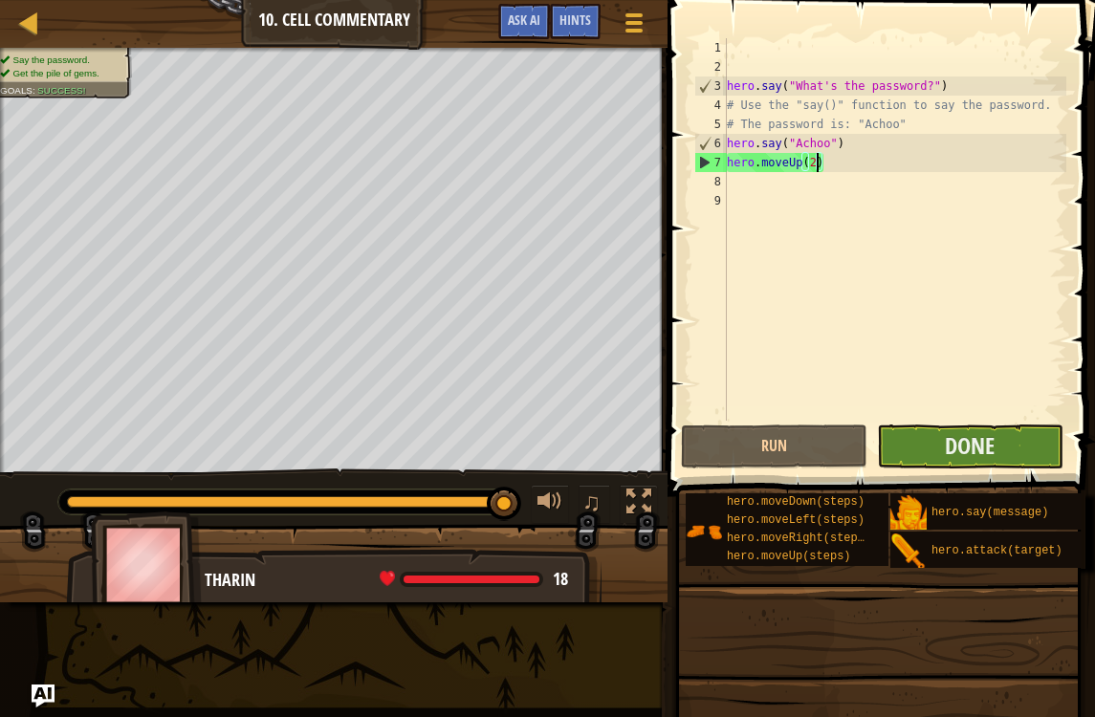
click at [1031, 435] on button "Done" at bounding box center [970, 447] width 186 height 44
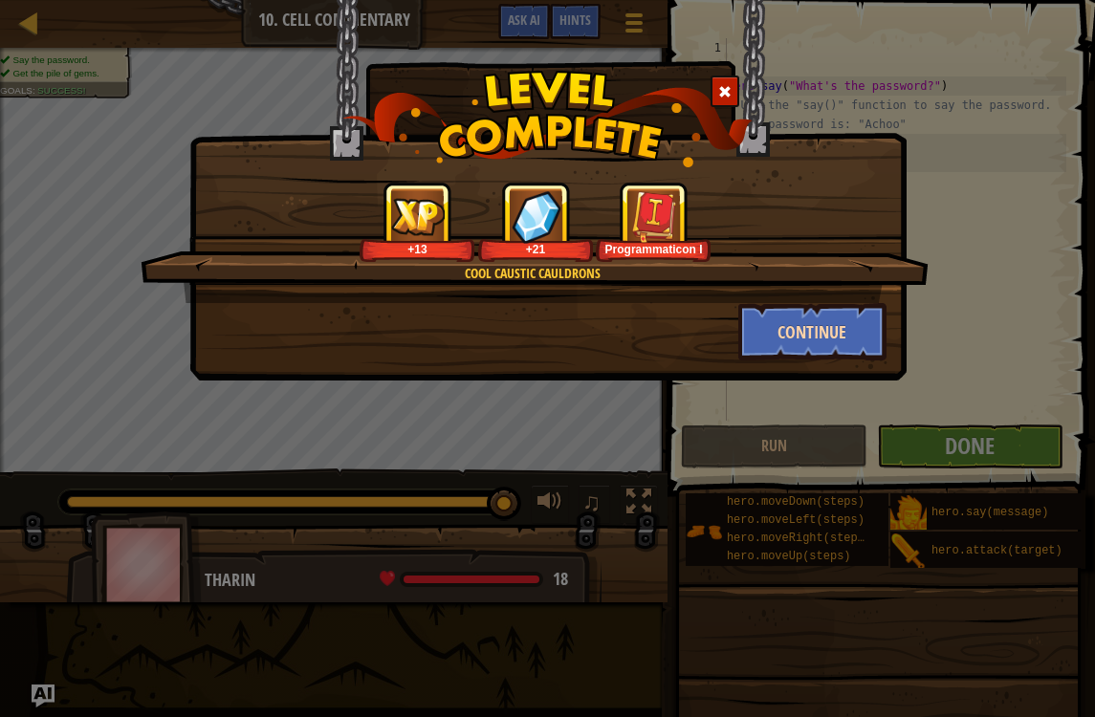
click at [839, 338] on button "Continue" at bounding box center [812, 331] width 148 height 57
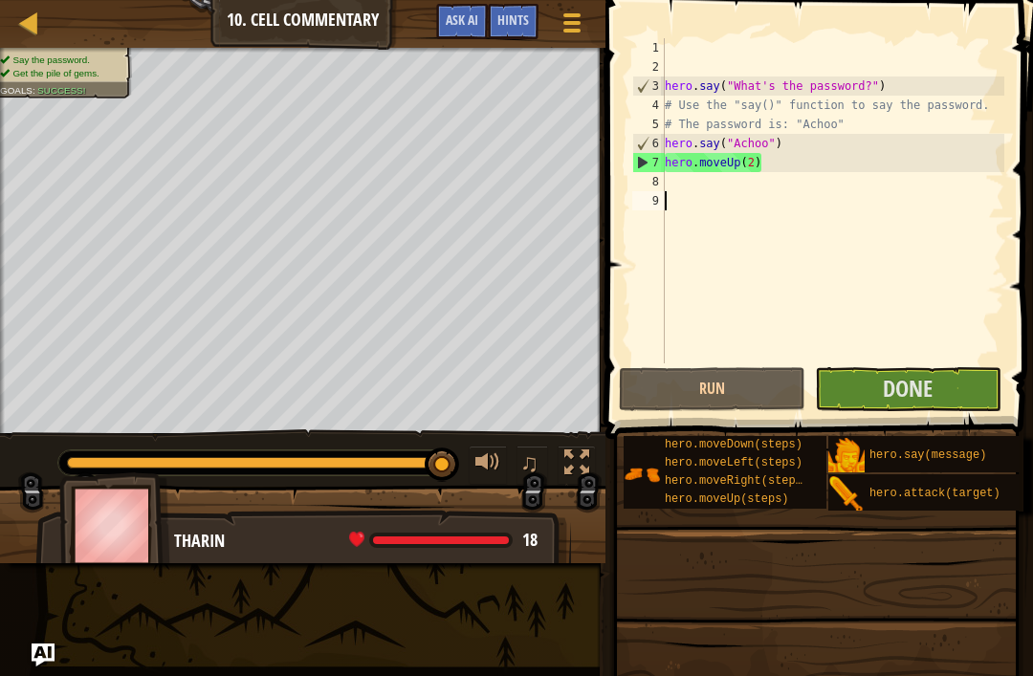
click at [960, 411] on span at bounding box center [820, 192] width 443 height 495
click at [918, 384] on span "Done" at bounding box center [908, 388] width 50 height 31
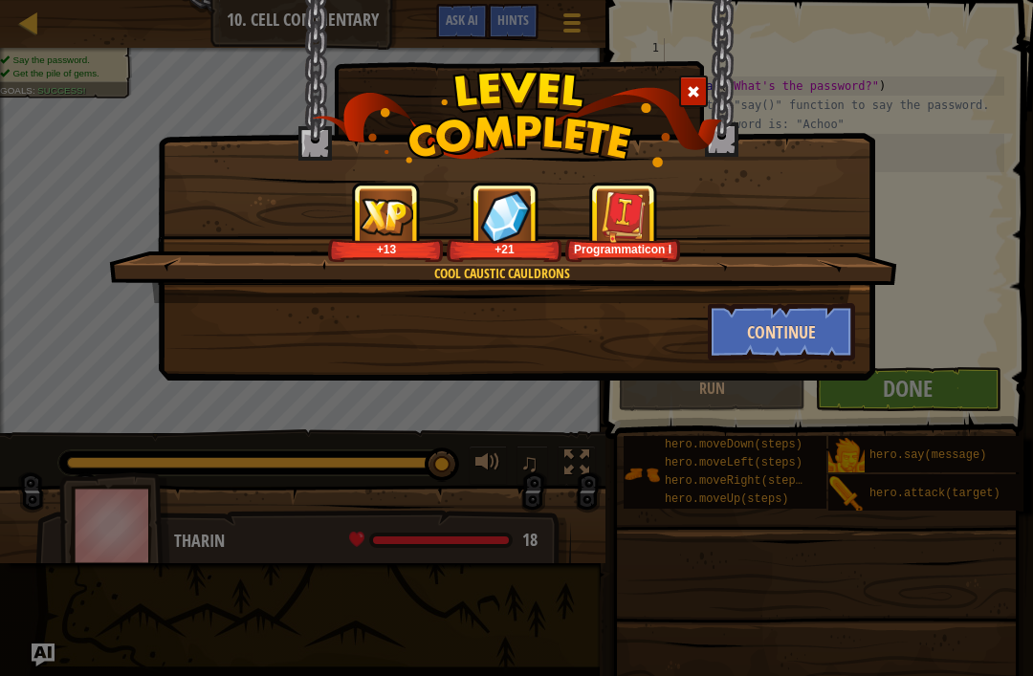
click at [796, 334] on button "Continue" at bounding box center [782, 331] width 148 height 57
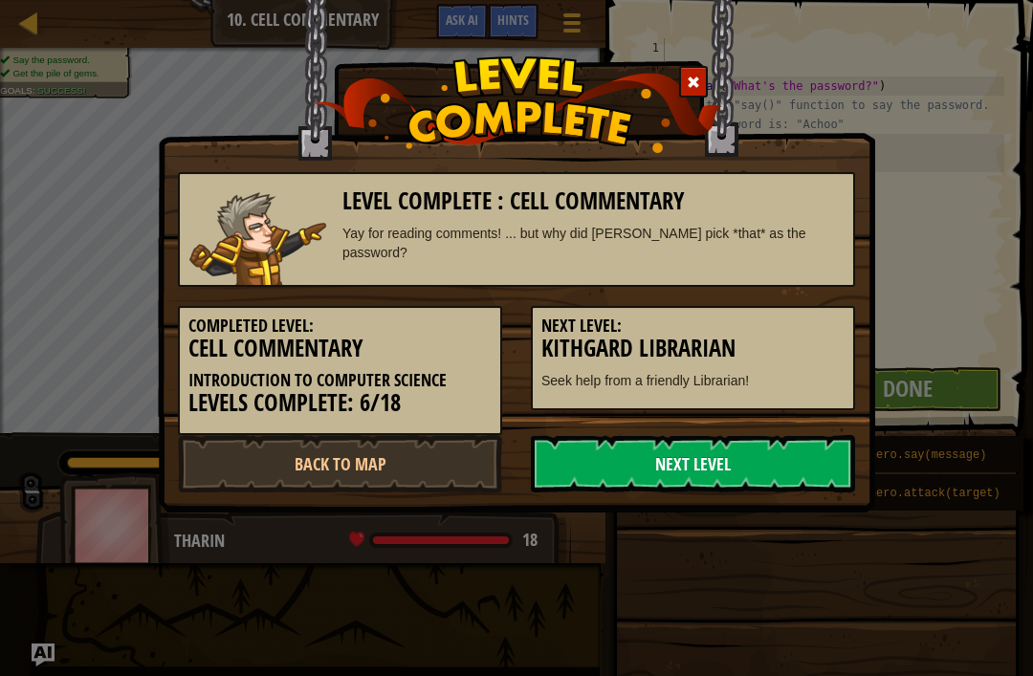
click at [599, 466] on link "Next Level" at bounding box center [693, 463] width 324 height 57
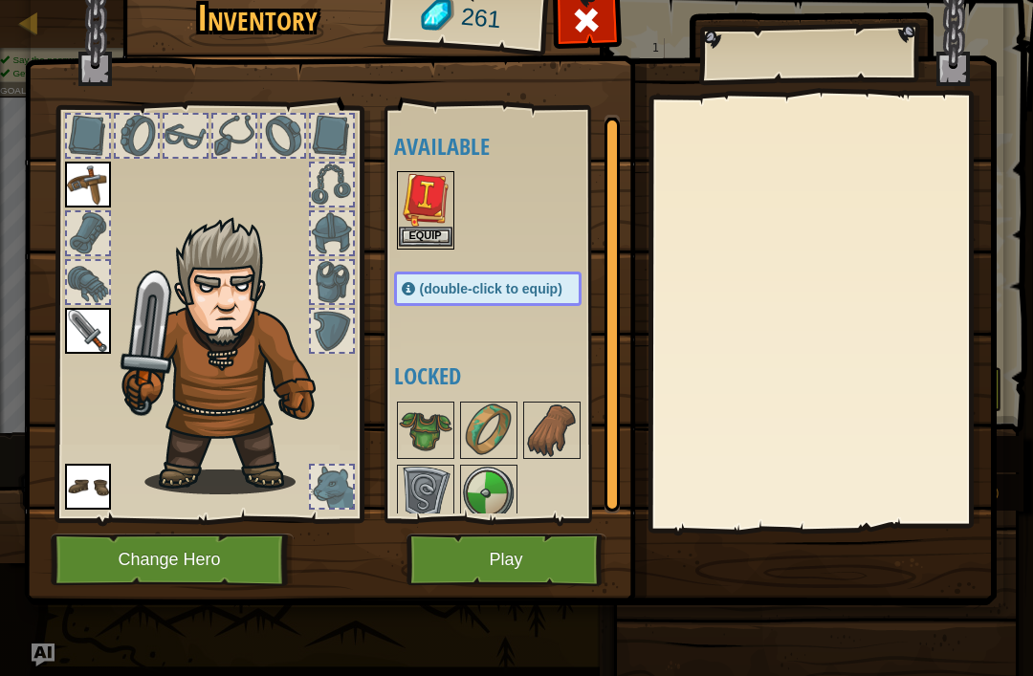
click at [425, 229] on button "Equip" at bounding box center [426, 237] width 54 height 20
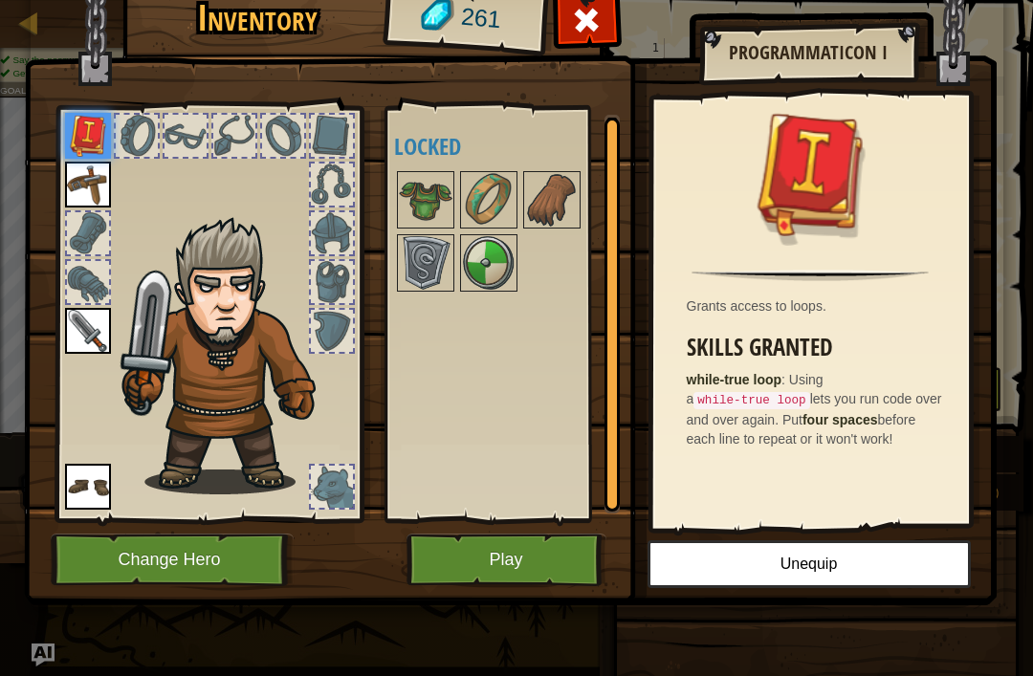
click at [484, 556] on button "Play" at bounding box center [506, 560] width 200 height 53
